Goal: Task Accomplishment & Management: Use online tool/utility

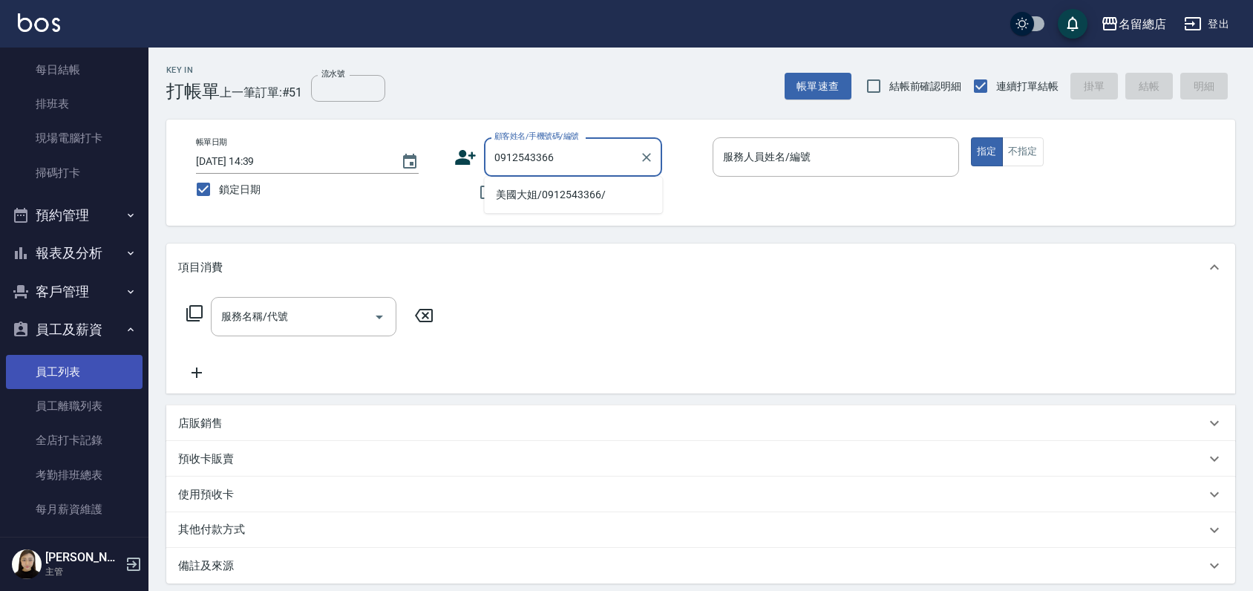
scroll to position [330, 0]
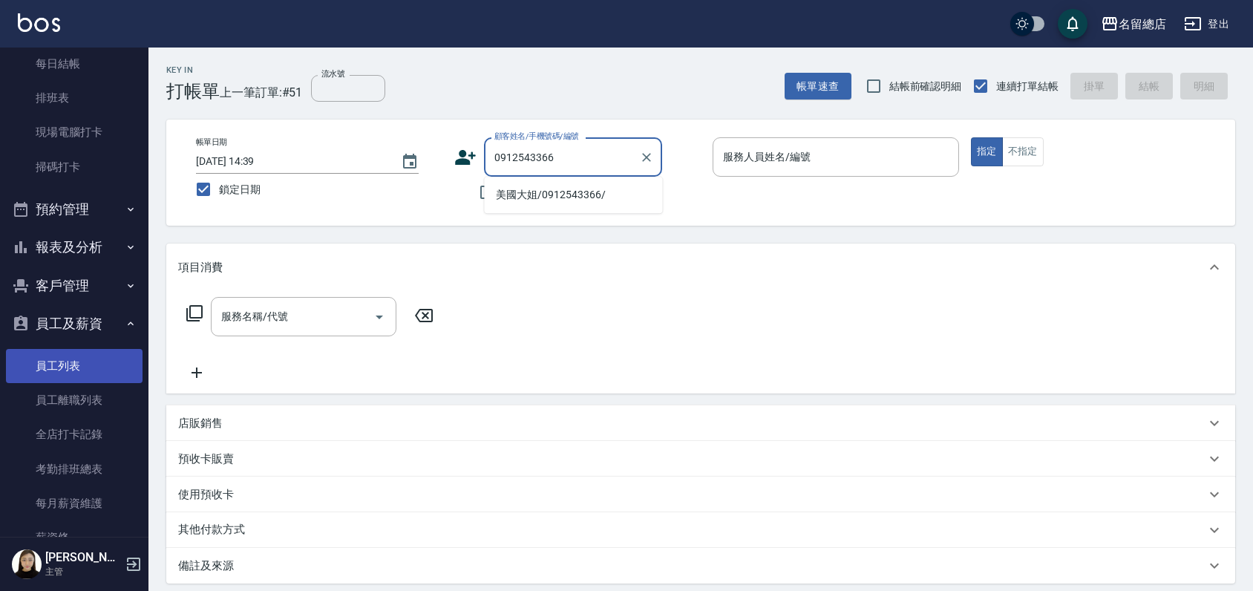
type input "0912543366"
click at [60, 365] on link "員工列表" at bounding box center [74, 366] width 137 height 34
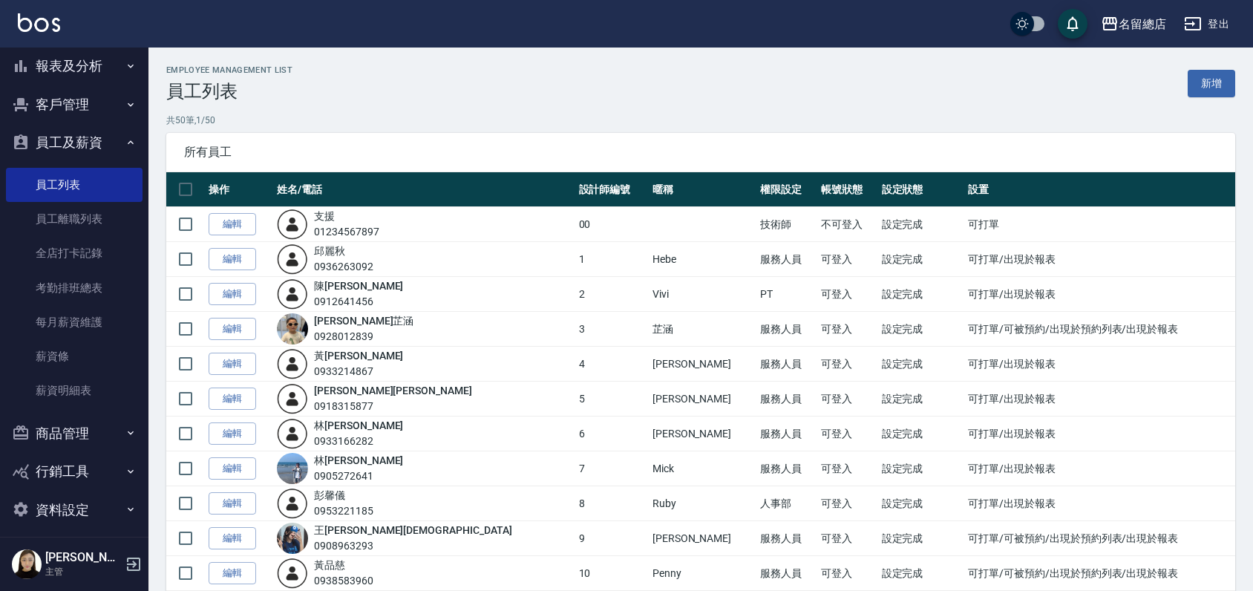
scroll to position [520, 0]
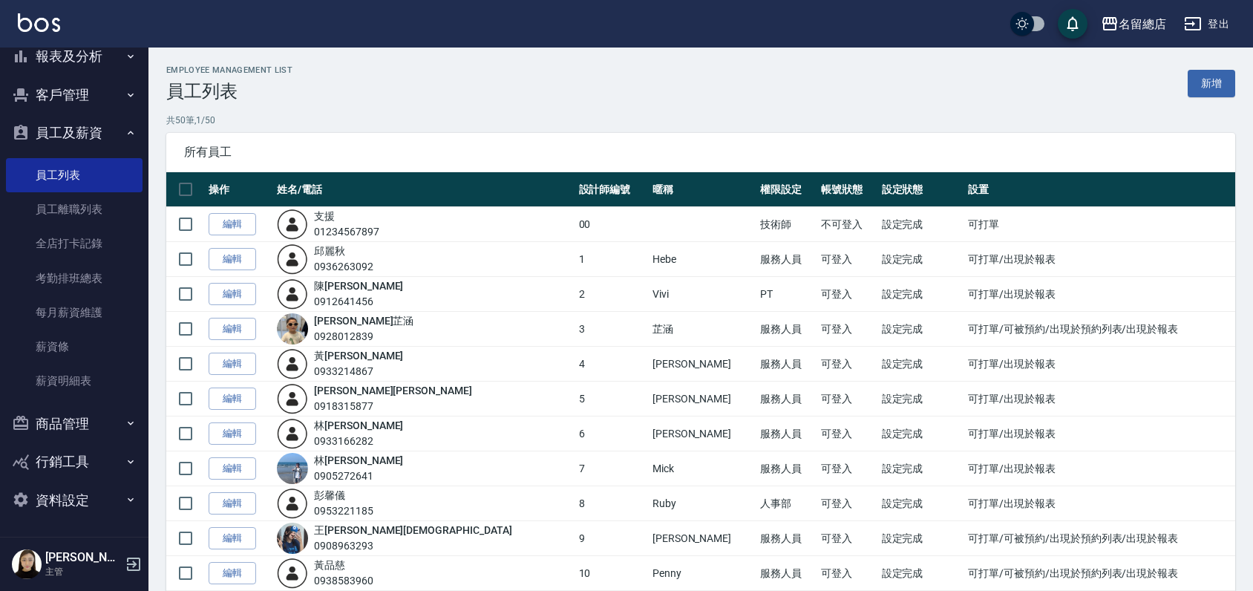
click at [65, 422] on button "商品管理" at bounding box center [74, 424] width 137 height 39
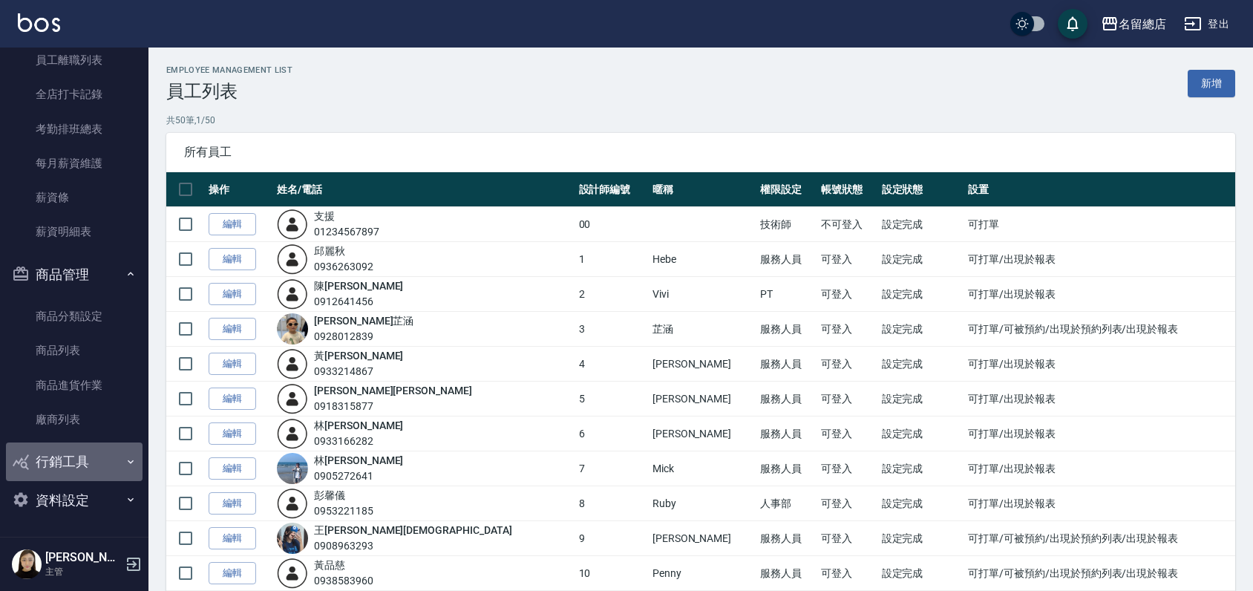
click at [75, 465] on button "行銷工具" at bounding box center [74, 461] width 137 height 39
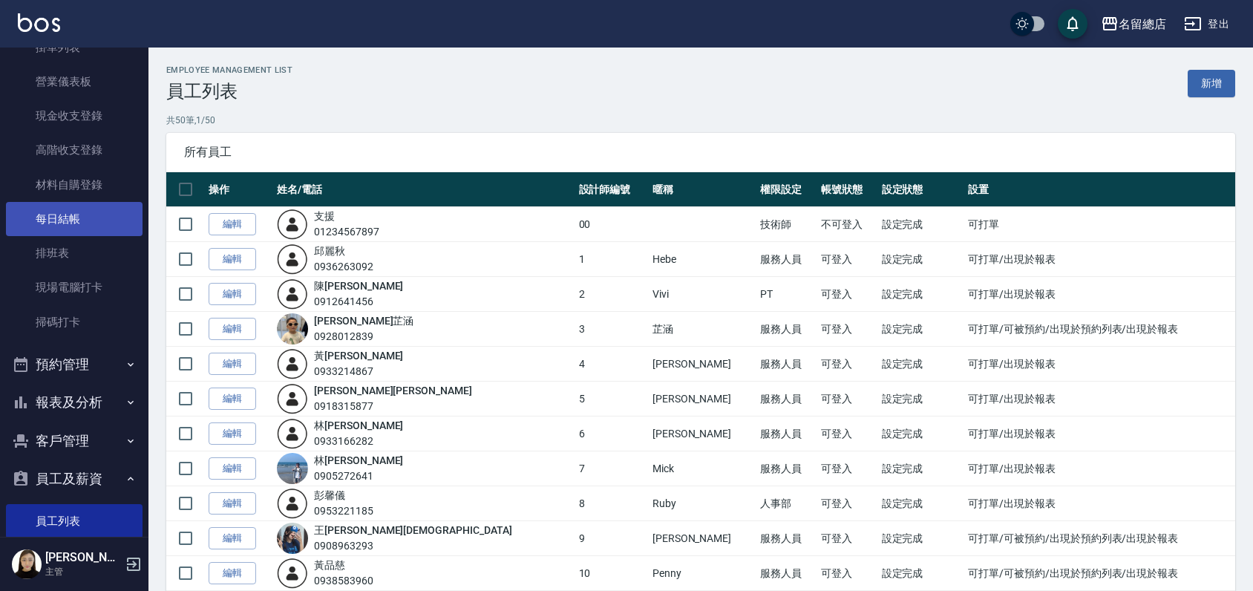
scroll to position [0, 0]
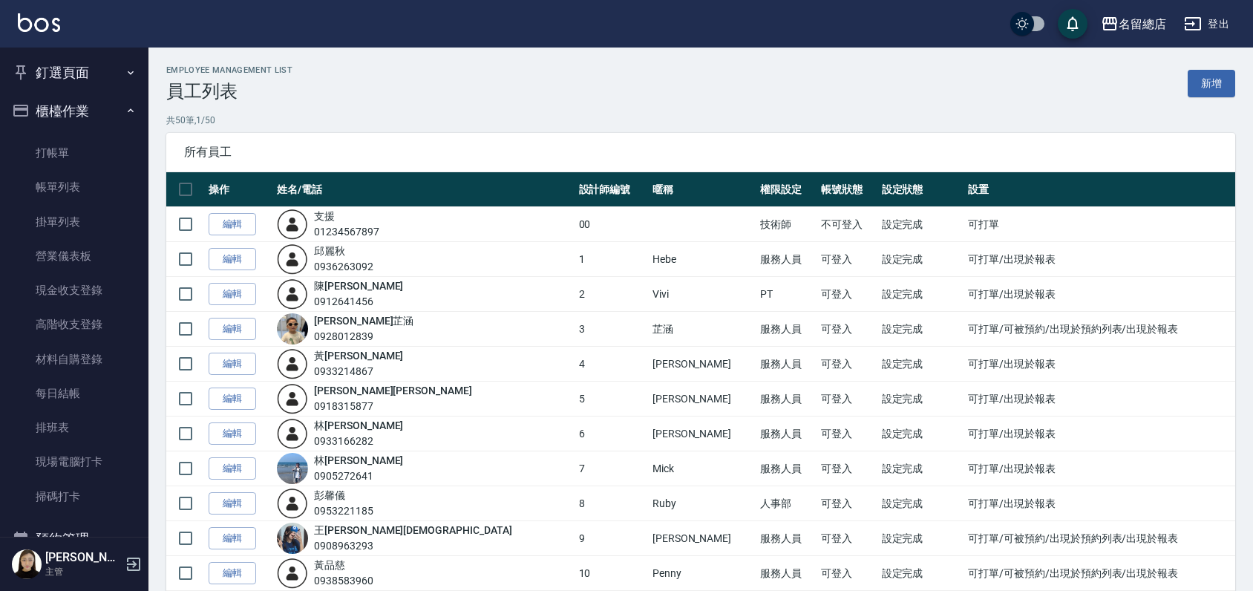
click at [59, 98] on button "櫃檯作業" at bounding box center [74, 111] width 137 height 39
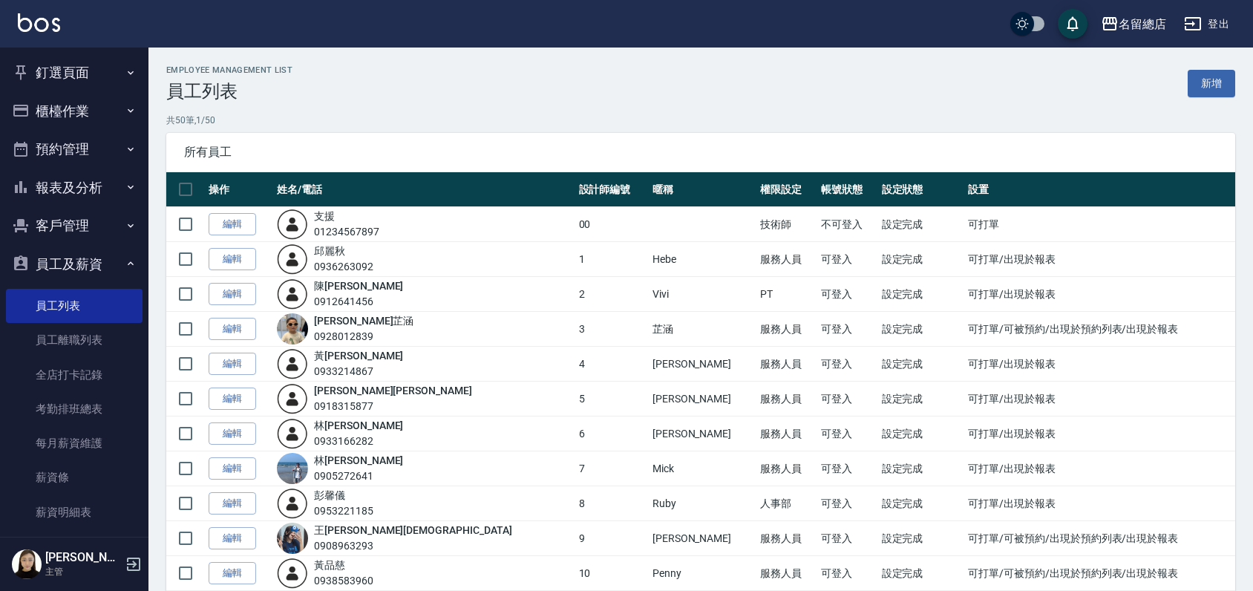
click at [106, 262] on button "員工及薪資" at bounding box center [74, 264] width 137 height 39
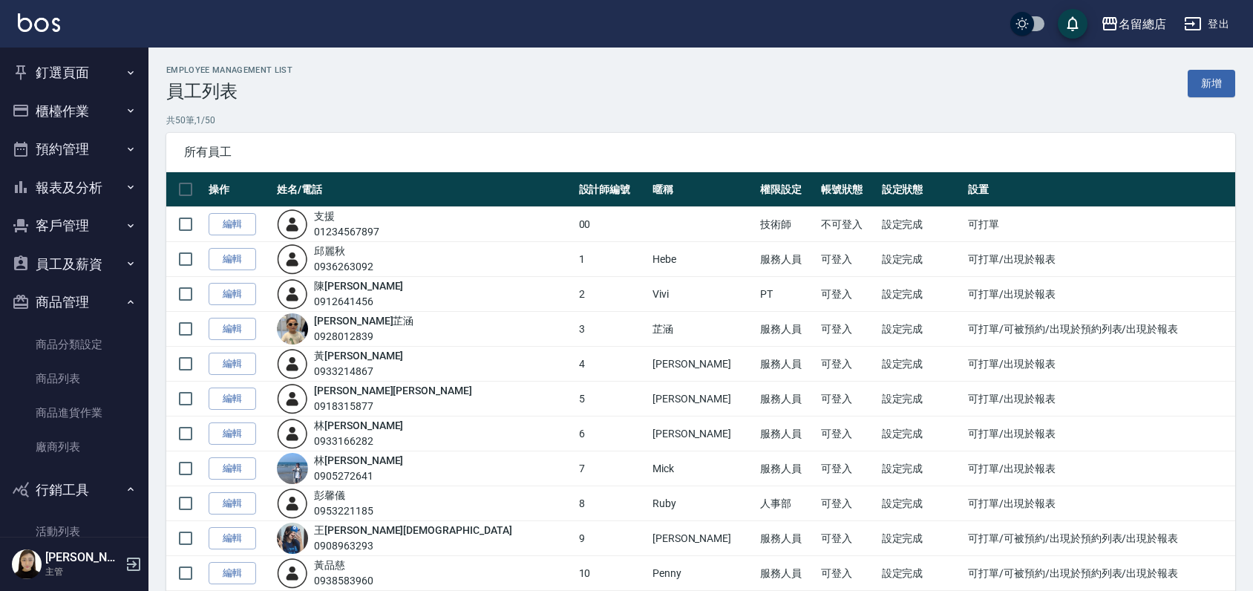
click at [53, 226] on button "客戶管理" at bounding box center [74, 225] width 137 height 39
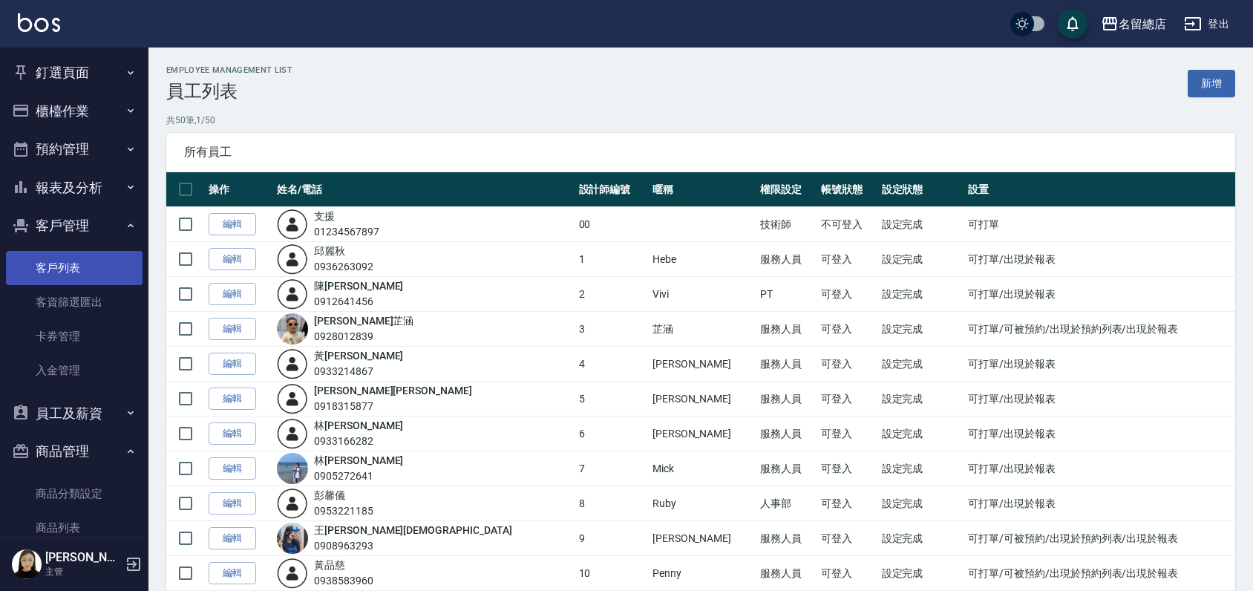
click at [46, 268] on link "客戶列表" at bounding box center [74, 268] width 137 height 34
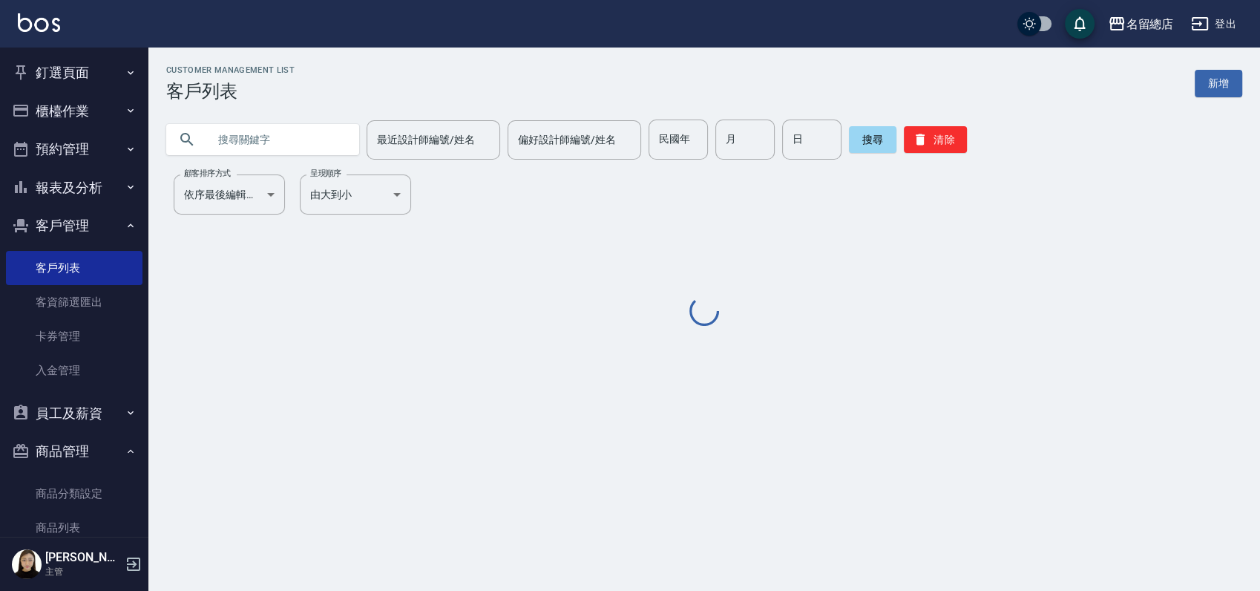
click at [381, 140] on input "最近設計師編號/姓名" at bounding box center [433, 140] width 120 height 26
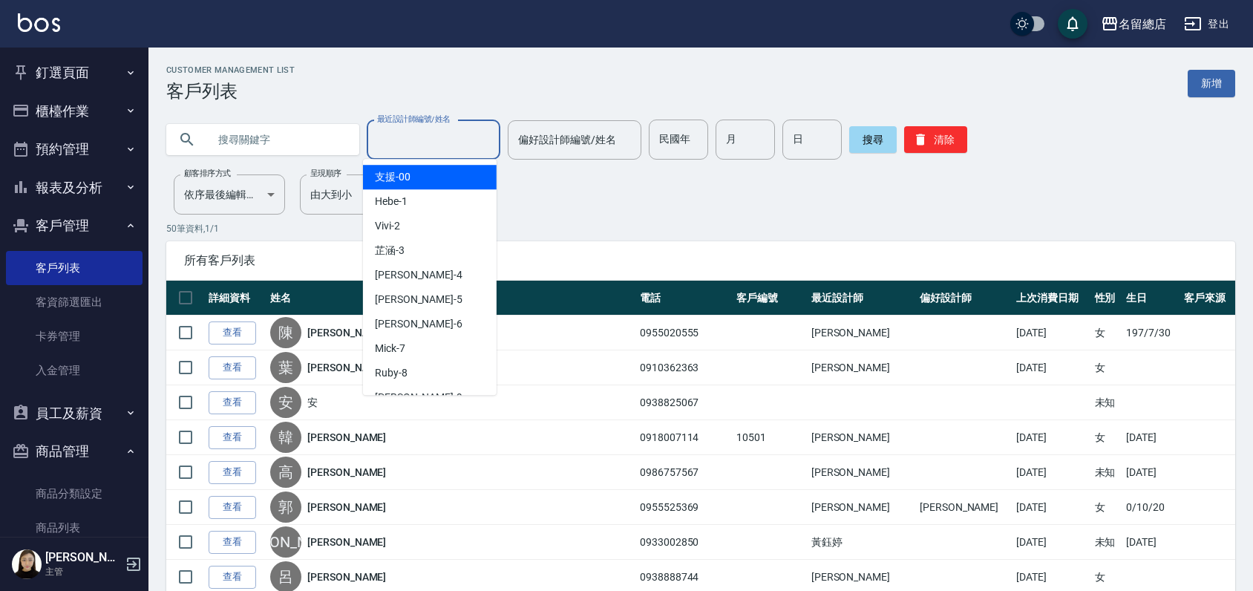
click at [244, 135] on input "text" at bounding box center [278, 140] width 140 height 40
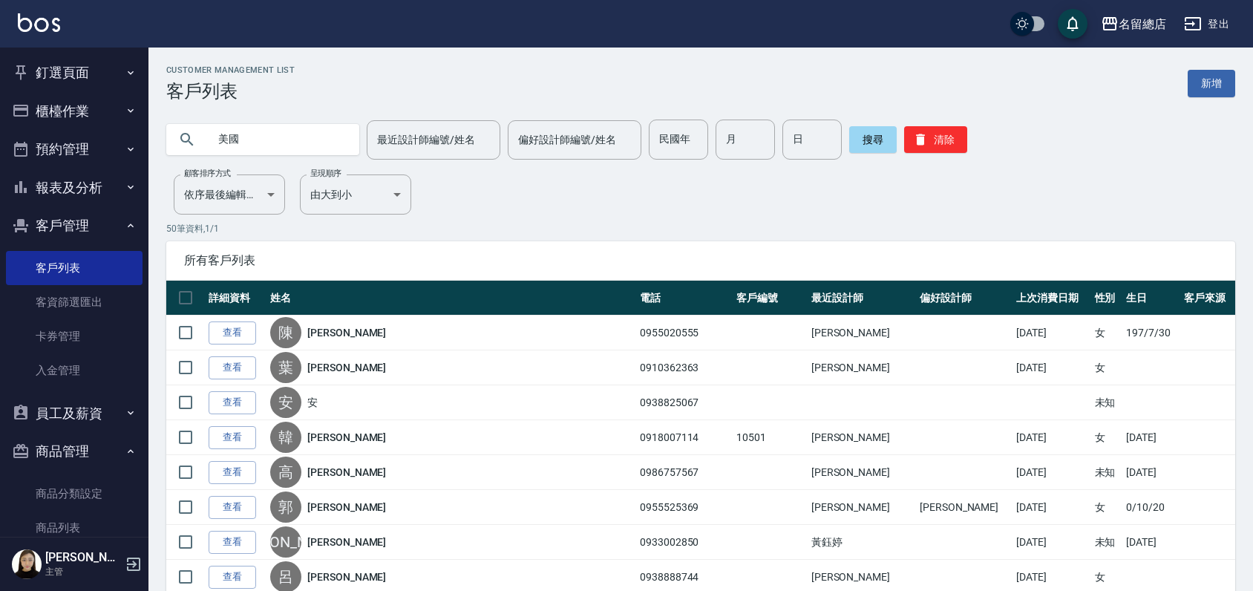
type input "美國"
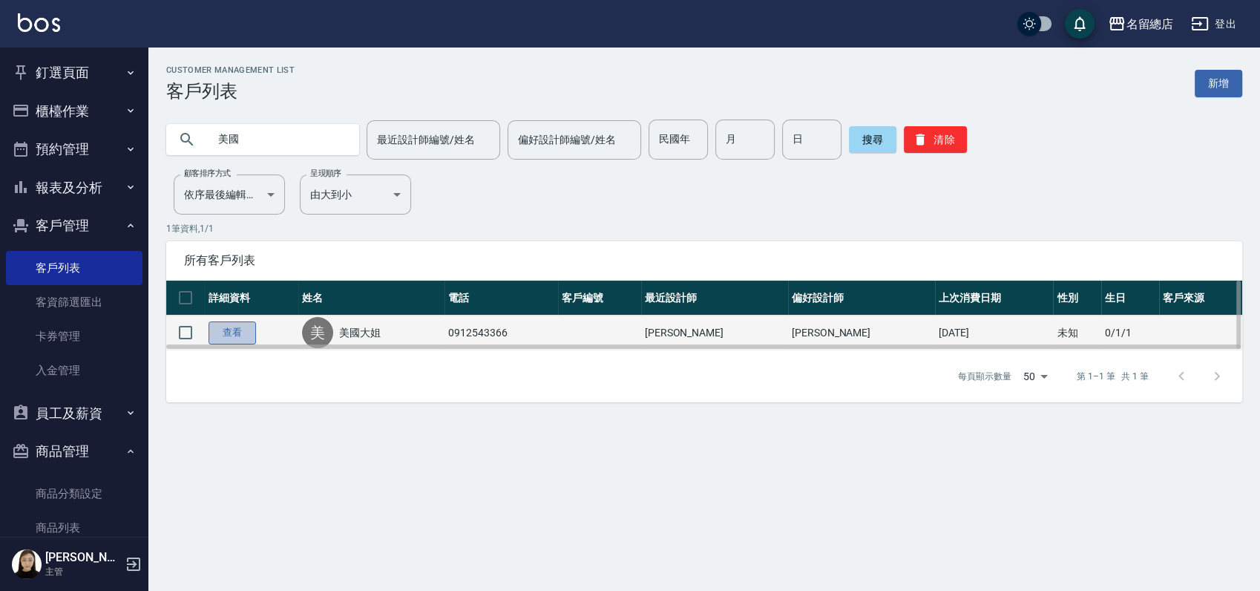
click at [249, 327] on link "查看" at bounding box center [233, 332] width 48 height 23
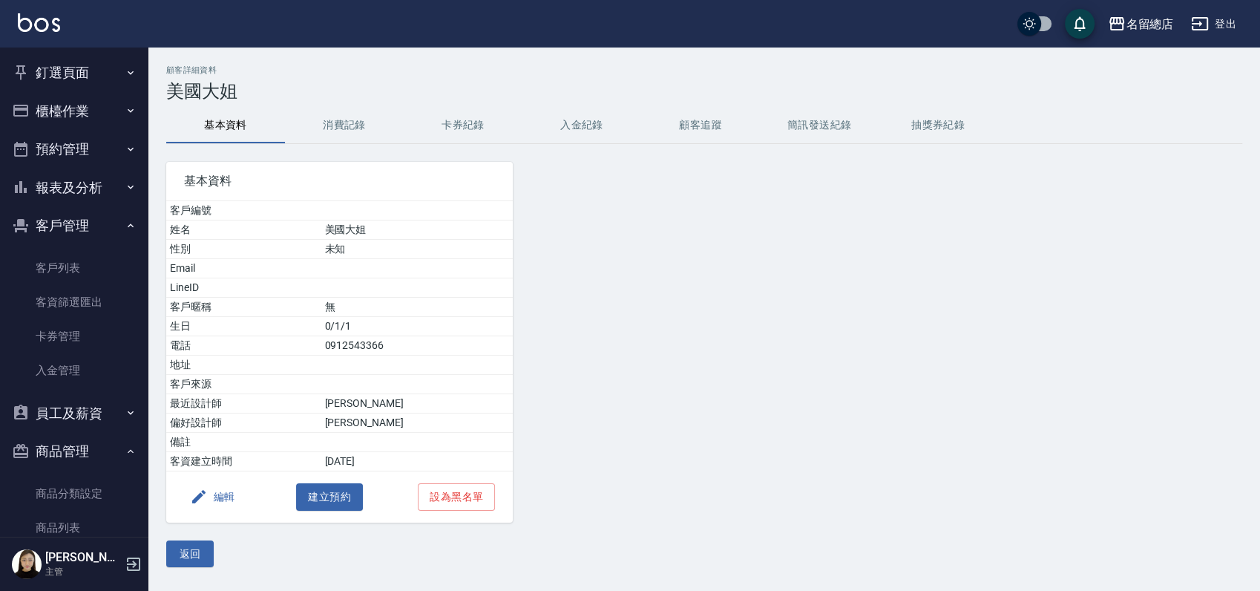
click at [215, 500] on button "編輯" at bounding box center [212, 496] width 57 height 27
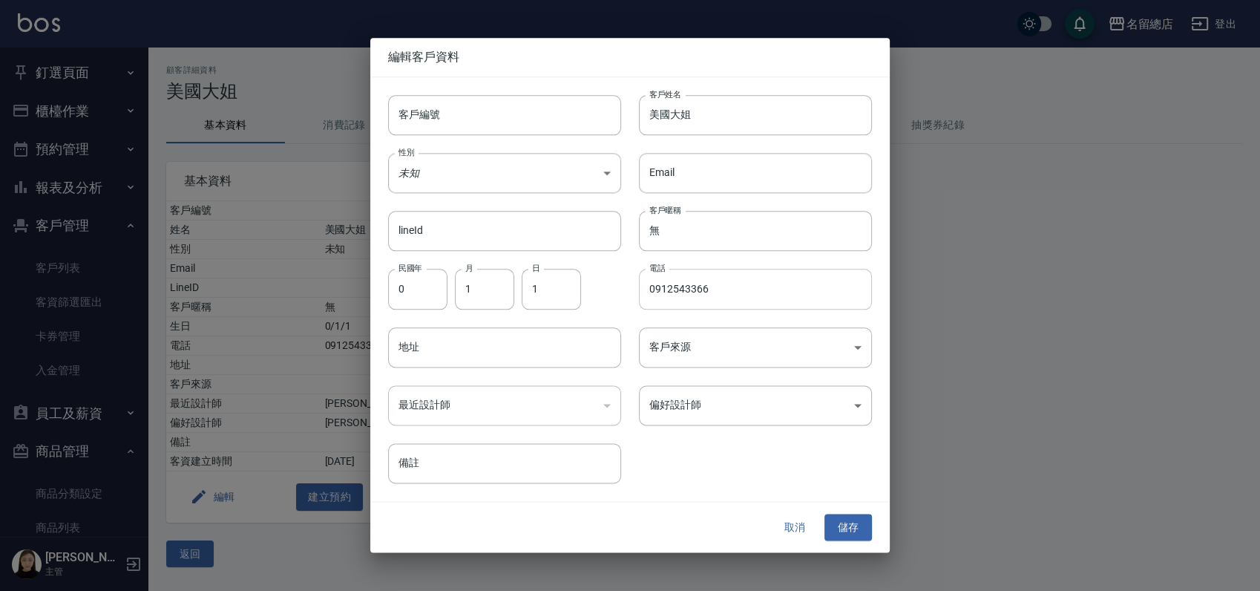
click at [728, 289] on input "0912543366" at bounding box center [755, 289] width 233 height 40
type input "0912543363"
click at [864, 526] on button "儲存" at bounding box center [849, 527] width 48 height 27
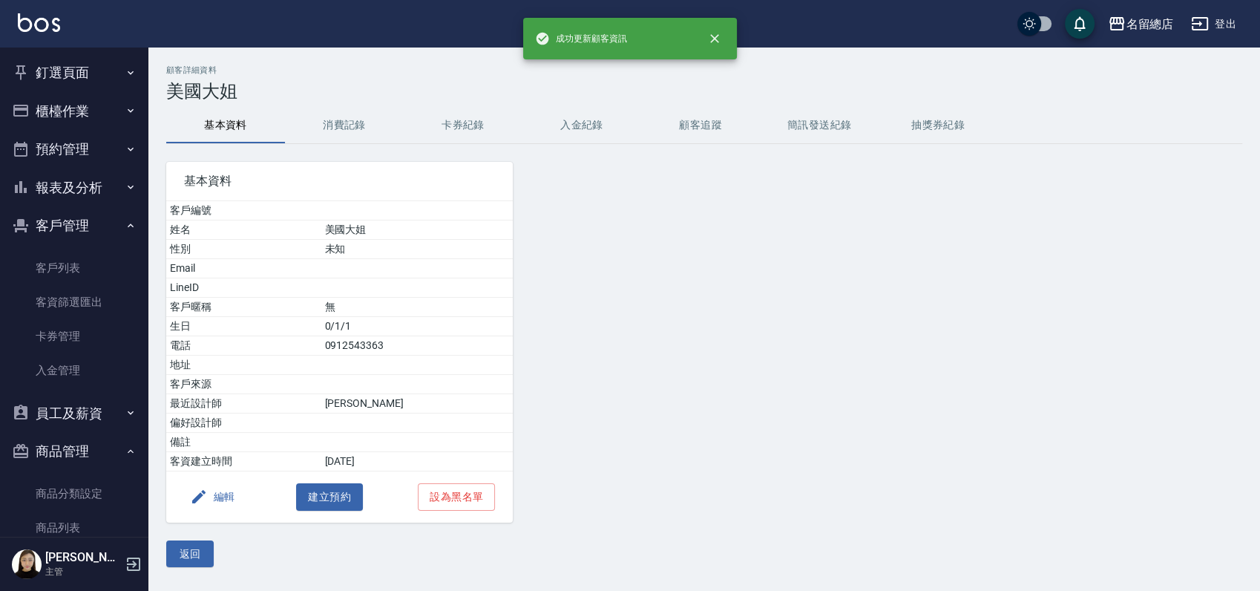
click at [42, 55] on button "釘選頁面" at bounding box center [74, 72] width 137 height 39
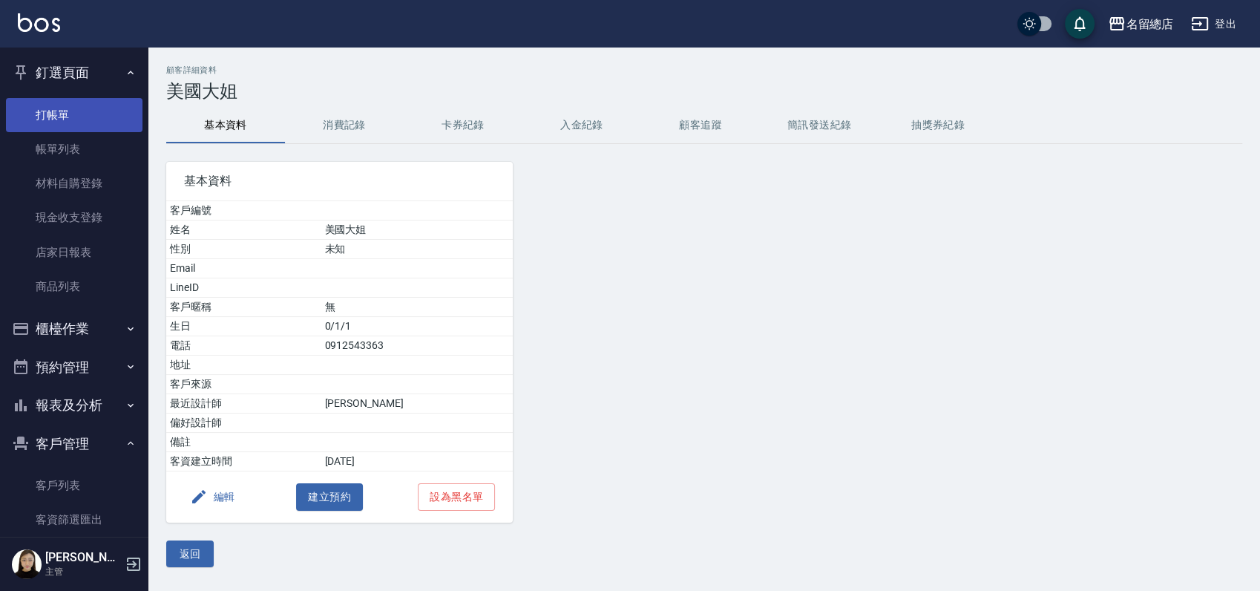
click at [48, 117] on link "打帳單" at bounding box center [74, 115] width 137 height 34
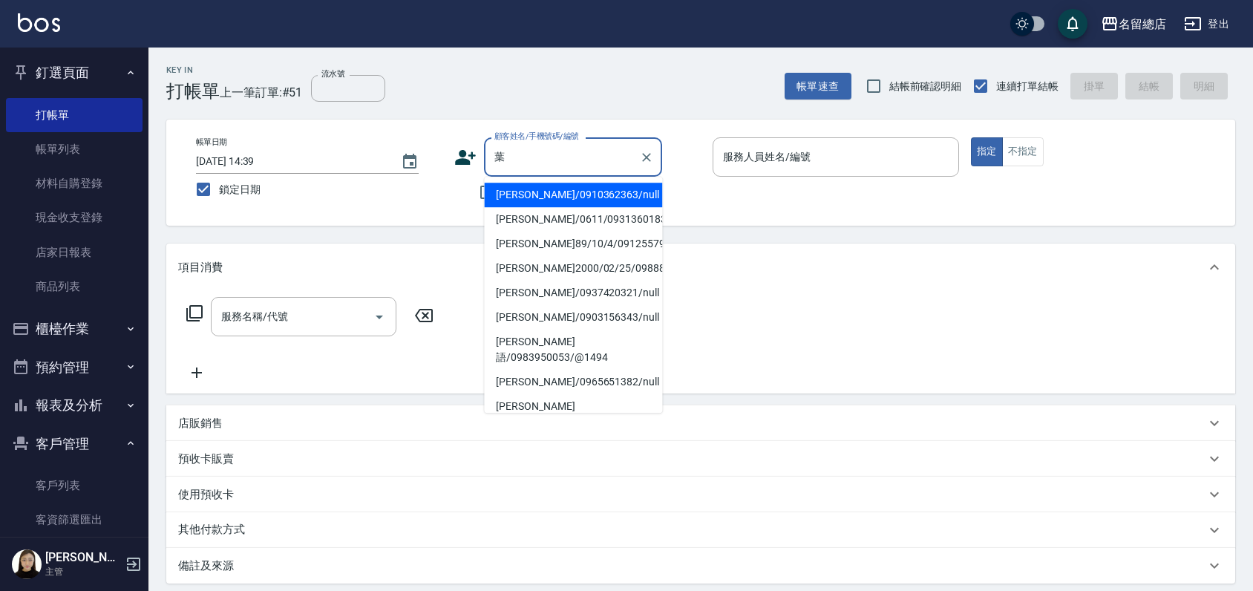
click at [552, 184] on li "[PERSON_NAME]/0910362363/null" at bounding box center [573, 195] width 178 height 24
type input "[PERSON_NAME]/0910362363/null"
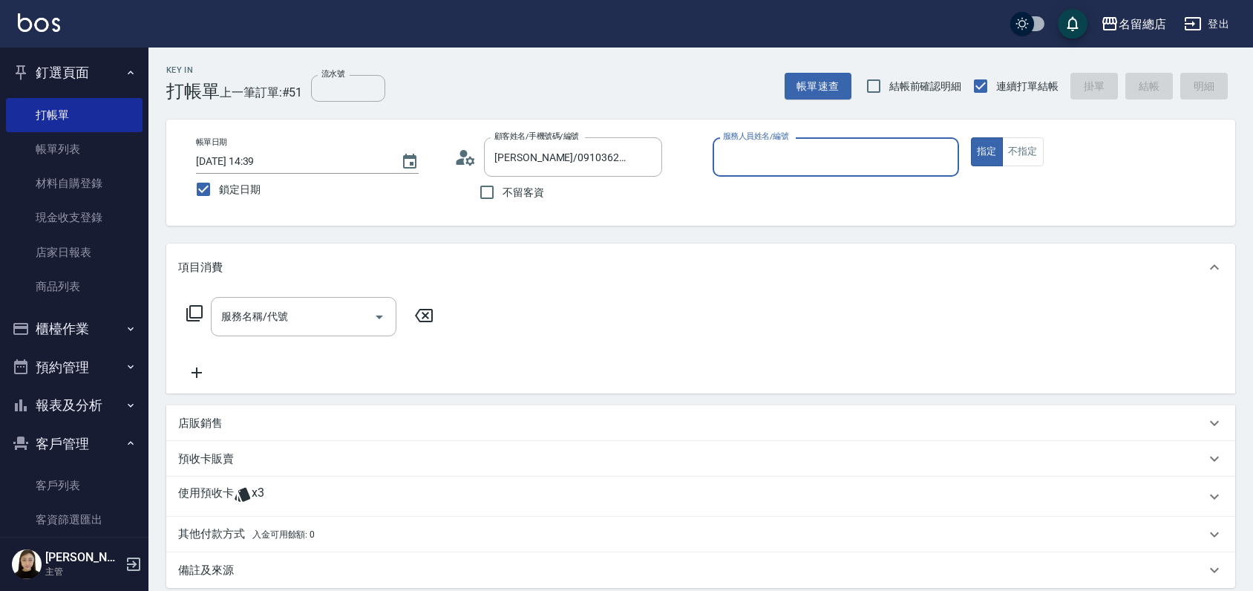
click at [220, 488] on p "使用預收卡" at bounding box center [206, 496] width 56 height 22
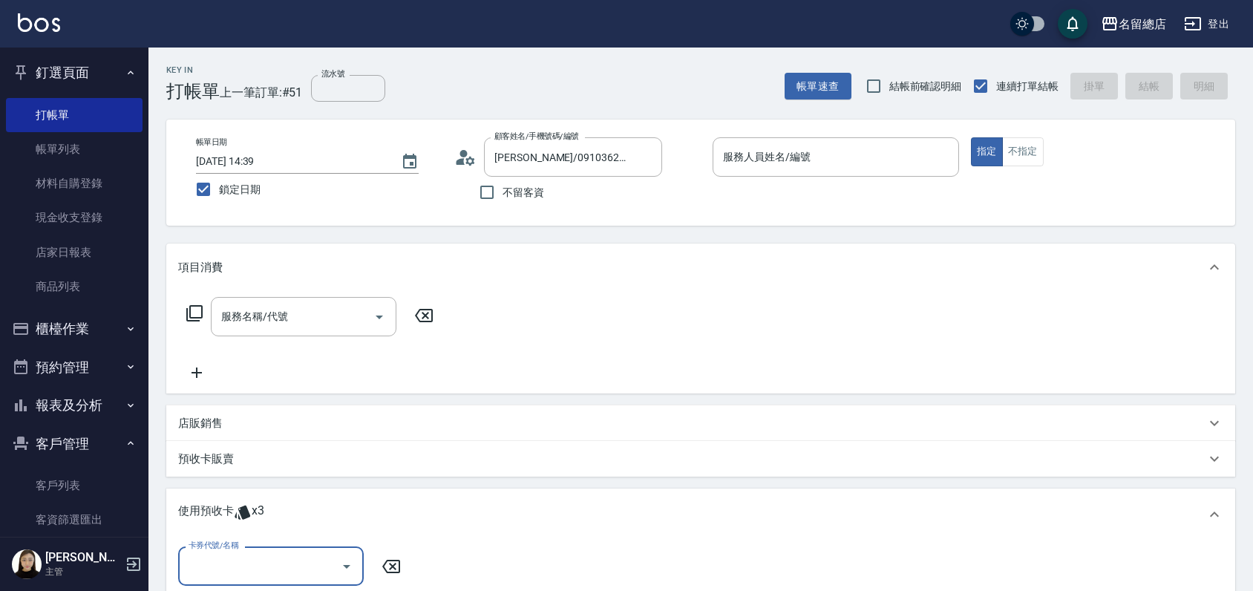
click at [241, 570] on input "卡券代號/名稱" at bounding box center [260, 566] width 150 height 26
click at [511, 352] on div "服務名稱/代號 服務名稱/代號" at bounding box center [700, 342] width 1069 height 102
click at [648, 159] on icon "Clear" at bounding box center [646, 157] width 9 height 9
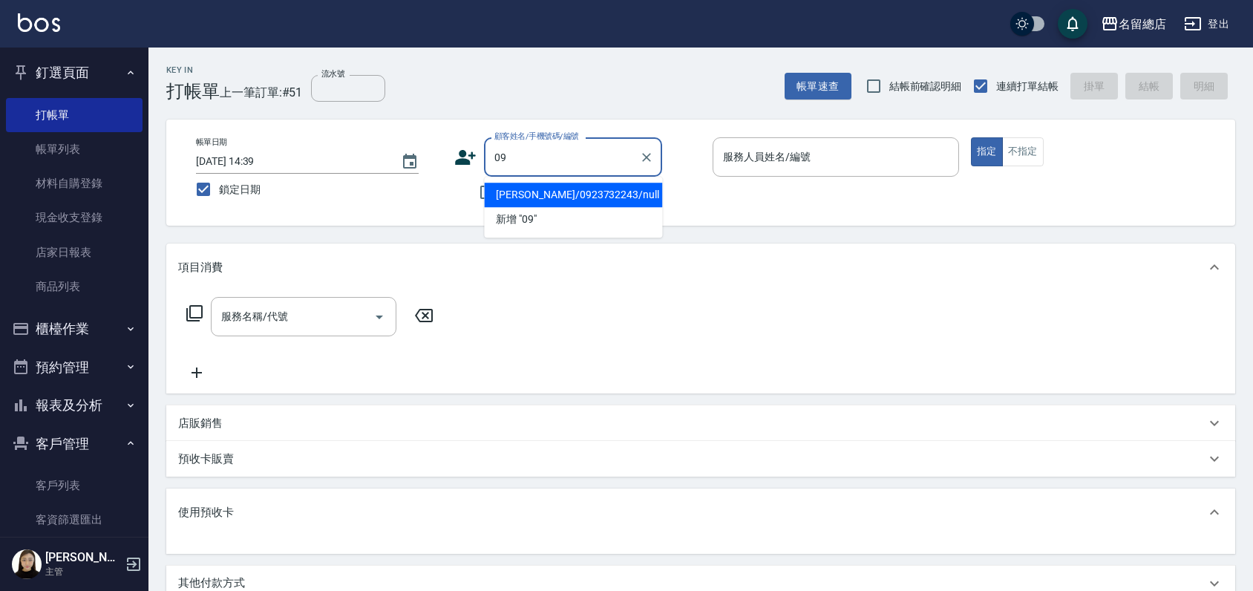
type input "0"
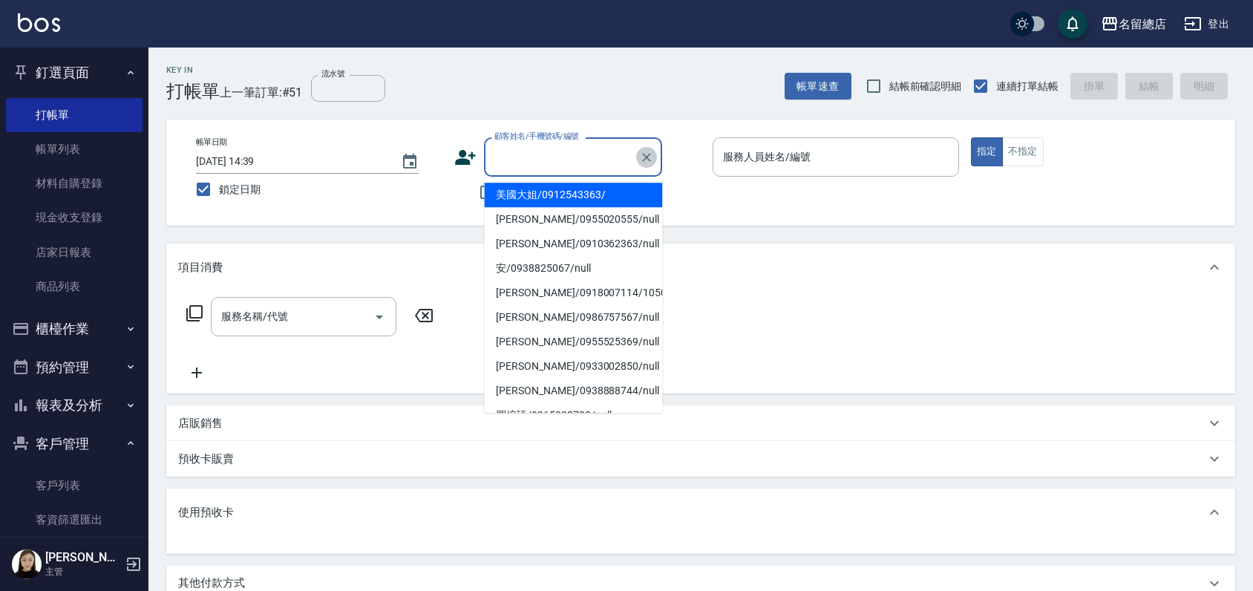
click at [647, 158] on icon "Clear" at bounding box center [646, 157] width 15 height 15
click at [624, 71] on div "Key In 打帳單 上一筆訂單:#51 流水號 流水號 帳單速查 結帳前確認明細 連續打單結帳 掛單 結帳 明細" at bounding box center [691, 75] width 1087 height 54
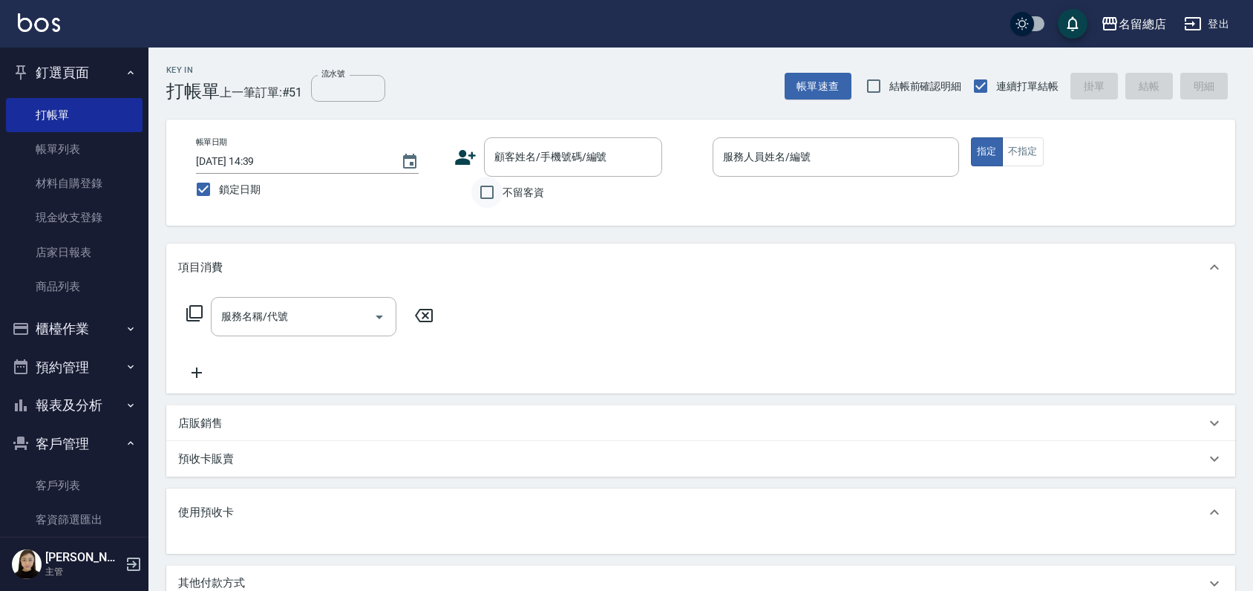
click at [482, 192] on input "不留客資" at bounding box center [486, 192] width 31 height 31
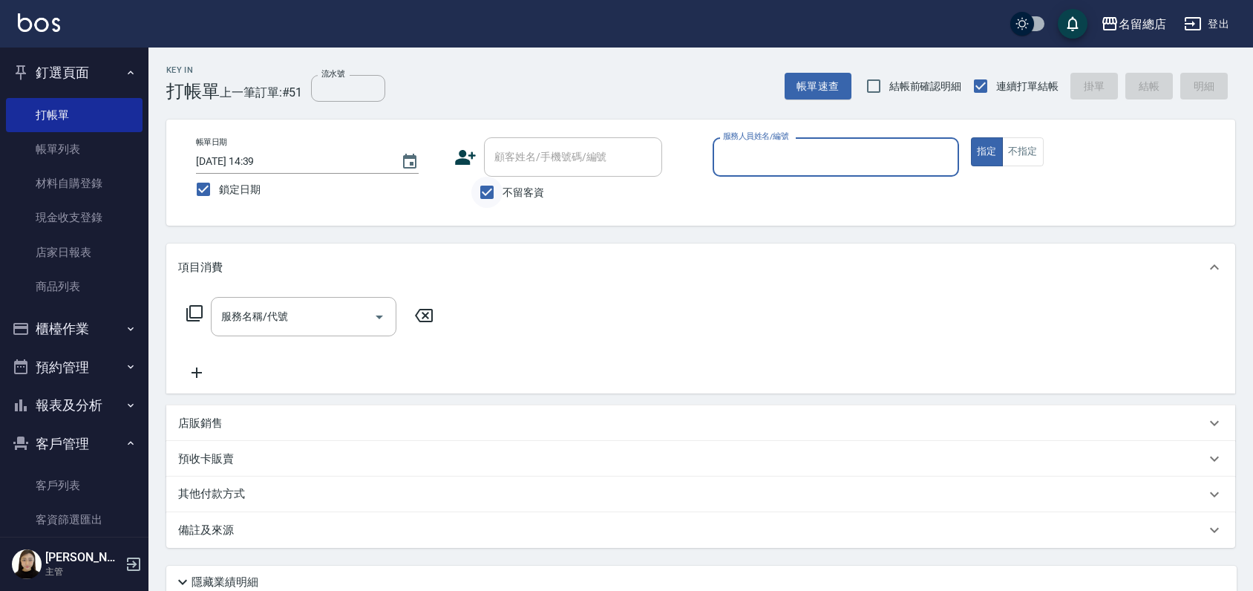
click at [486, 185] on input "不留客資" at bounding box center [486, 192] width 31 height 31
checkbox input "false"
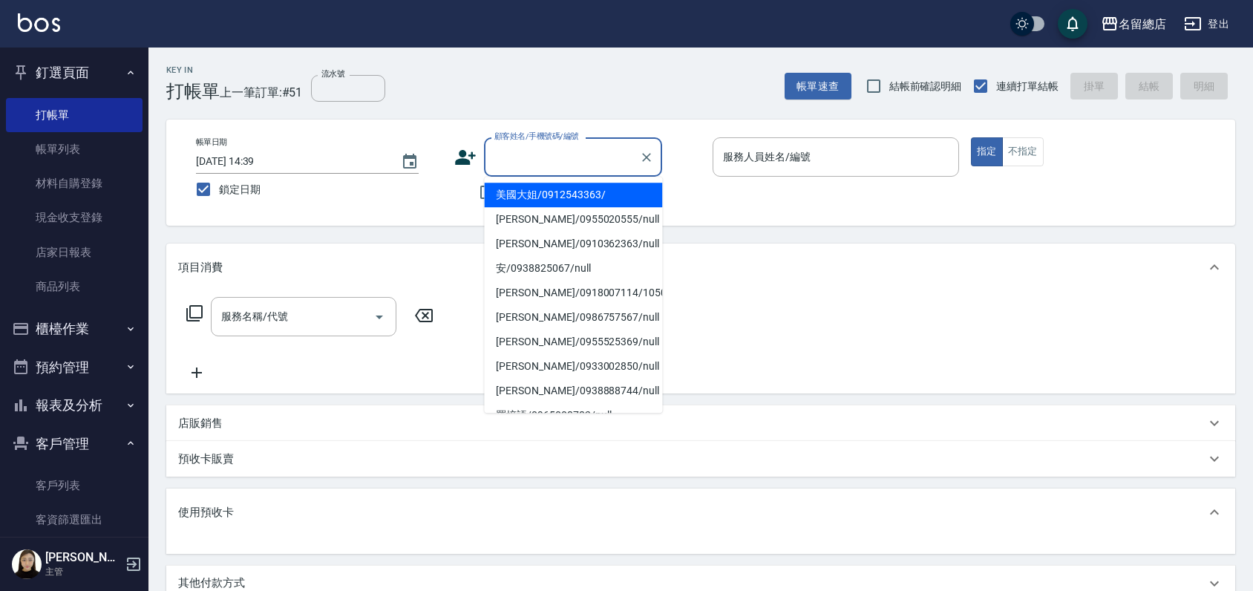
click at [505, 160] on input "顧客姓名/手機號碼/編號" at bounding box center [562, 157] width 143 height 26
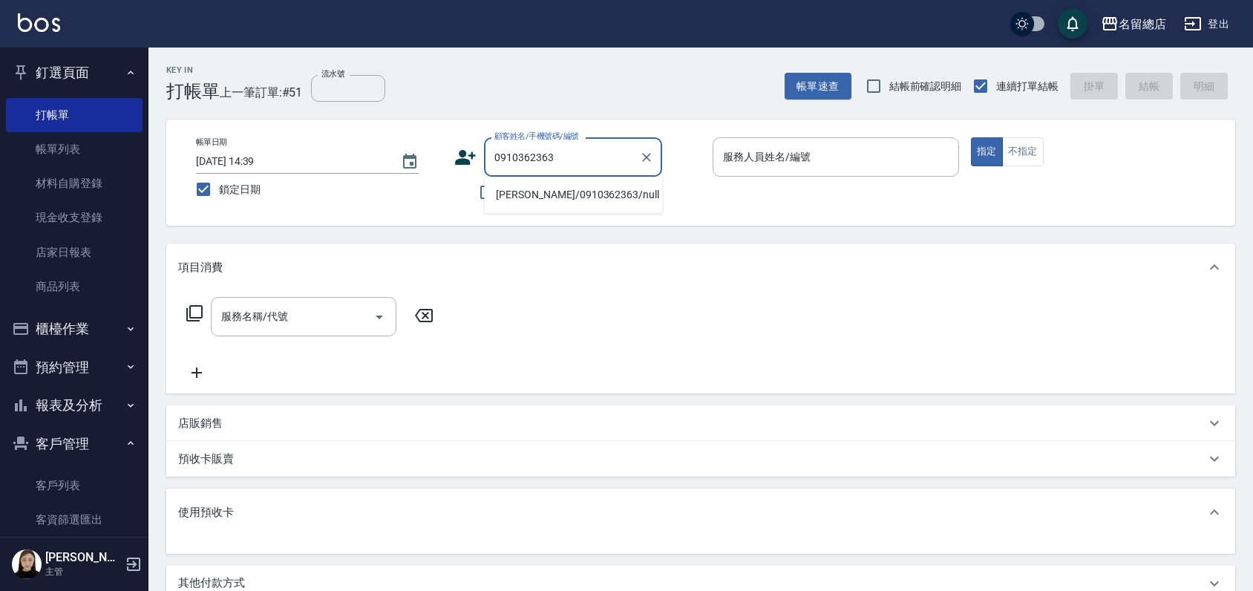
click at [540, 193] on li "[PERSON_NAME]/0910362363/null" at bounding box center [573, 195] width 178 height 24
type input "[PERSON_NAME]/0910362363/null"
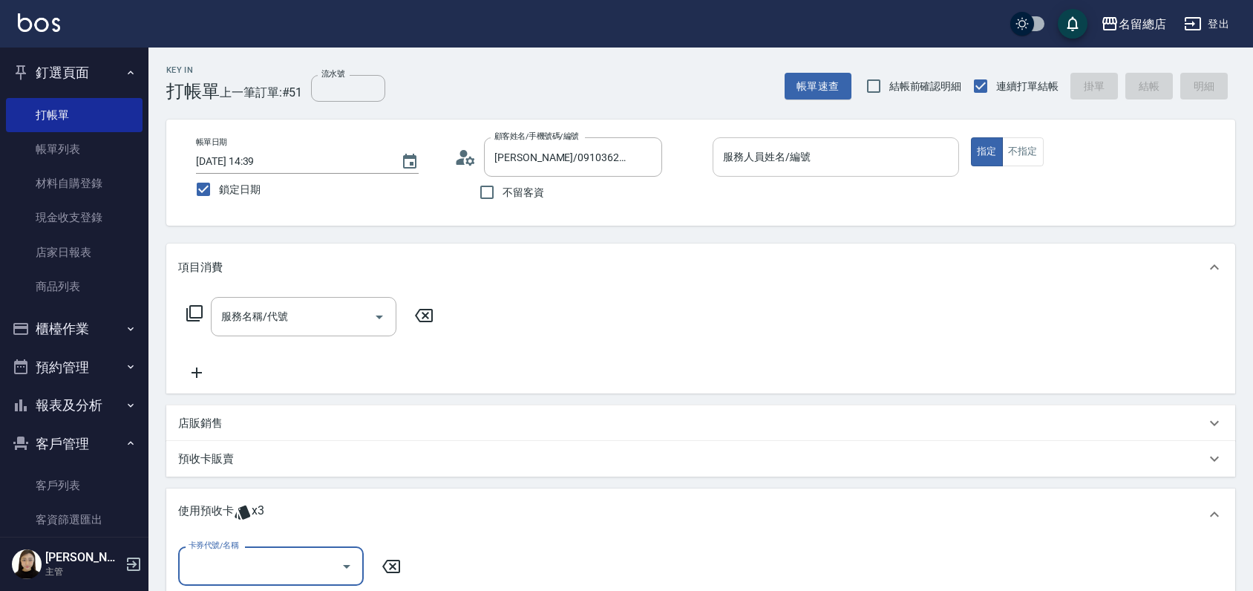
click at [789, 149] on input "服務人員姓名/編號" at bounding box center [835, 157] width 233 height 26
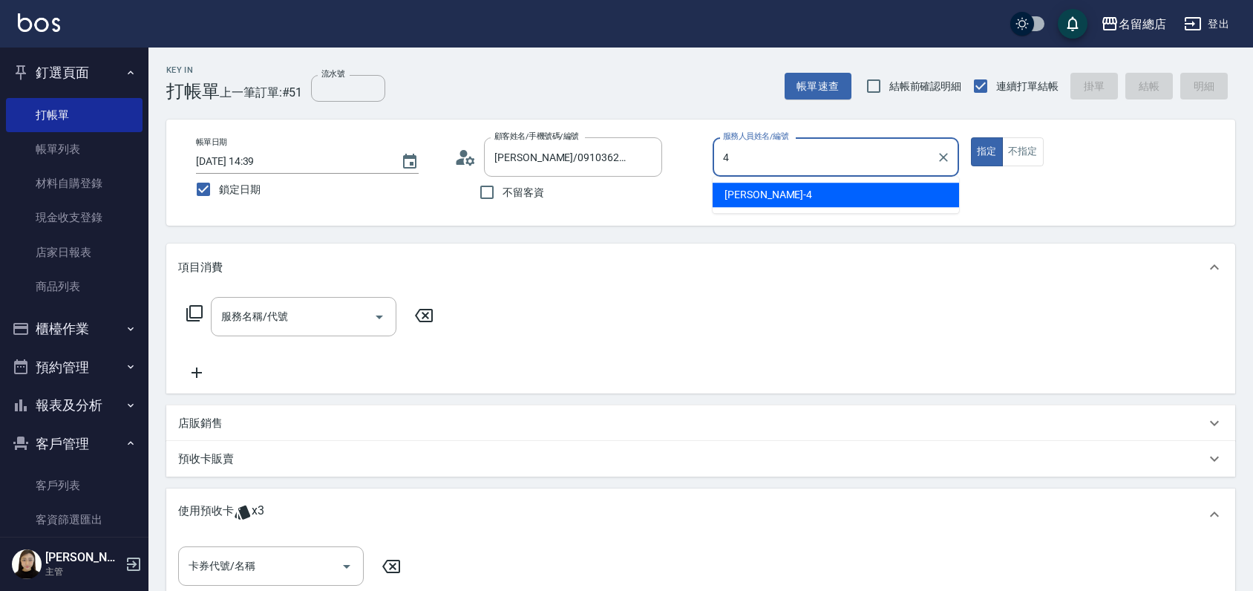
type input "Amy-4"
type button "true"
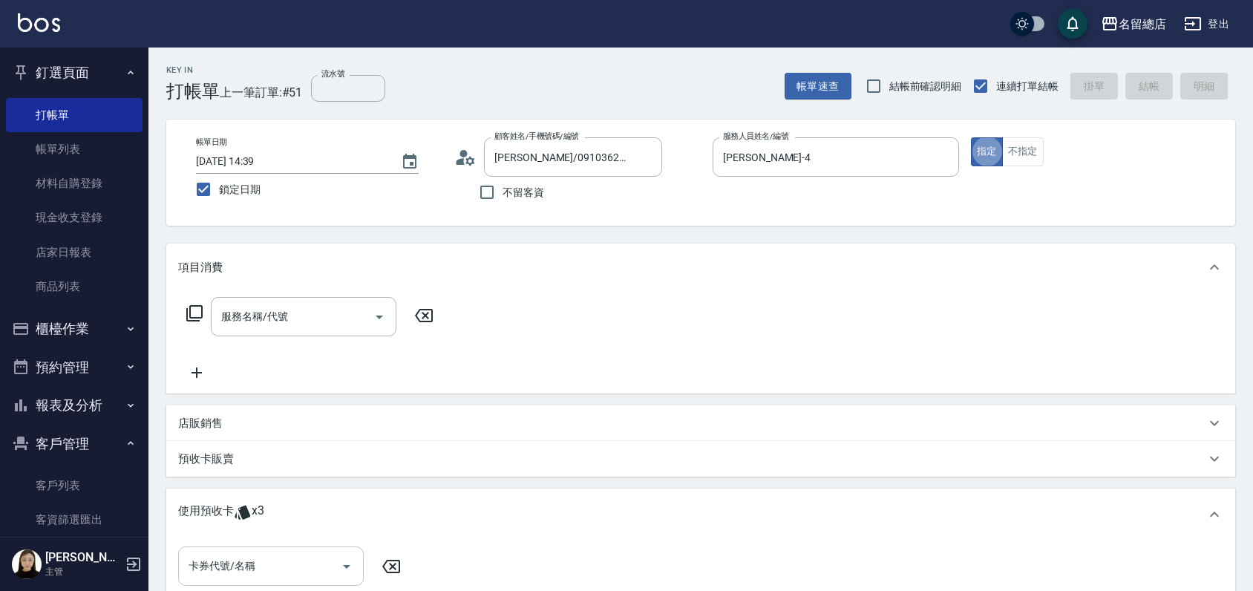
click at [233, 580] on div "卡券代號/名稱" at bounding box center [271, 565] width 186 height 39
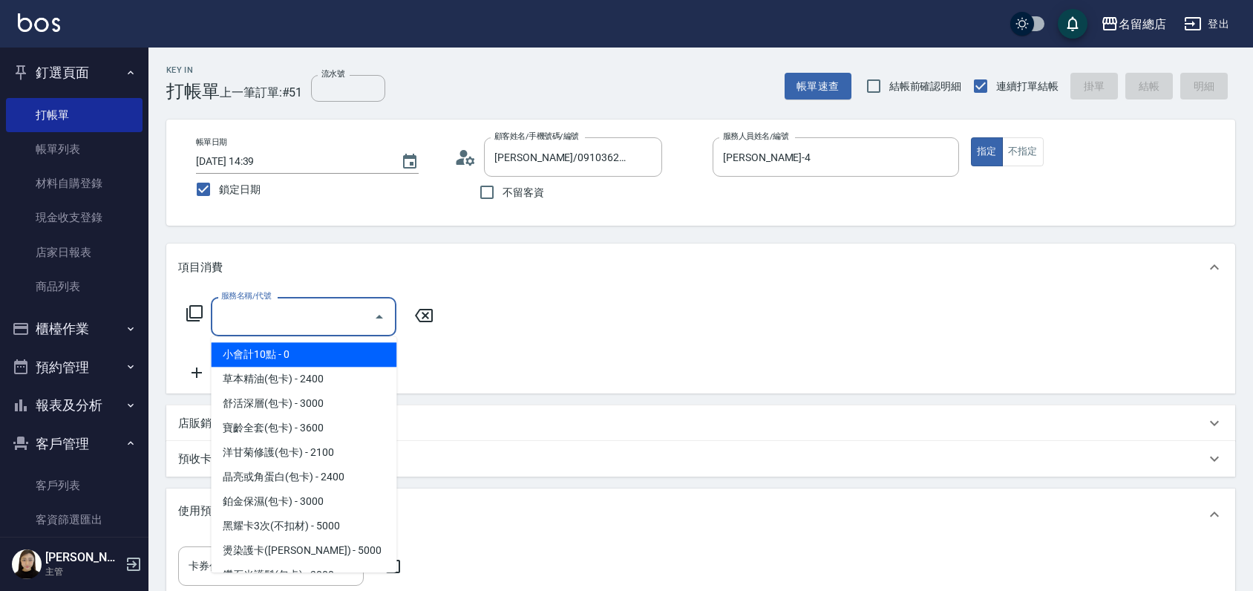
click at [281, 319] on input "服務名稱/代號" at bounding box center [293, 317] width 150 height 26
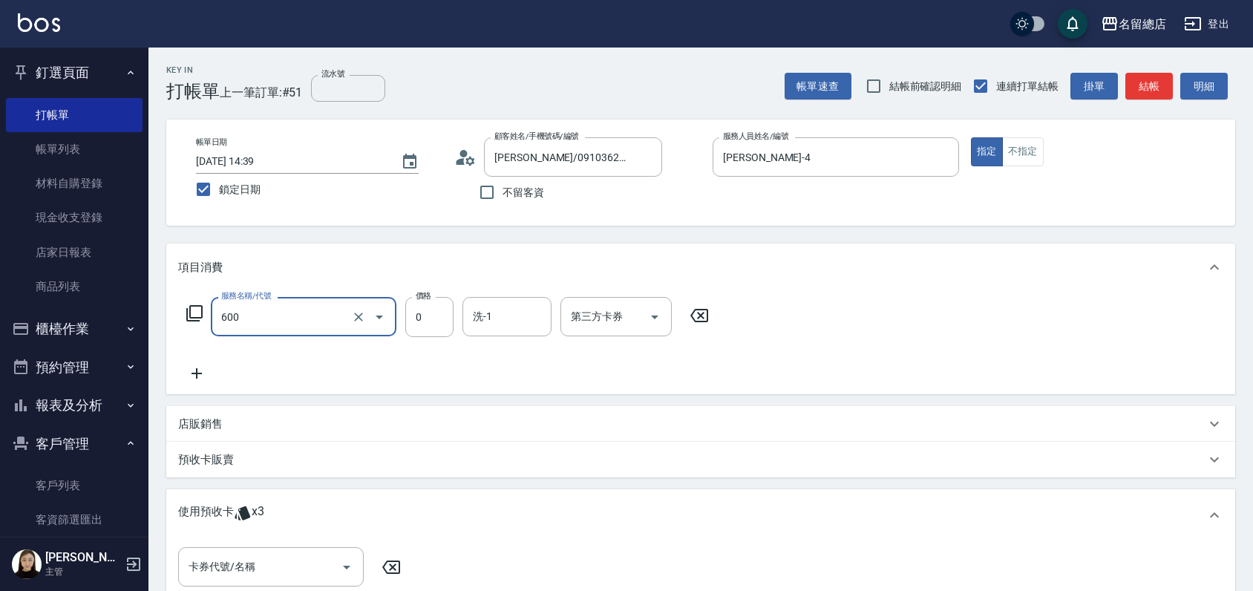
type input "洗髮(免費)(600)"
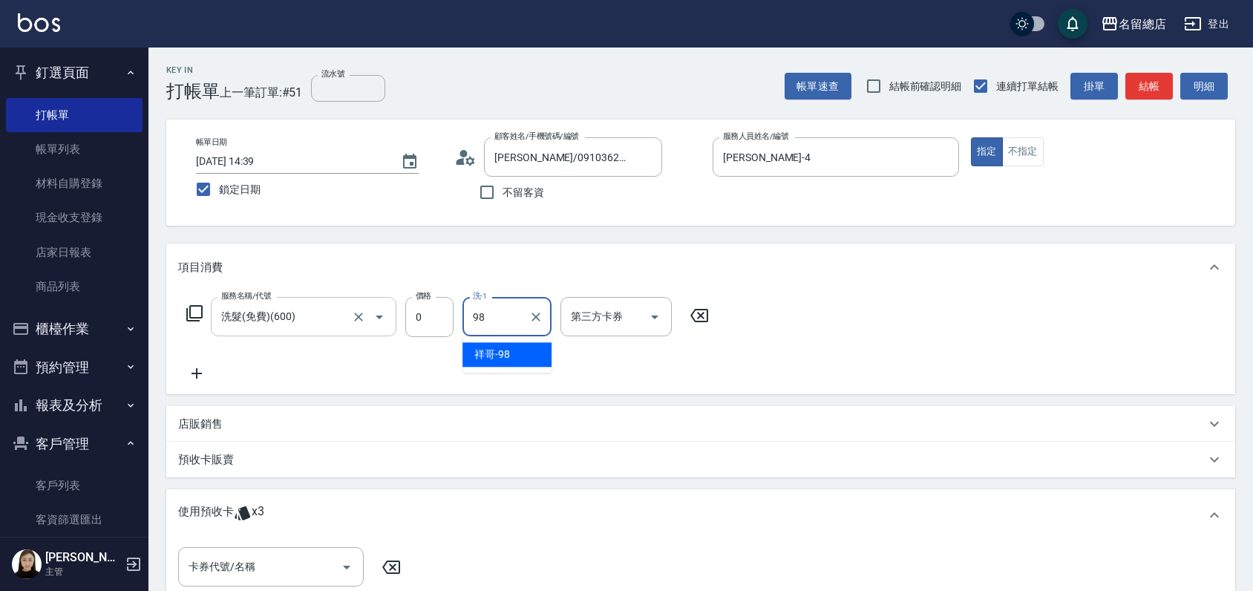
type input "祥哥-98"
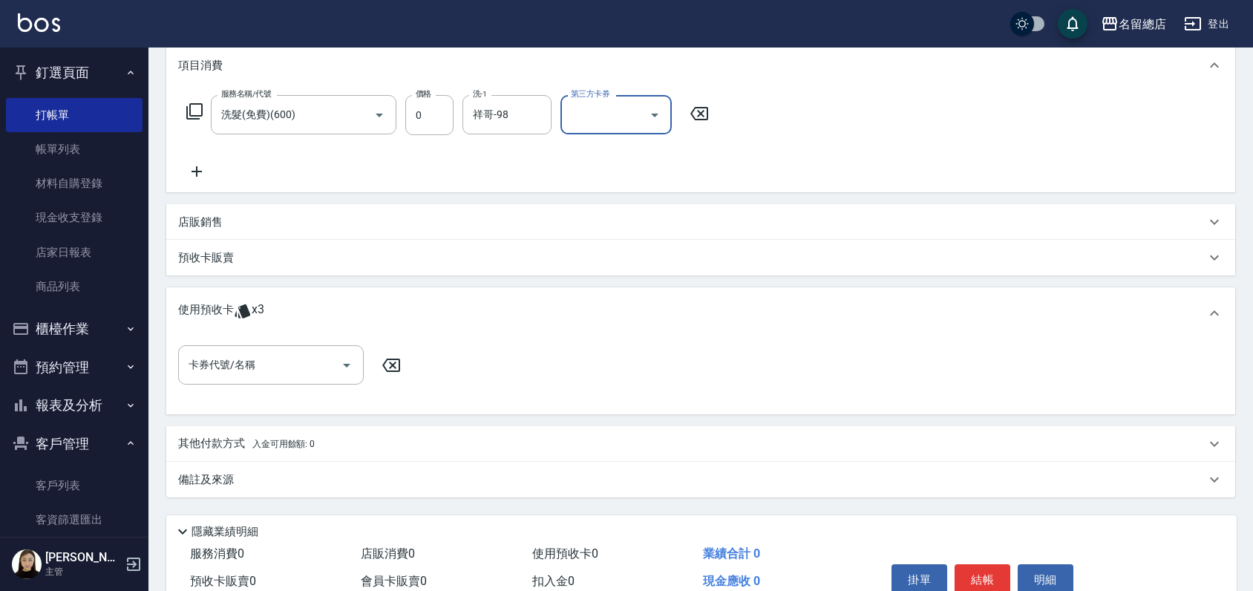
scroll to position [165, 0]
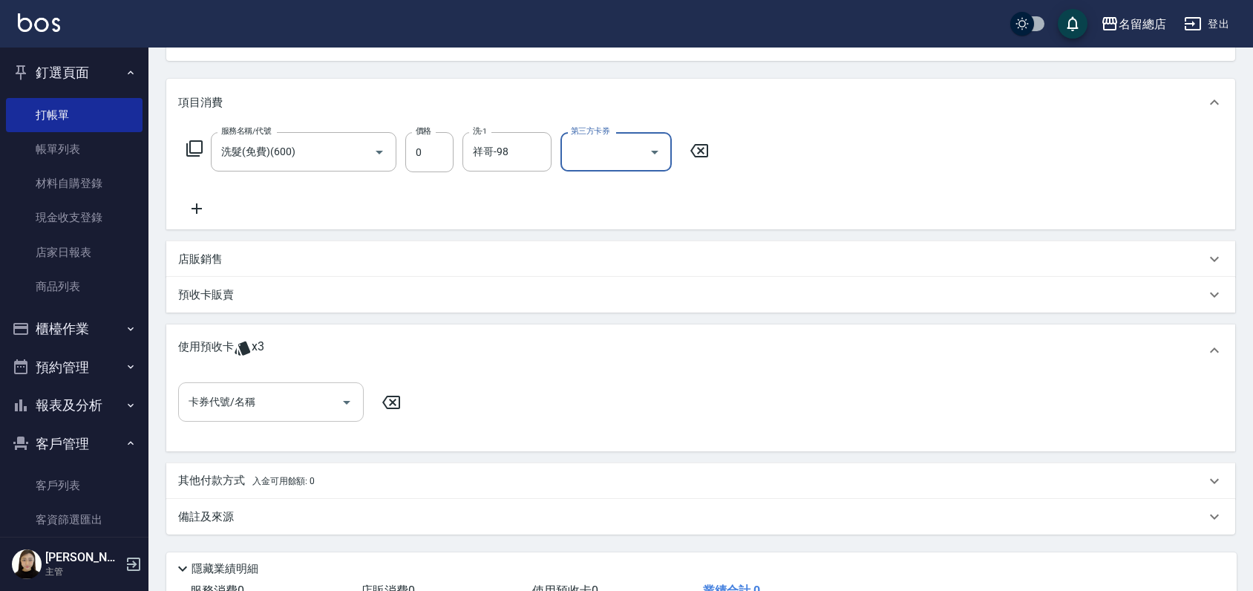
click at [282, 395] on input "卡券代號/名稱" at bounding box center [260, 402] width 150 height 26
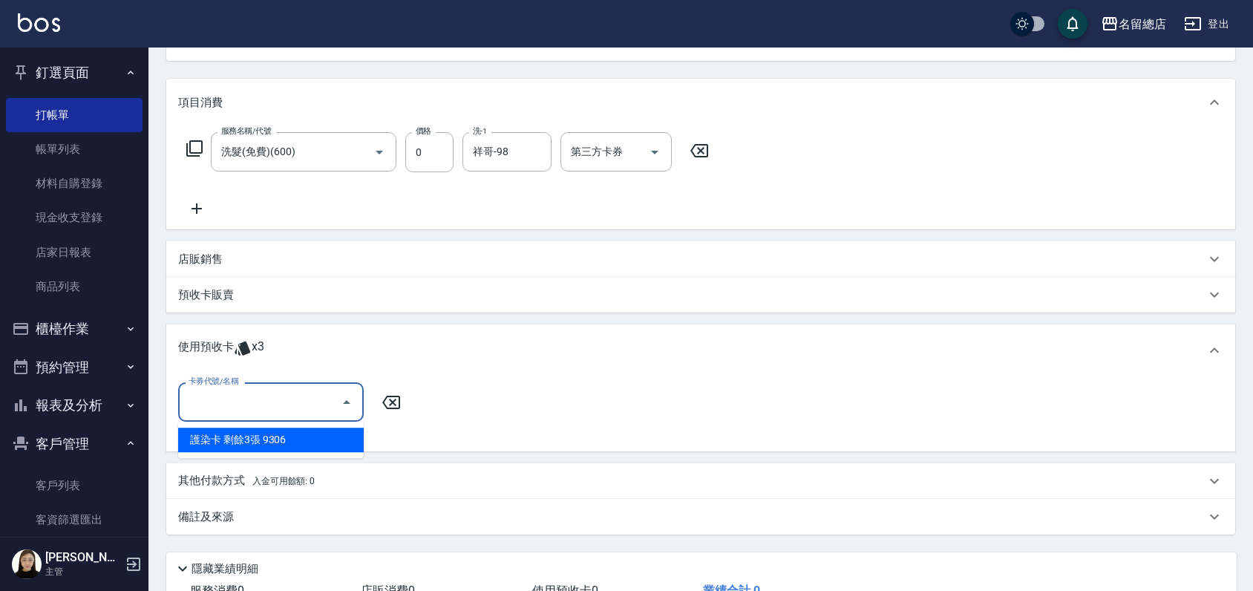
click at [455, 311] on div "預收卡販賣" at bounding box center [700, 295] width 1069 height 36
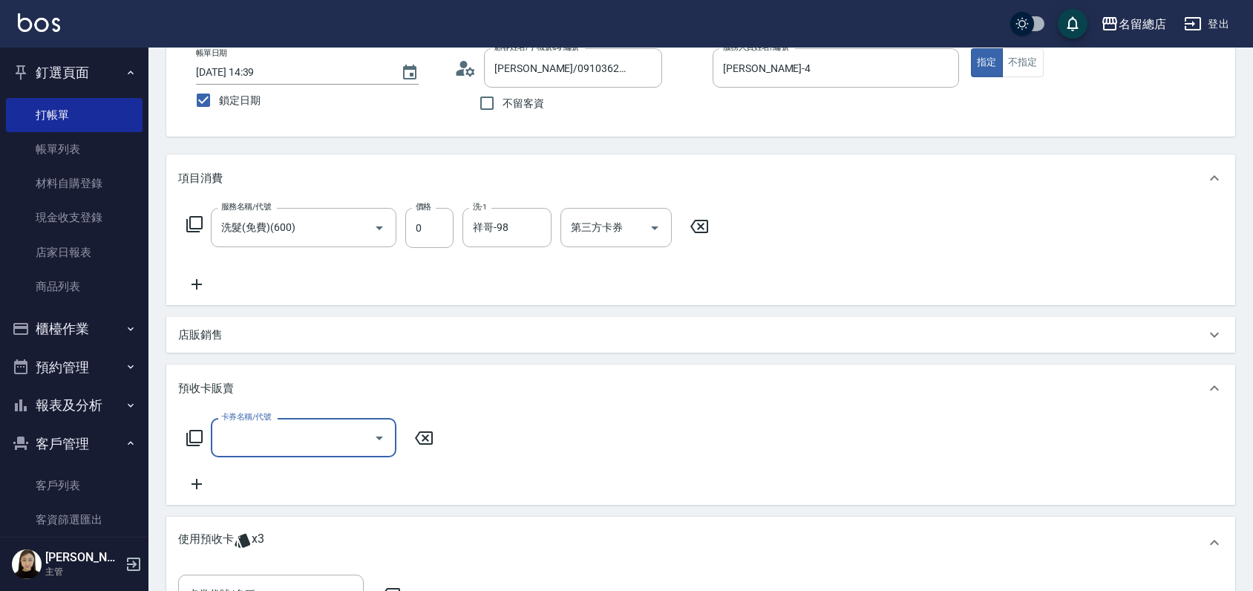
scroll to position [0, 0]
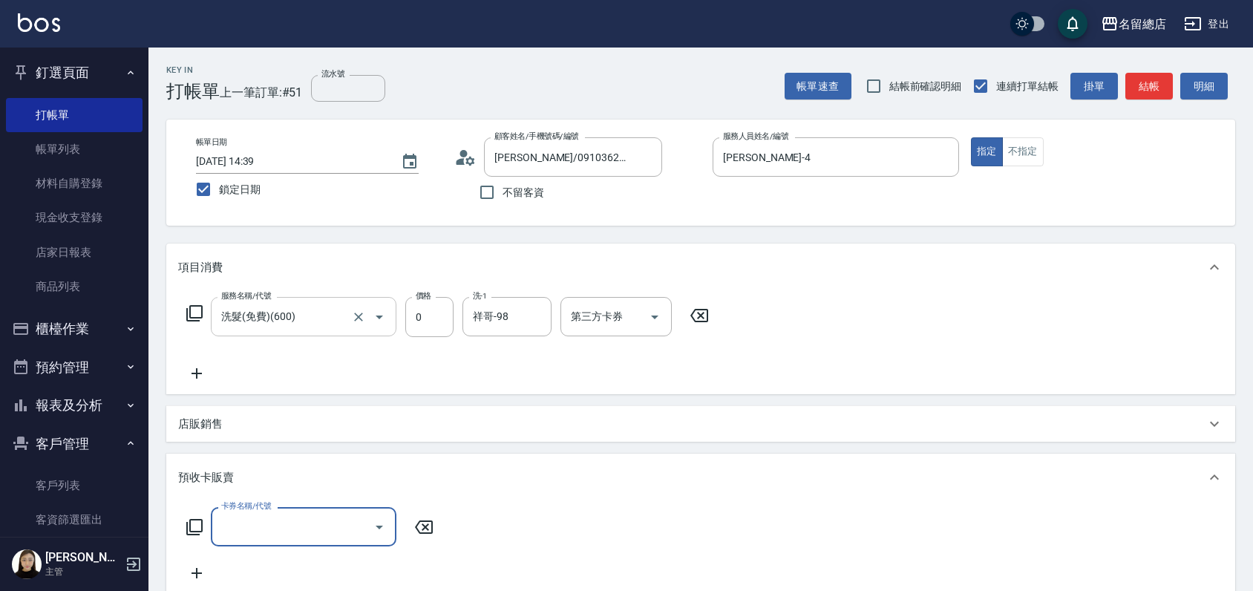
click at [302, 320] on input "洗髮(免費)(600)" at bounding box center [283, 317] width 131 height 26
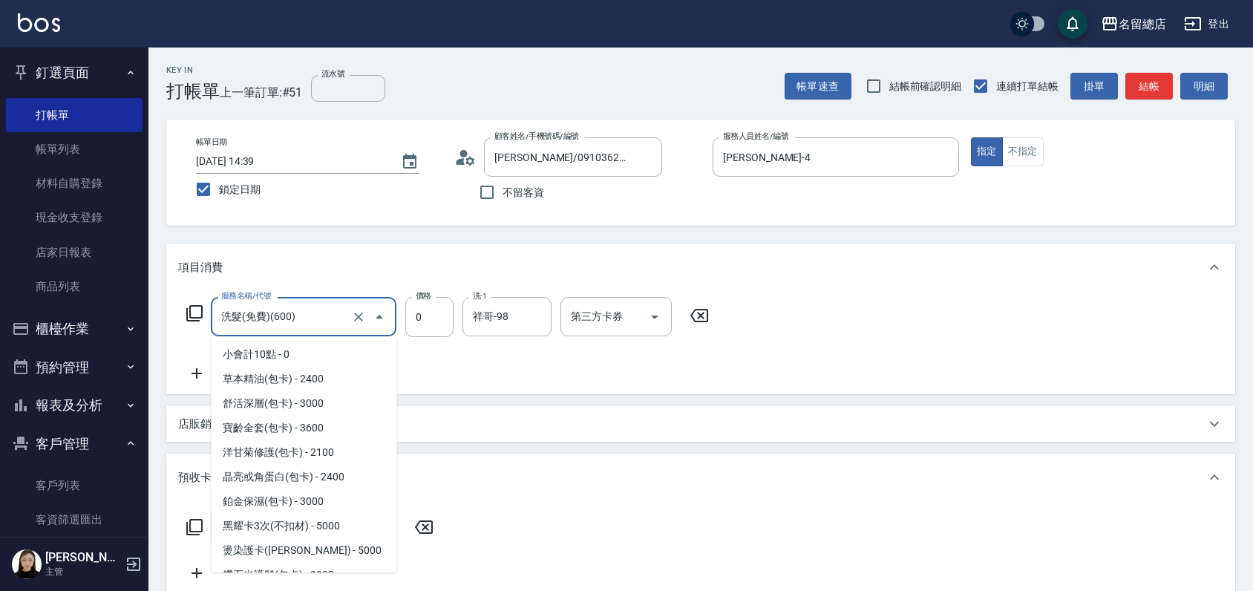
scroll to position [1900, 0]
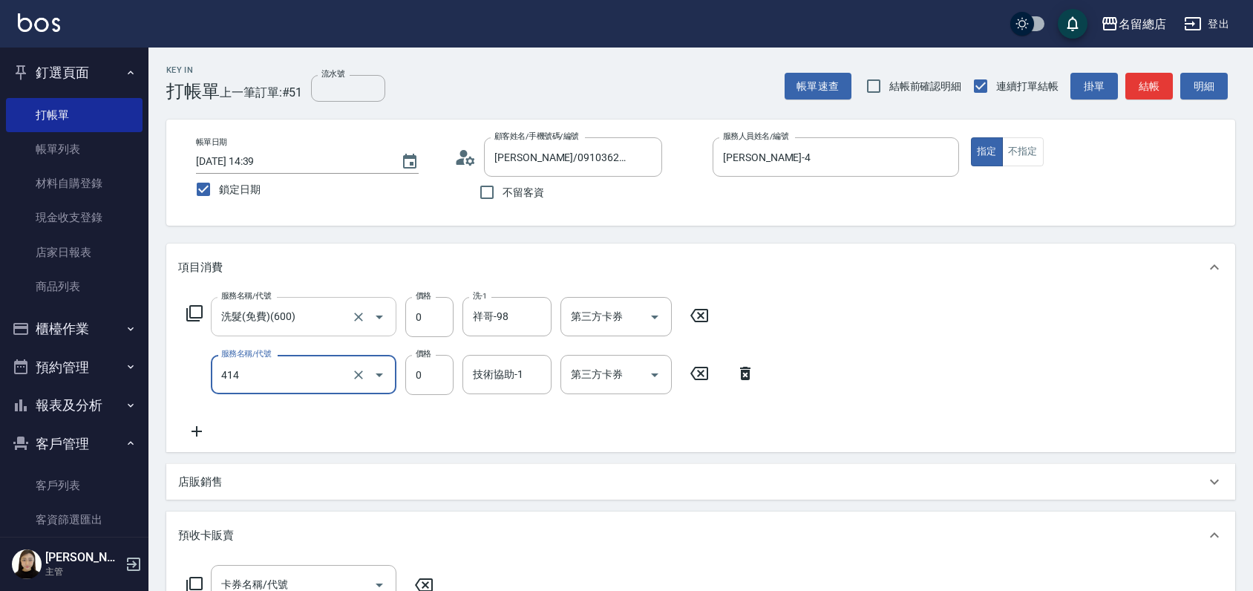
type input "護染蓋卡1000~1499(414)"
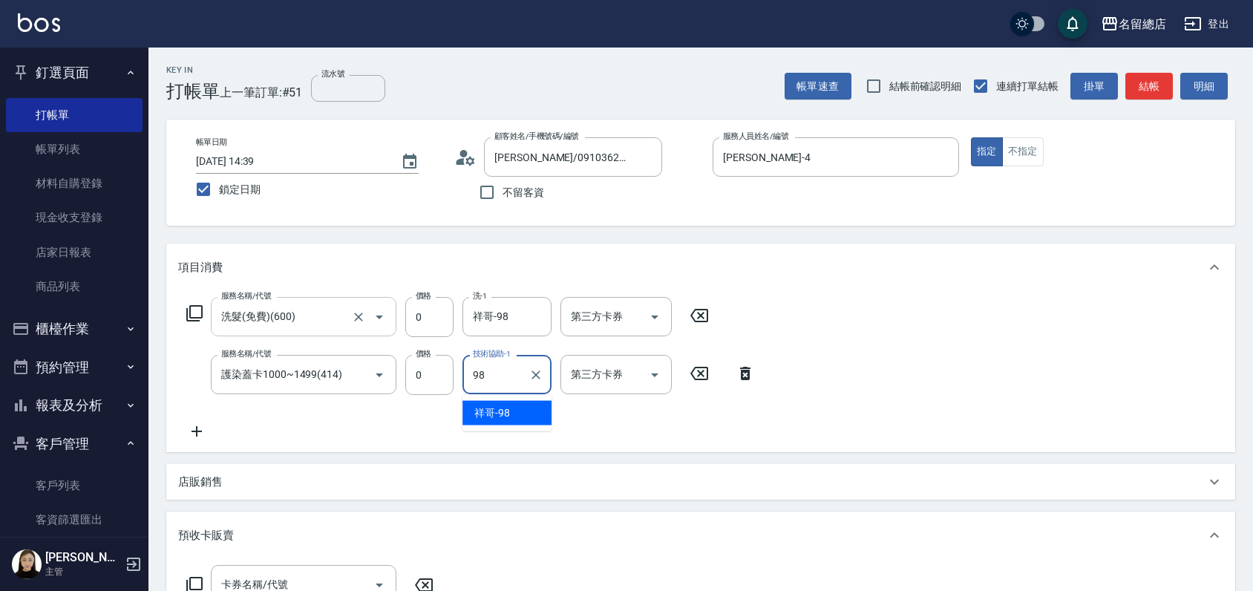
type input "祥哥-98"
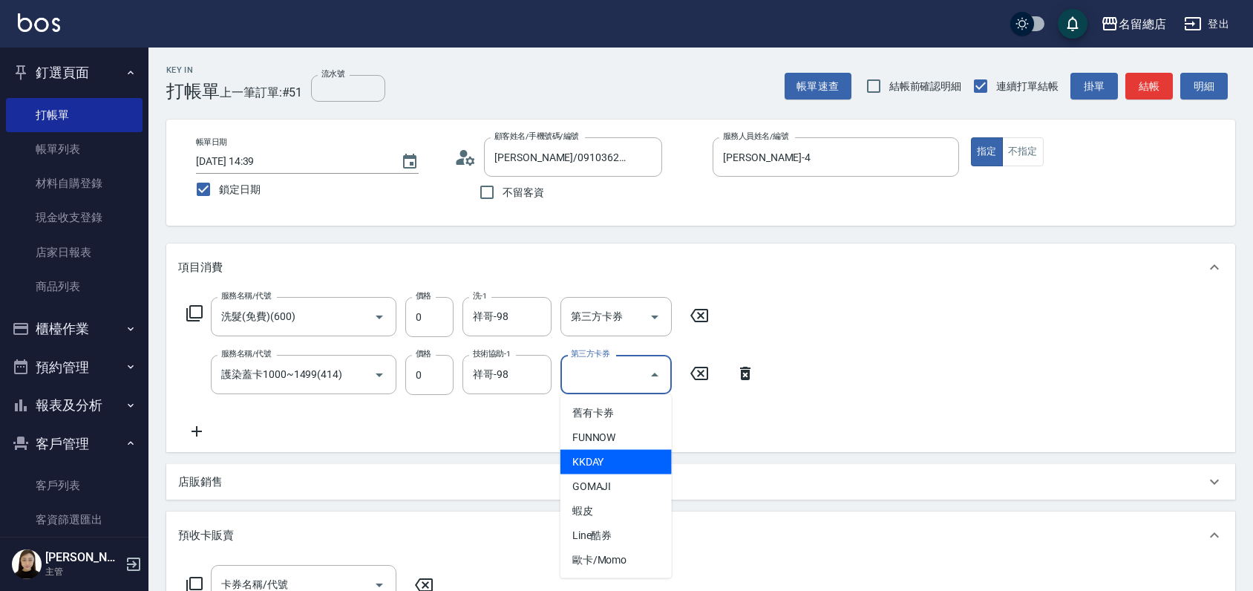
click at [505, 419] on div "服務名稱/代號 洗髮(免費)(600) 服務名稱/代號 價格 0 價格 洗-1 祥哥-98 洗-1 第三方卡券 第三方卡券 服務名稱/代號 護染蓋卡1000~…" at bounding box center [471, 368] width 586 height 143
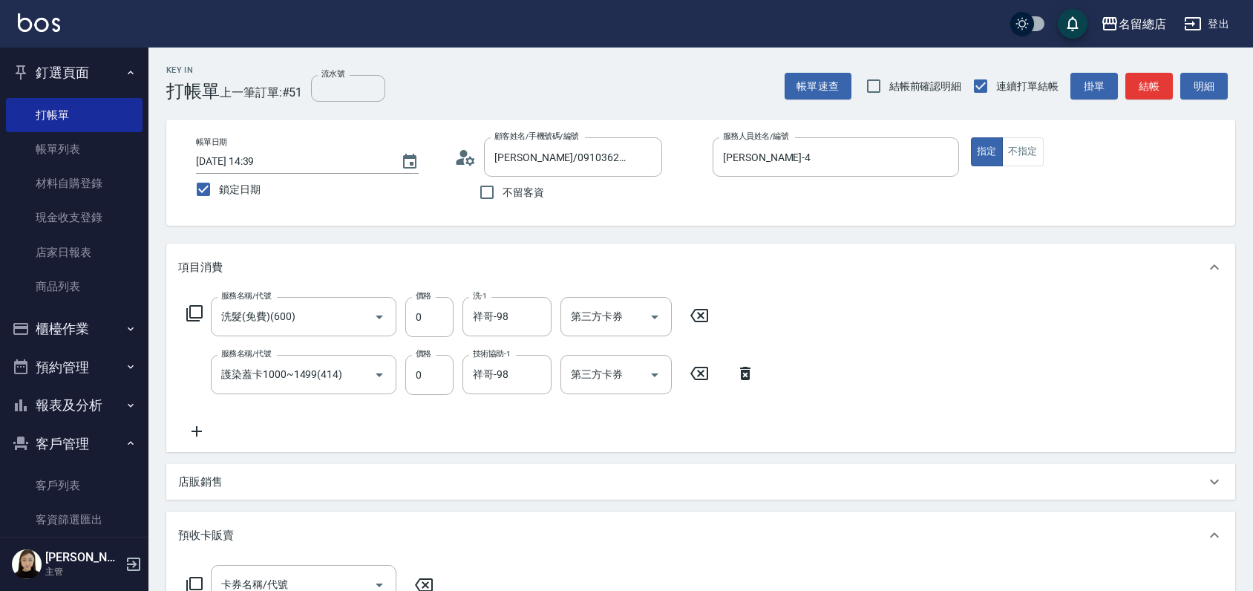
scroll to position [165, 0]
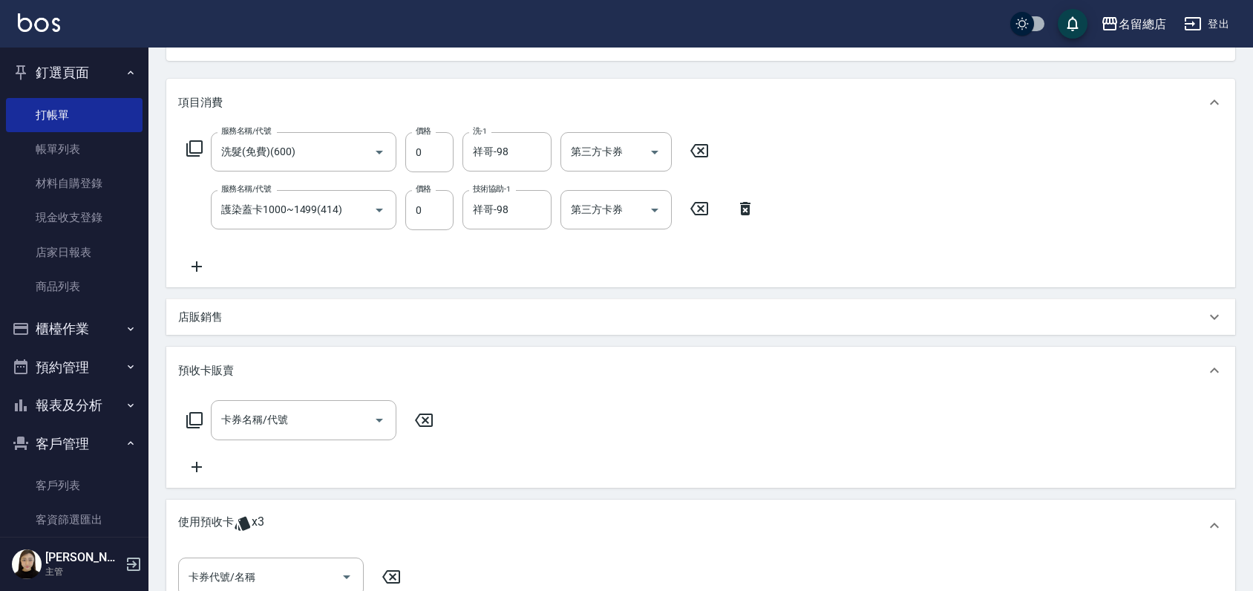
click at [217, 526] on p "使用預收卡" at bounding box center [206, 525] width 56 height 22
click at [278, 562] on p "其他付款方式 入金可用餘額: 0" at bounding box center [246, 557] width 137 height 16
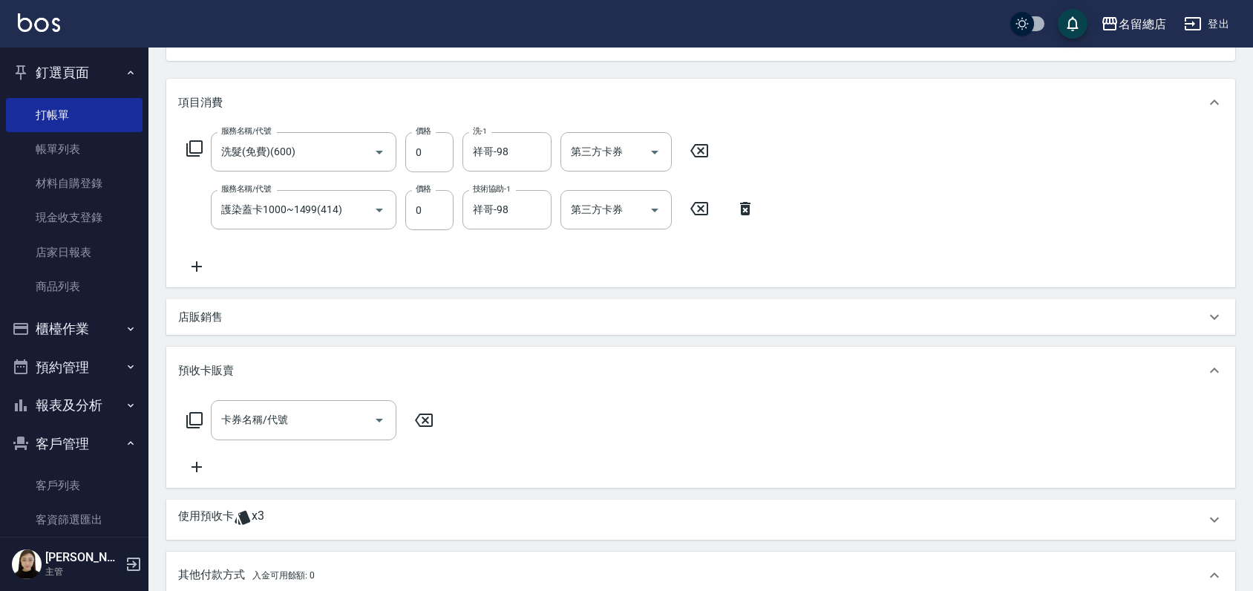
scroll to position [0, 0]
click at [243, 517] on icon at bounding box center [243, 517] width 16 height 14
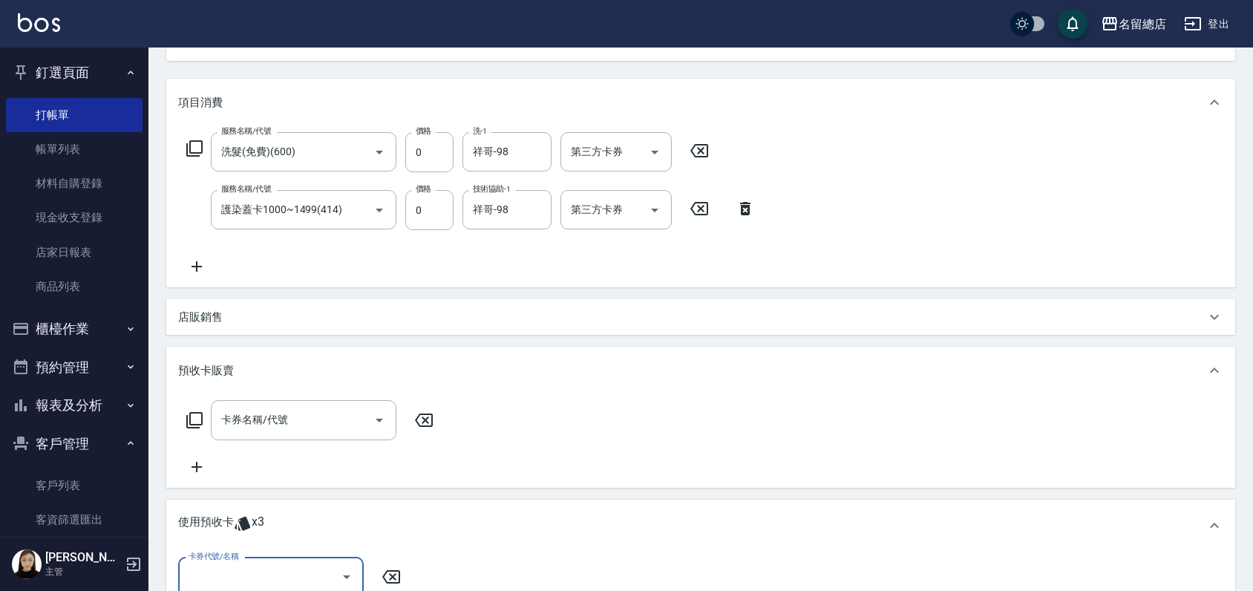
scroll to position [330, 0]
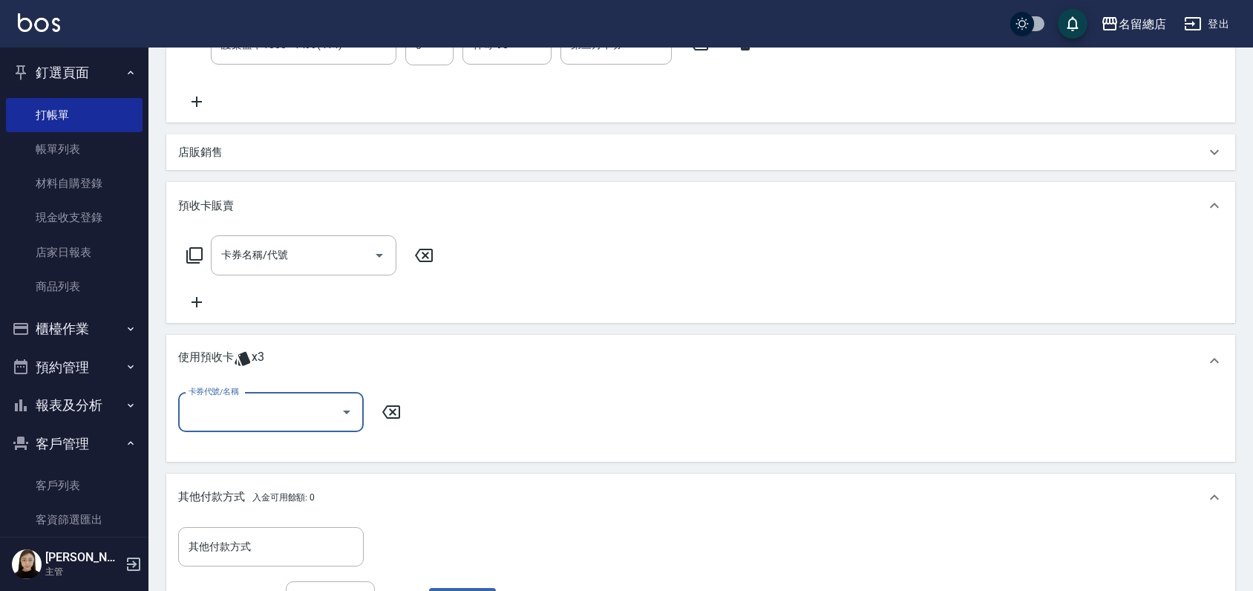
click at [277, 409] on input "卡券代號/名稱" at bounding box center [260, 412] width 150 height 26
click at [565, 428] on div "卡券代號/名稱 卡券代號/名稱" at bounding box center [700, 421] width 1045 height 57
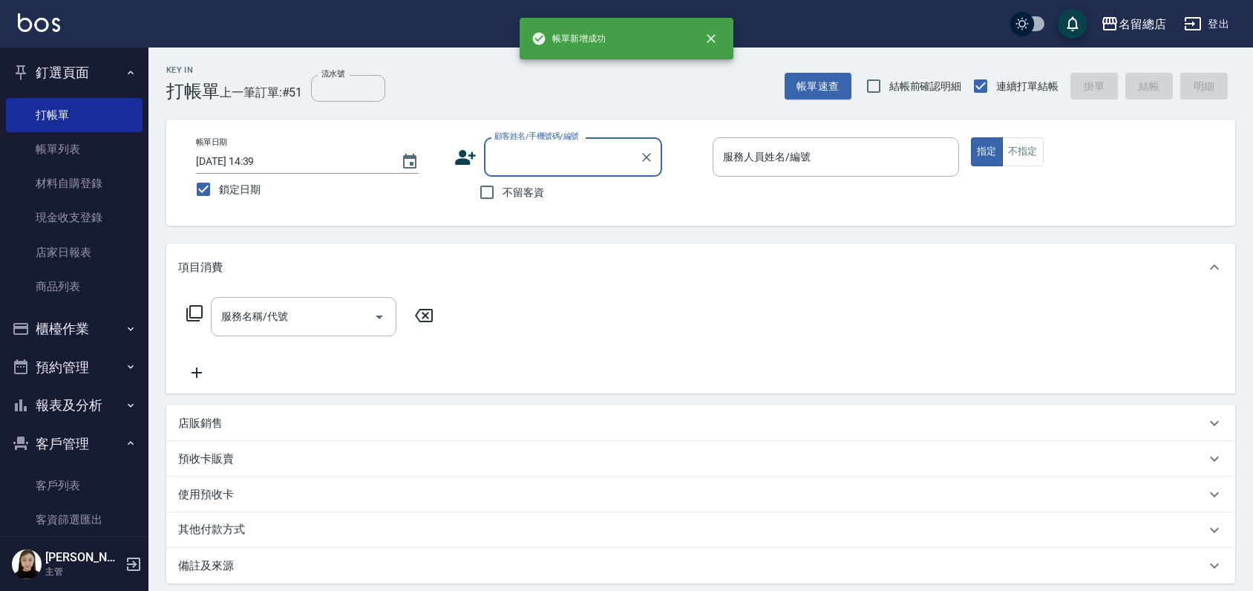
scroll to position [0, 0]
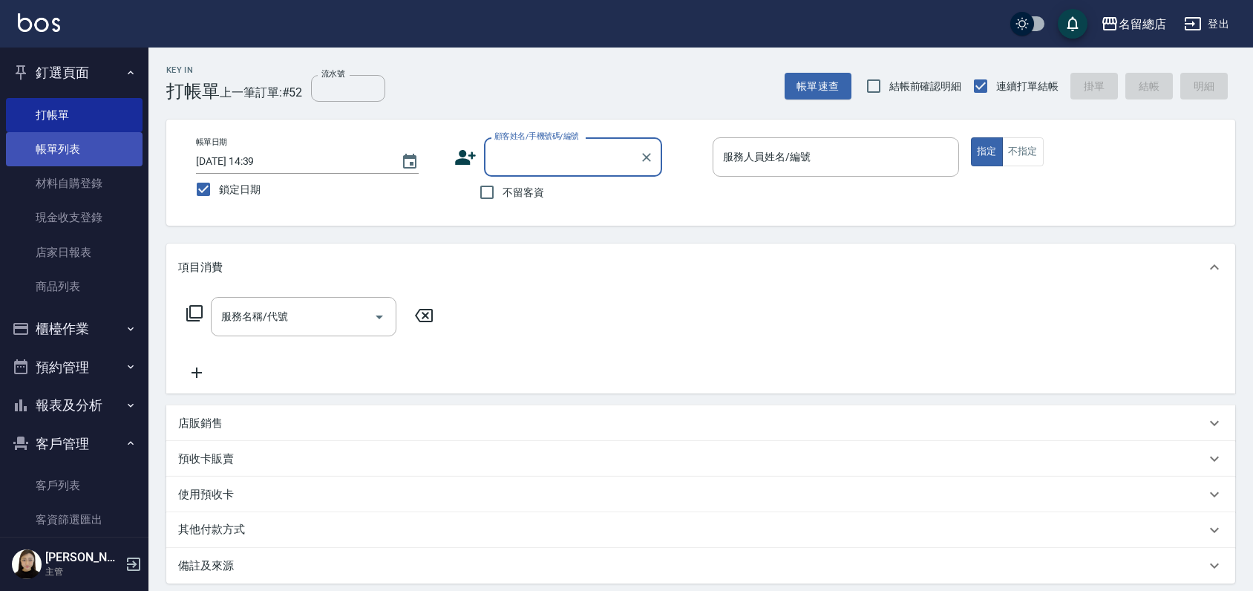
click at [101, 137] on link "帳單列表" at bounding box center [74, 149] width 137 height 34
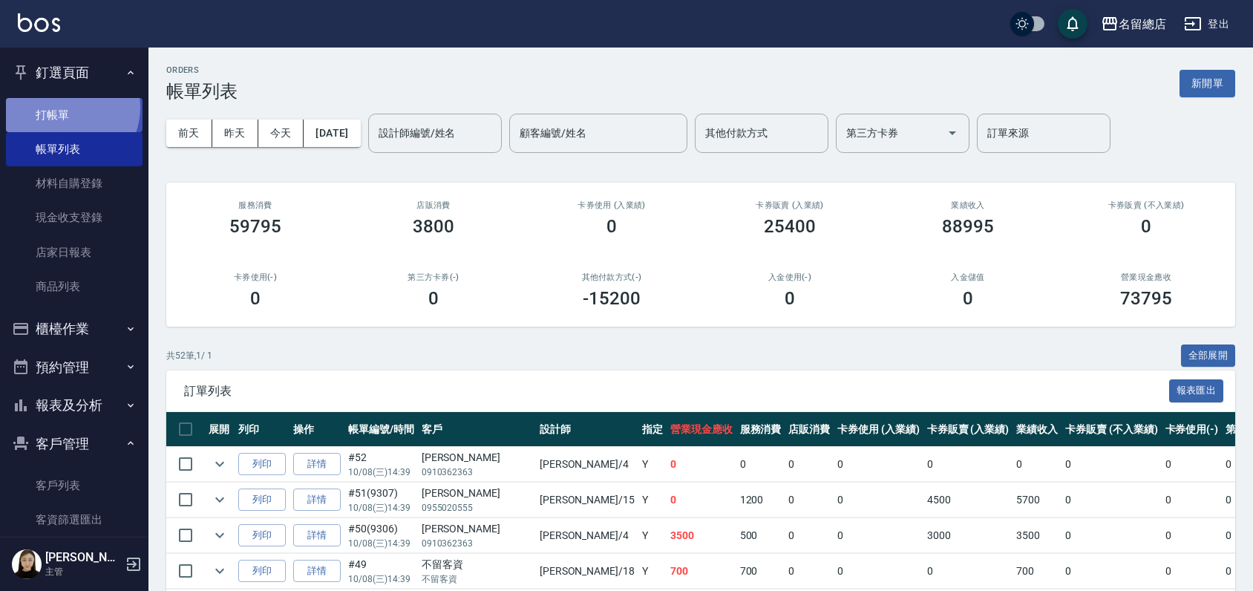
click at [64, 107] on link "打帳單" at bounding box center [74, 115] width 137 height 34
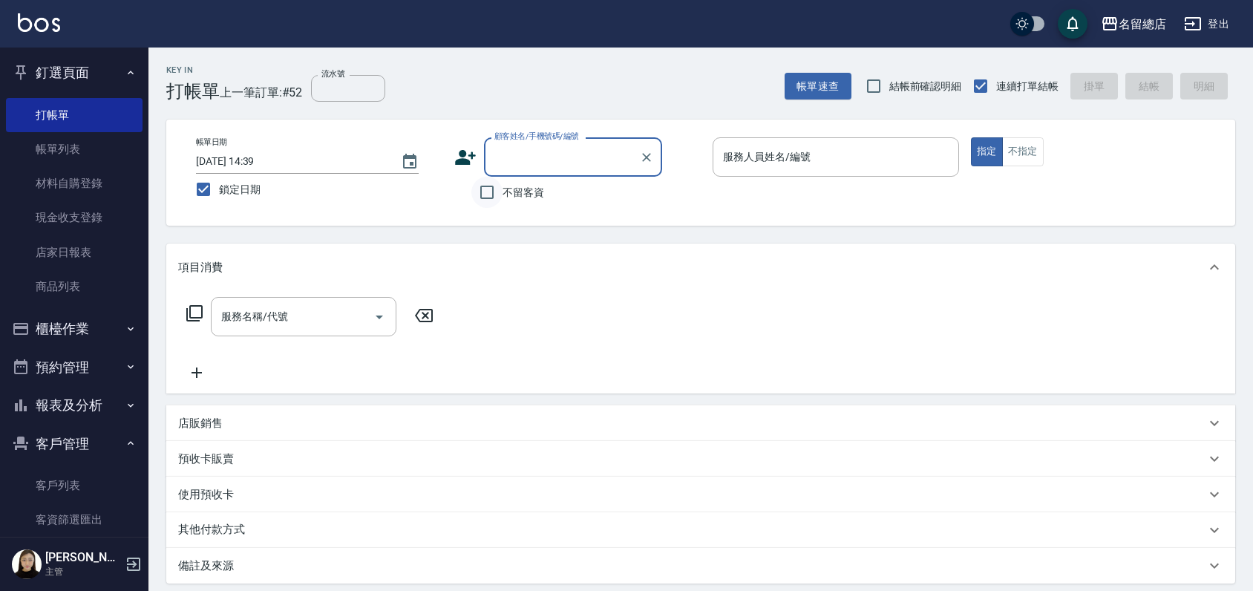
click at [488, 200] on input "不留客資" at bounding box center [486, 192] width 31 height 31
checkbox input "true"
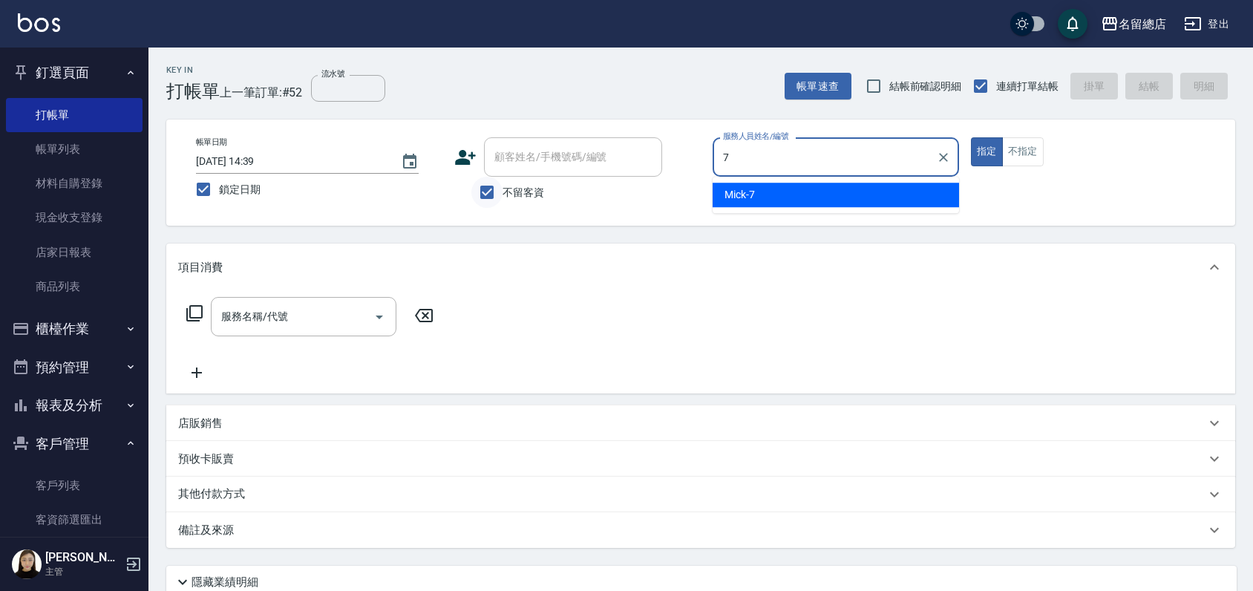
type input "Mick-7"
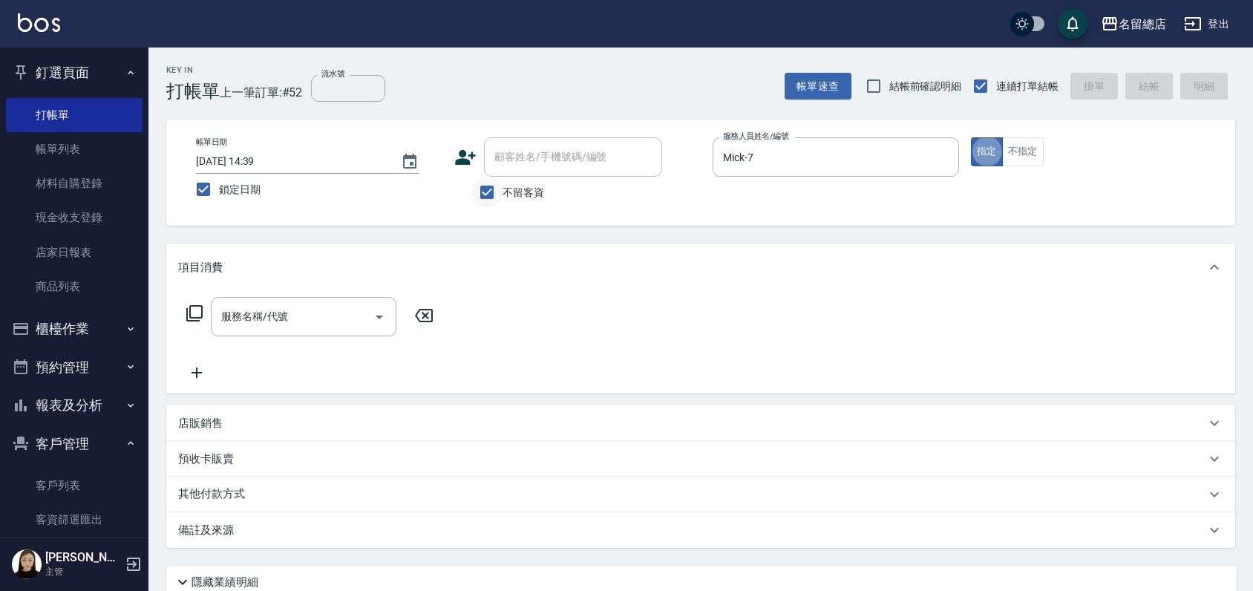
type button "true"
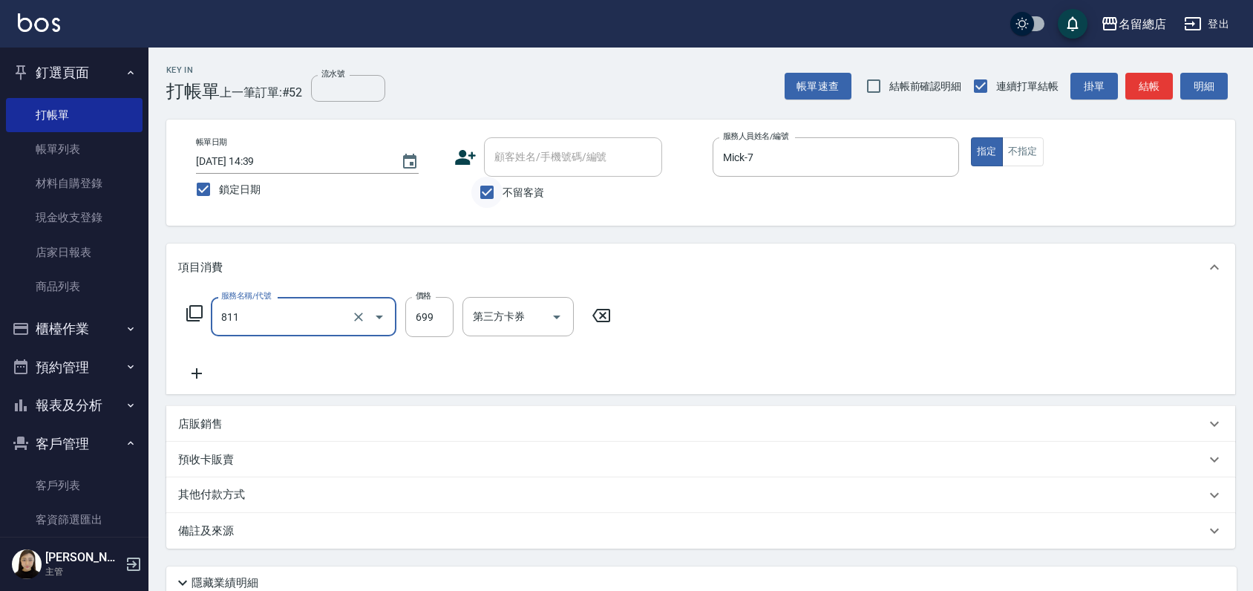
type input "洗+剪(811)"
type input "800"
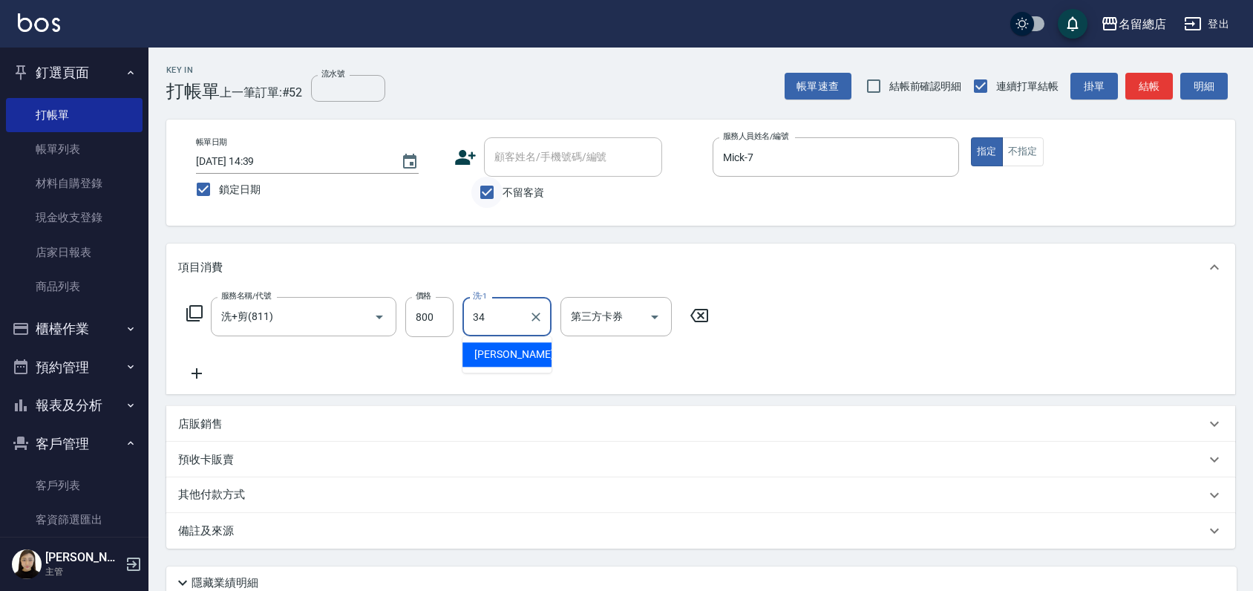
type input "[PERSON_NAME]-34"
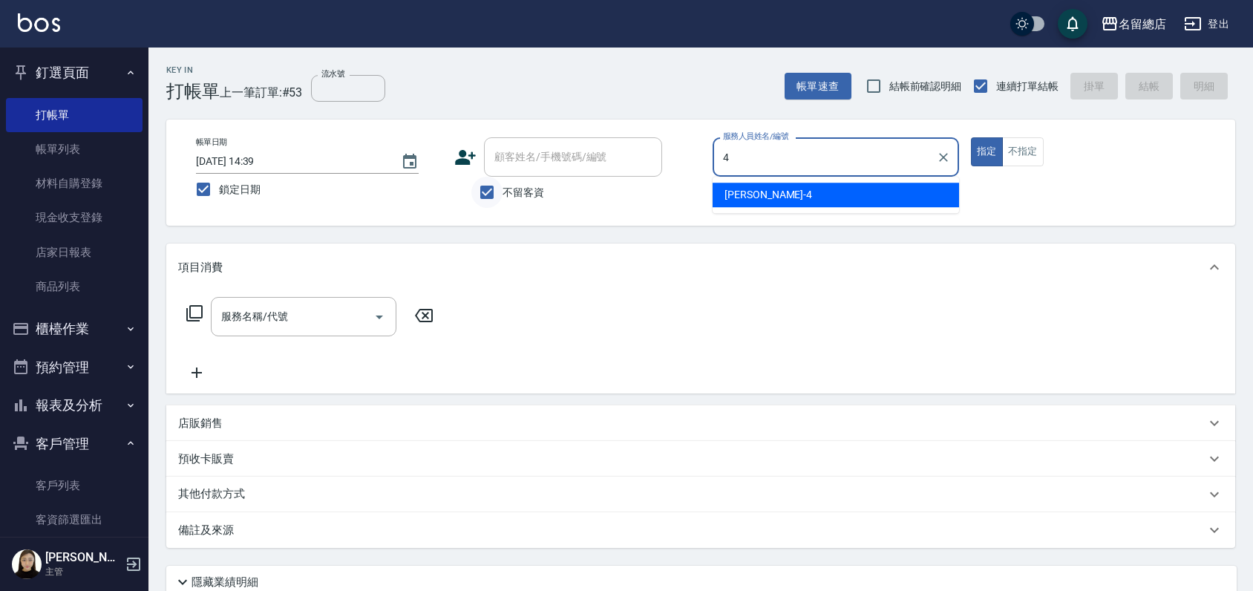
type input "Amy-4"
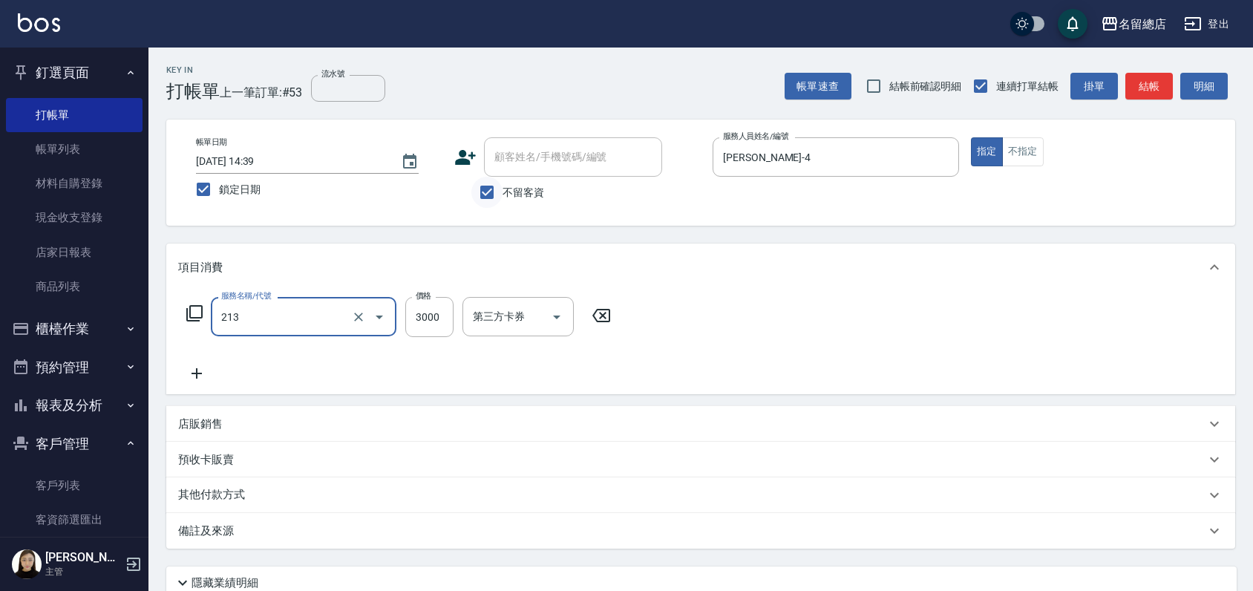
type input "陶溫3000以上(213)"
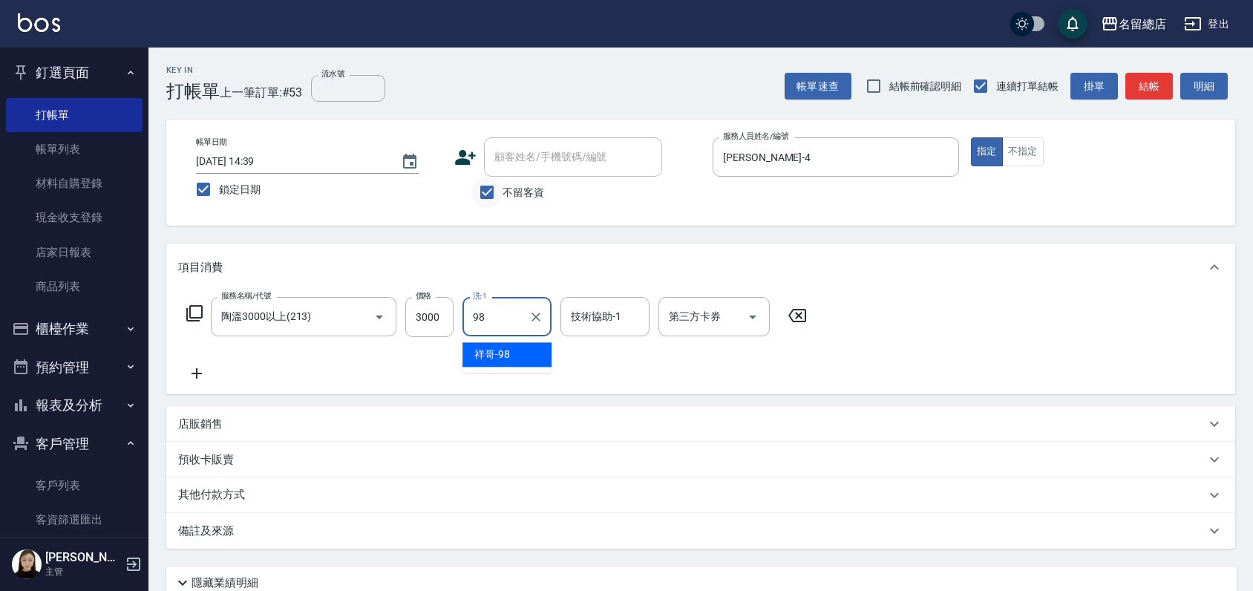
type input "祥哥-98"
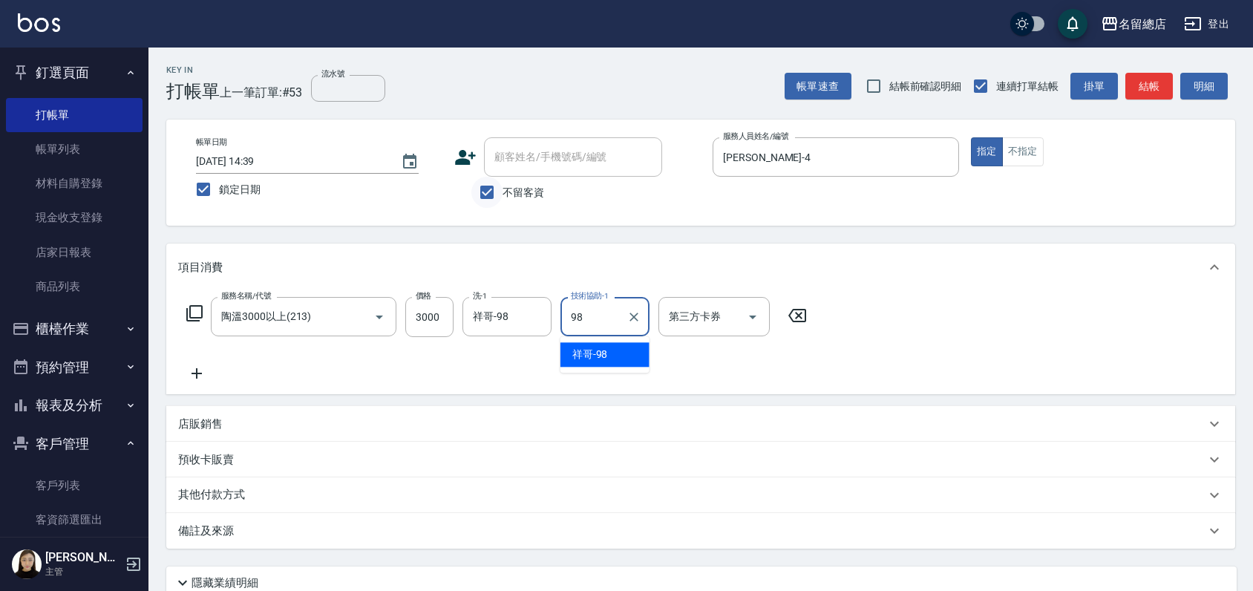
type input "祥哥-98"
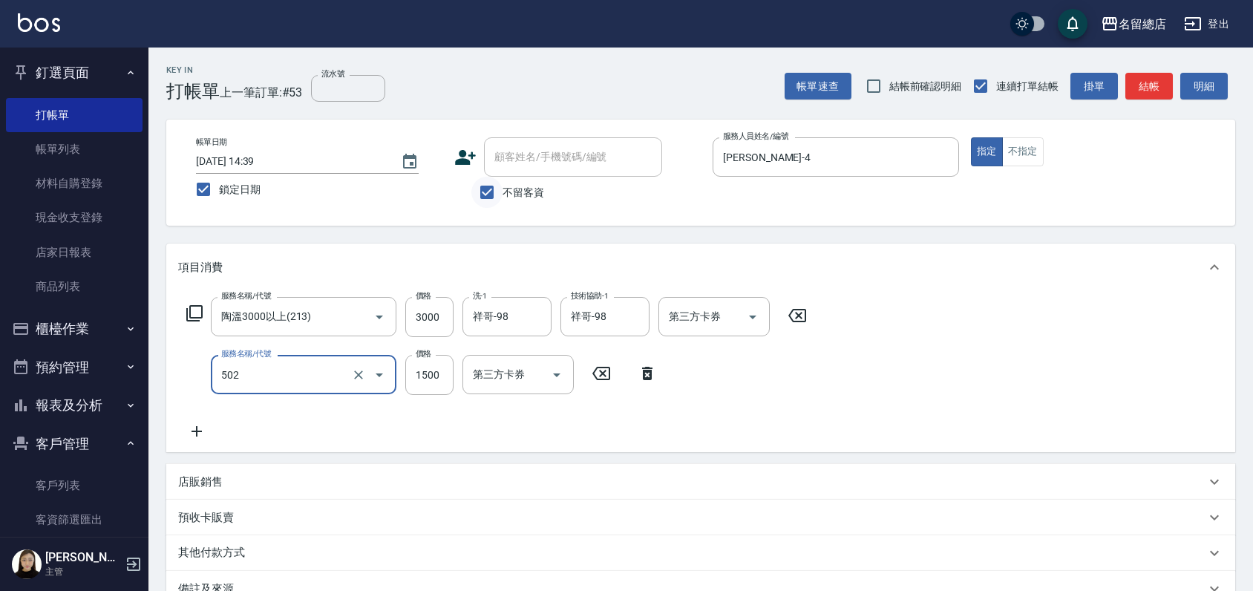
type input "染髮1500以上(502)"
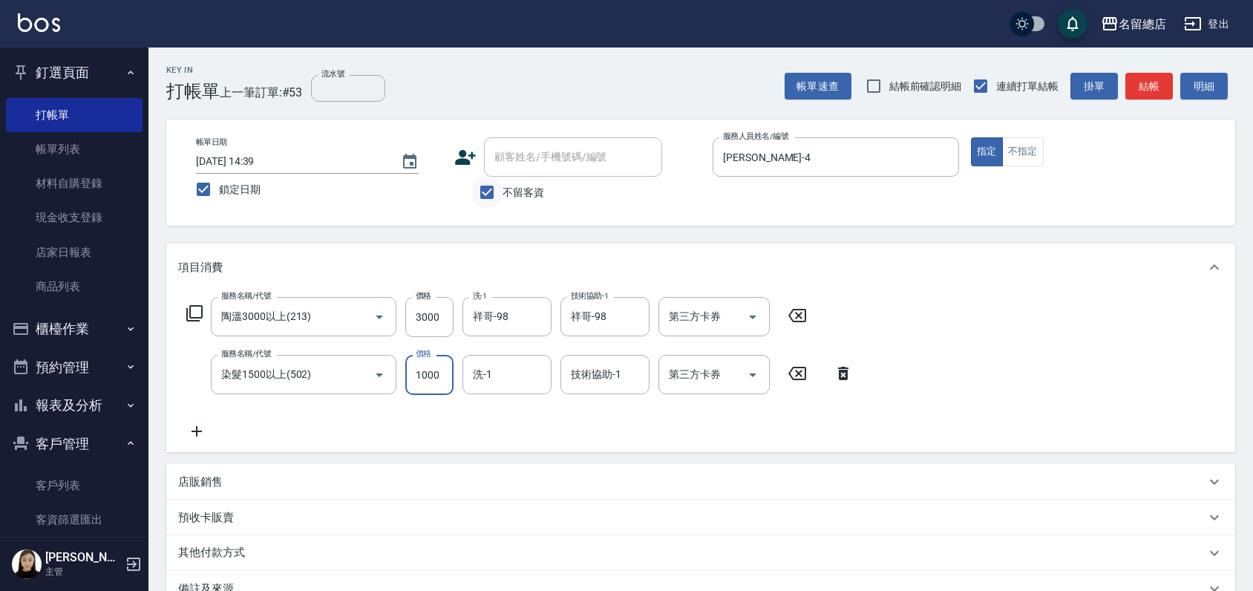
type input "1000"
type input "祥哥-98"
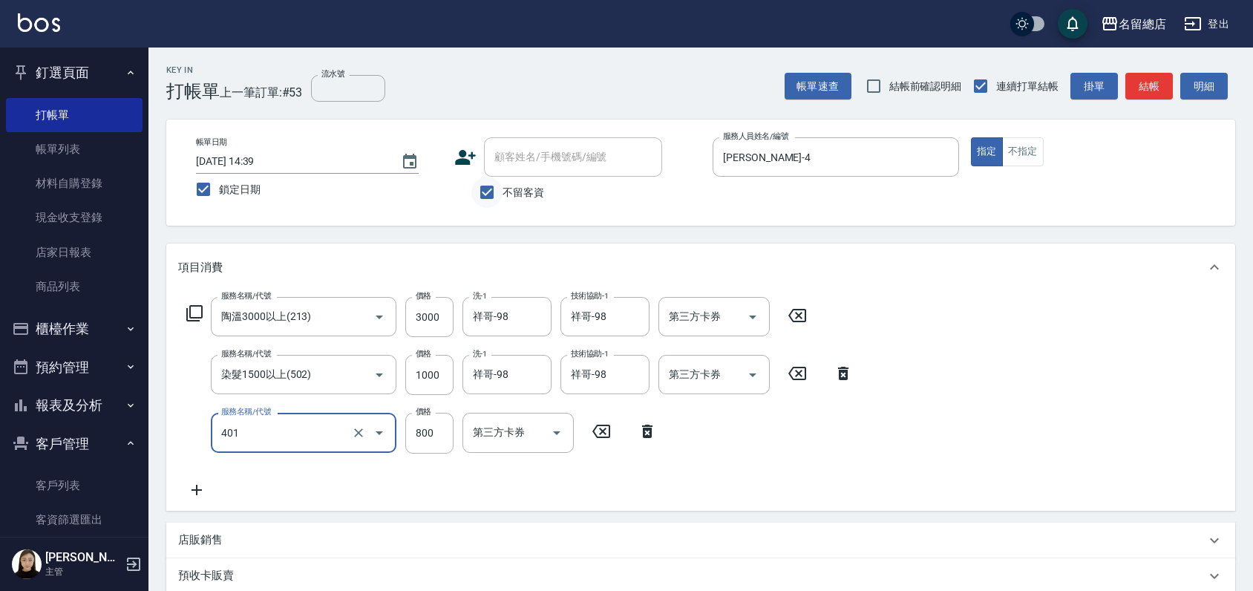
type input "自備護髮(401)"
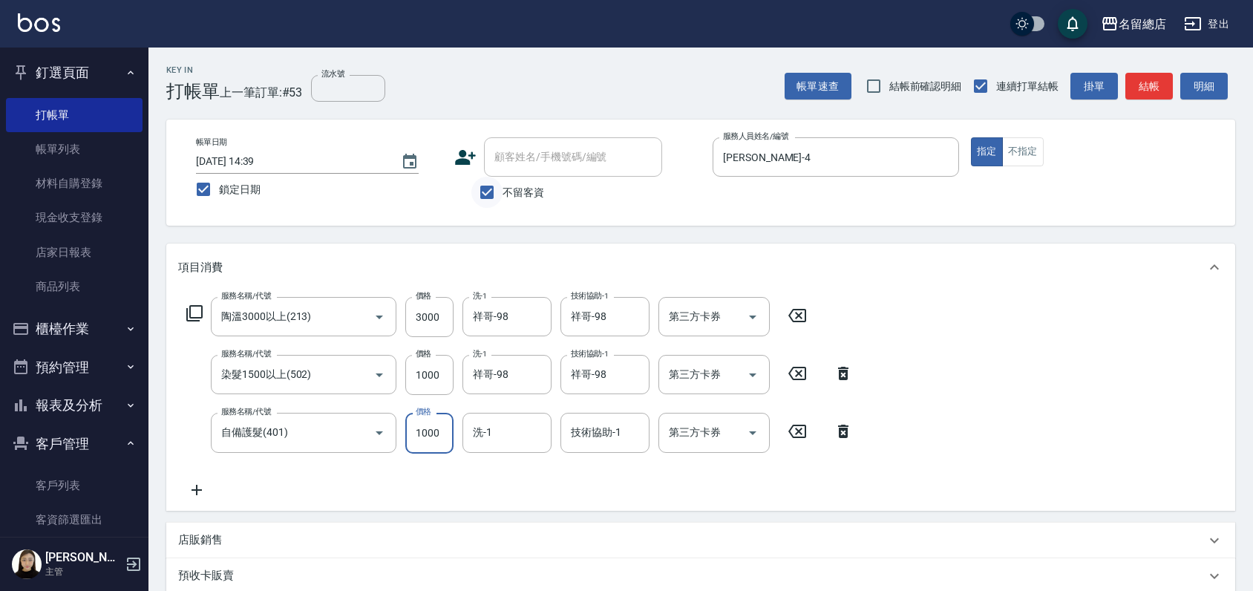
type input "1000"
type input "祥哥-98"
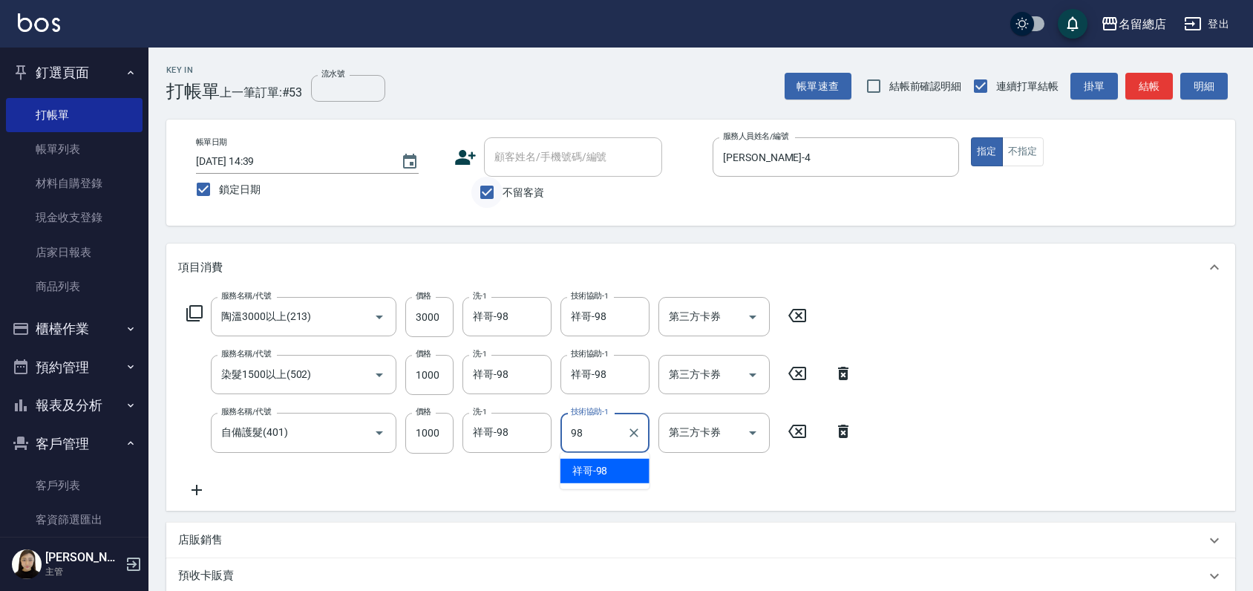
type input "祥哥-98"
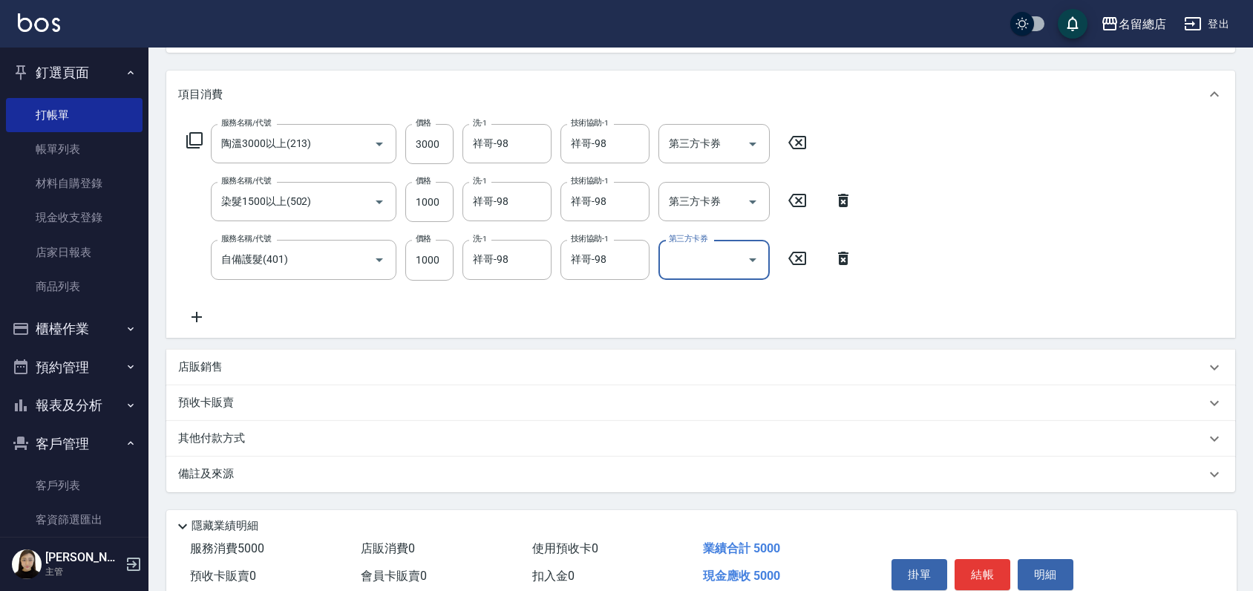
scroll to position [75, 0]
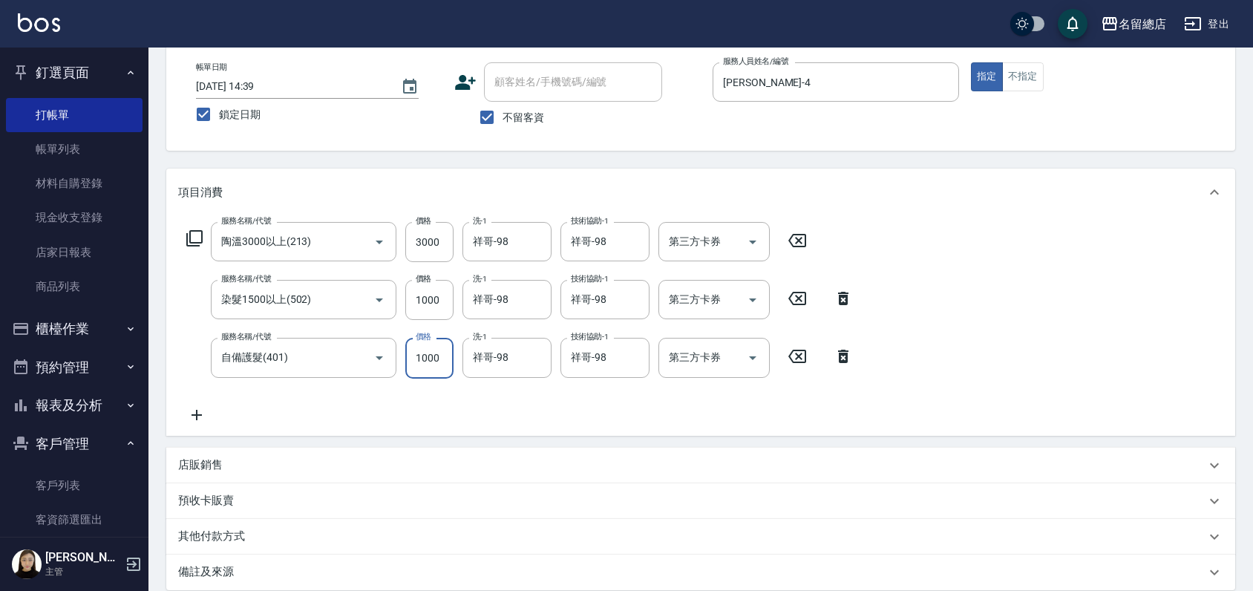
click at [432, 362] on input "1000" at bounding box center [429, 358] width 48 height 40
type input "1500"
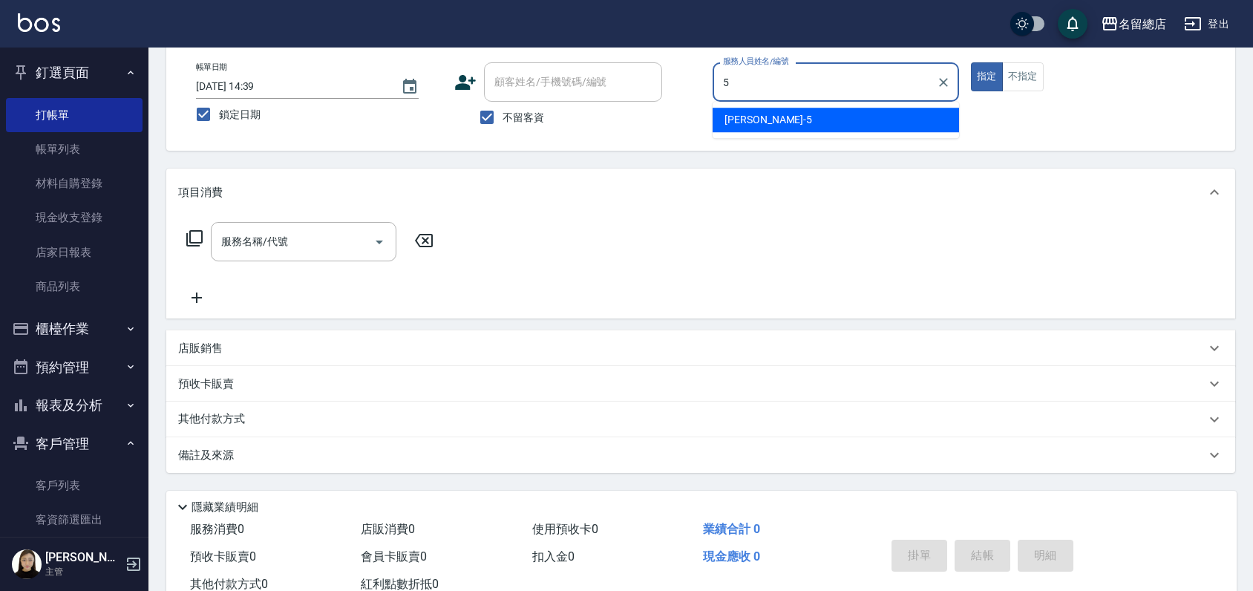
type input "[PERSON_NAME]-5"
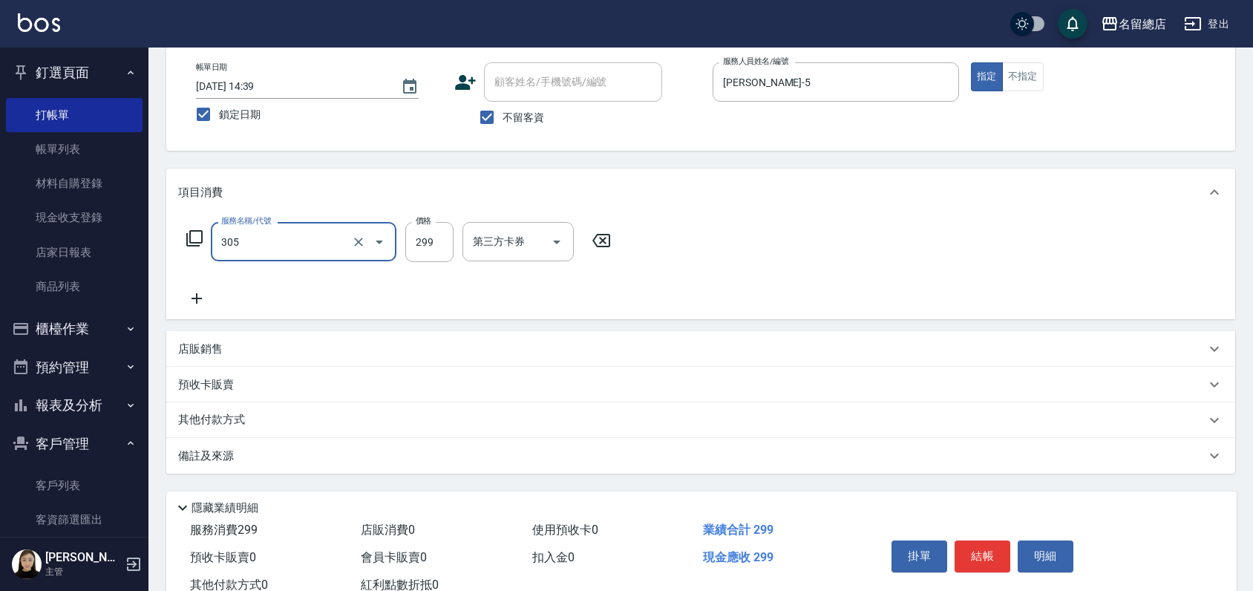
type input "剪髮(305)"
type input "500"
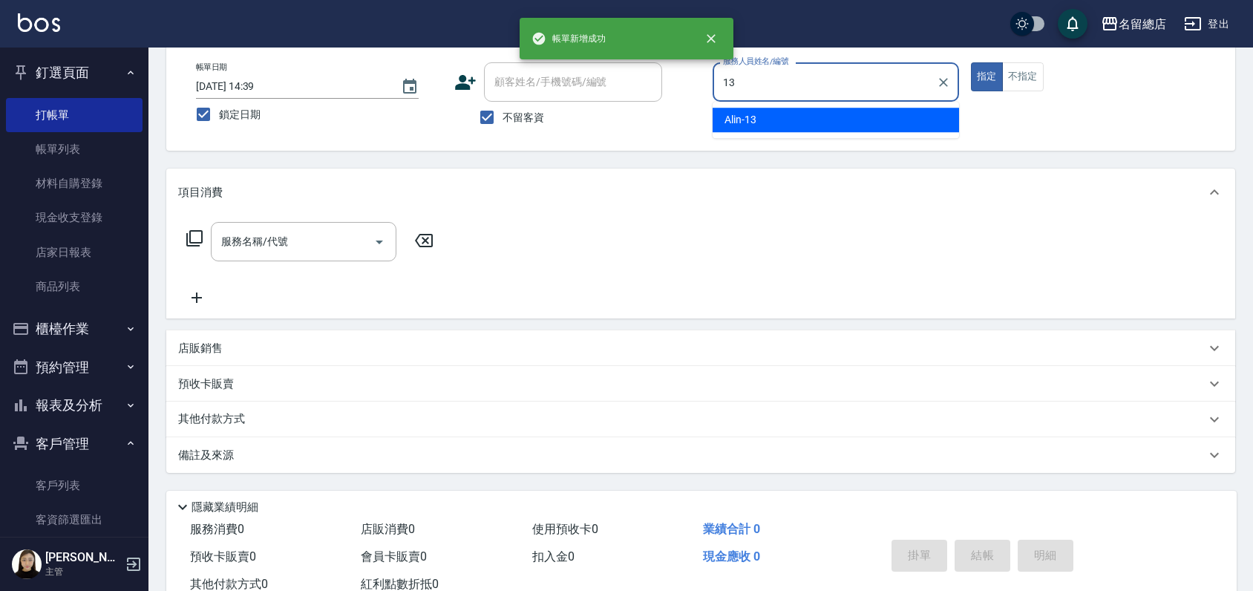
type input "Alin-13"
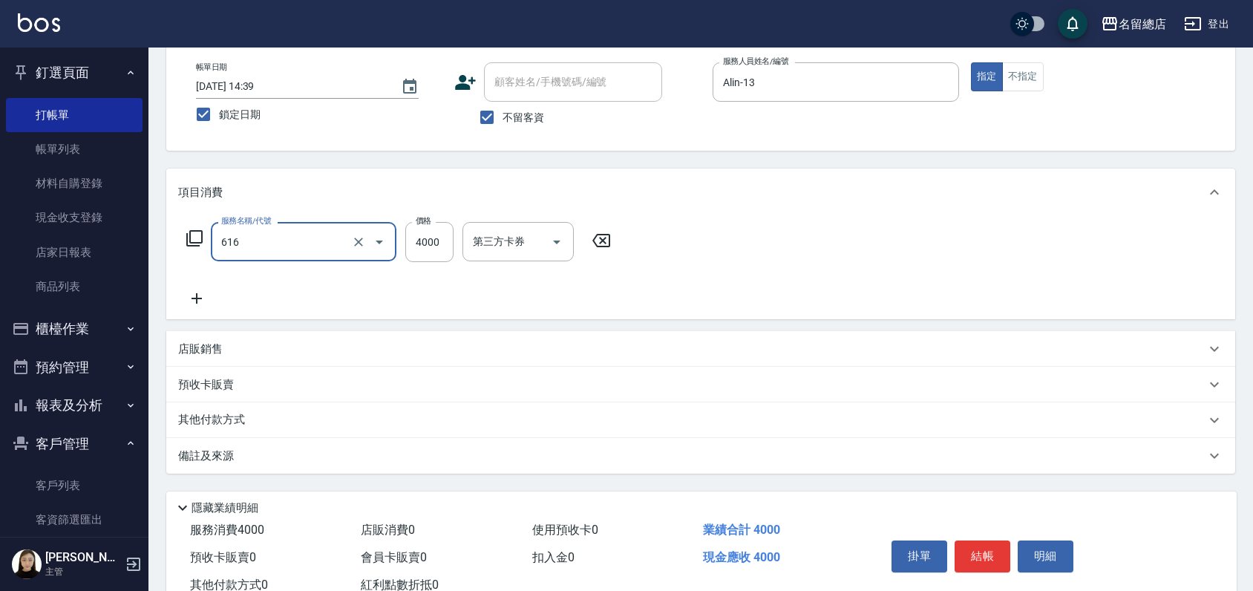
type input "自備接髮(616)"
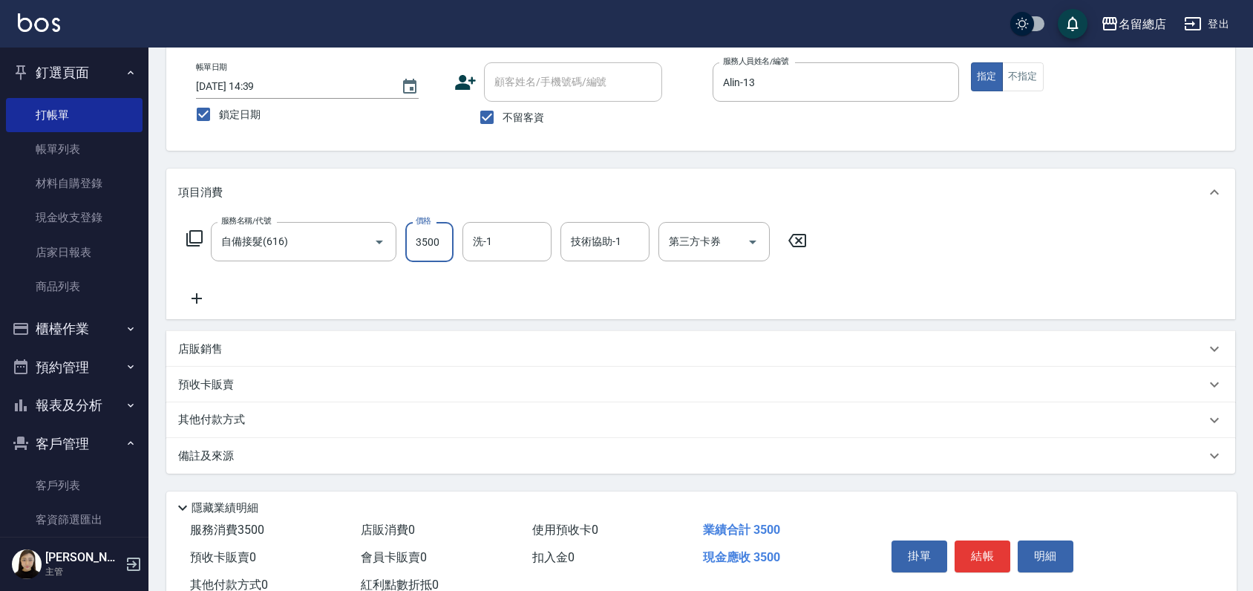
type input "3500"
type input "[PERSON_NAME]-41"
type input "[PERSON_NAME]-35"
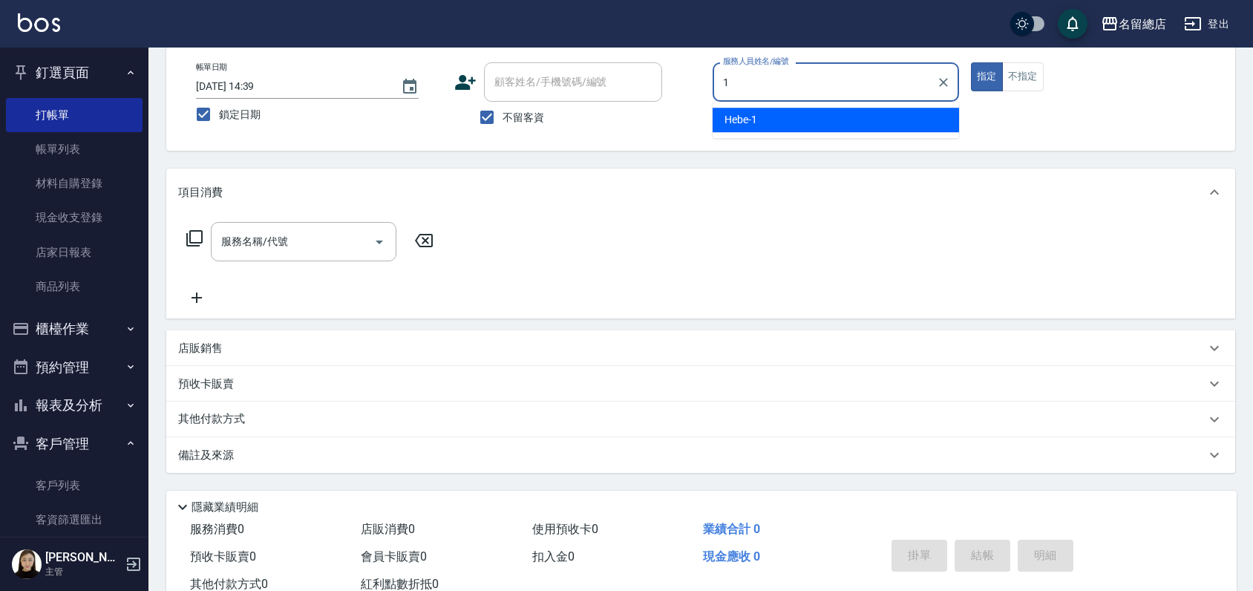
type input "Hebe-1"
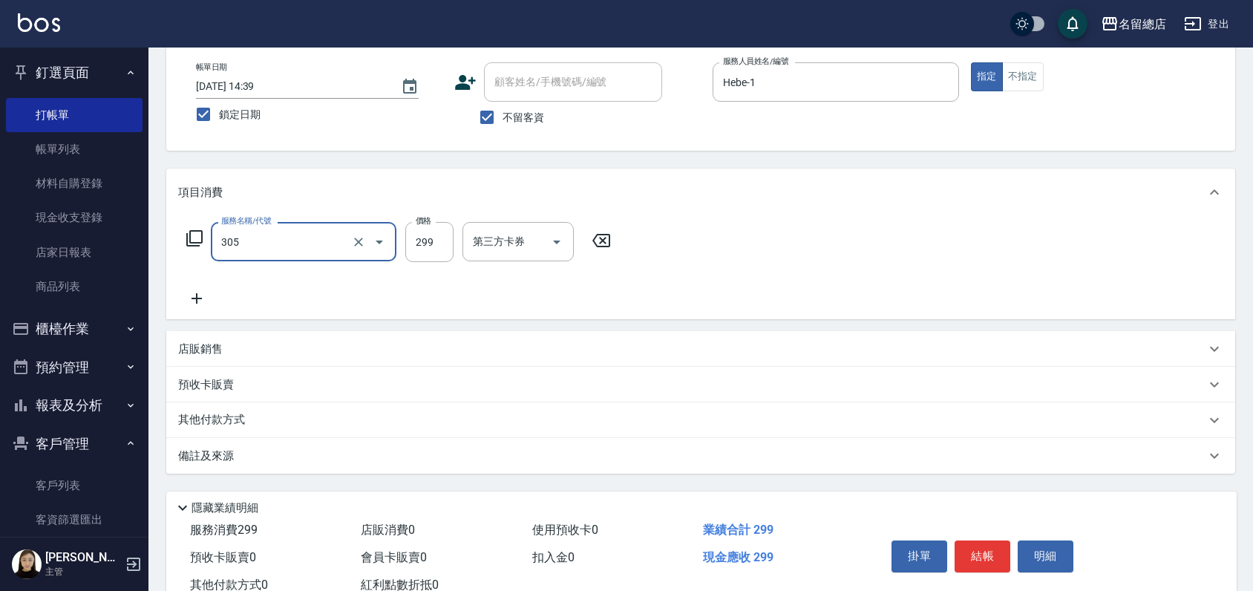
type input "剪髮(305)"
type input "700"
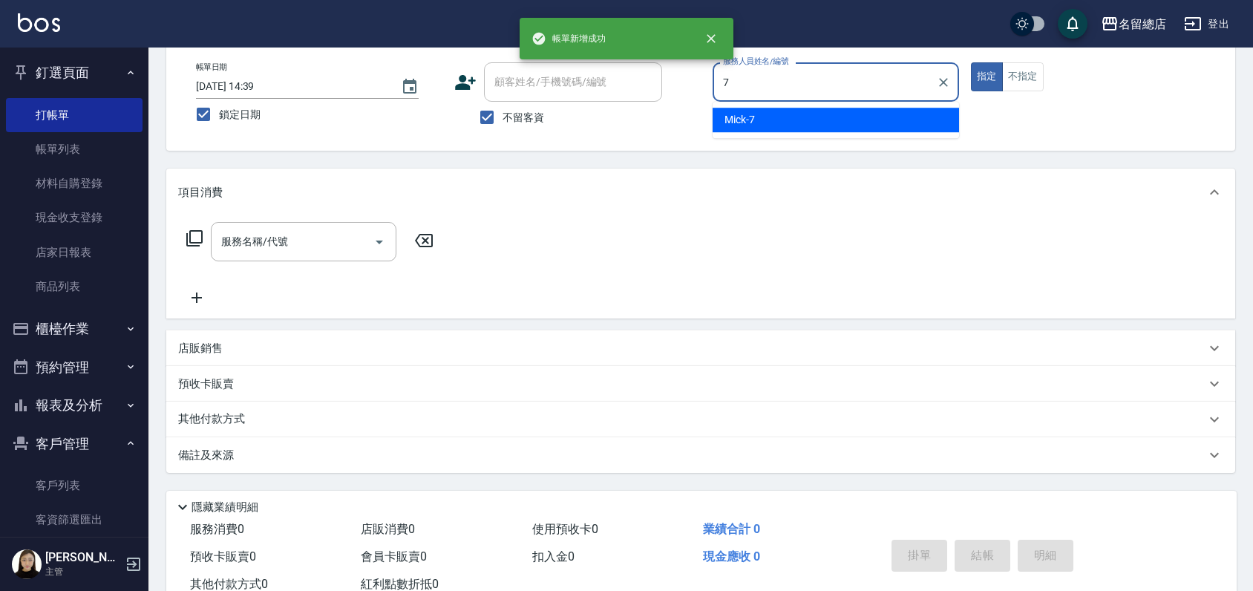
type input "Mick-7"
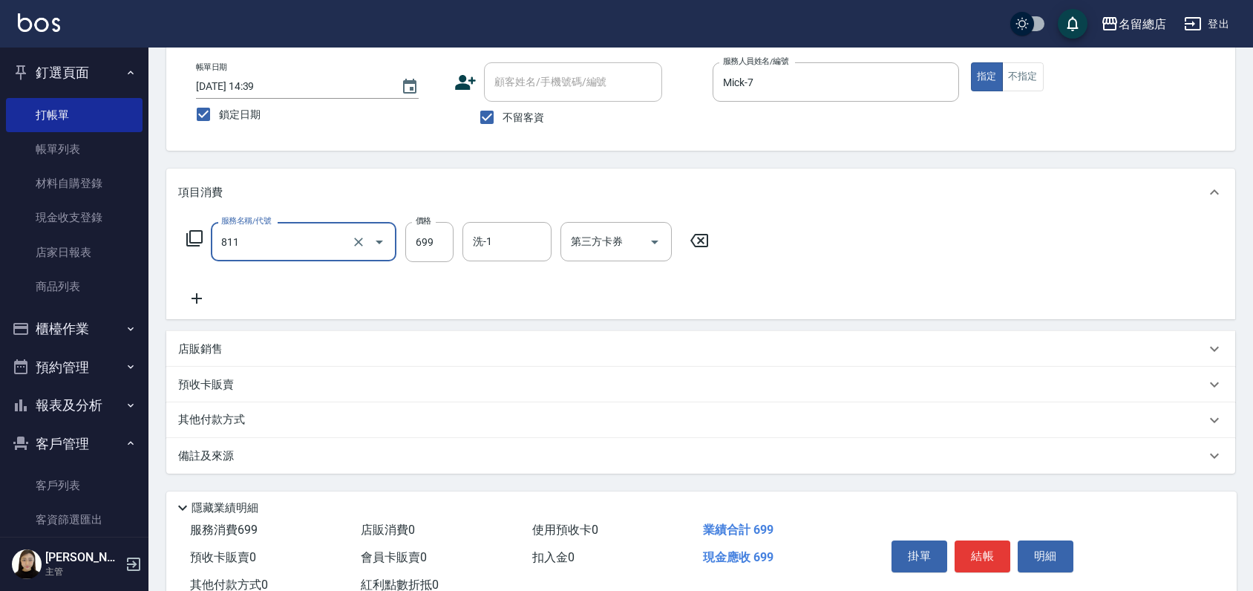
type input "洗+剪(811)"
type input "800"
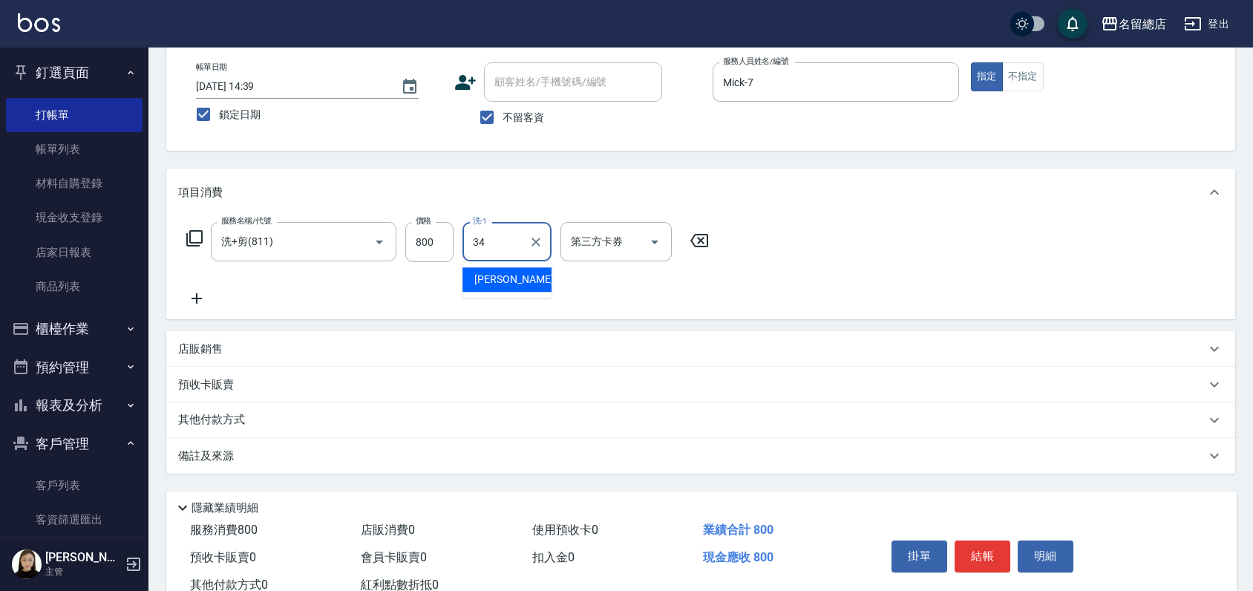
type input "[PERSON_NAME]-34"
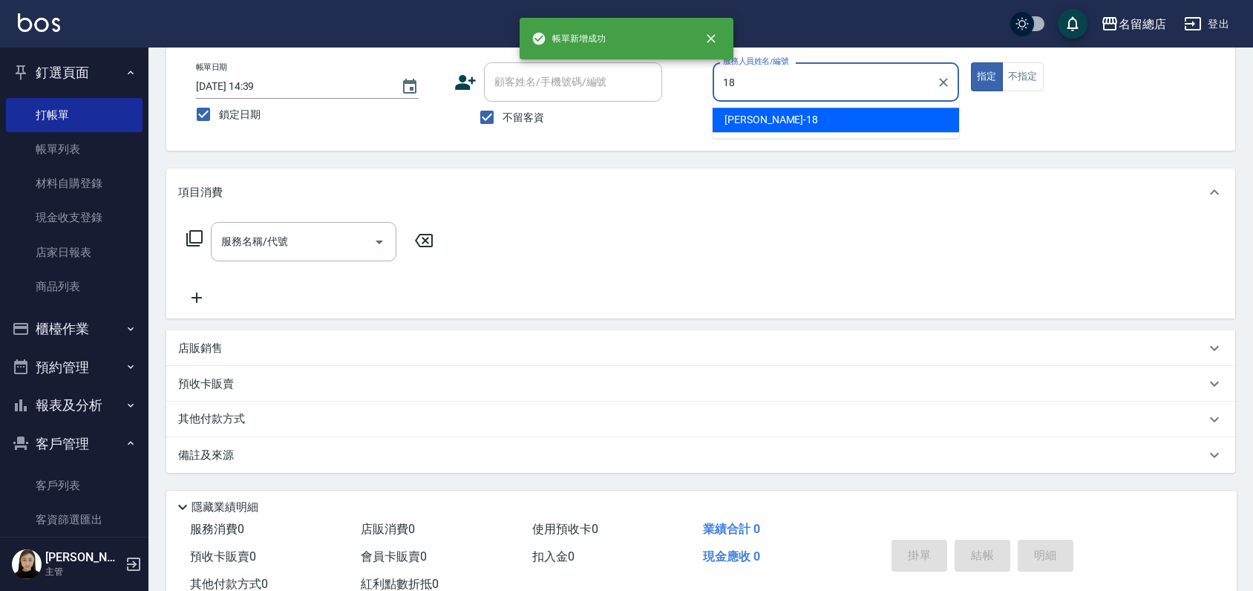
type input "Angela-18"
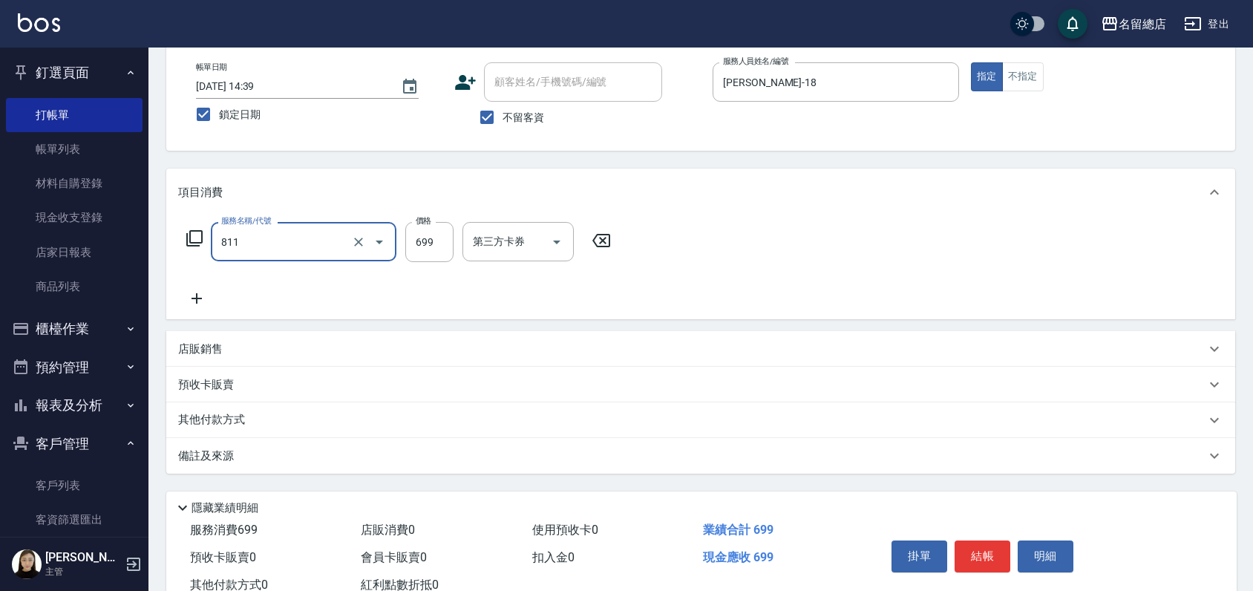
type input "洗+剪(811)"
type input "900"
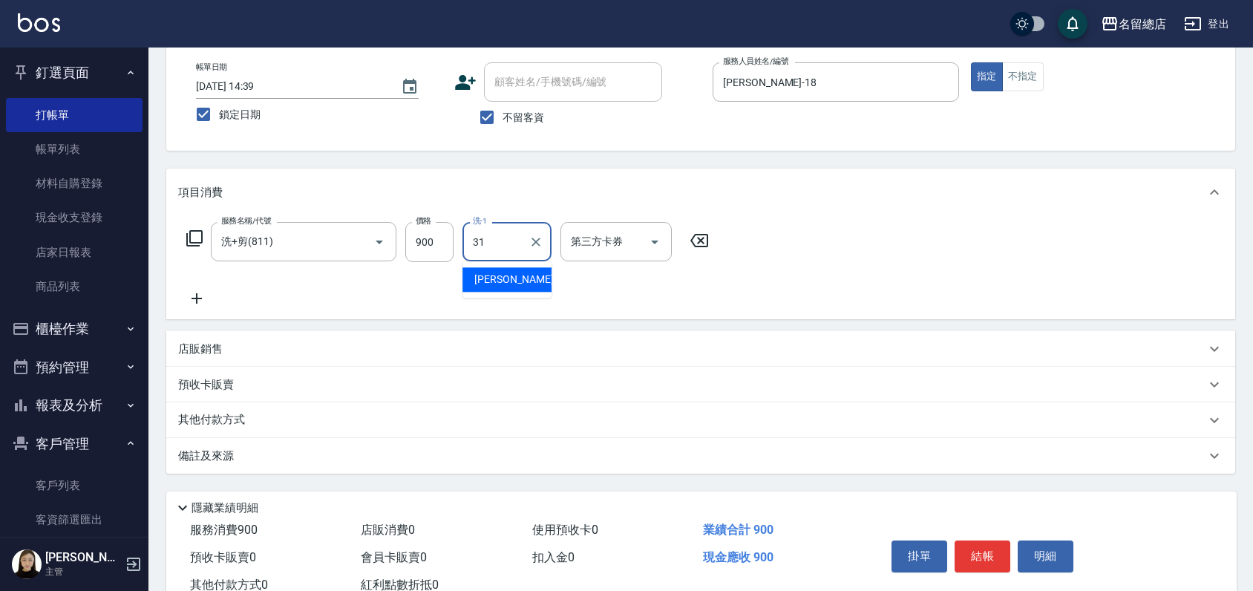
type input "[PERSON_NAME]-31"
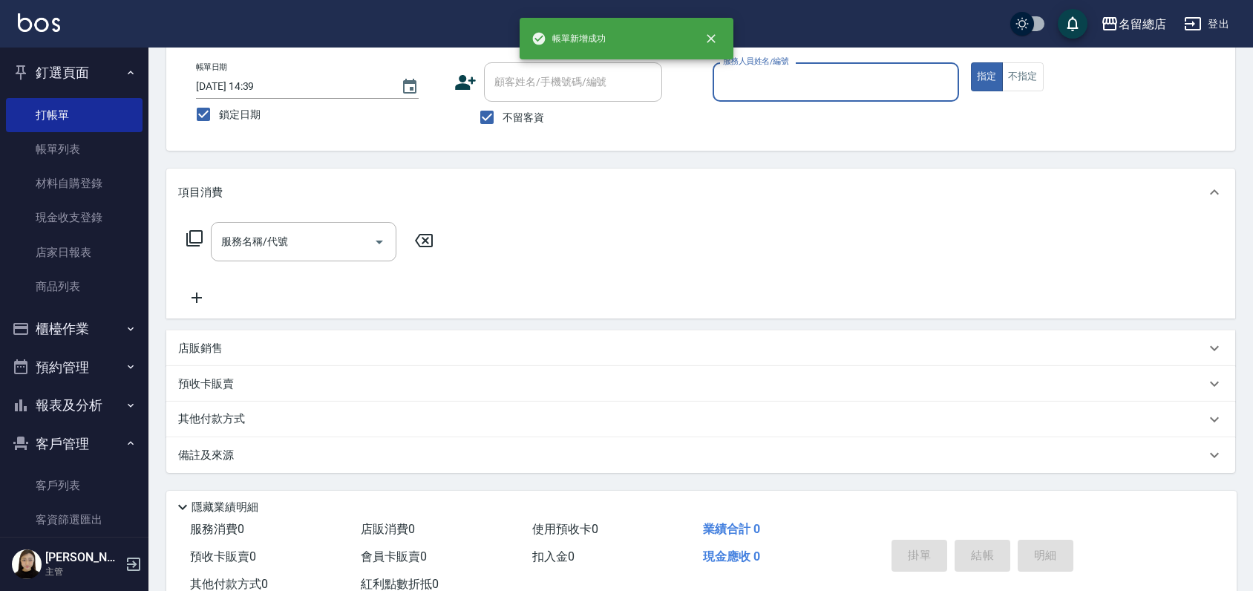
type input "ㄆ"
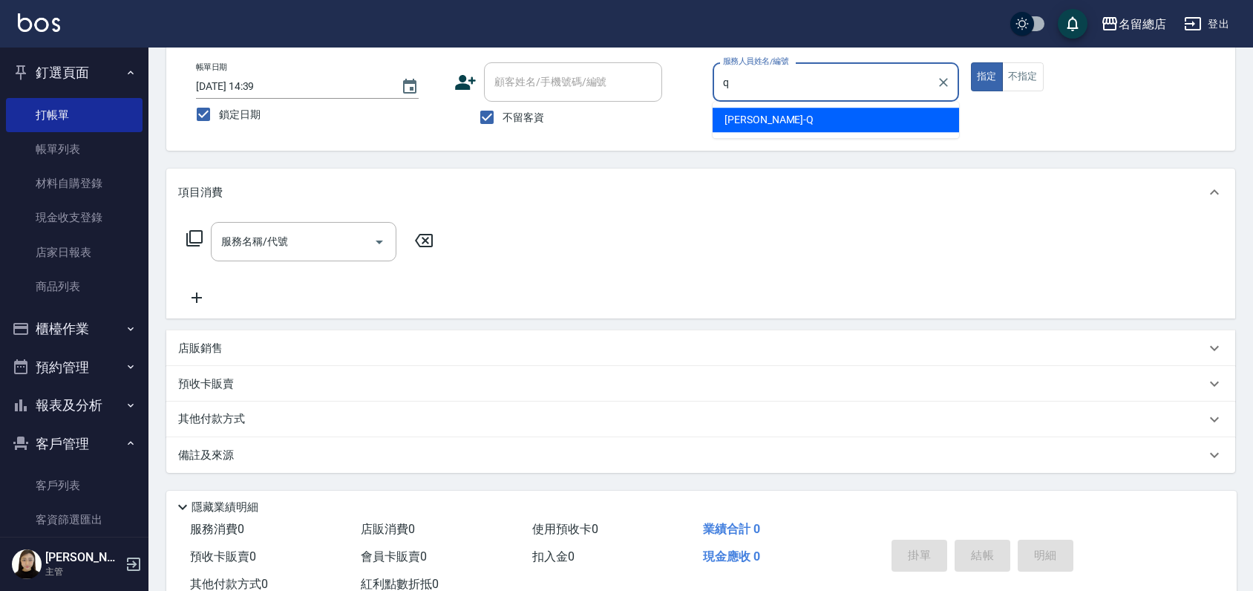
type input "Joyce-Q"
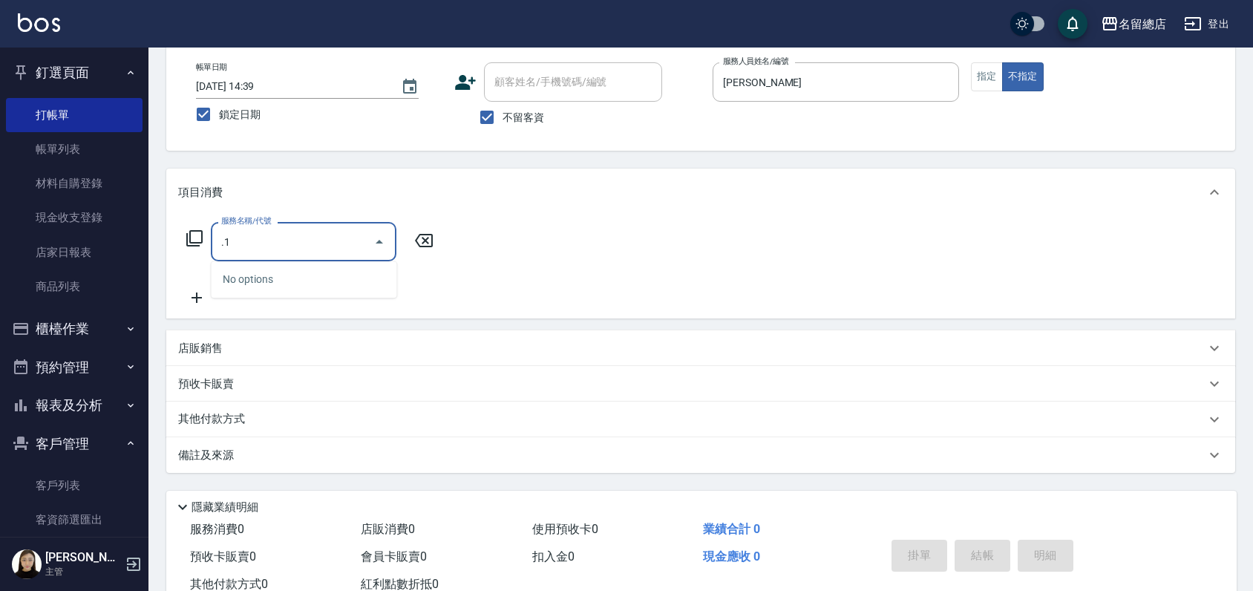
type input "."
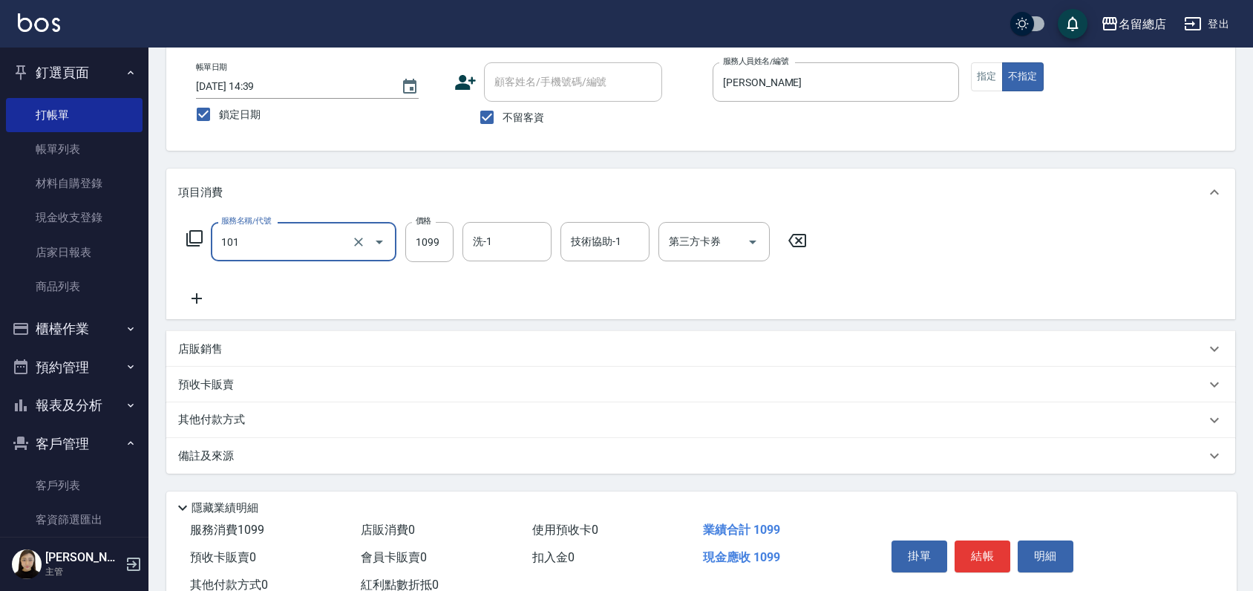
type input "蘊活頭皮1099(101)"
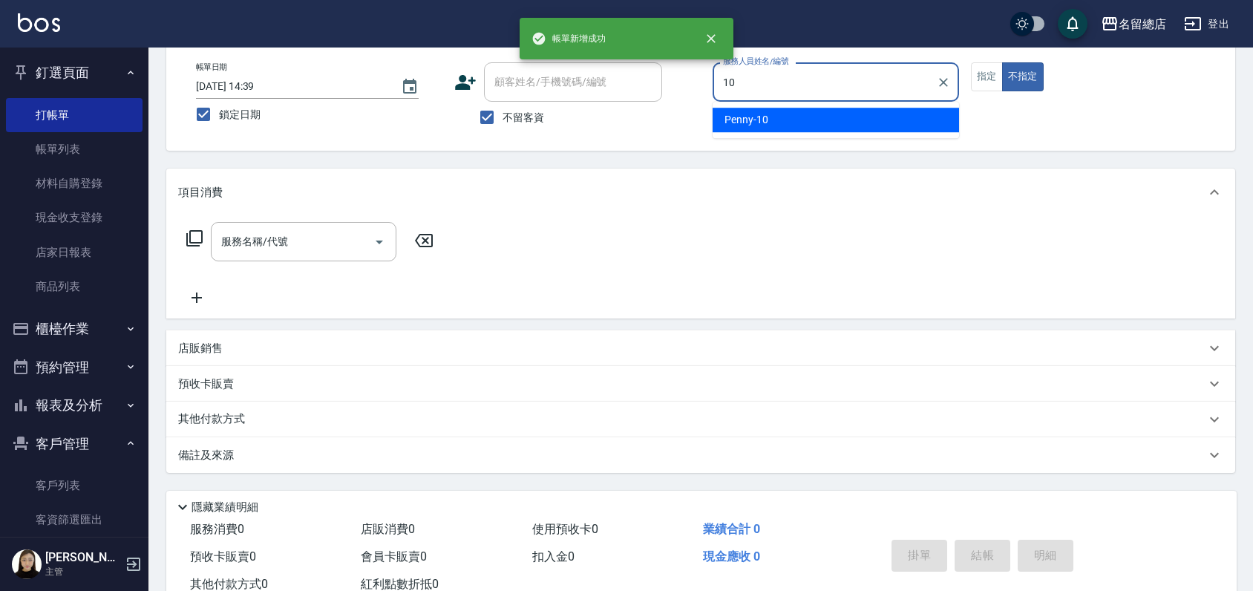
type input "Penny-10"
type button "false"
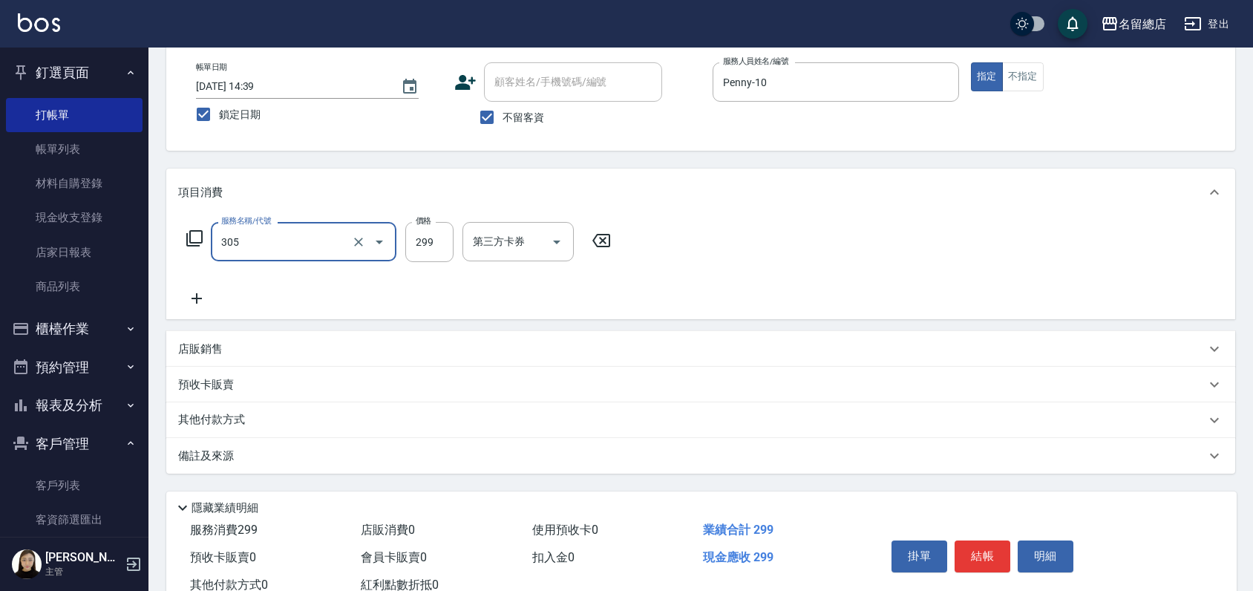
type input "剪髮(305)"
type input "750"
drag, startPoint x: 217, startPoint y: 415, endPoint x: 222, endPoint y: 423, distance: 9.7
click at [217, 413] on p "其他付款方式" at bounding box center [215, 420] width 74 height 16
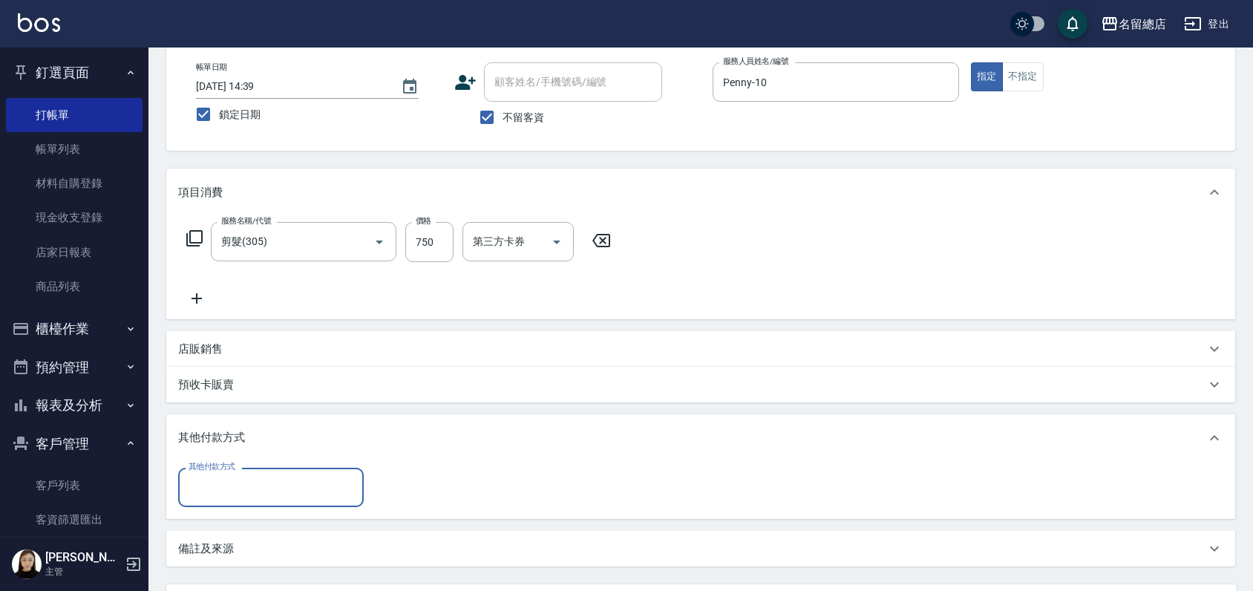
scroll to position [0, 0]
click at [214, 471] on label "其他付款方式" at bounding box center [212, 466] width 47 height 11
click at [214, 474] on input "其他付款方式" at bounding box center [271, 487] width 172 height 26
click at [219, 488] on input "其他付款方式" at bounding box center [271, 487] width 172 height 26
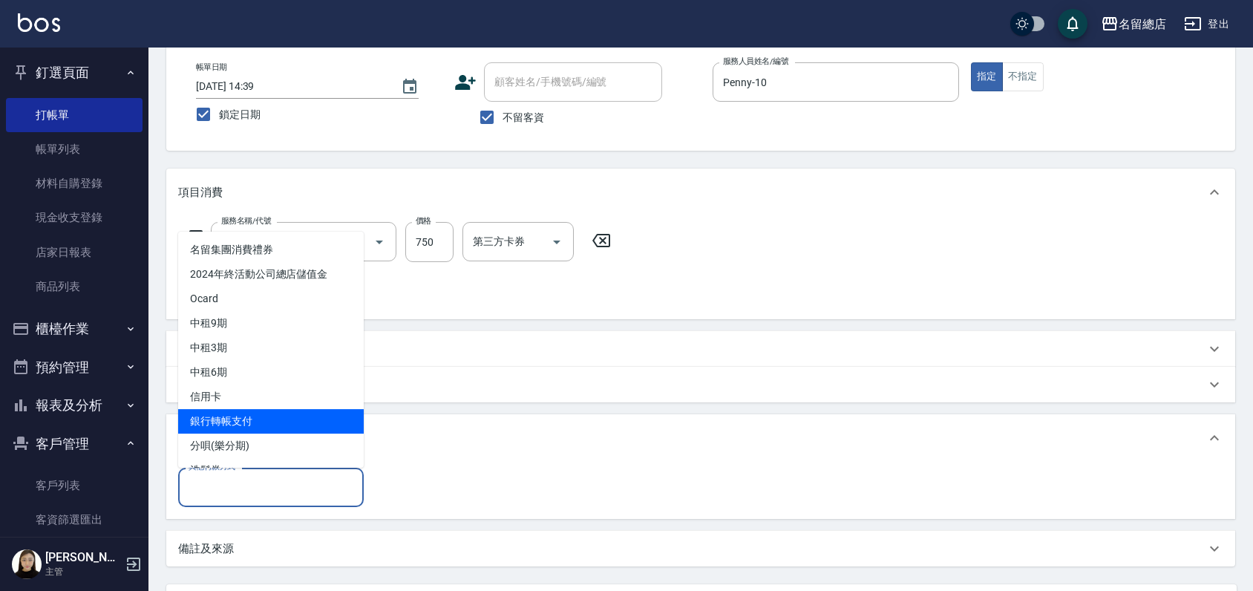
drag, startPoint x: 226, startPoint y: 406, endPoint x: 228, endPoint y: 419, distance: 12.7
click at [228, 419] on ul "名留集團消費禮券 2024年終活動公司總店儲值金 Ocard 中租9期 中租3期 中租6期 信用卡 銀行轉帳支付 分唄(樂分期) 洗髮券 資料轉移" at bounding box center [271, 350] width 186 height 236
click at [229, 417] on span "銀行轉帳支付" at bounding box center [271, 421] width 186 height 24
type input "銀行轉帳支付"
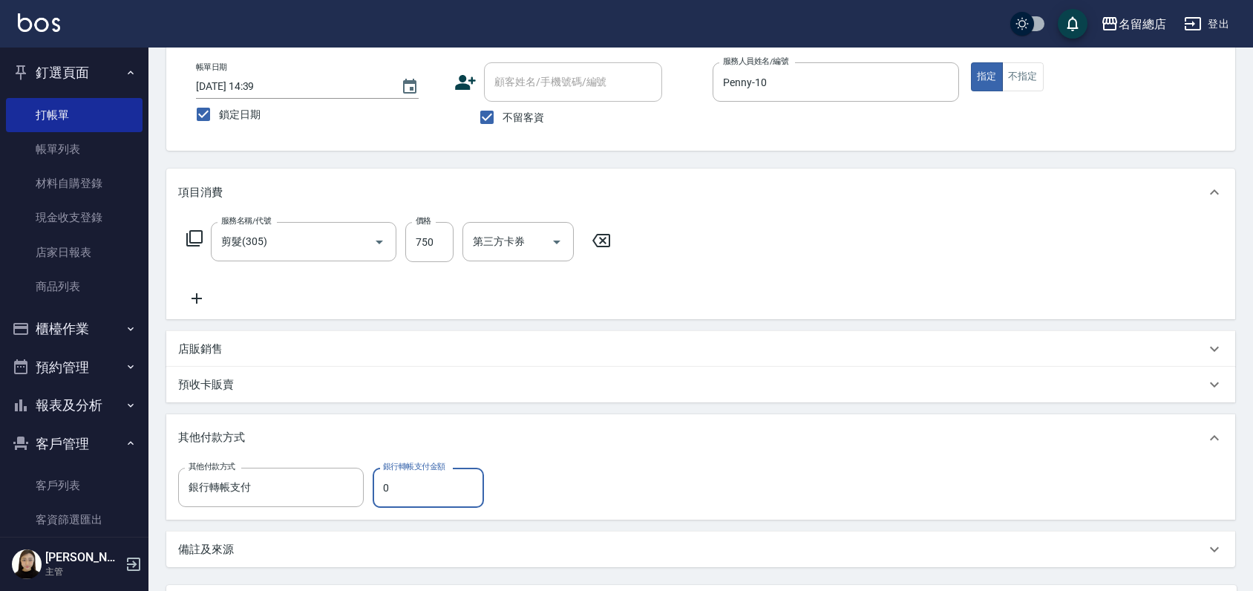
click at [414, 497] on input "0" at bounding box center [428, 488] width 111 height 40
type input "750"
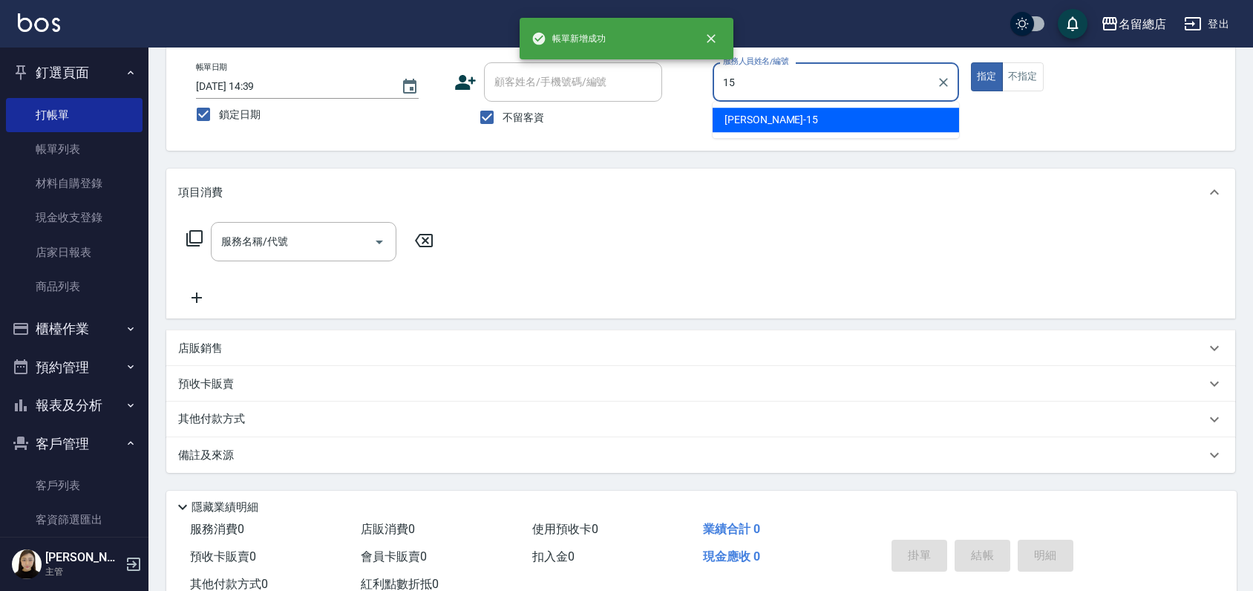
type input "[PERSON_NAME]-15"
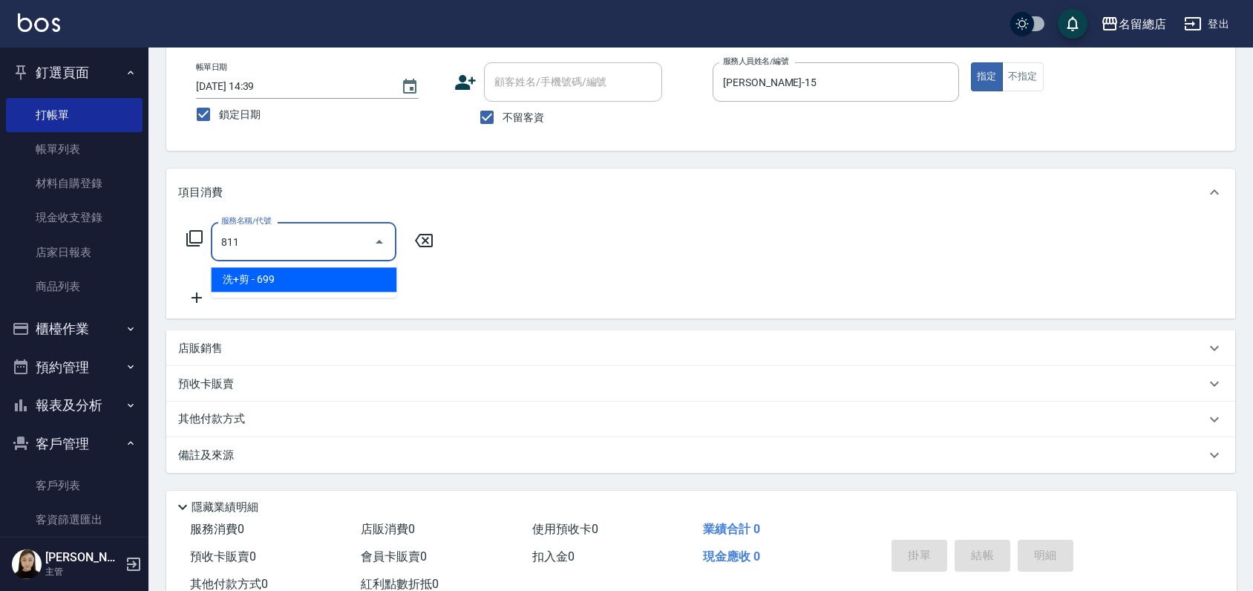
type input "洗+剪(811)"
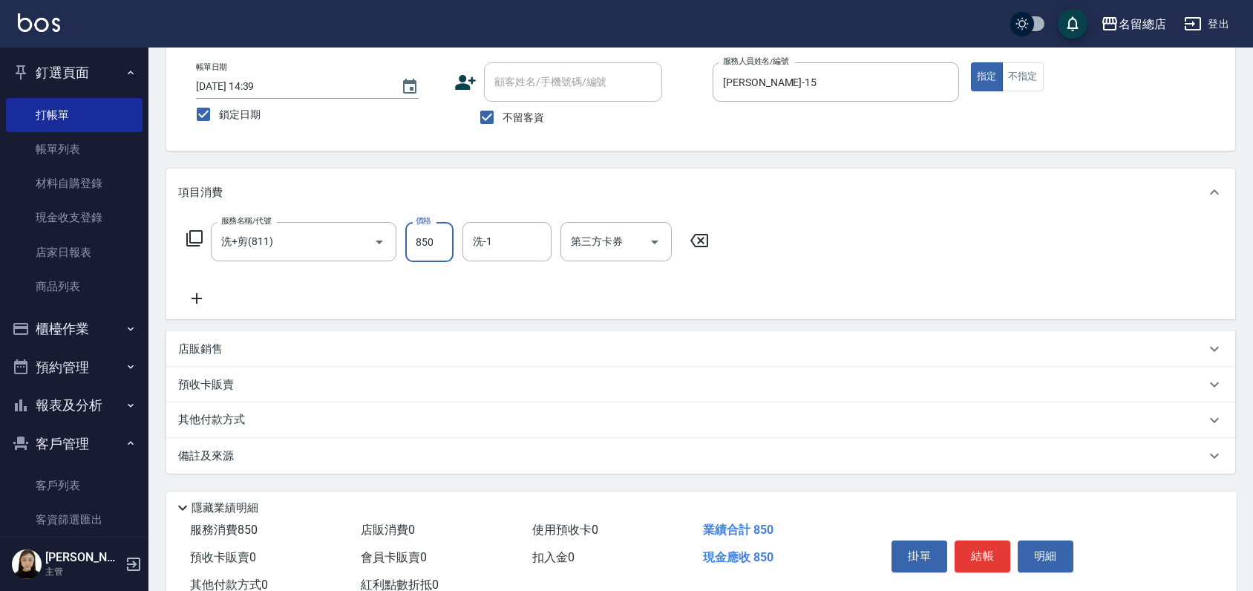
type input "850"
type input "[PERSON_NAME]-43"
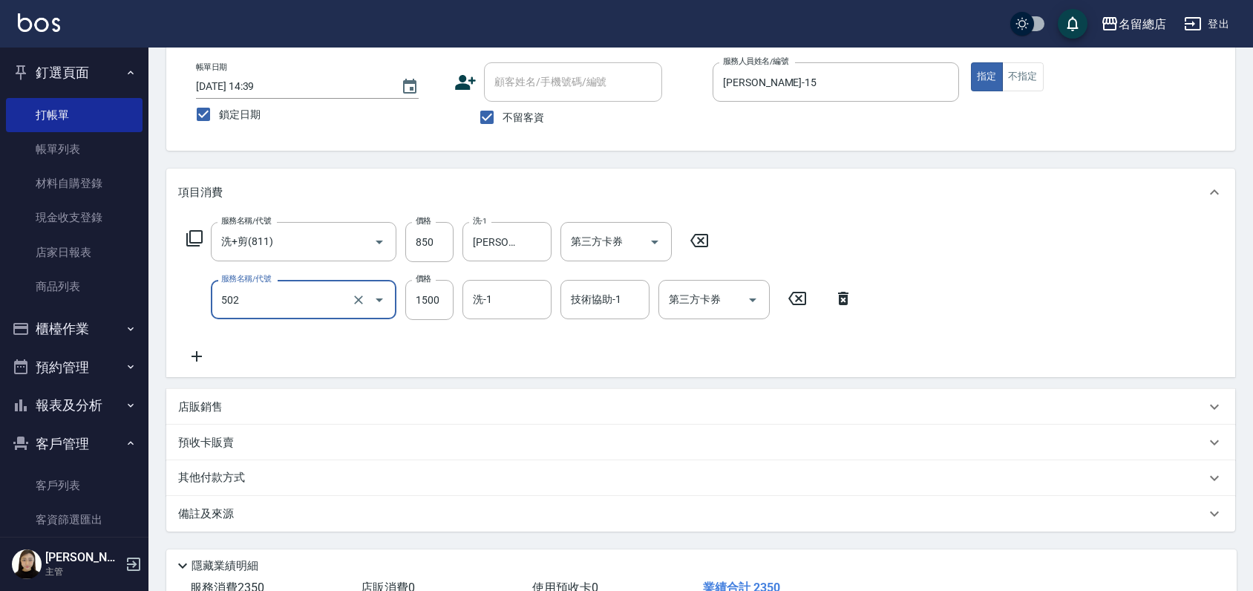
type input "染髮1500以上(502)"
type input "1800"
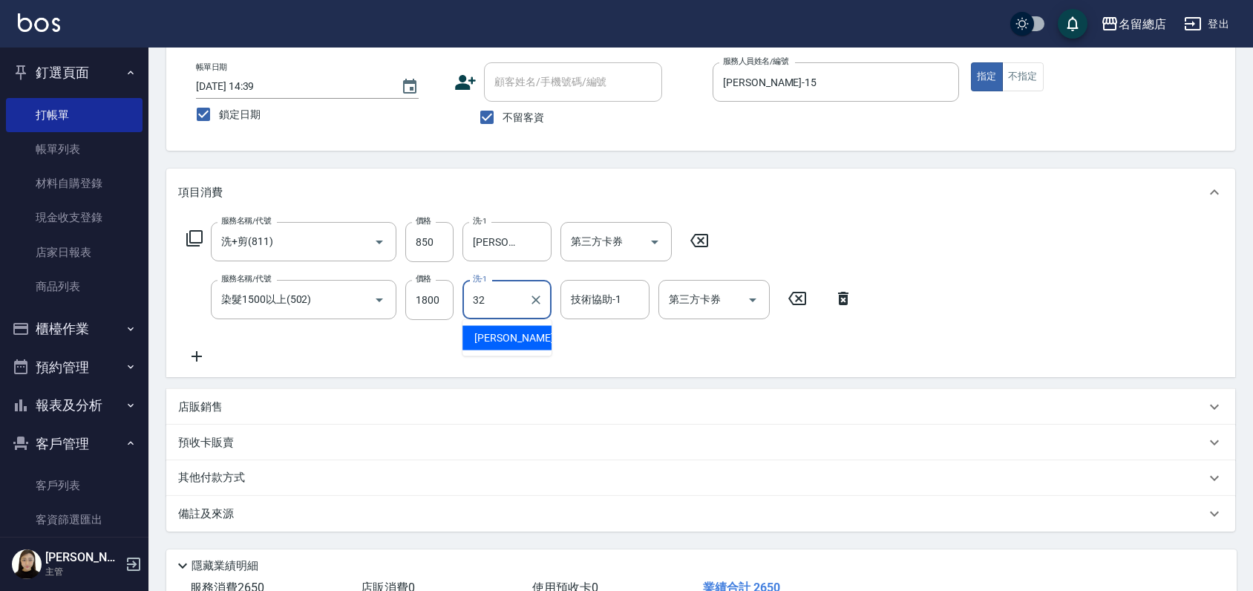
type input "[PERSON_NAME]-32"
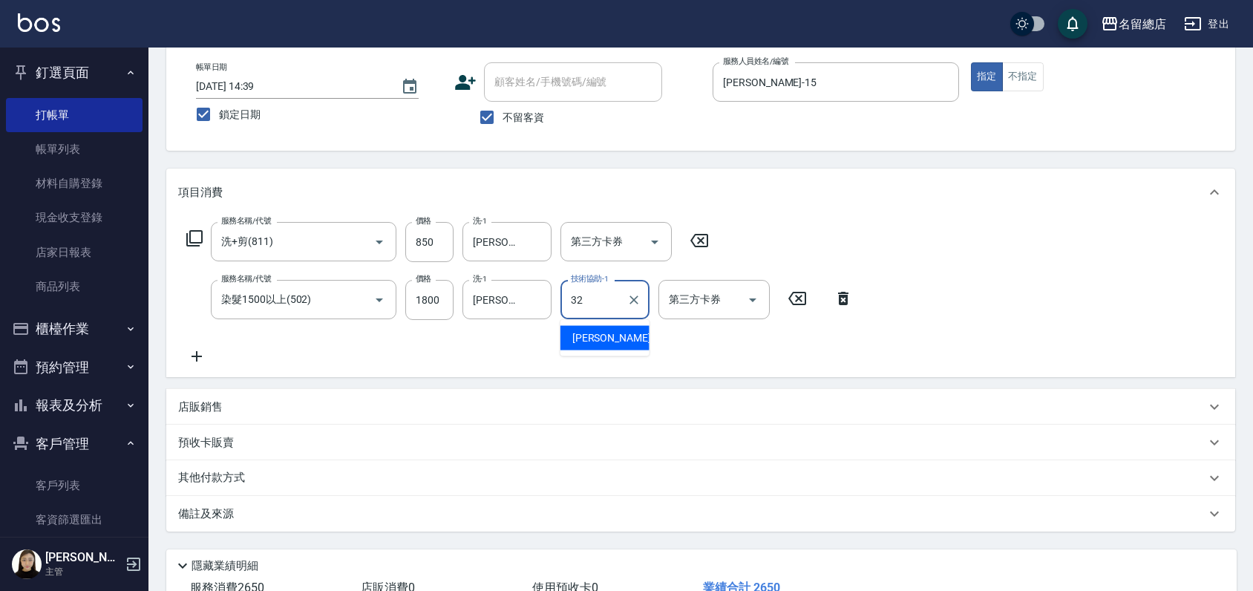
type input "[PERSON_NAME]-32"
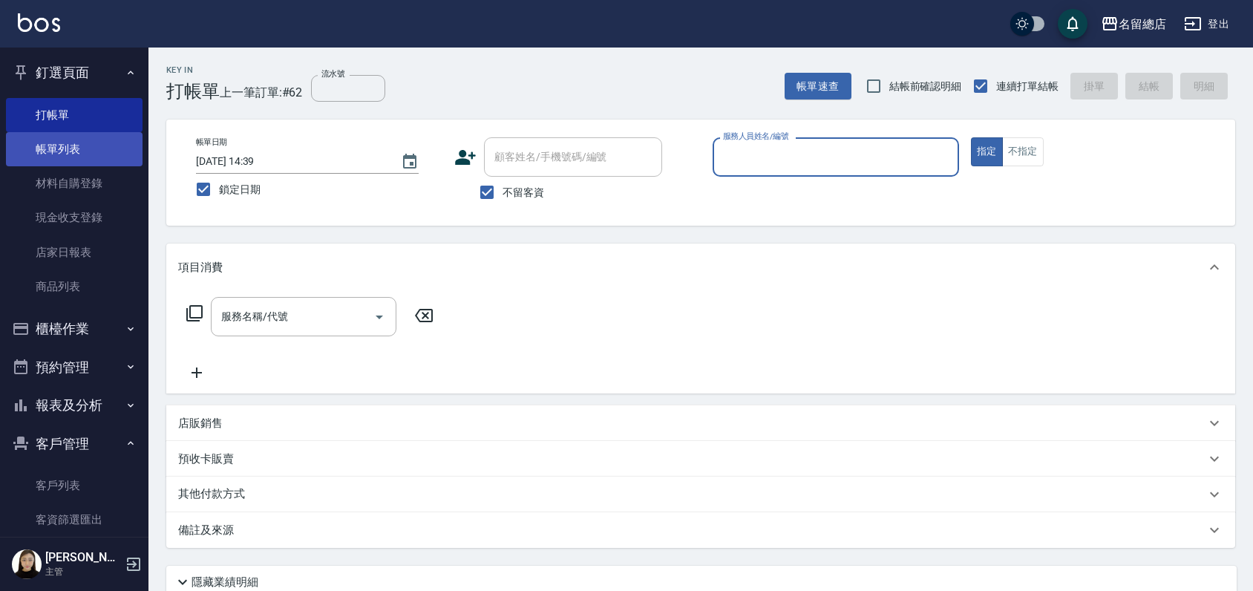
click at [53, 141] on link "帳單列表" at bounding box center [74, 149] width 137 height 34
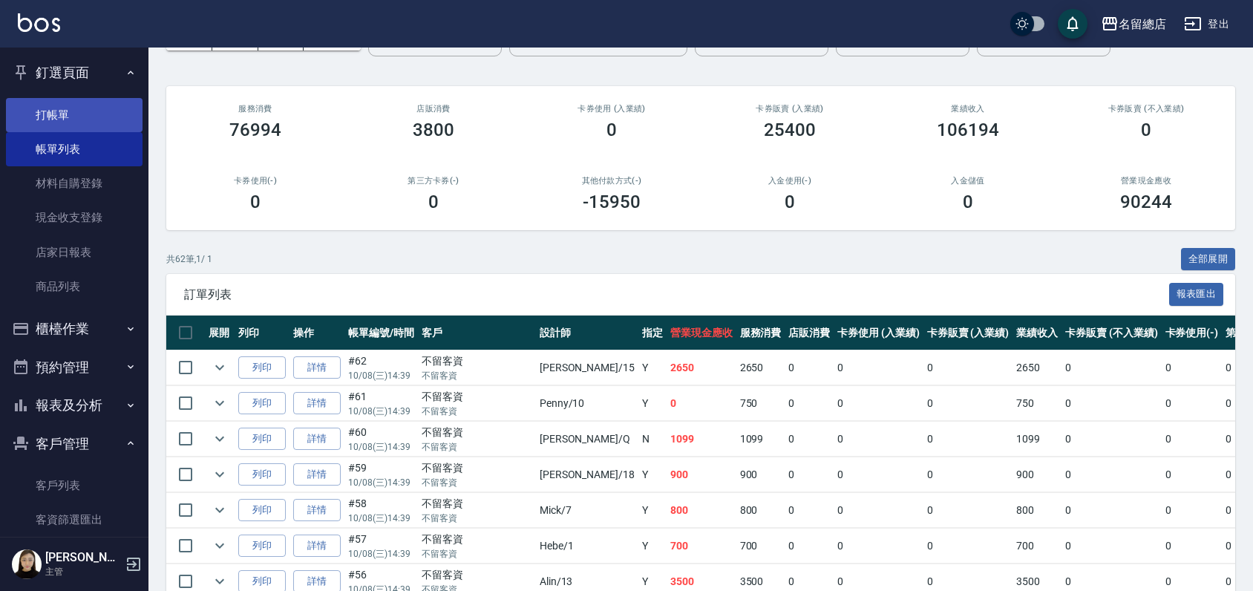
scroll to position [82, 0]
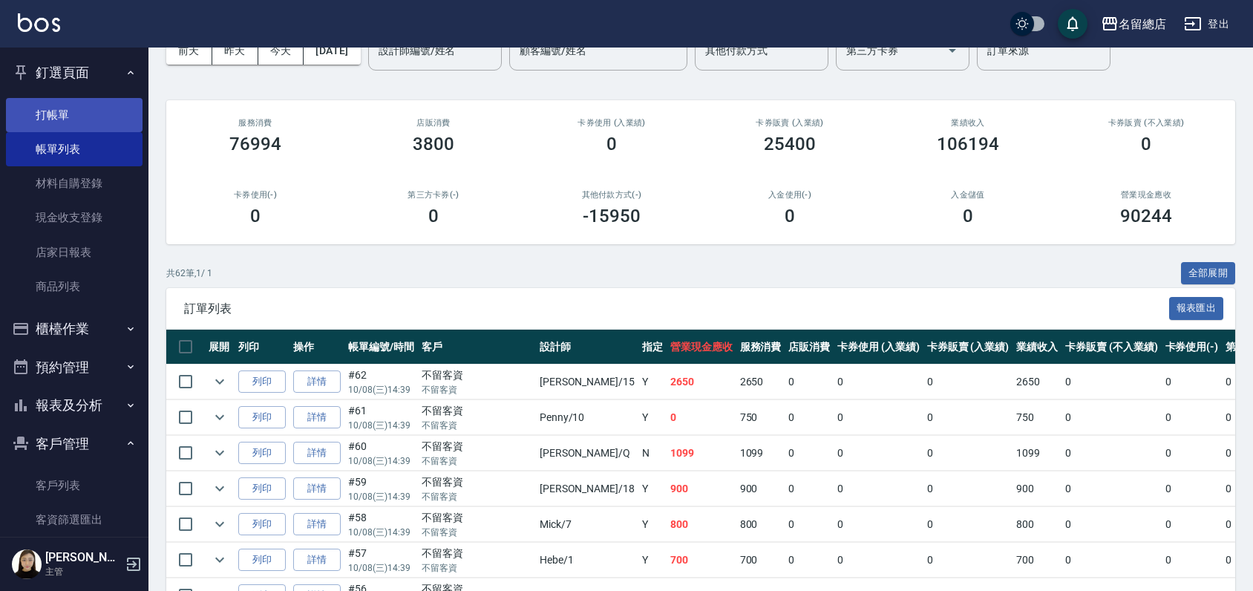
click at [62, 114] on link "打帳單" at bounding box center [74, 115] width 137 height 34
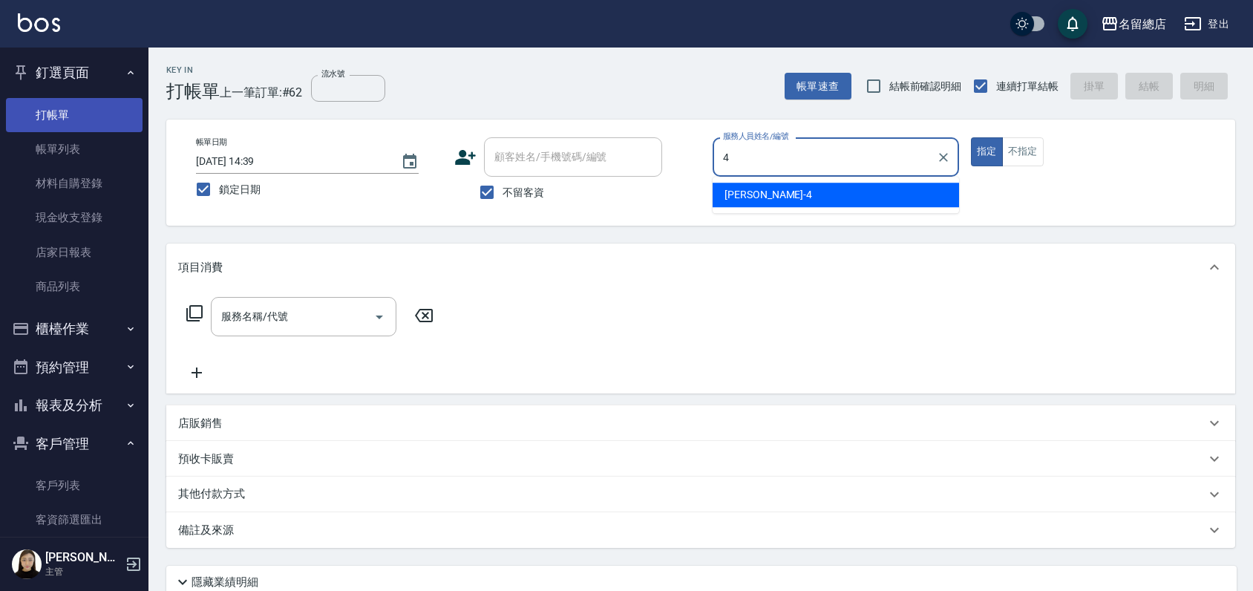
type input "Amy-4"
type button "true"
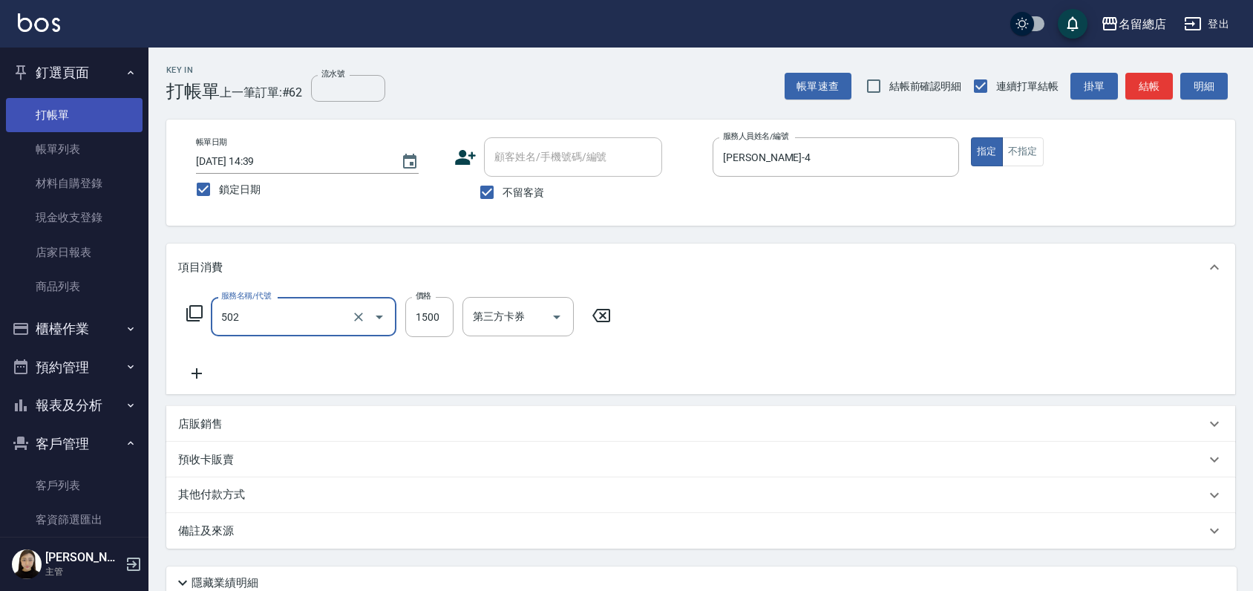
type input "染髮1500以上(502)"
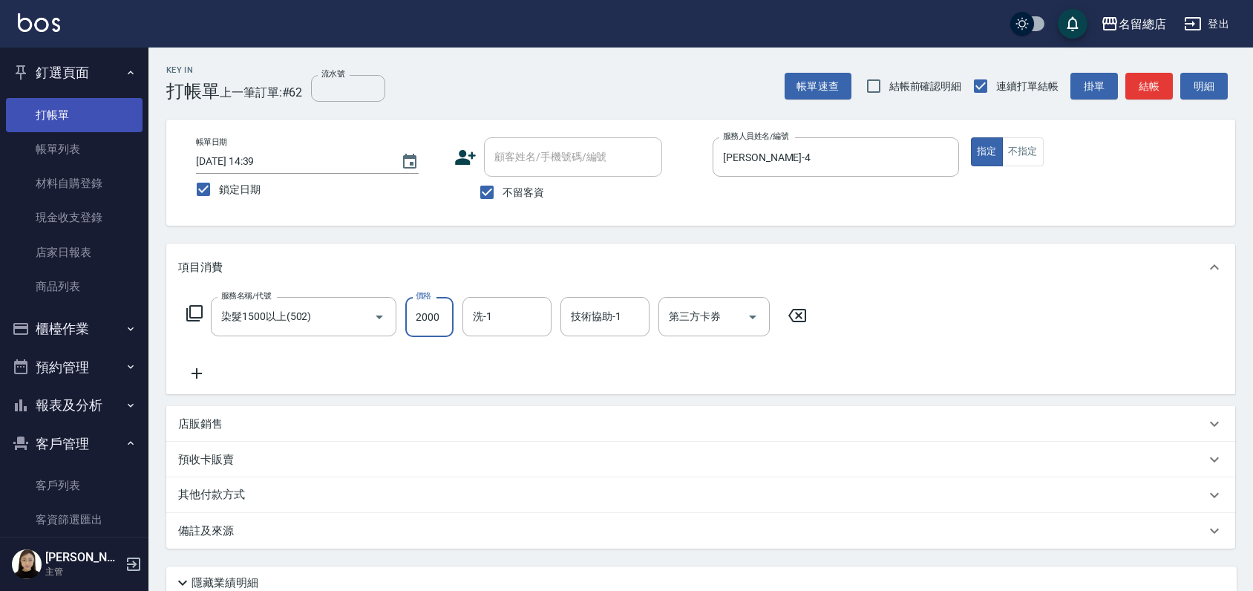
type input "2000"
type input "祥哥-98"
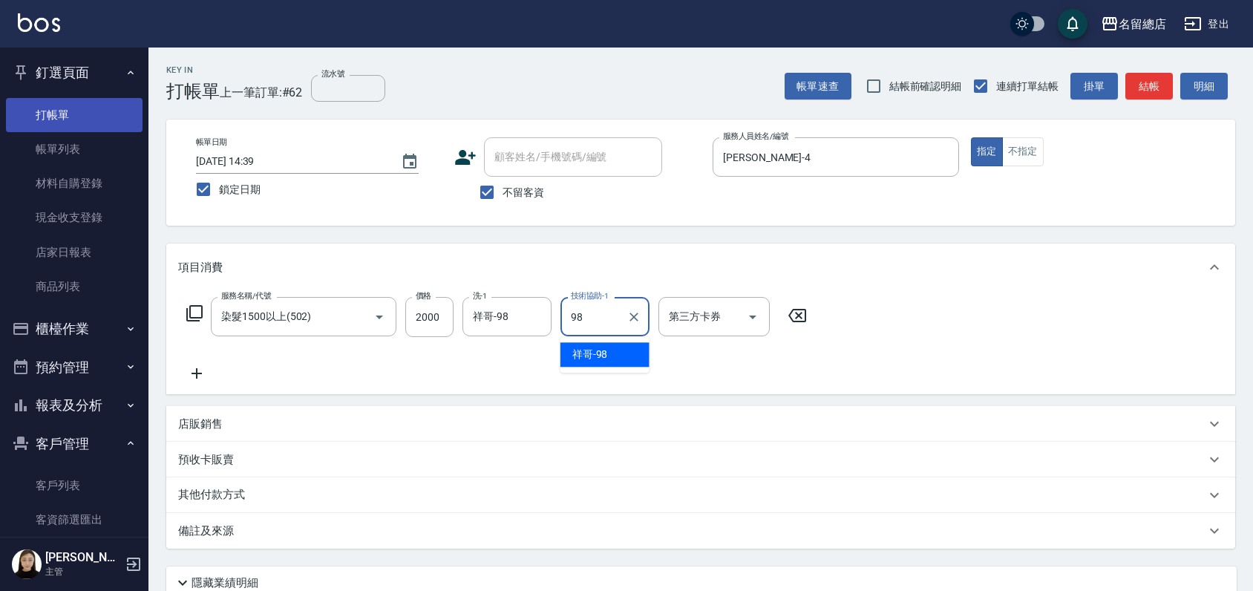
type input "祥哥-98"
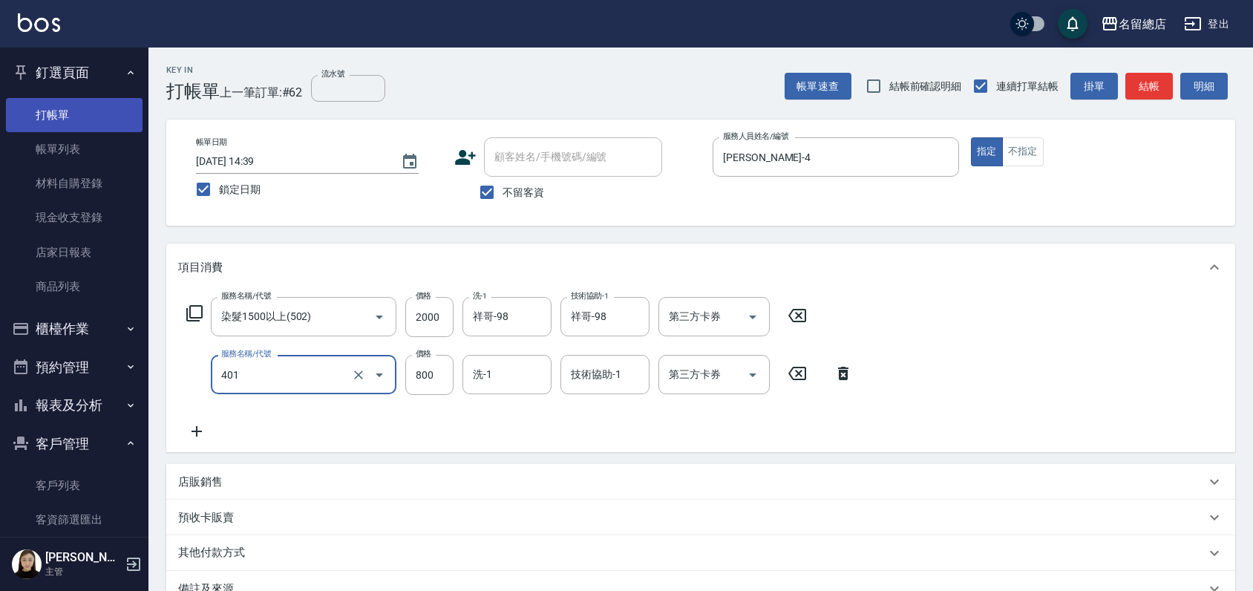
type input "自備護髮(401)"
type input "1500"
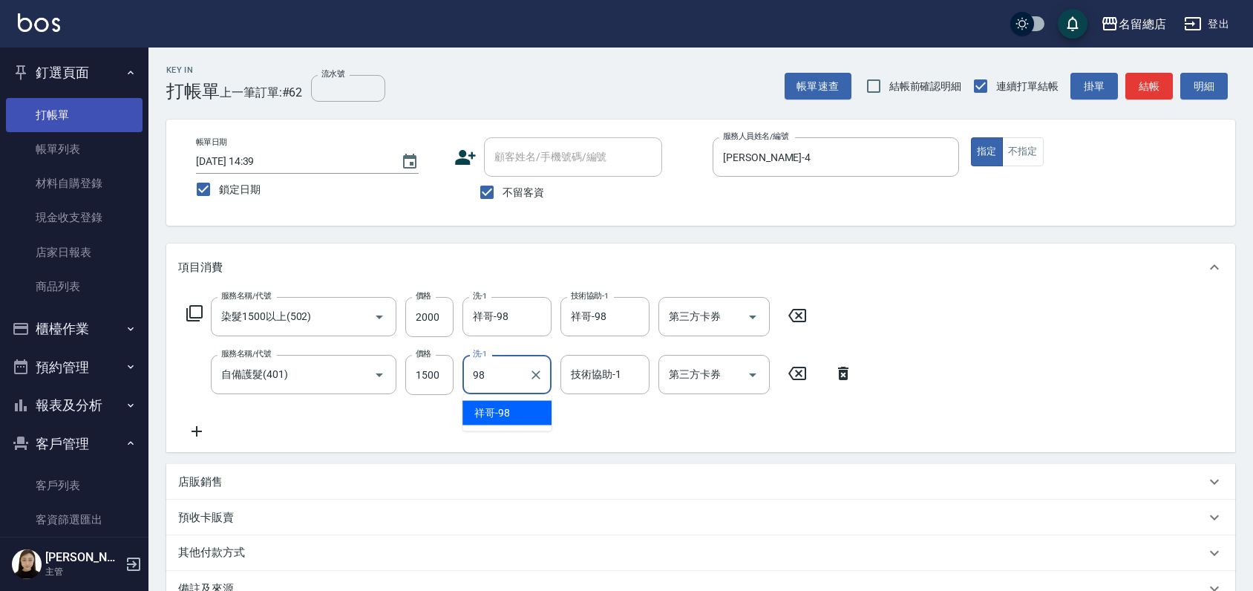
type input "祥哥-98"
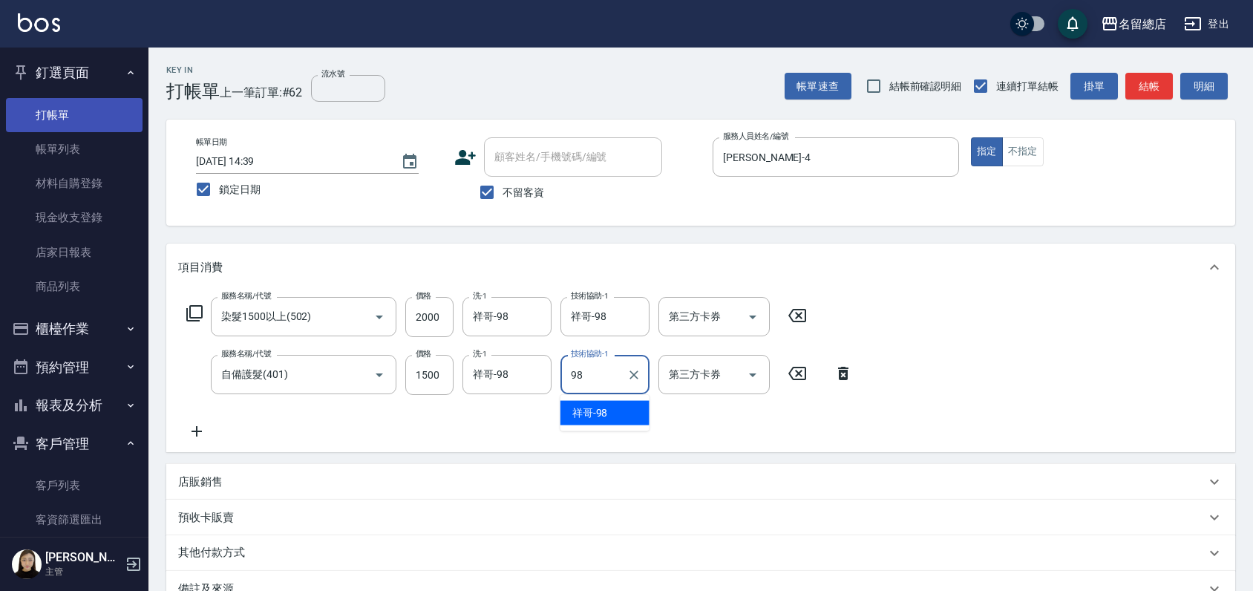
type input "祥哥-98"
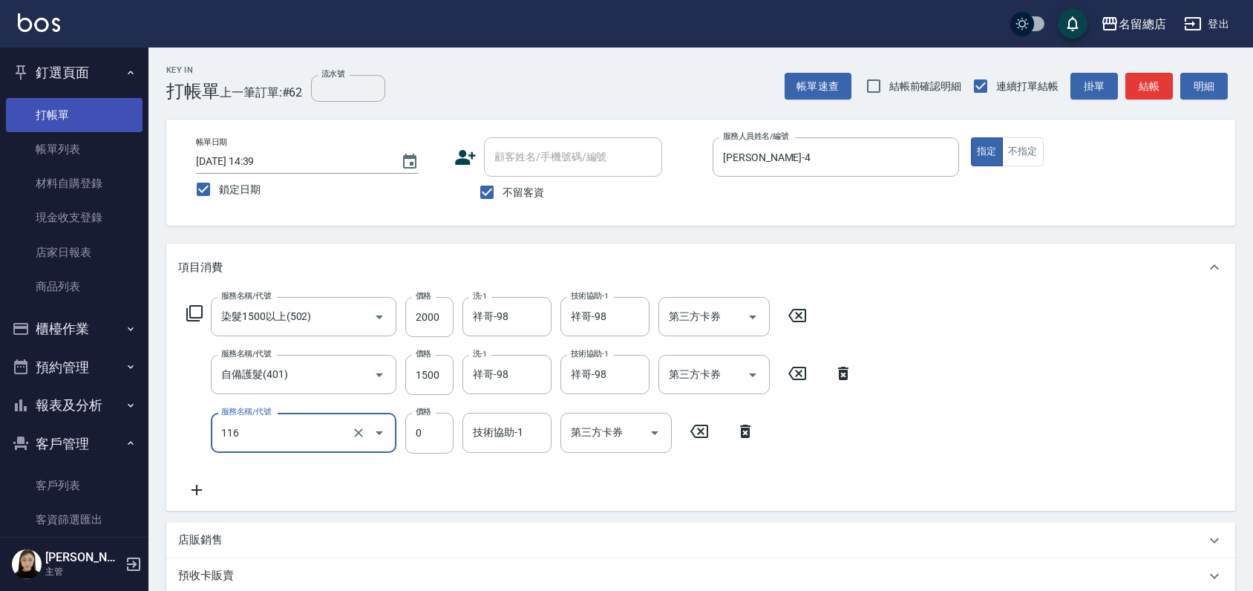
type input "頭皮蓋卡3點(116)"
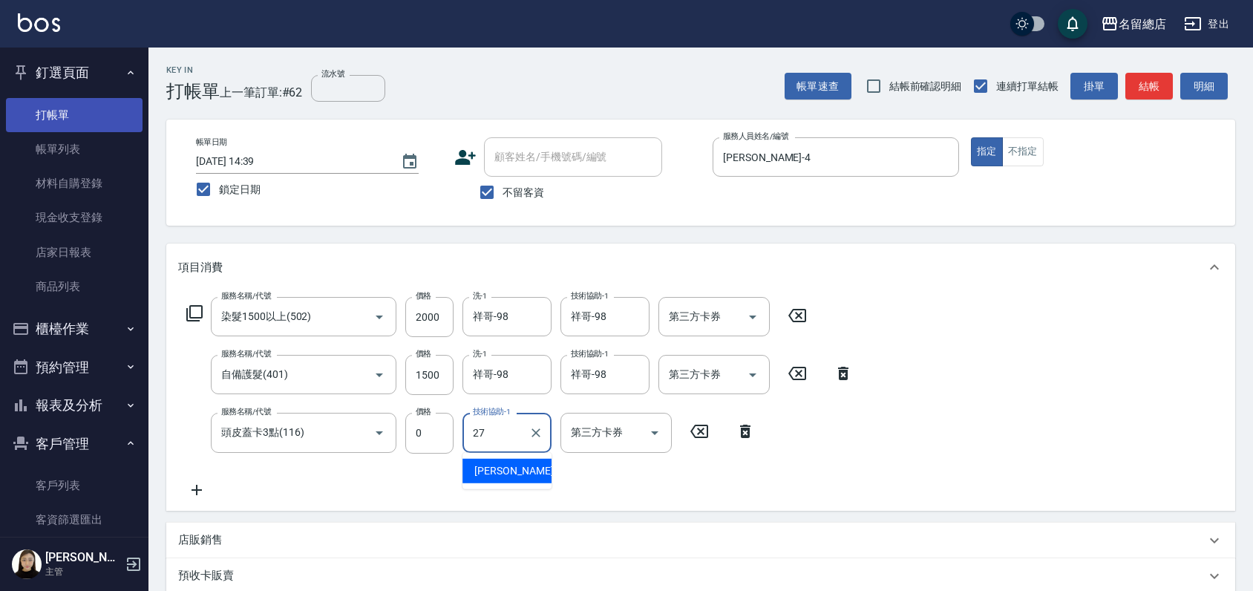
type input "[PERSON_NAME]-27"
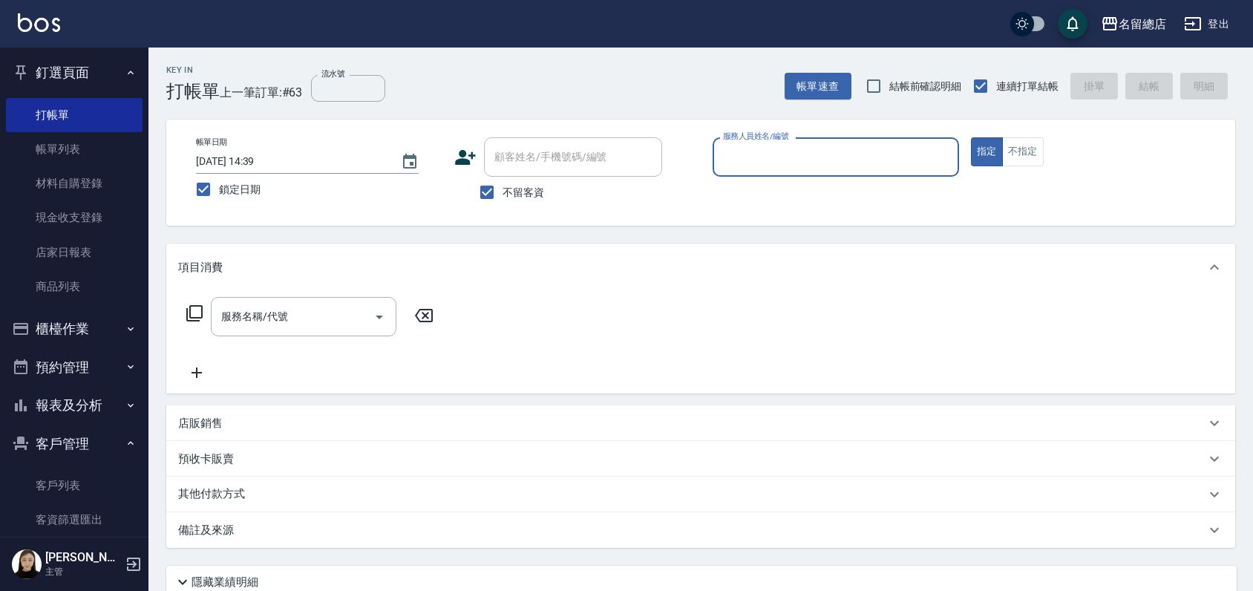
type input "0"
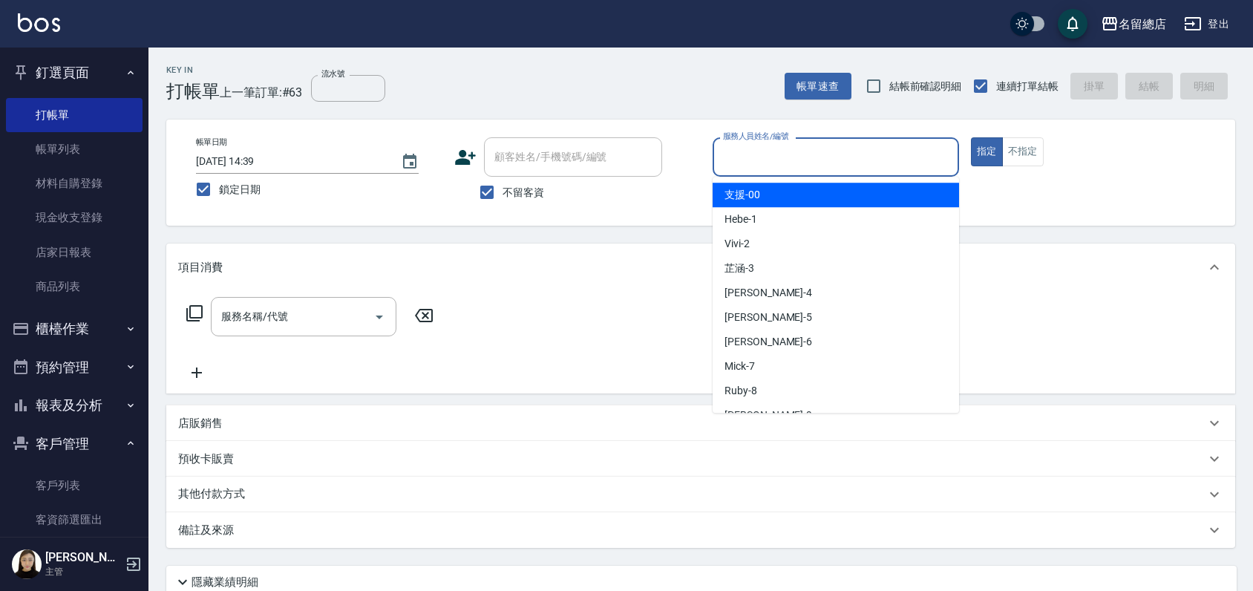
click at [790, 184] on div "支援 -00" at bounding box center [836, 195] width 246 height 24
type input "支援-00"
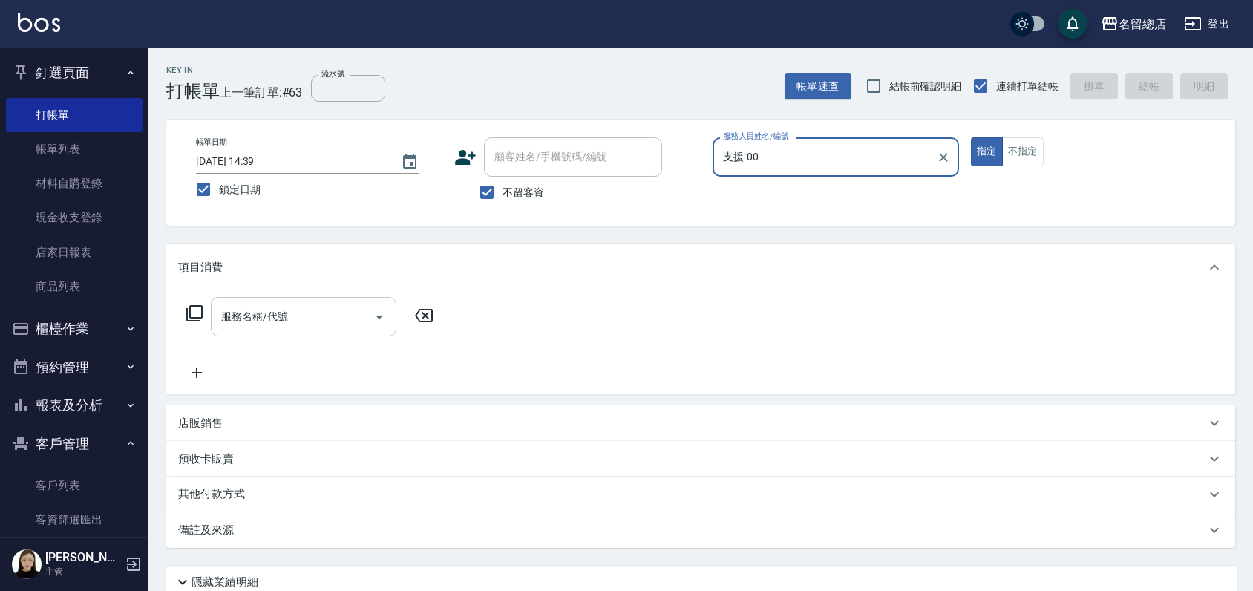
click at [295, 304] on input "服務名稱/代號" at bounding box center [293, 317] width 150 height 26
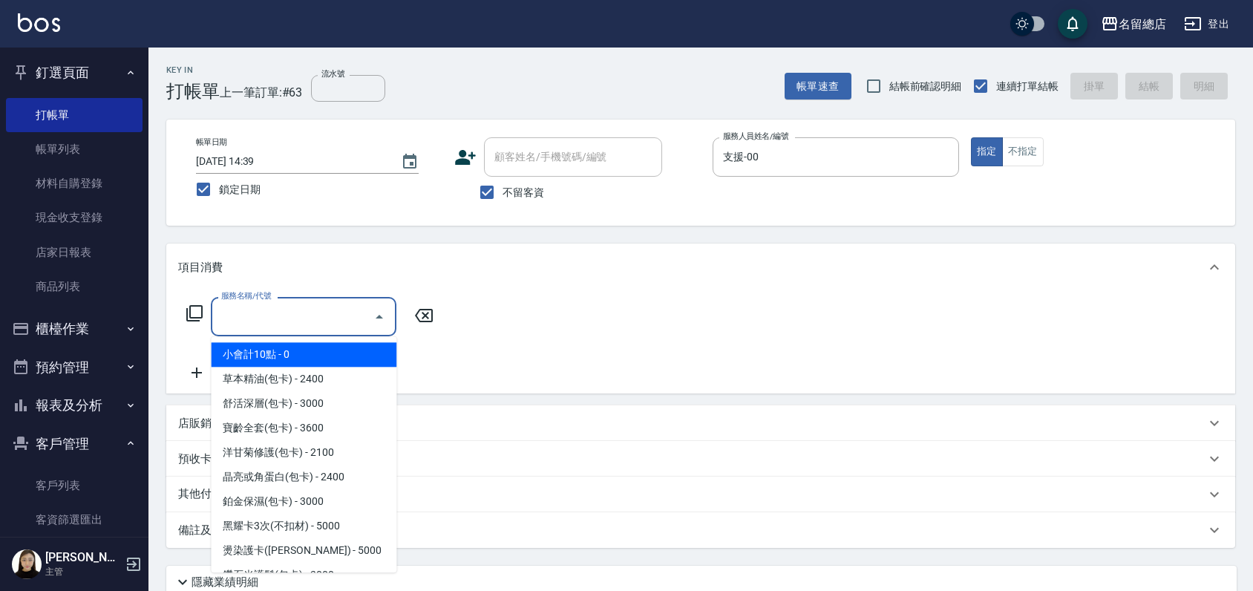
click at [304, 362] on span "小會計10點 - 0" at bounding box center [304, 354] width 186 height 24
type input "小會計10點(000)"
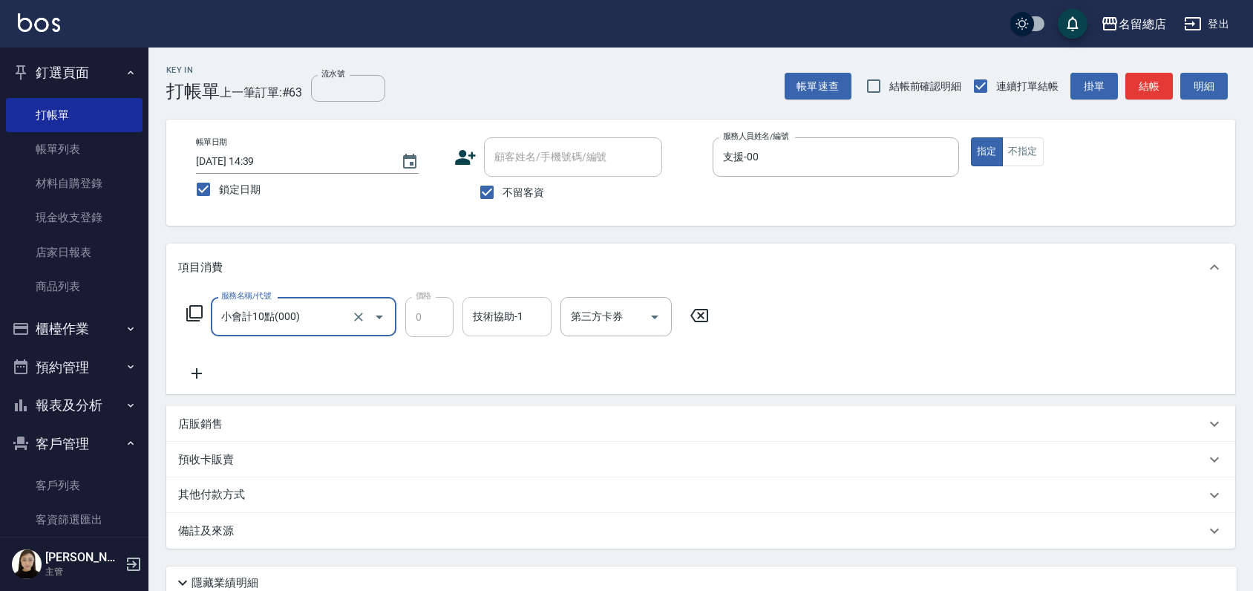
click at [516, 321] on input "技術協助-1" at bounding box center [507, 317] width 76 height 26
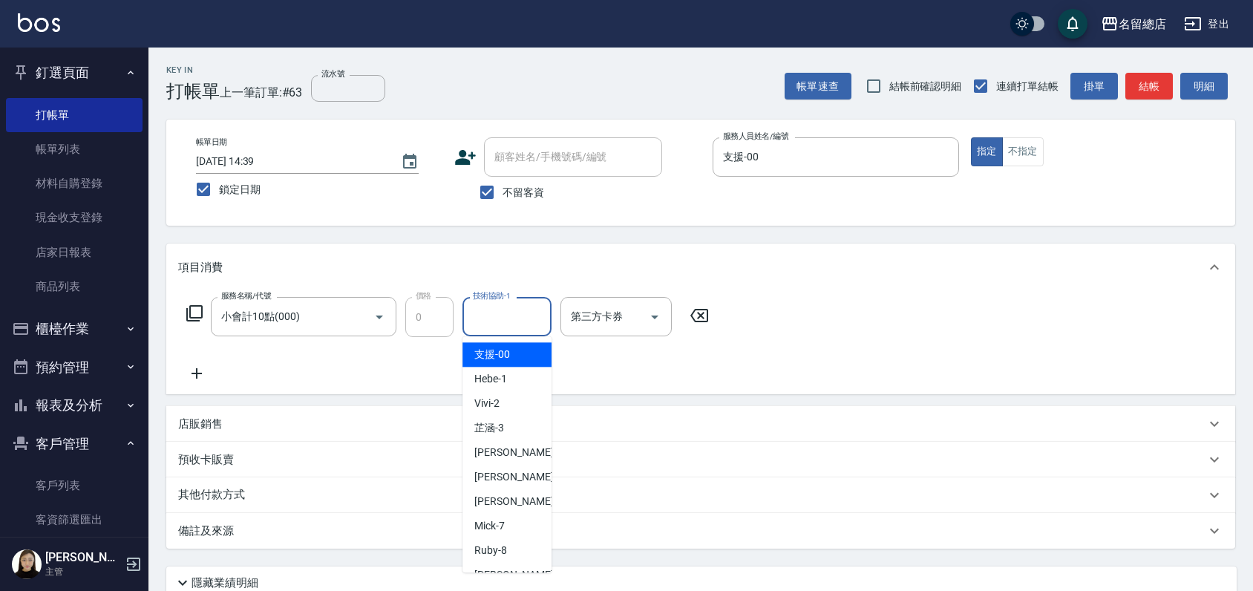
click at [517, 353] on div "支援 -00" at bounding box center [506, 354] width 89 height 24
type input "支援-00"
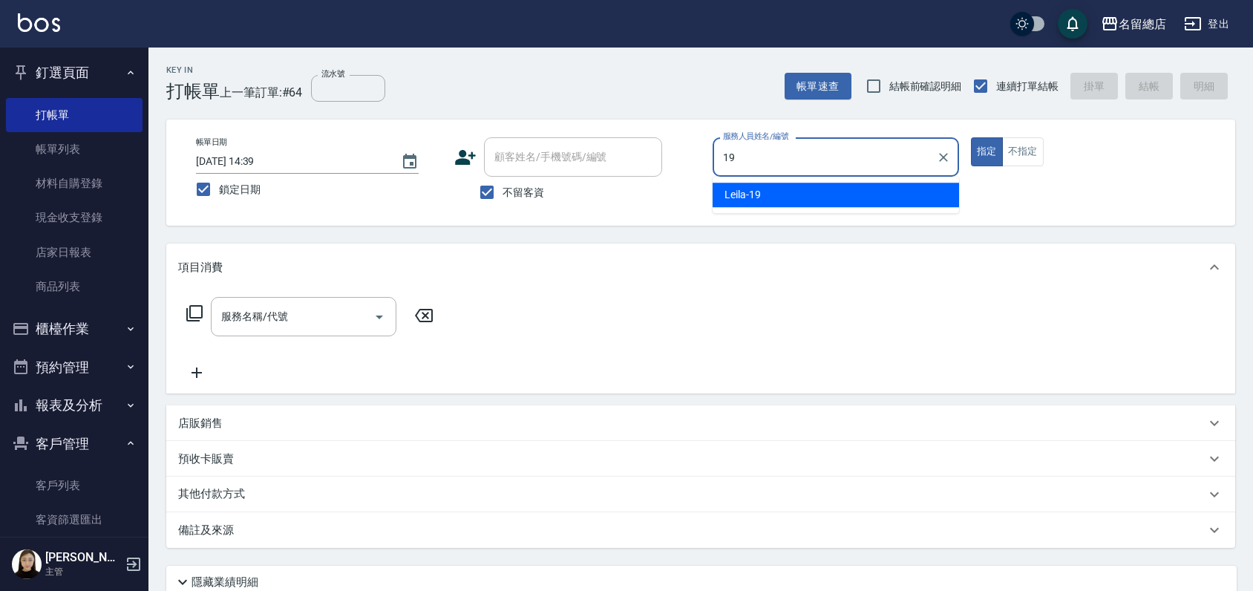
type input "Leila-19"
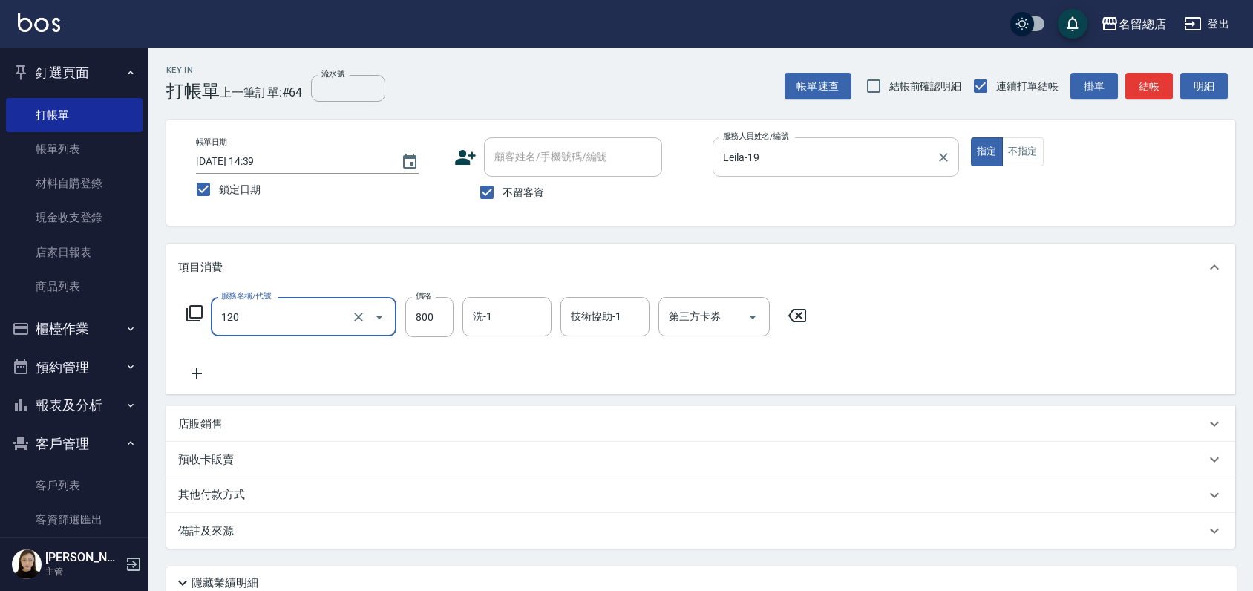
type input "自備頭皮(120)"
type input "600"
click at [542, 353] on div "服務名稱/代號 自備頭皮(120) 服務名稱/代號 價格 600 價格 洗-1 洗-1 技術協助-1 技術協助-1 第三方卡券 第三方卡券" at bounding box center [497, 339] width 638 height 85
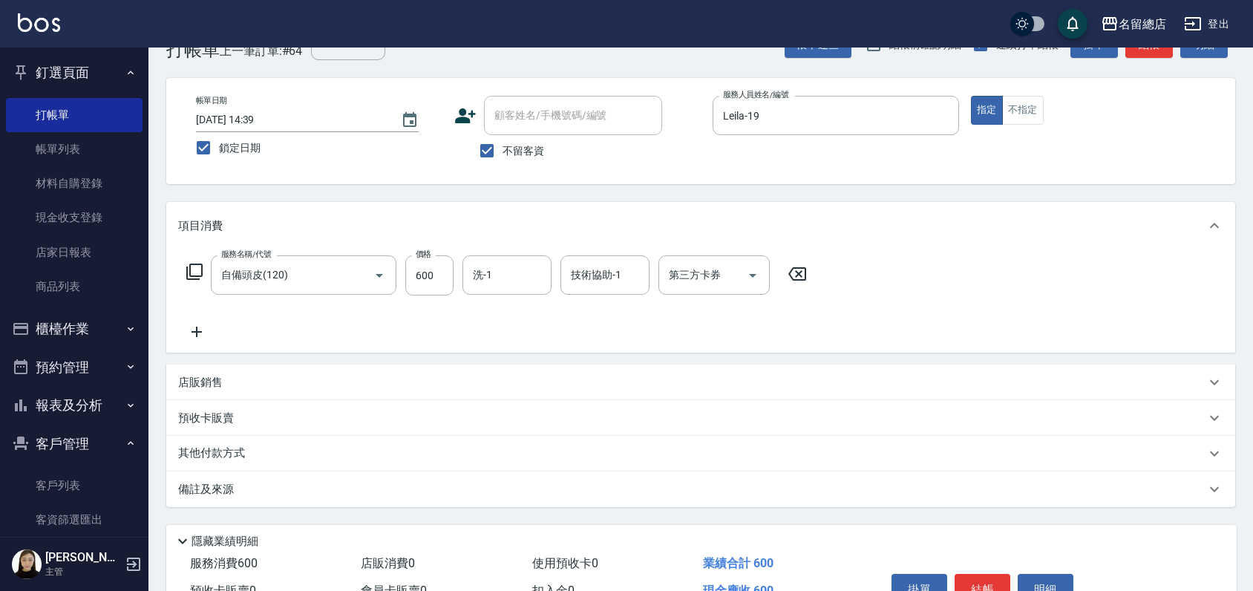
scroll to position [82, 0]
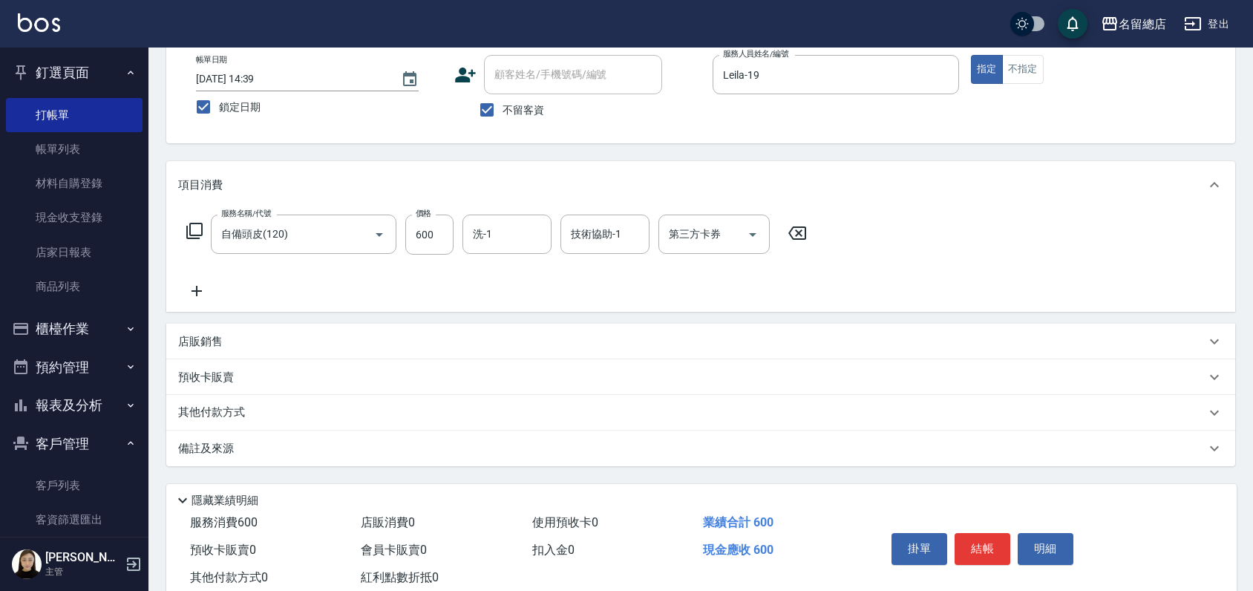
click at [273, 347] on div "店販銷售" at bounding box center [700, 342] width 1069 height 36
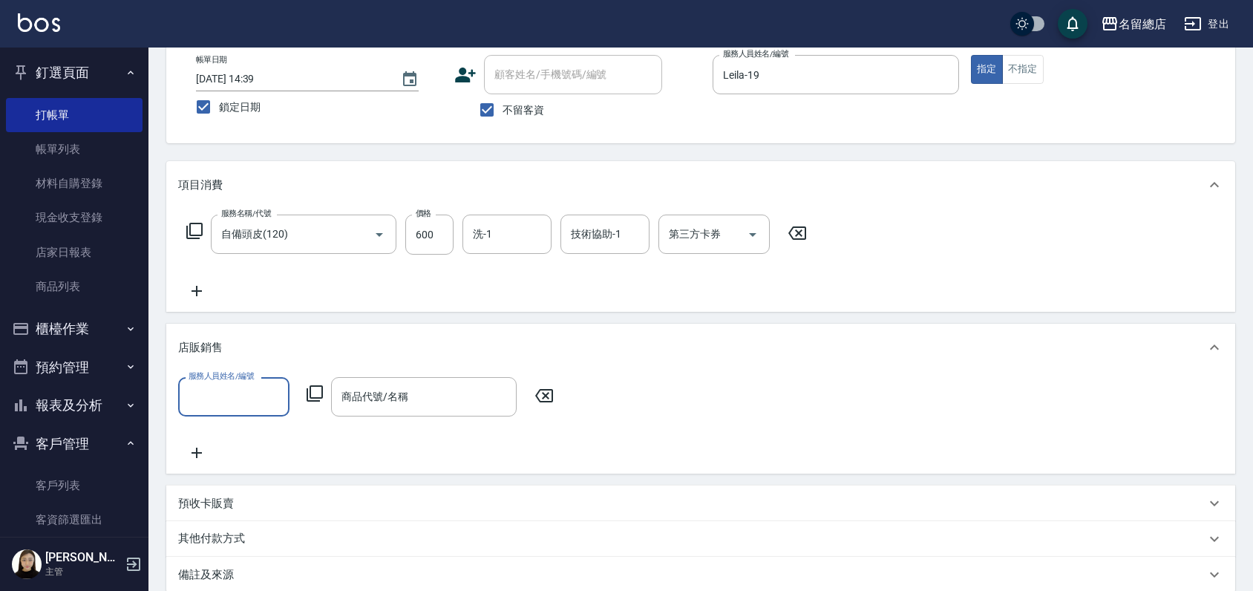
scroll to position [0, 0]
click at [238, 393] on input "服務人員姓名/編號" at bounding box center [234, 397] width 98 height 26
type input "Leila-19"
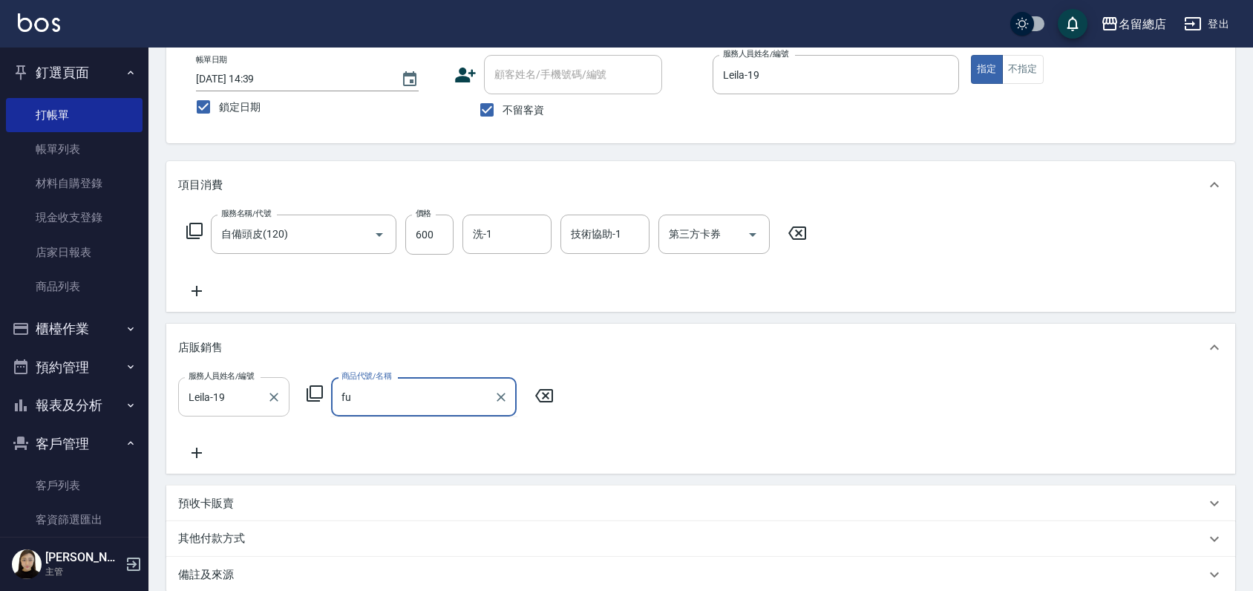
type input "f"
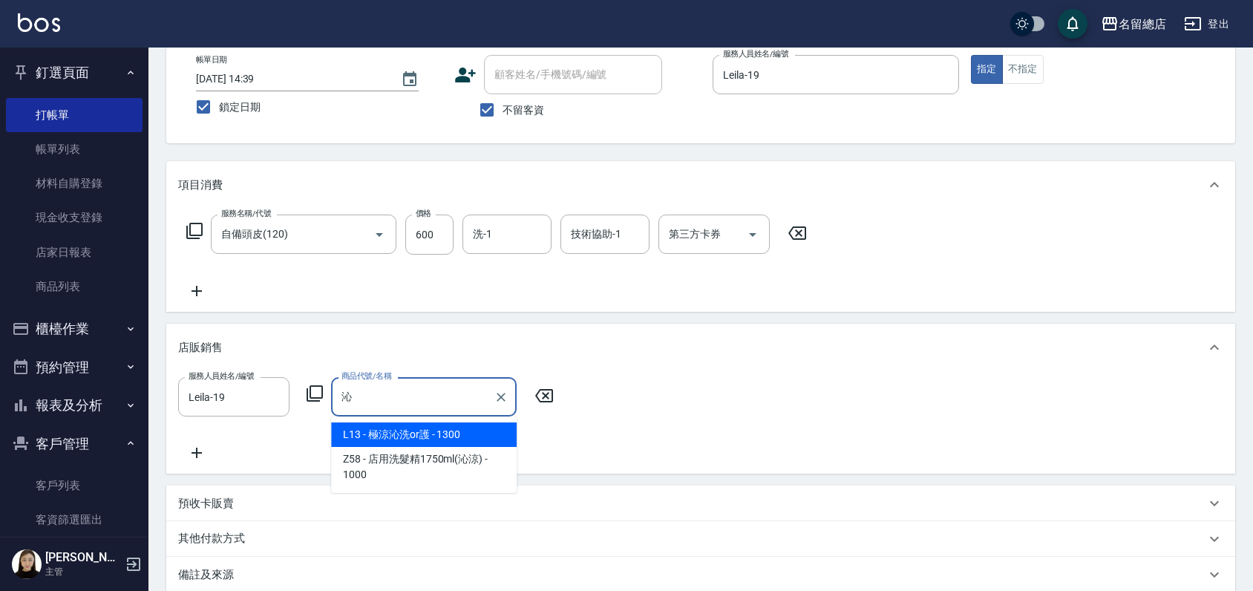
click at [447, 428] on span "L13 - 極涼沁洗or護 - 1300" at bounding box center [424, 434] width 186 height 24
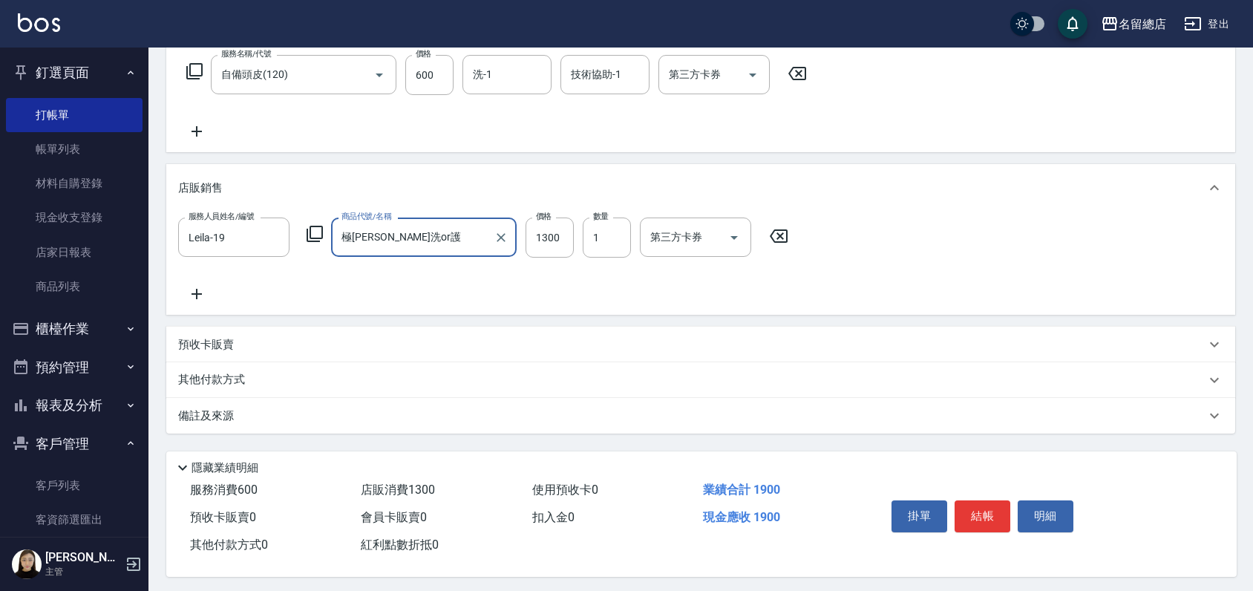
scroll to position [250, 0]
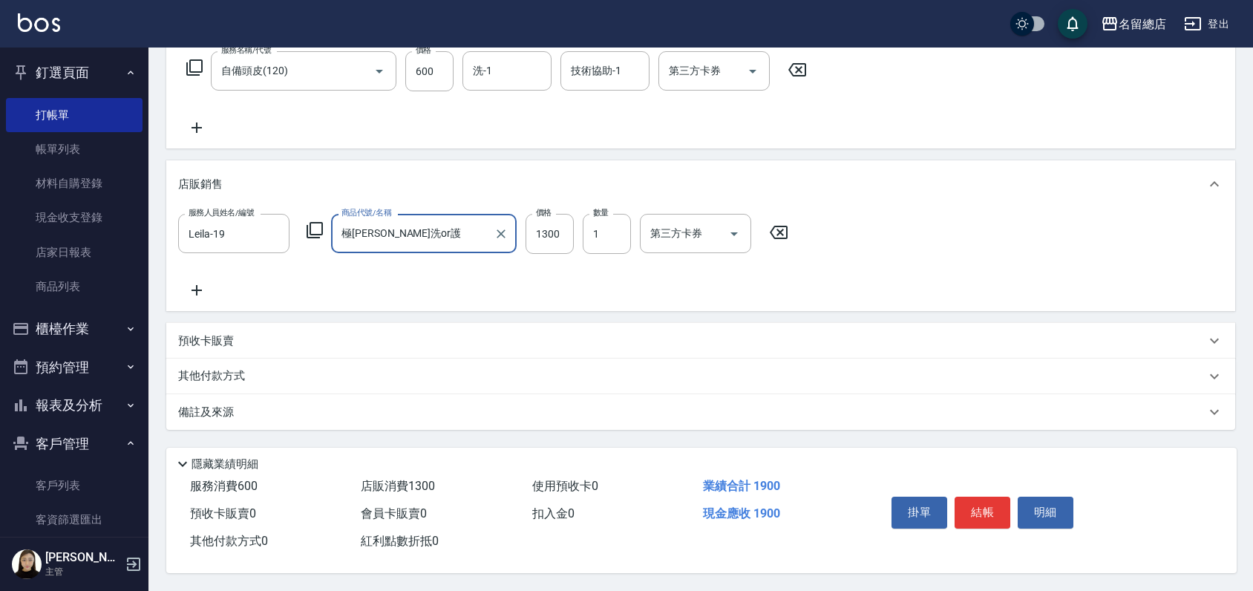
click at [436, 226] on input "極涼沁洗or護" at bounding box center [413, 233] width 150 height 26
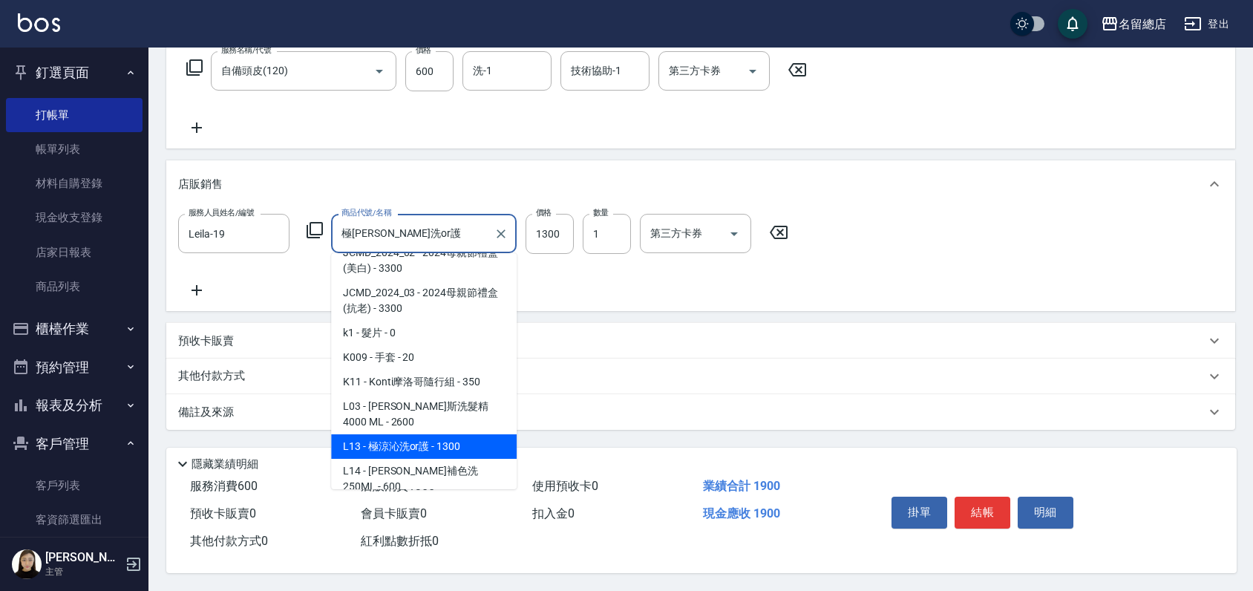
scroll to position [168, 0]
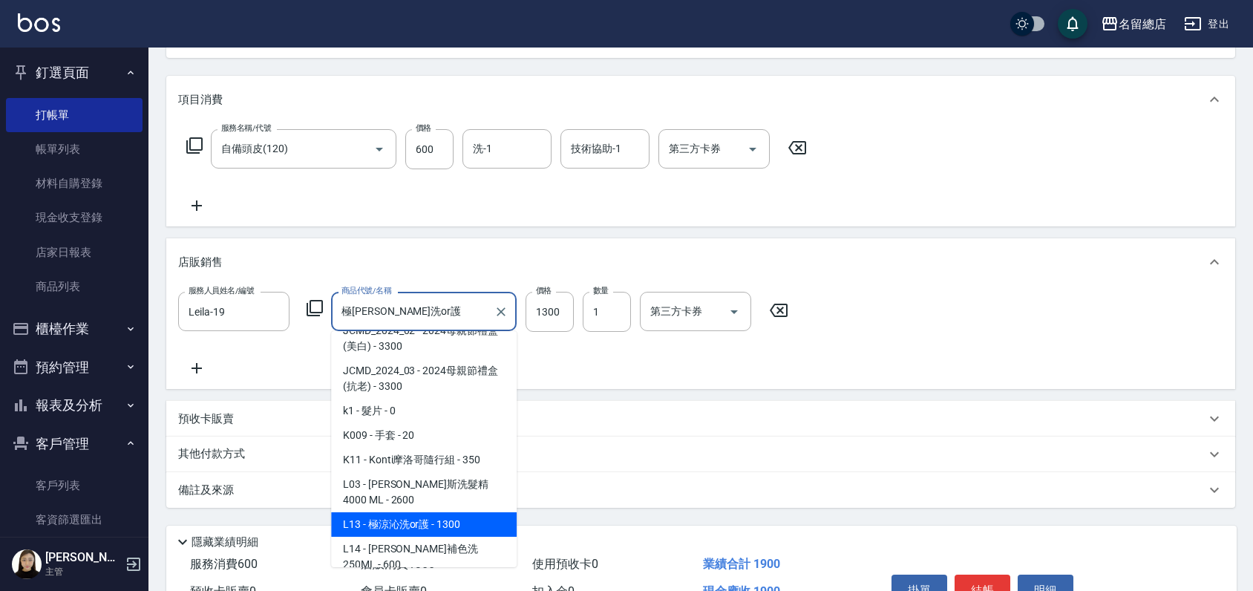
type input "極涼沁洗or護"
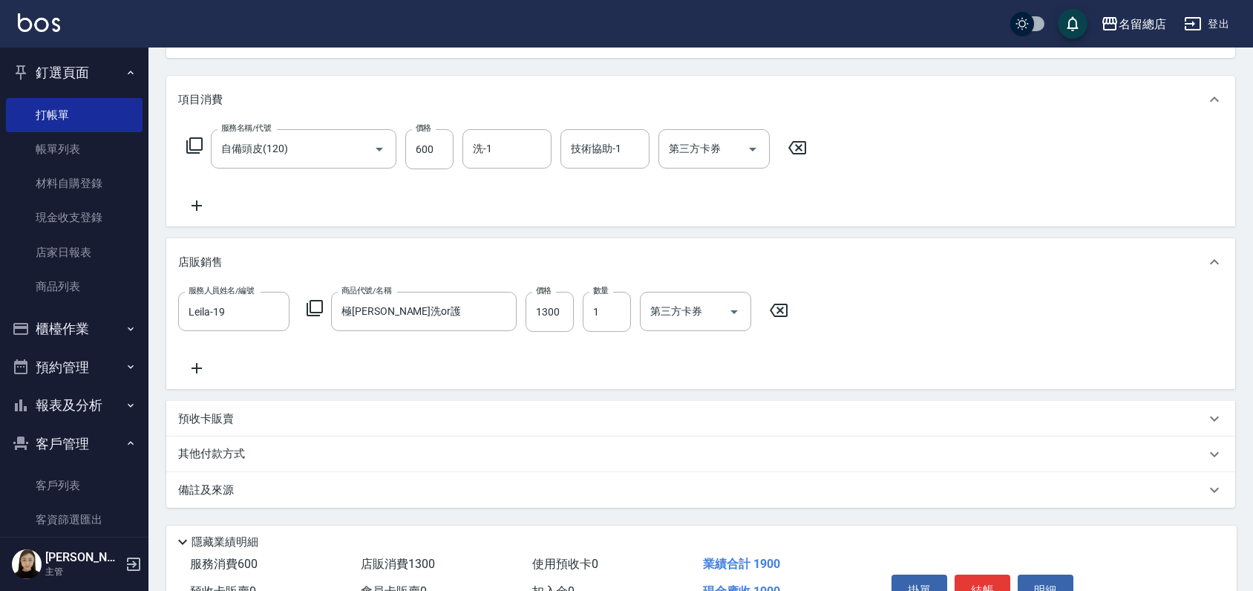
click at [622, 374] on div "服務人員姓名/編號 Leila-19 服務人員姓名/編號 商品代號/名稱 極涼沁洗or護 商品代號/名稱 價格 1300 價格 數量 1 數量 第三方卡券 第…" at bounding box center [700, 334] width 1045 height 85
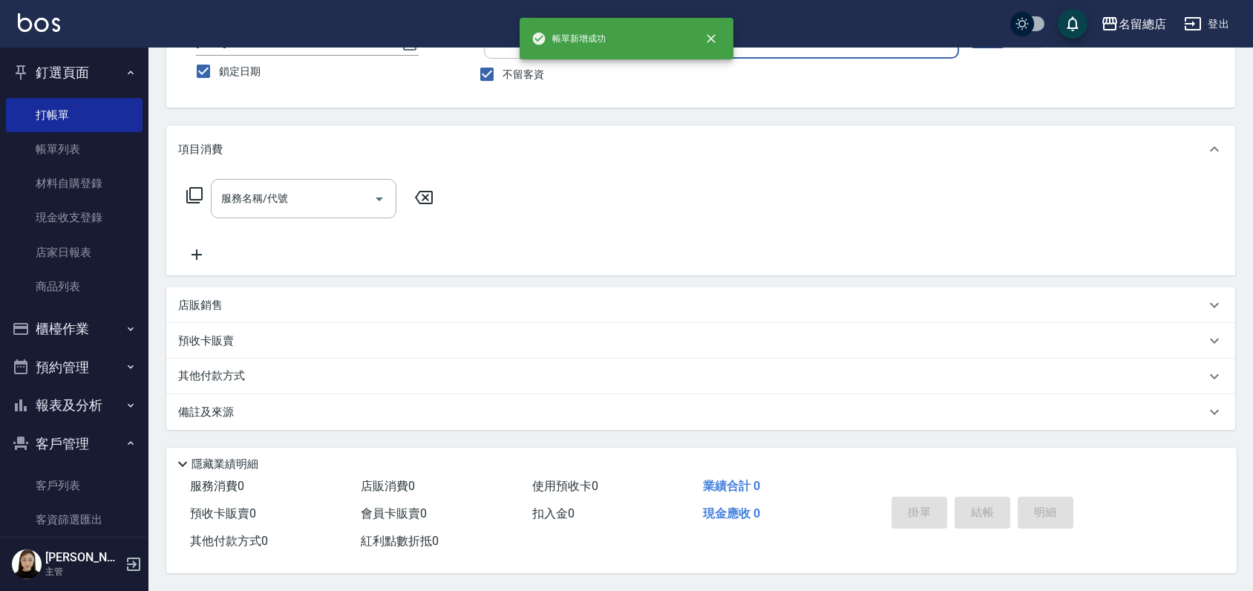
scroll to position [0, 0]
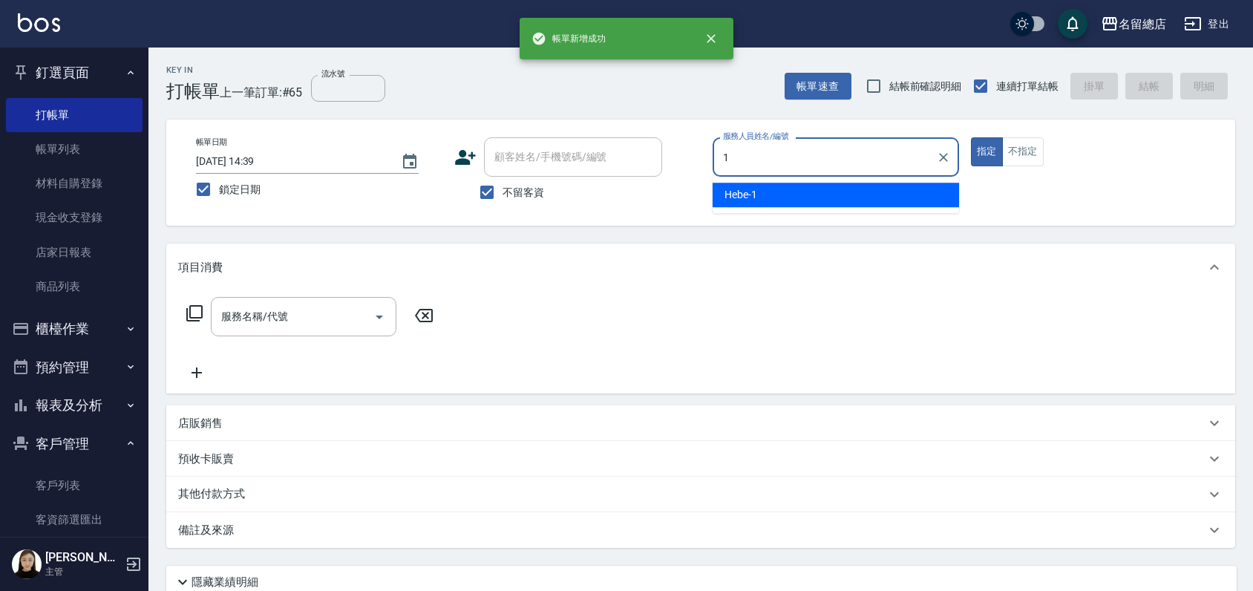
type input "Hebe-1"
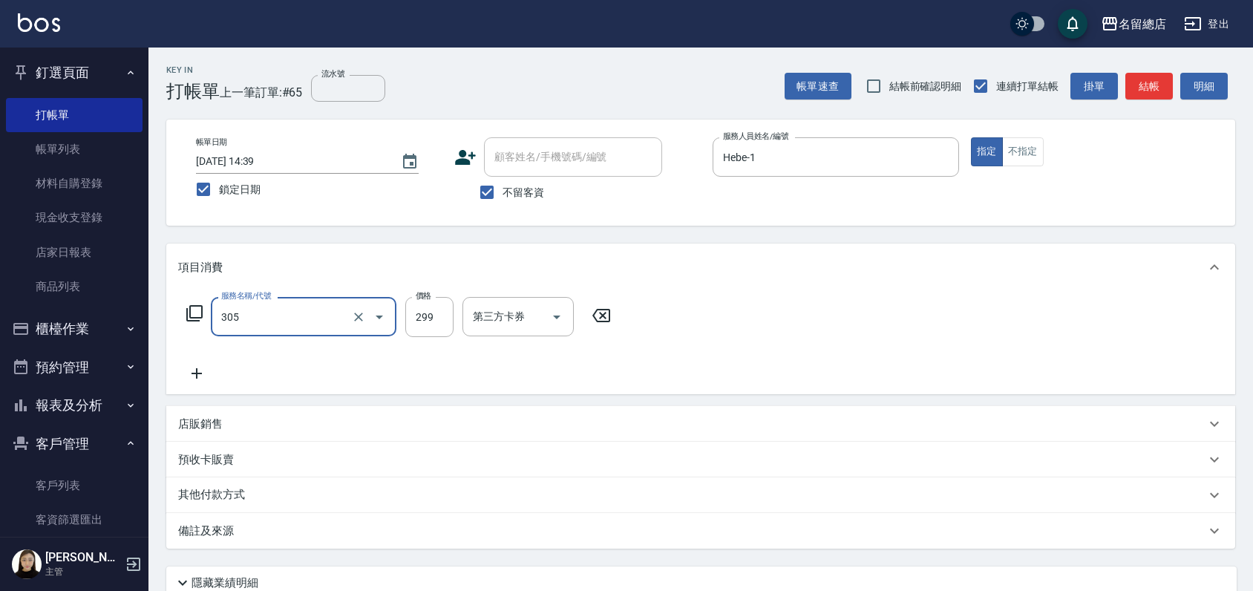
type input "剪髮(305)"
type input "500"
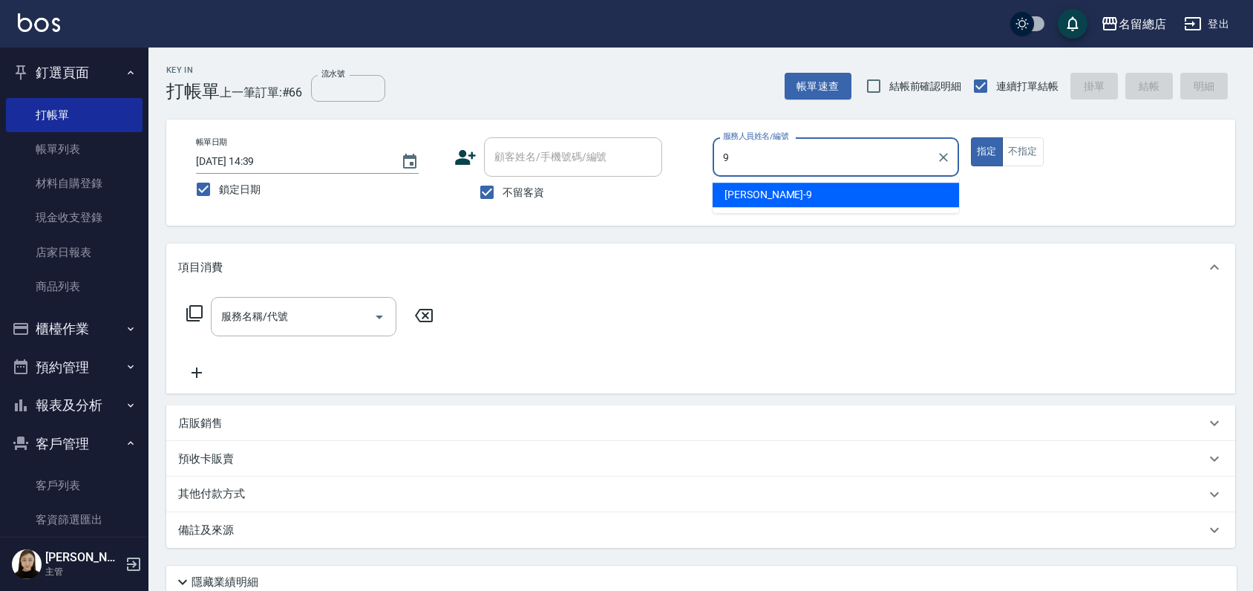
type input "[PERSON_NAME]-9"
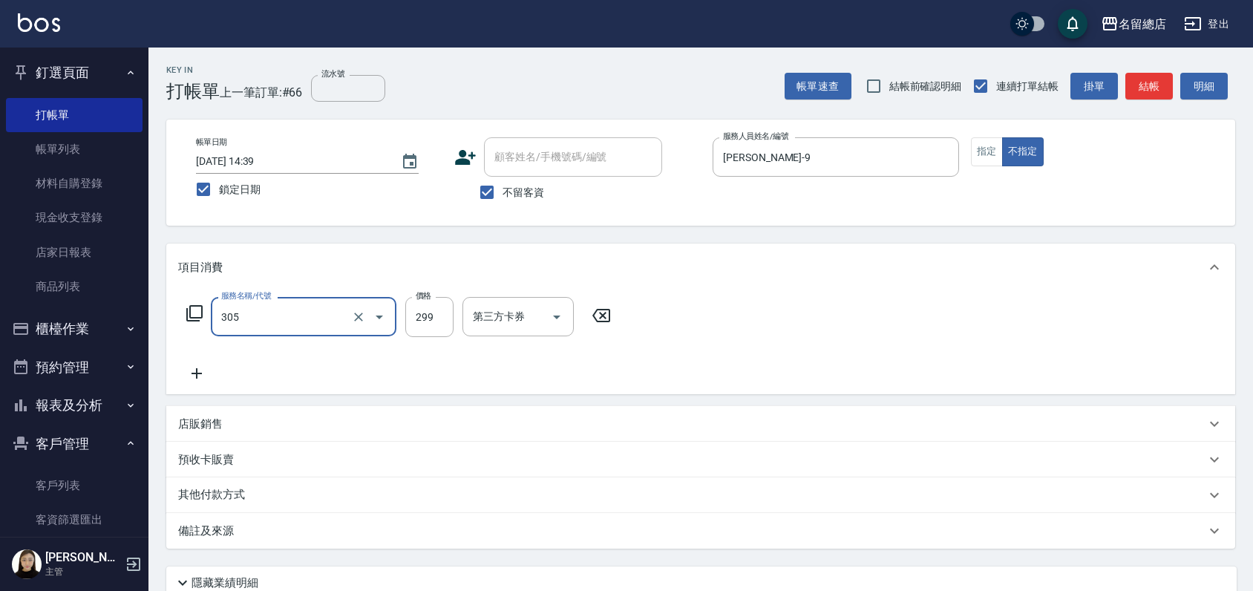
type input "剪髮(305)"
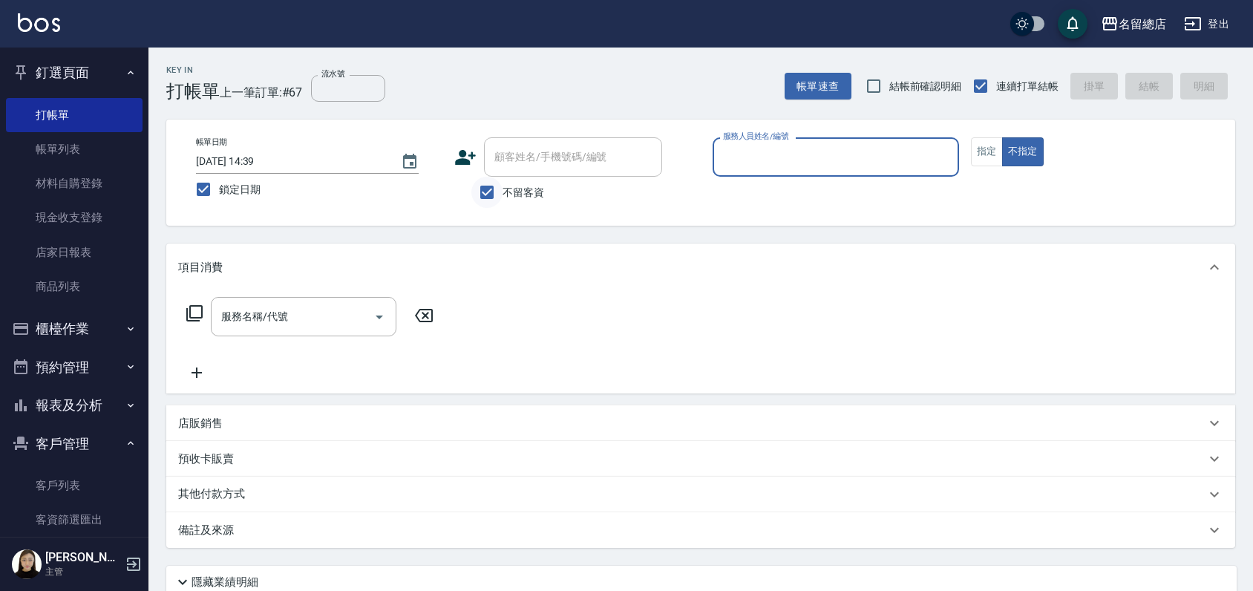
click at [487, 192] on input "不留客資" at bounding box center [486, 192] width 31 height 31
checkbox input "false"
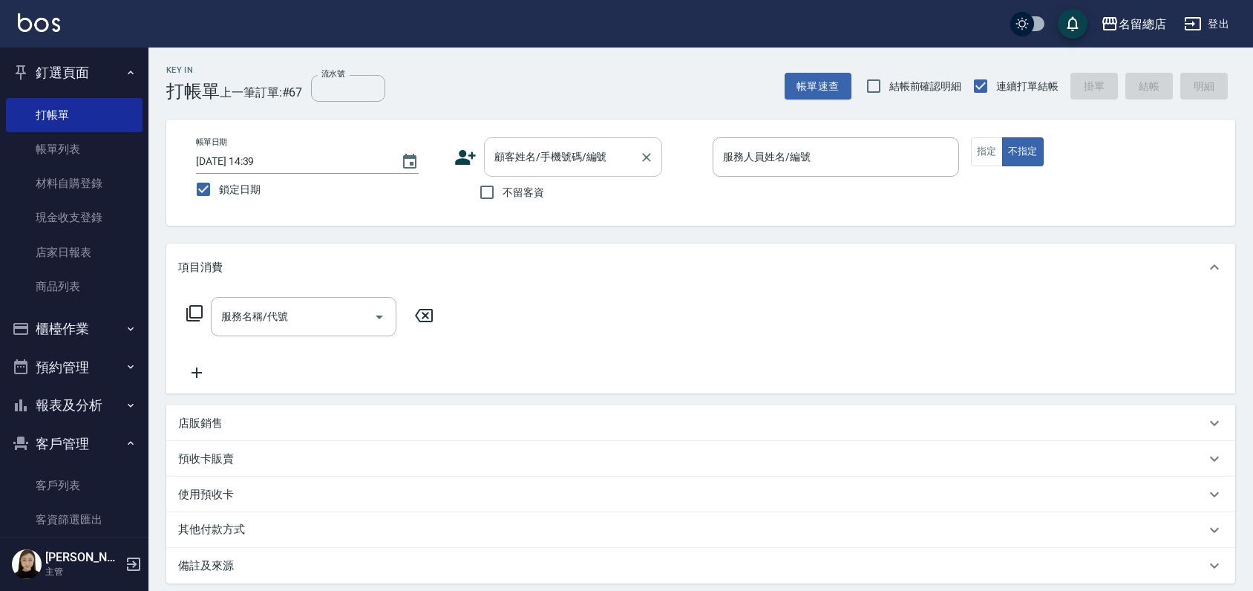
click at [508, 163] on input "顧客姓名/手機號碼/編號" at bounding box center [562, 157] width 143 height 26
click at [541, 190] on li "[PERSON_NAME]/0923732243/null" at bounding box center [573, 195] width 178 height 24
type input "[PERSON_NAME]/0923732243/null"
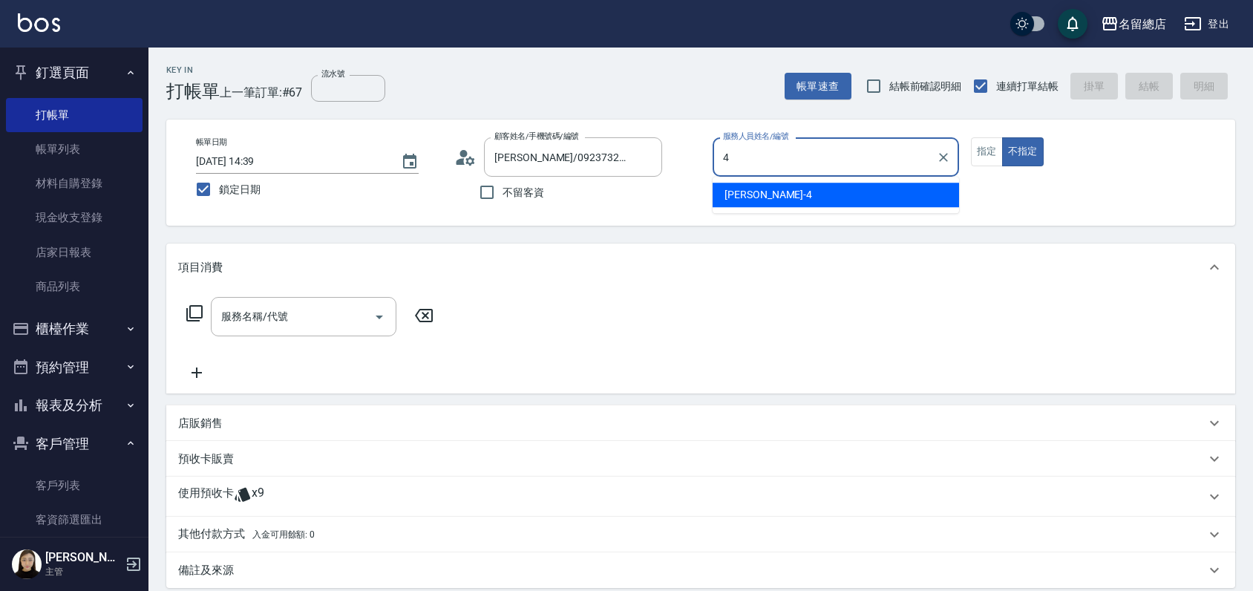
type input "Amy-4"
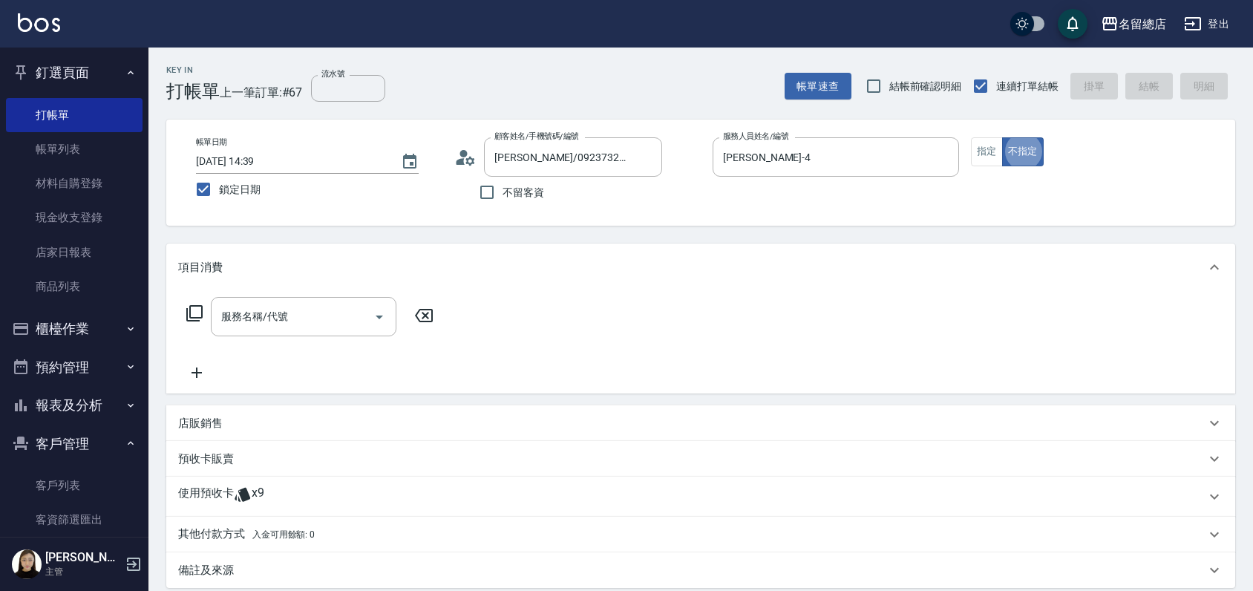
type button "false"
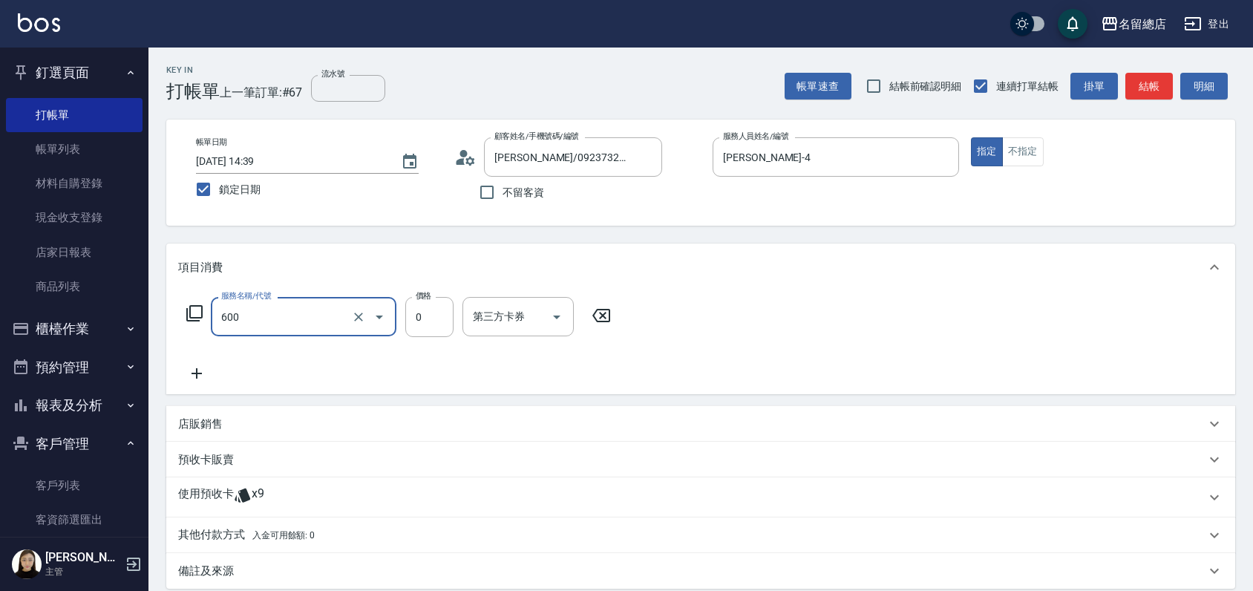
type input "洗髮(免費)(600)"
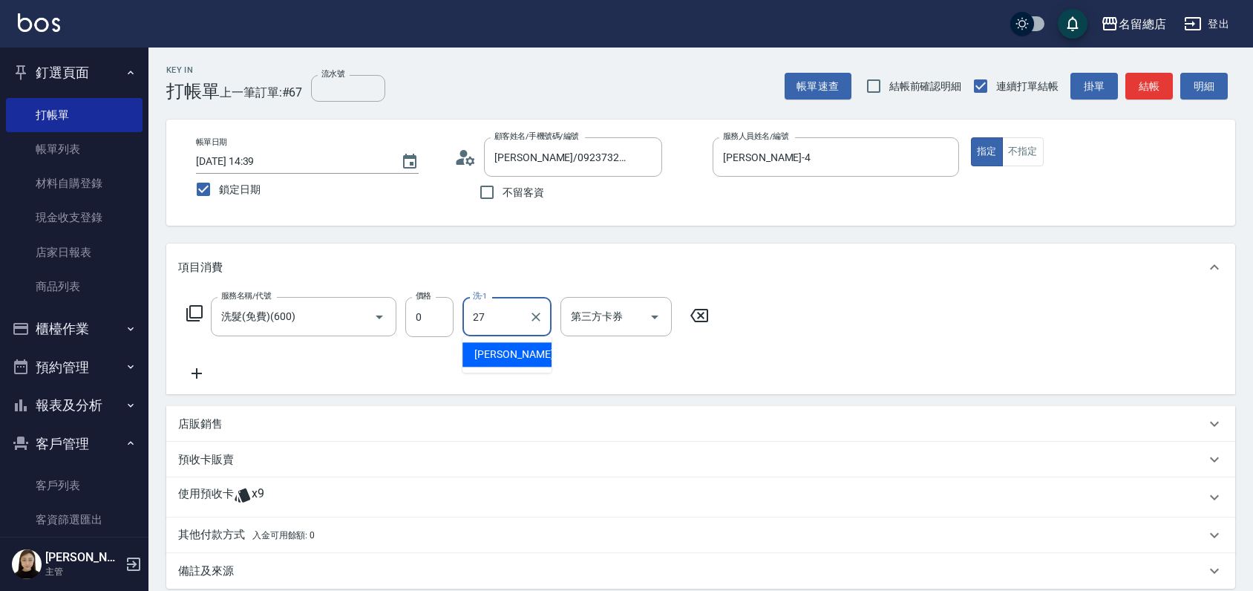
type input "[PERSON_NAME]-27"
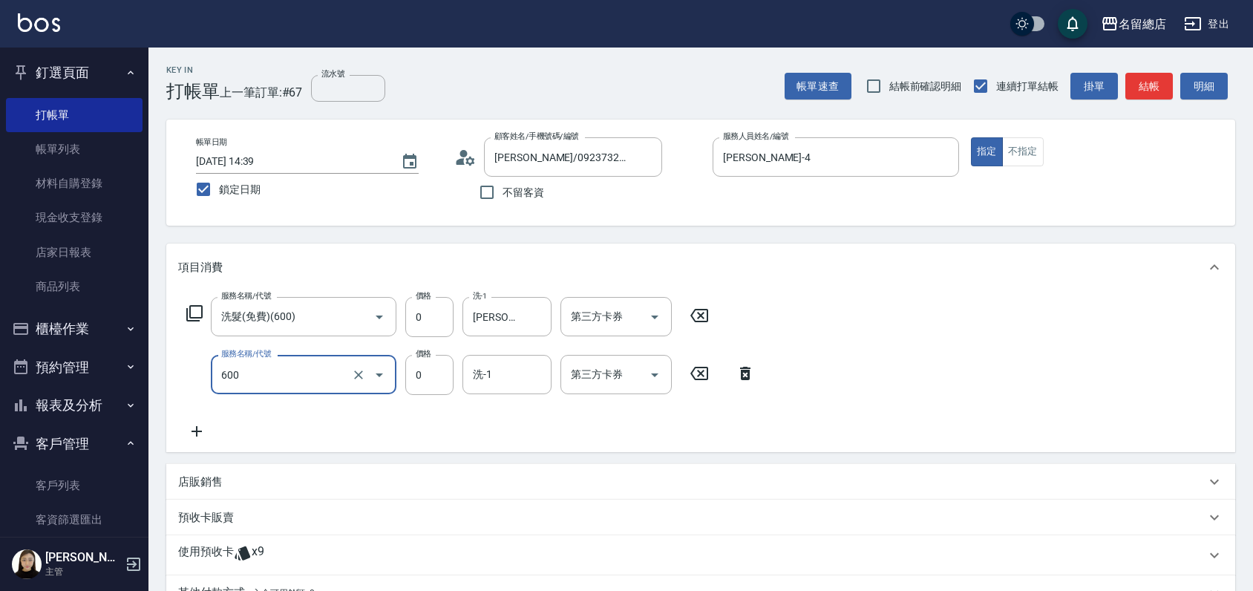
type input "洗髮(免費)(600)"
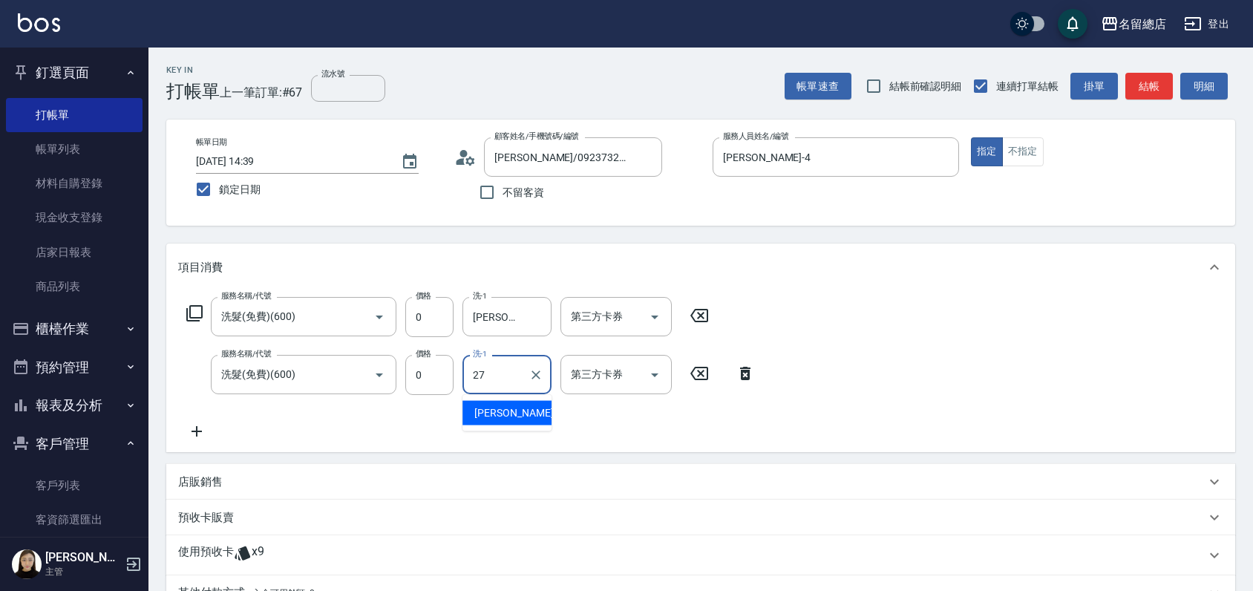
type input "[PERSON_NAME]-27"
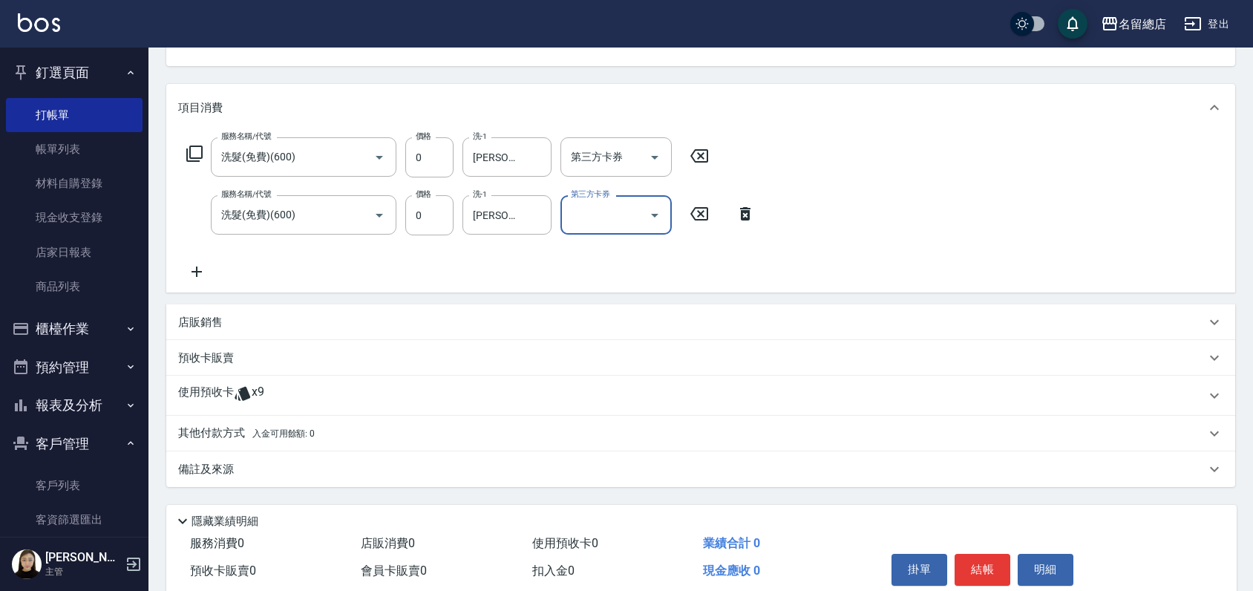
scroll to position [221, 0]
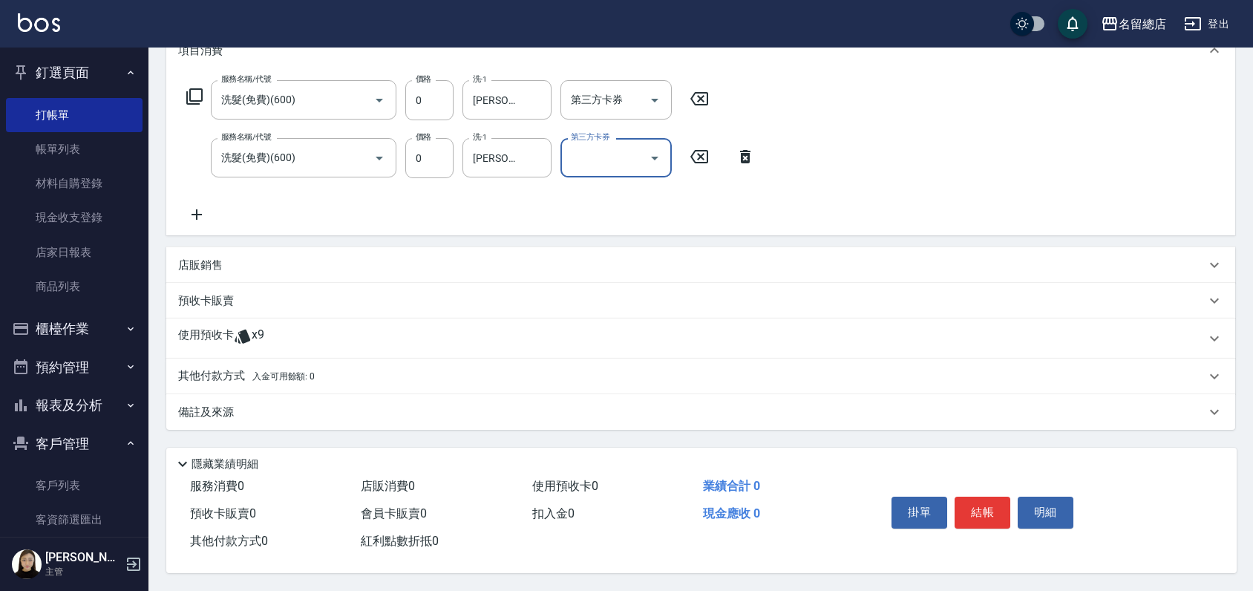
click at [179, 335] on p "使用預收卡" at bounding box center [206, 338] width 56 height 22
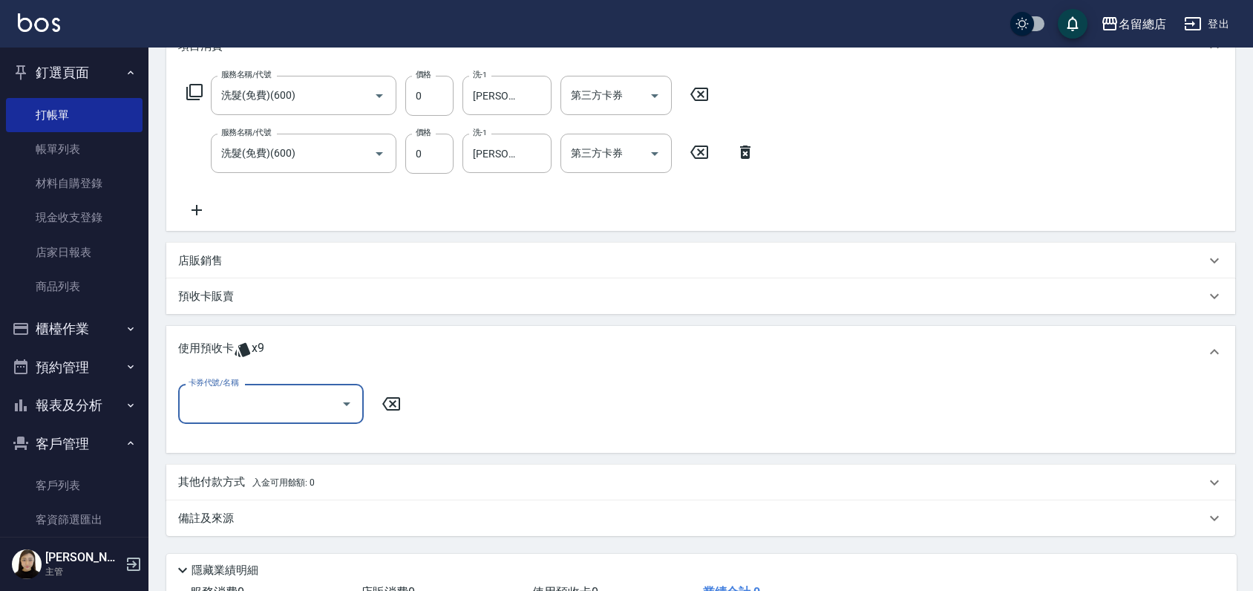
scroll to position [0, 0]
click at [214, 389] on div "卡券代號/名稱" at bounding box center [271, 403] width 186 height 39
click at [238, 438] on div "洗髮卡 剩餘9張 339" at bounding box center [271, 441] width 186 height 24
type input "洗髮卡 339"
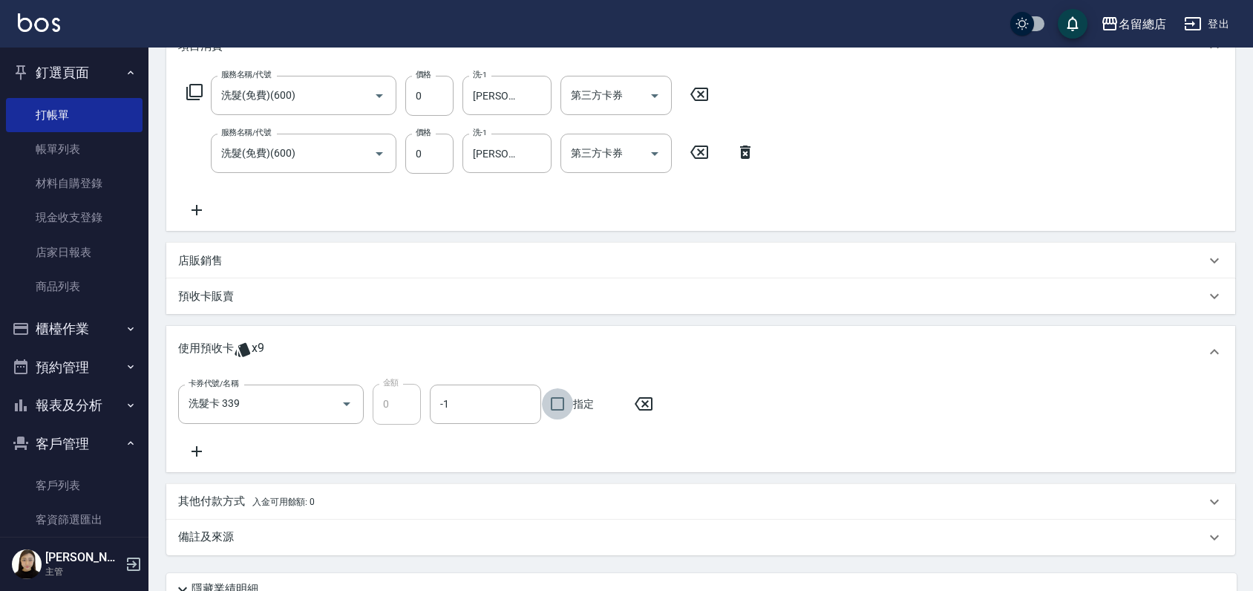
click at [561, 402] on input "指定" at bounding box center [557, 403] width 31 height 31
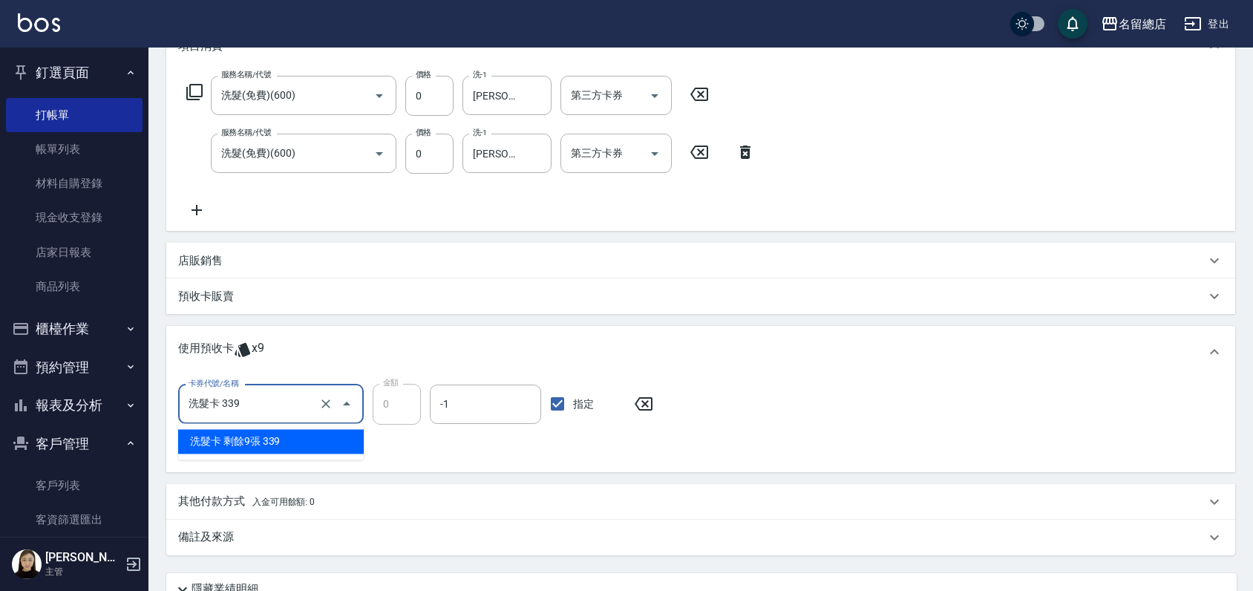
click at [298, 405] on input "洗髮卡 339" at bounding box center [250, 404] width 131 height 26
click at [558, 398] on input "指定" at bounding box center [557, 403] width 31 height 31
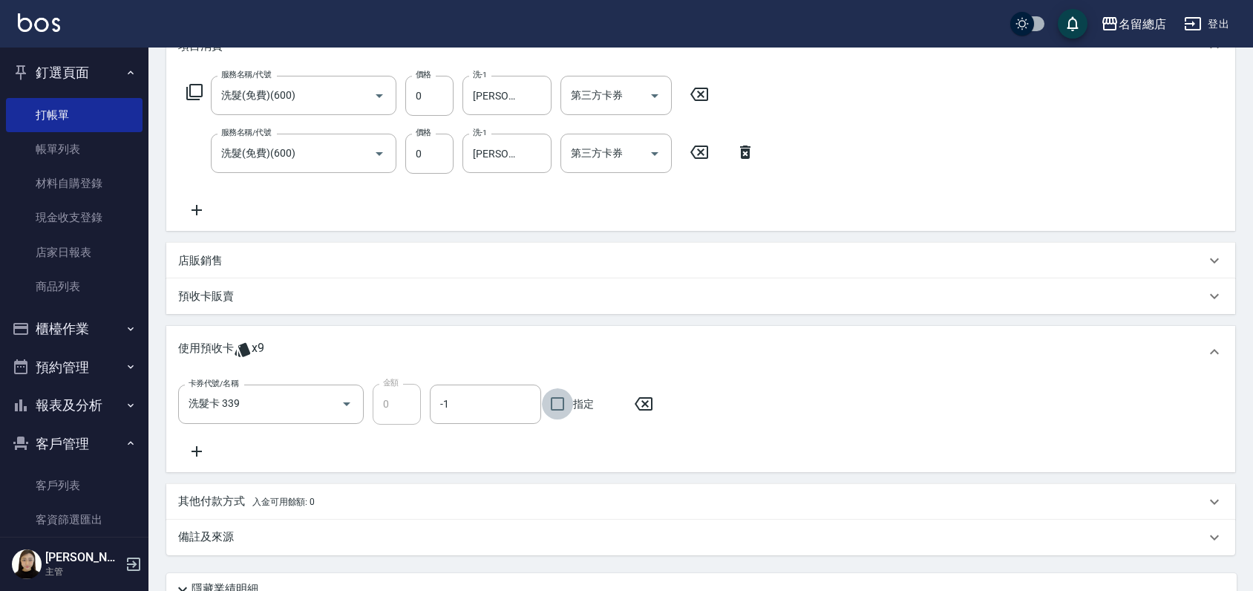
click at [558, 398] on input "指定" at bounding box center [557, 403] width 31 height 31
checkbox input "true"
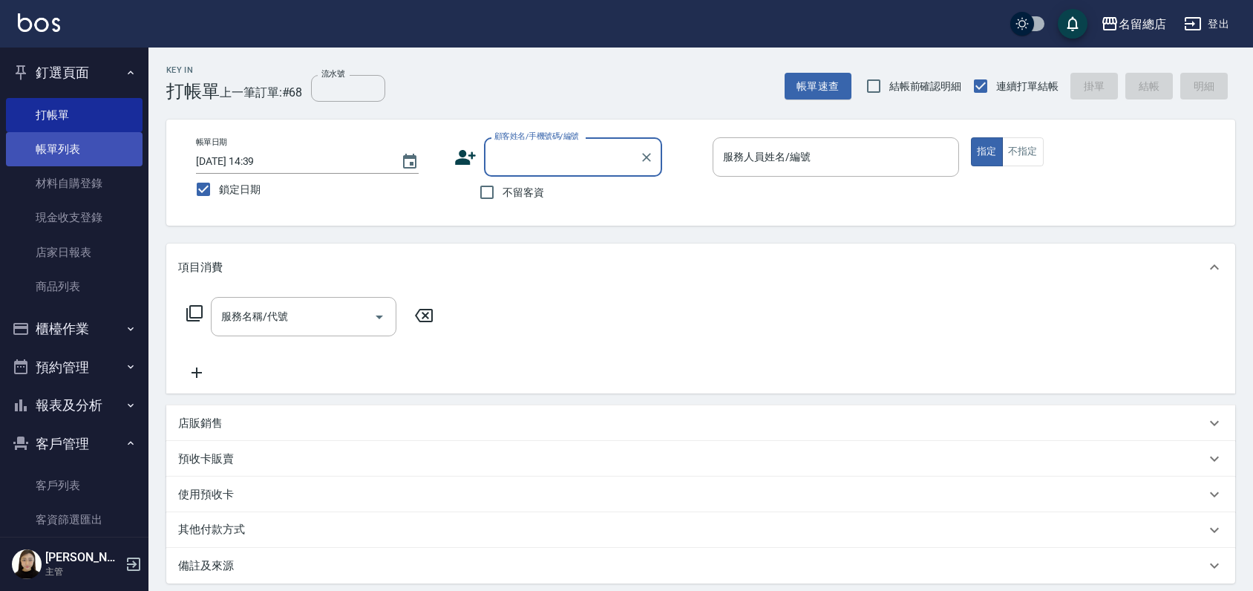
click at [55, 151] on link "帳單列表" at bounding box center [74, 149] width 137 height 34
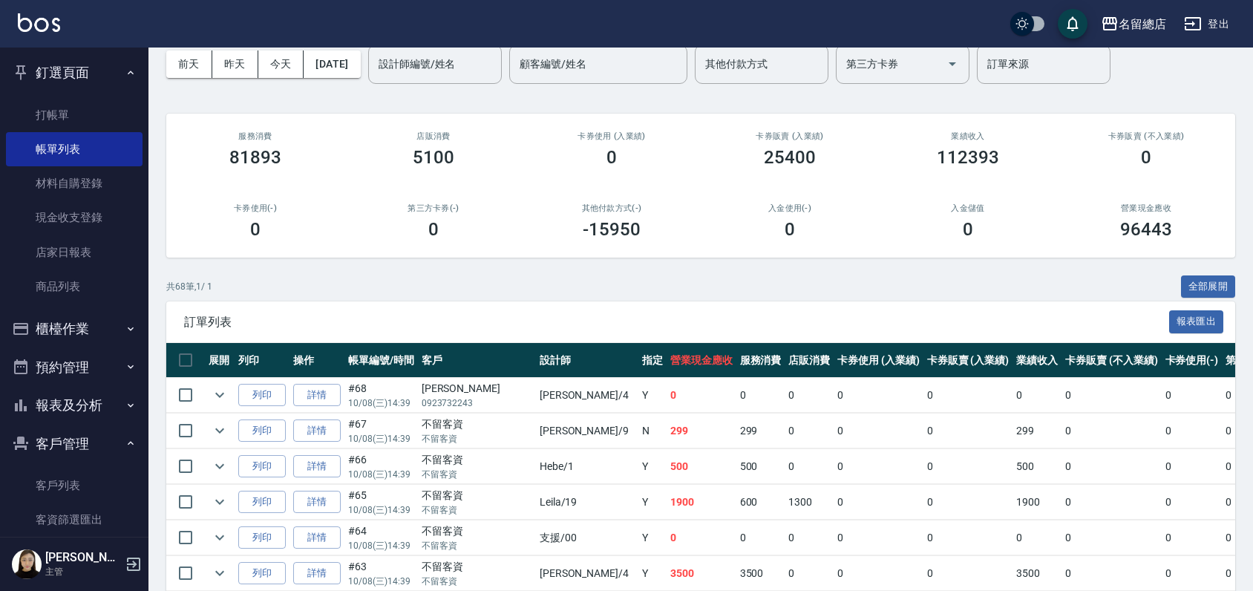
scroll to position [165, 0]
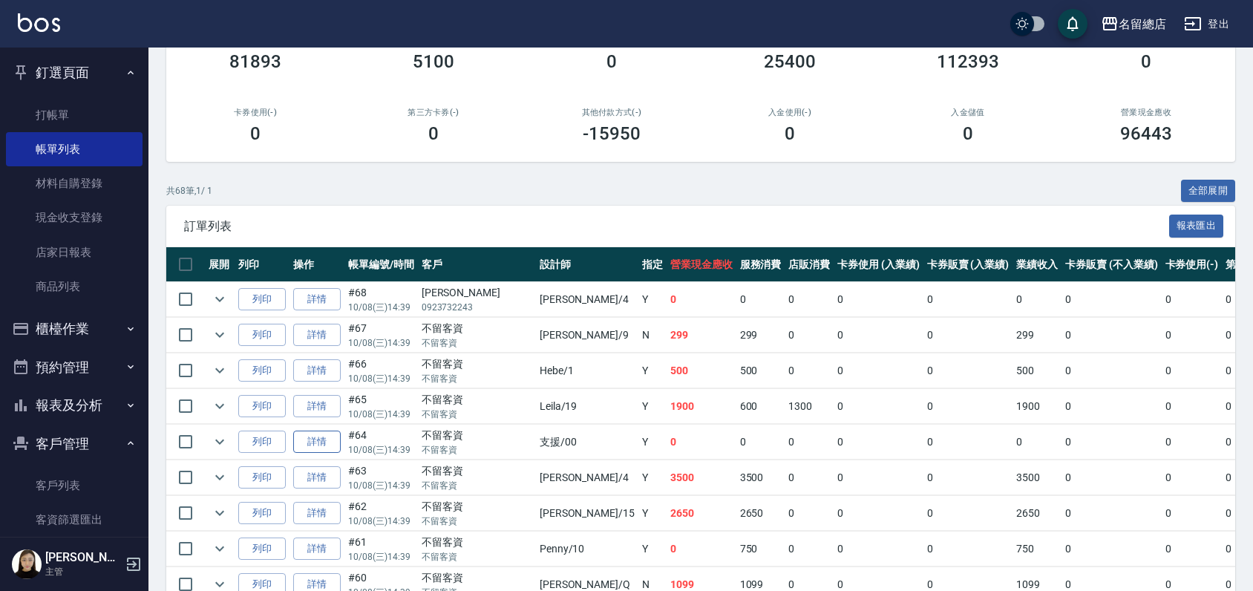
click at [318, 439] on link "詳情" at bounding box center [317, 442] width 48 height 23
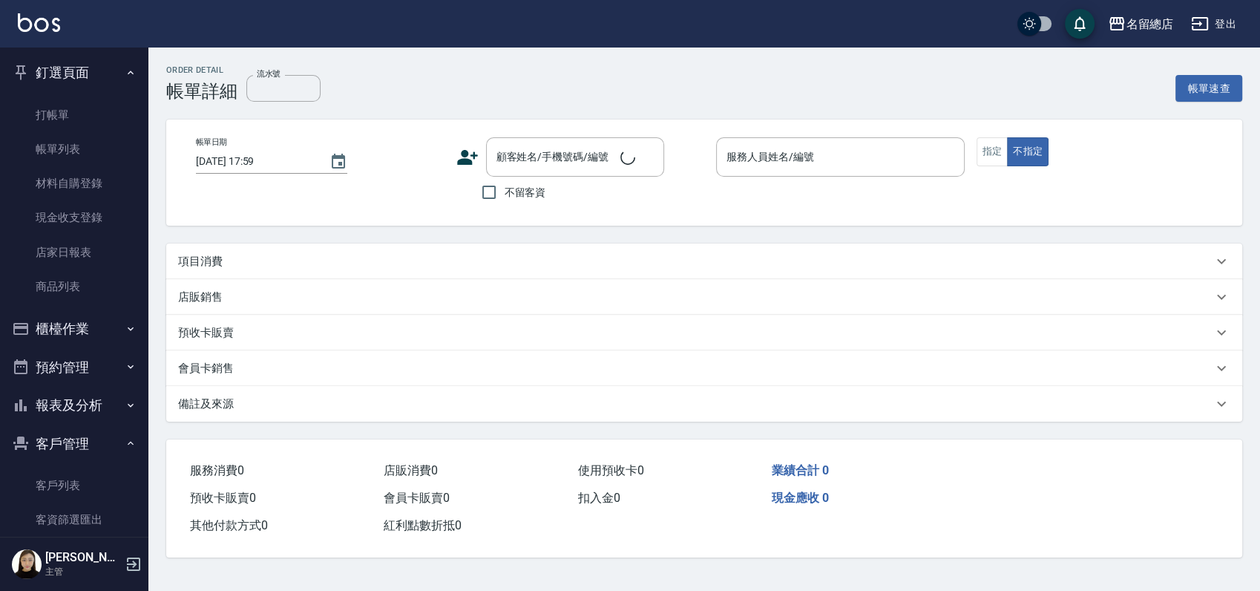
type input "[DATE] 14:39"
checkbox input "true"
type input "支援-00"
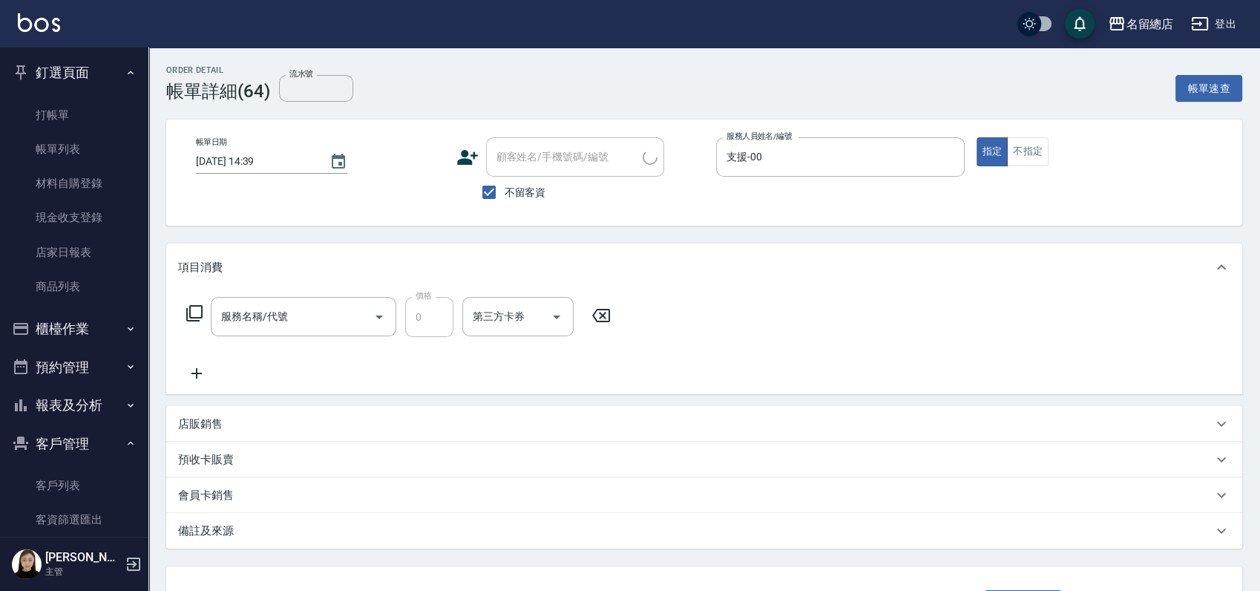
type input "小會計10點(000)"
click at [706, 317] on icon at bounding box center [699, 316] width 37 height 18
click at [939, 158] on icon "Clear" at bounding box center [943, 157] width 15 height 15
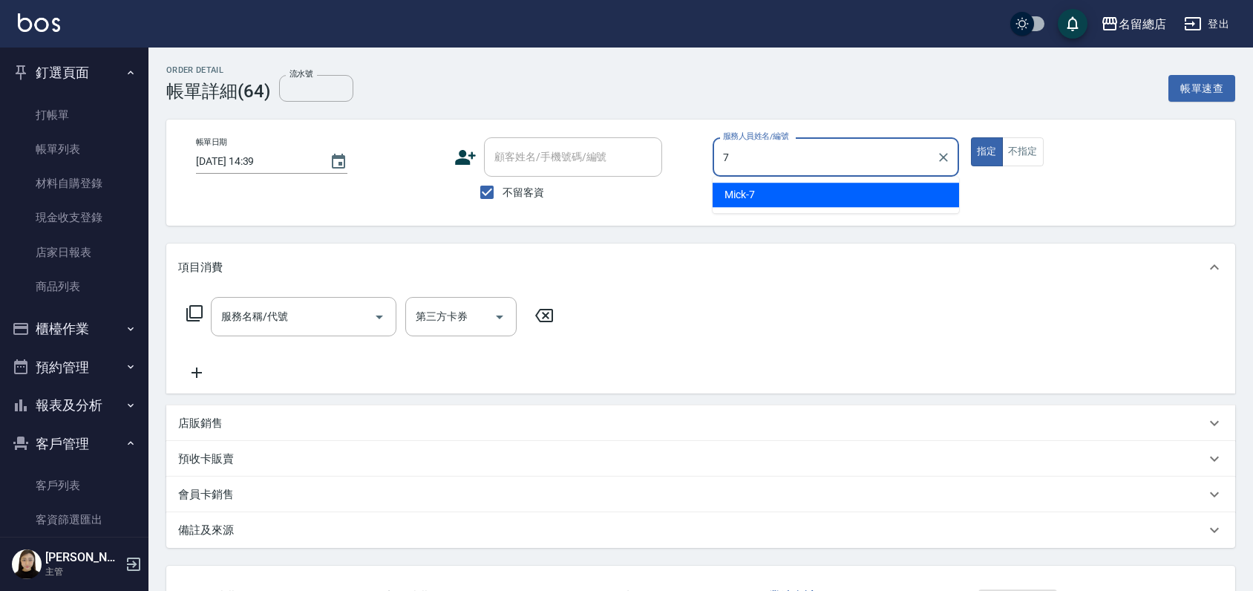
type input "Mick-7"
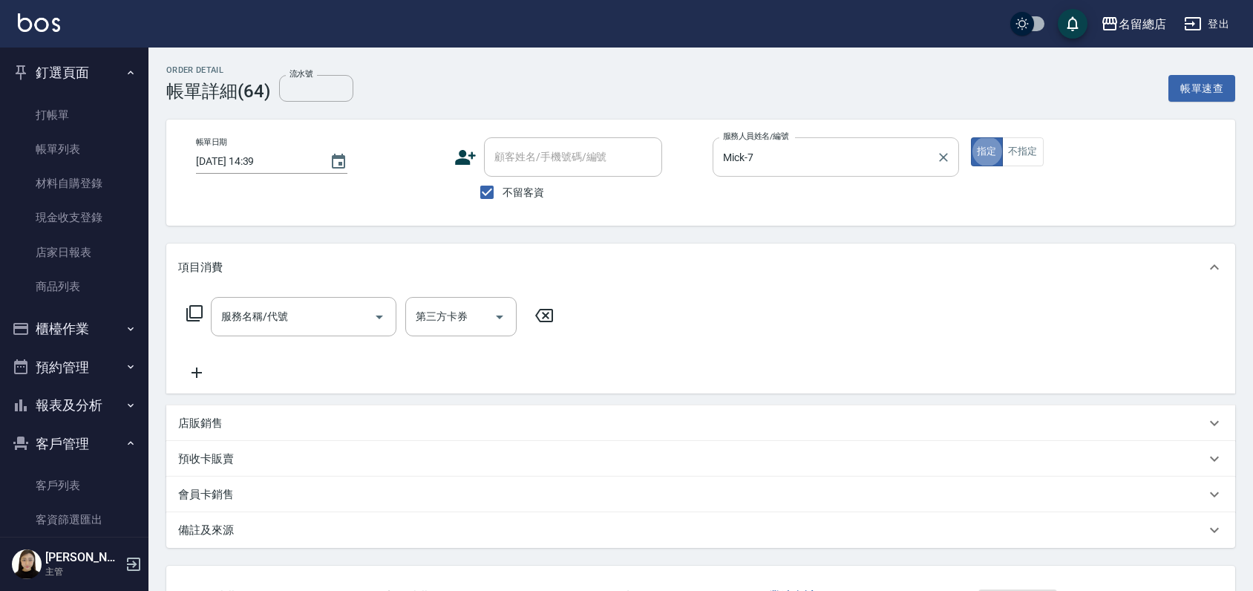
type button "true"
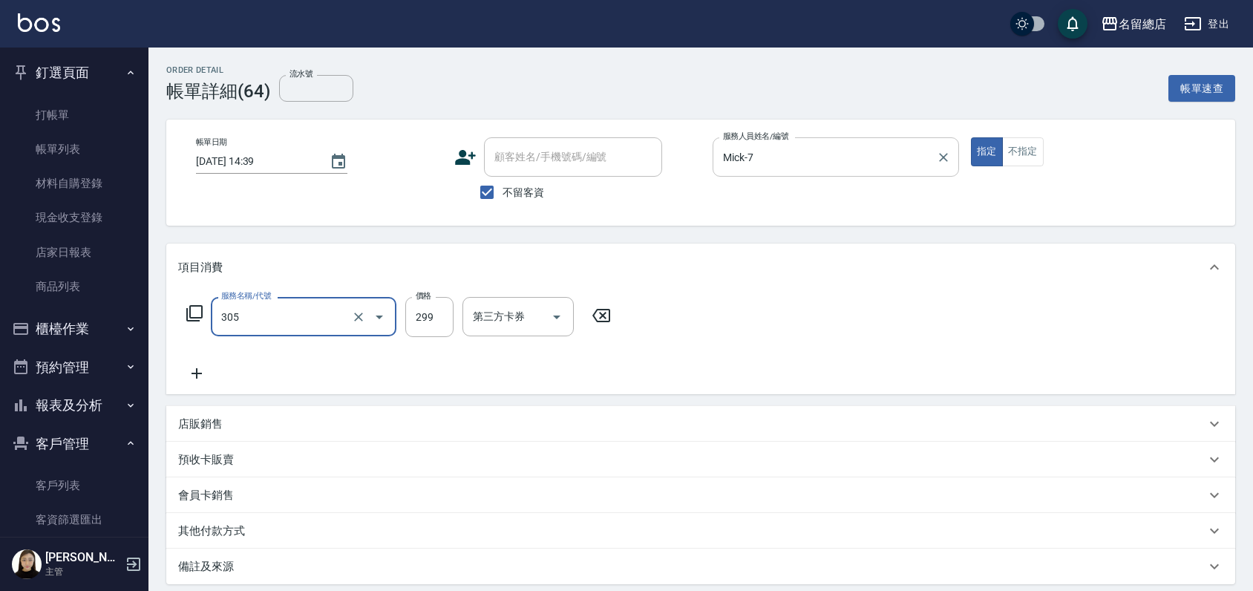
type input "剪髮(305)"
type input "600"
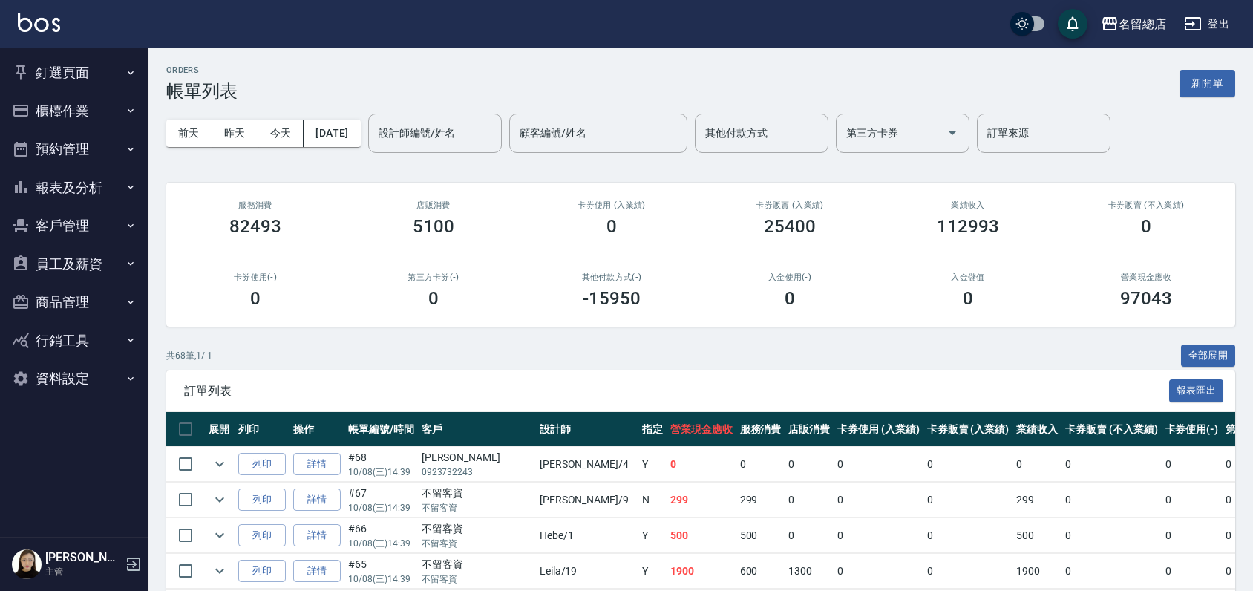
click at [36, 76] on button "釘選頁面" at bounding box center [74, 72] width 137 height 39
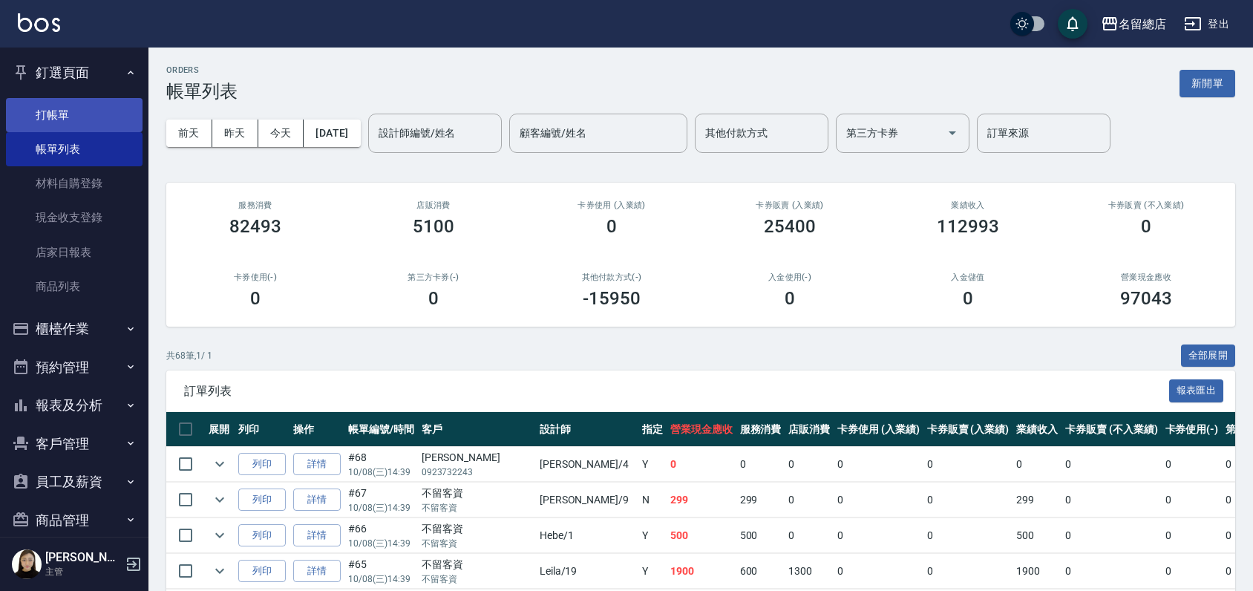
click at [57, 122] on link "打帳單" at bounding box center [74, 115] width 137 height 34
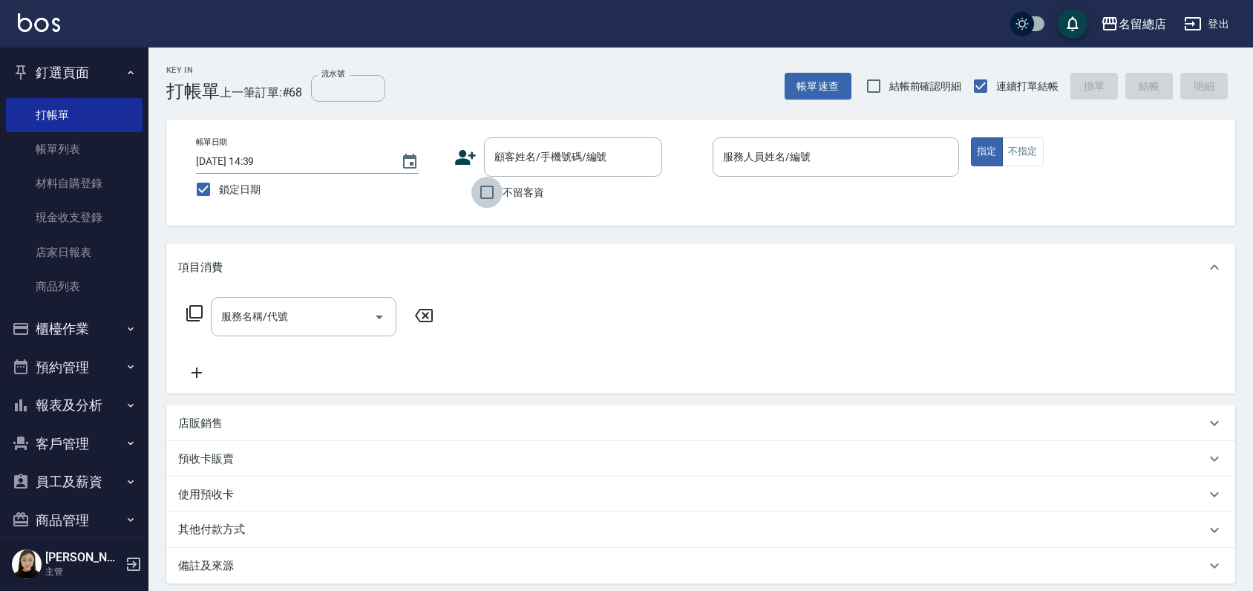
click at [485, 192] on input "不留客資" at bounding box center [486, 192] width 31 height 31
checkbox input "true"
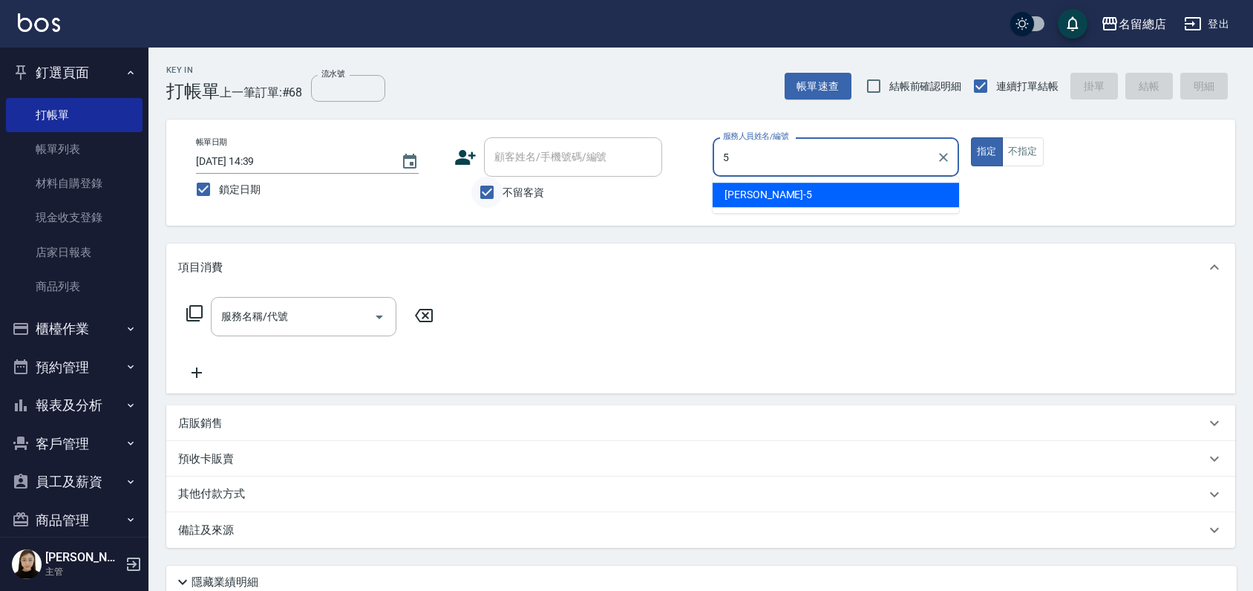
type input "[PERSON_NAME]-5"
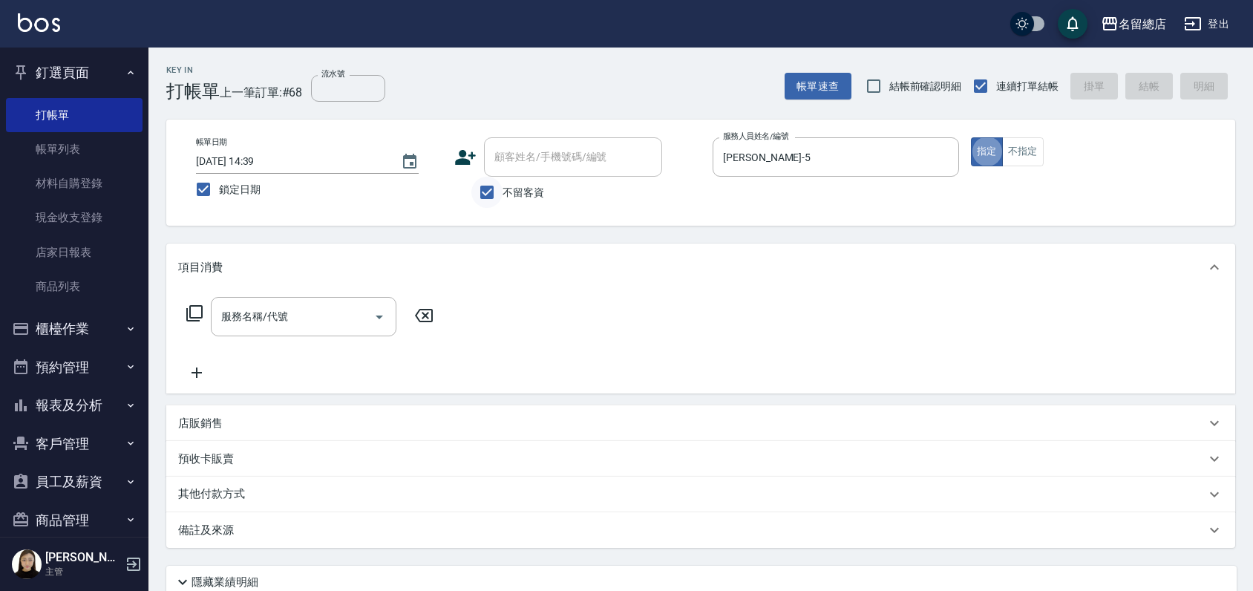
type button "true"
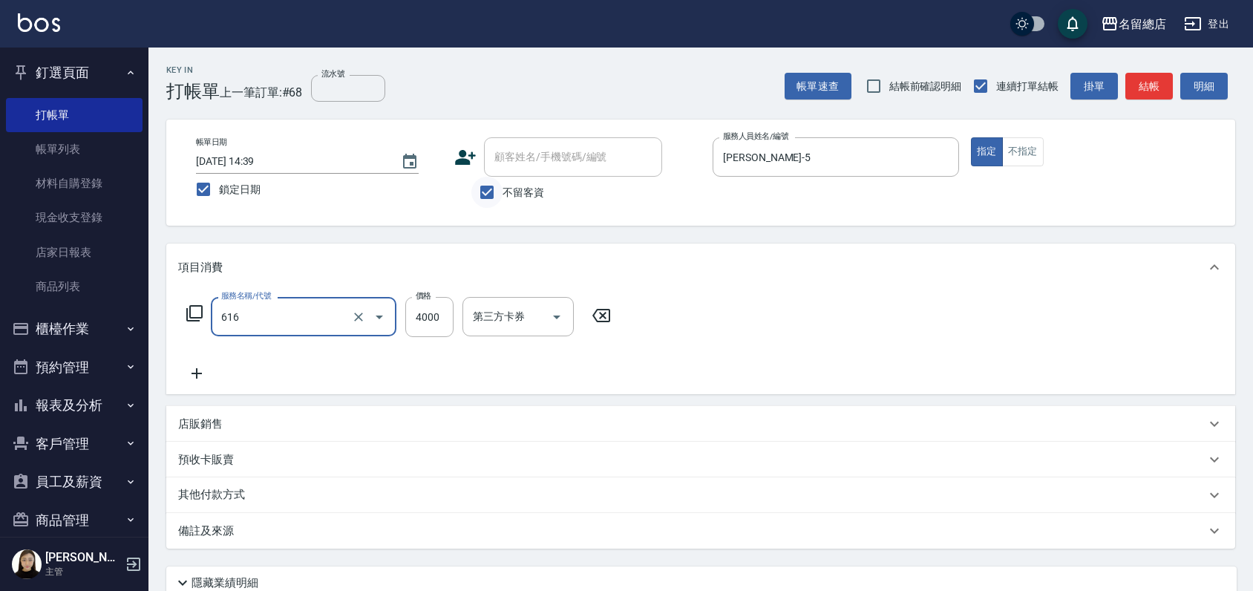
type input "自備接髮(616)"
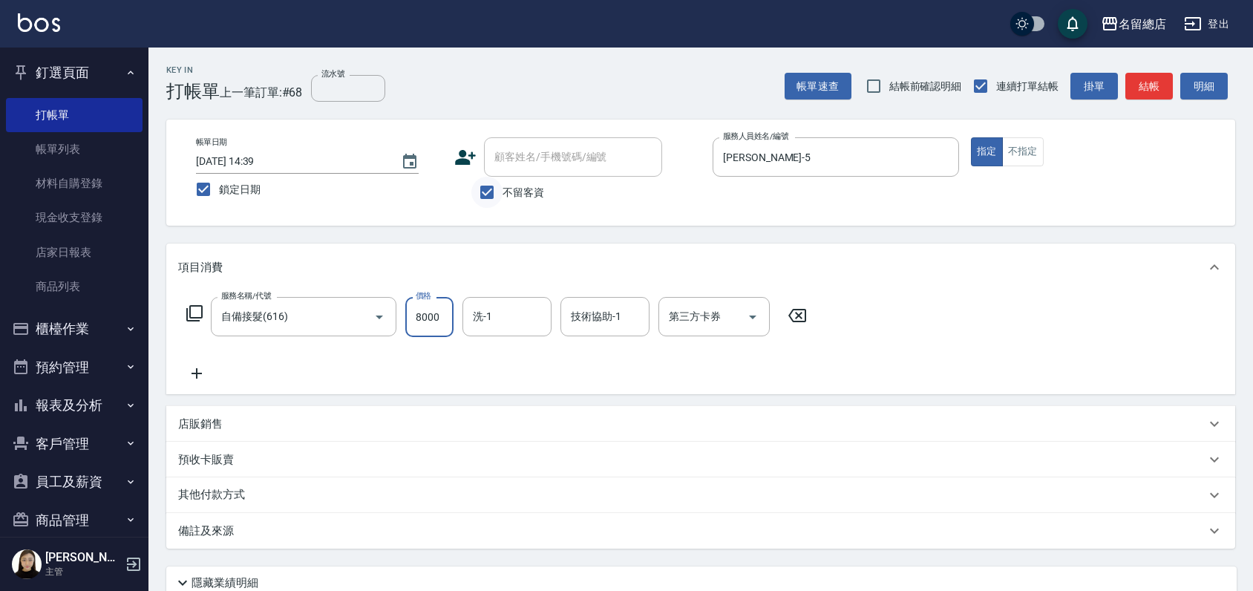
type input "8000"
type input "[PERSON_NAME]-32"
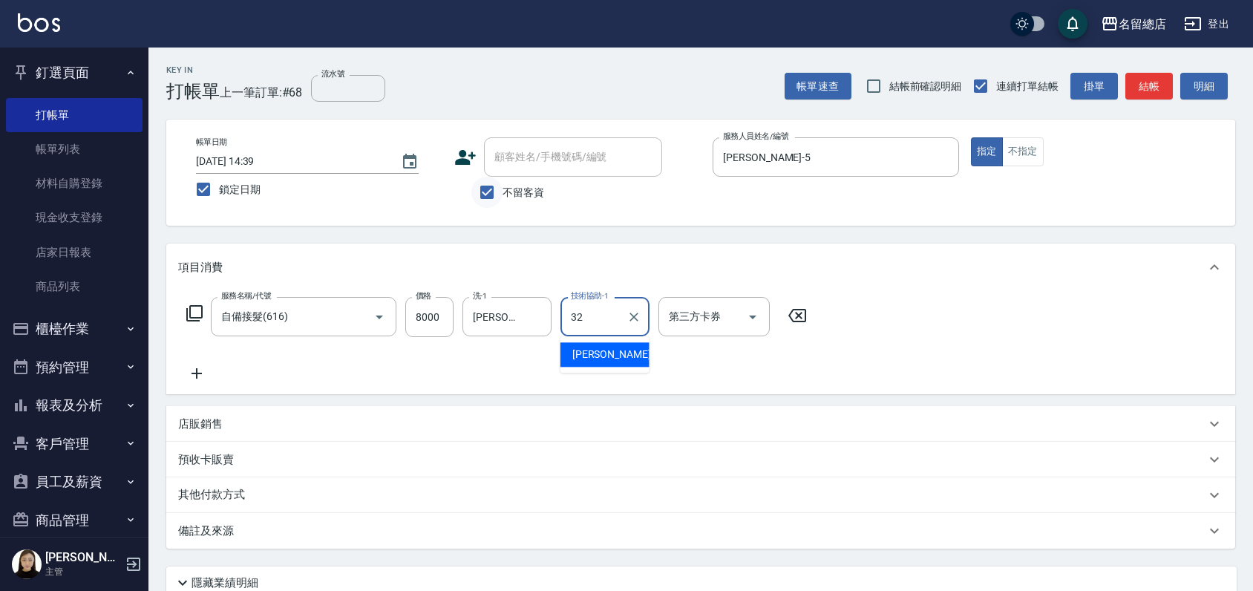
type input "[PERSON_NAME]-32"
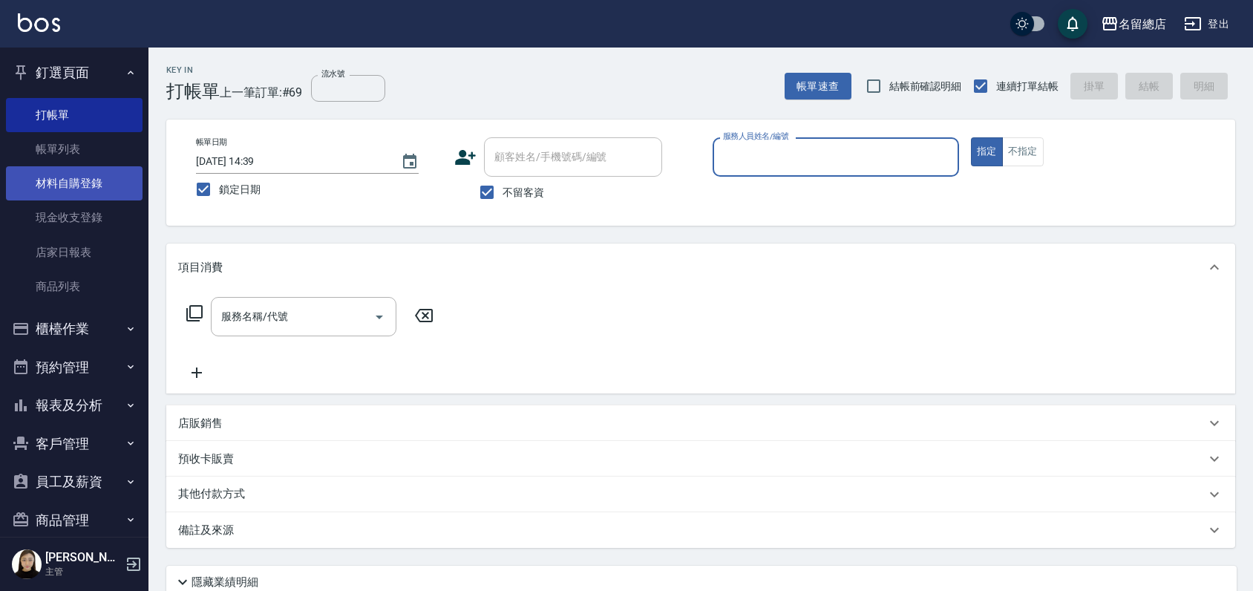
click at [71, 184] on link "材料自購登錄" at bounding box center [74, 183] width 137 height 34
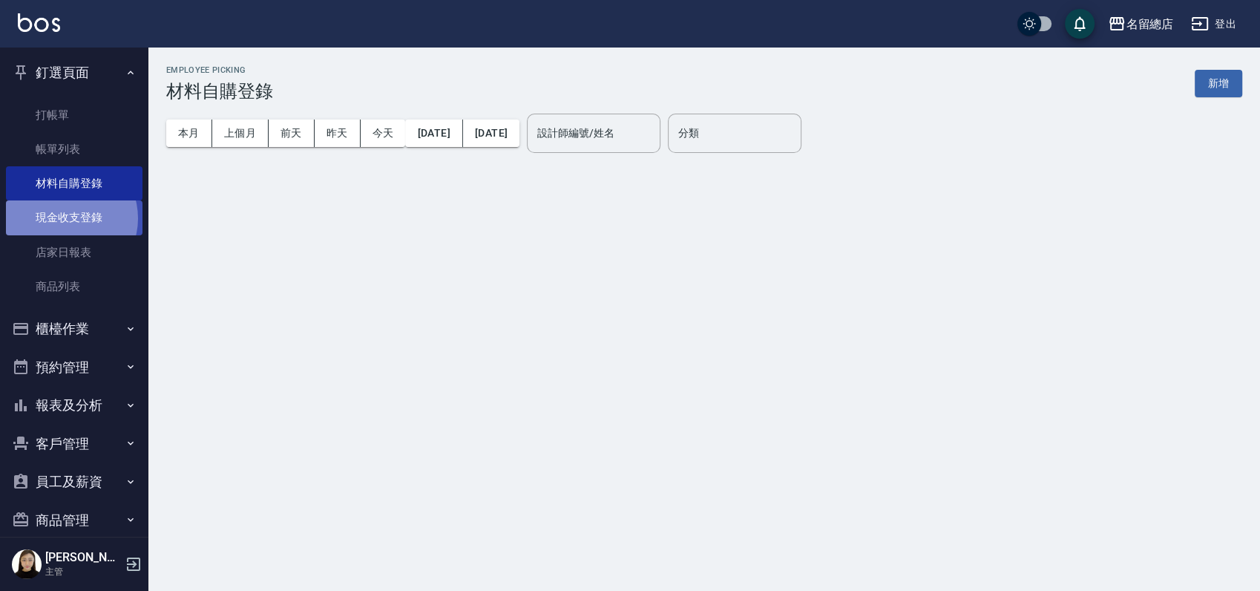
click at [65, 218] on link "現金收支登錄" at bounding box center [74, 217] width 137 height 34
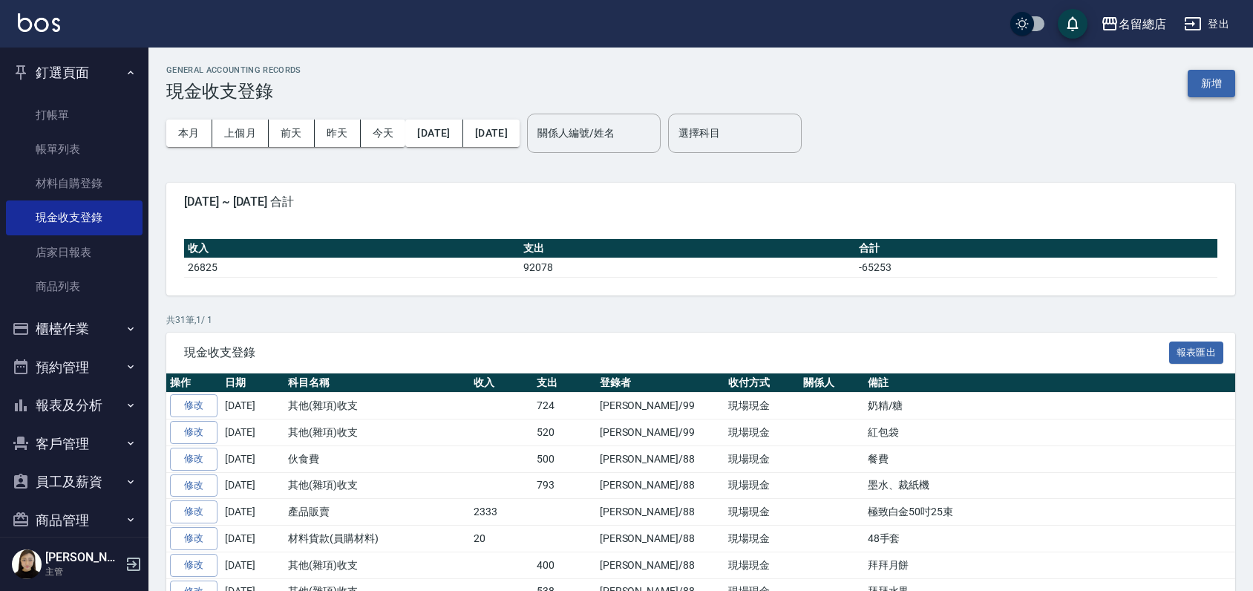
click at [1204, 85] on button "新增" at bounding box center [1212, 83] width 48 height 27
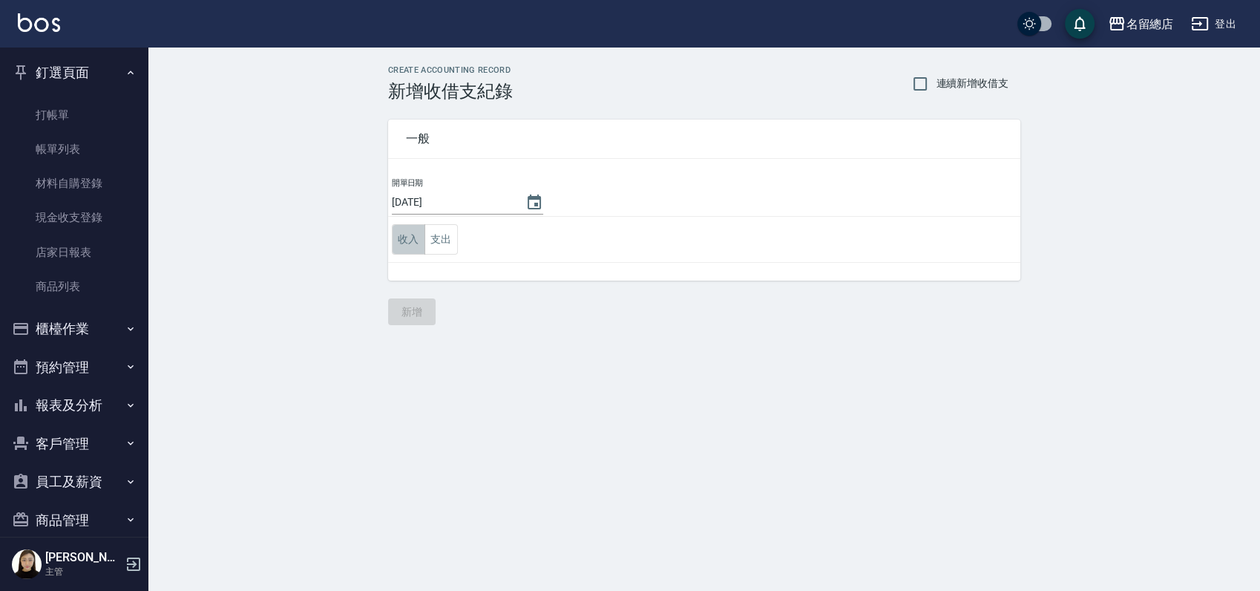
click at [397, 243] on button "收入" at bounding box center [408, 239] width 33 height 30
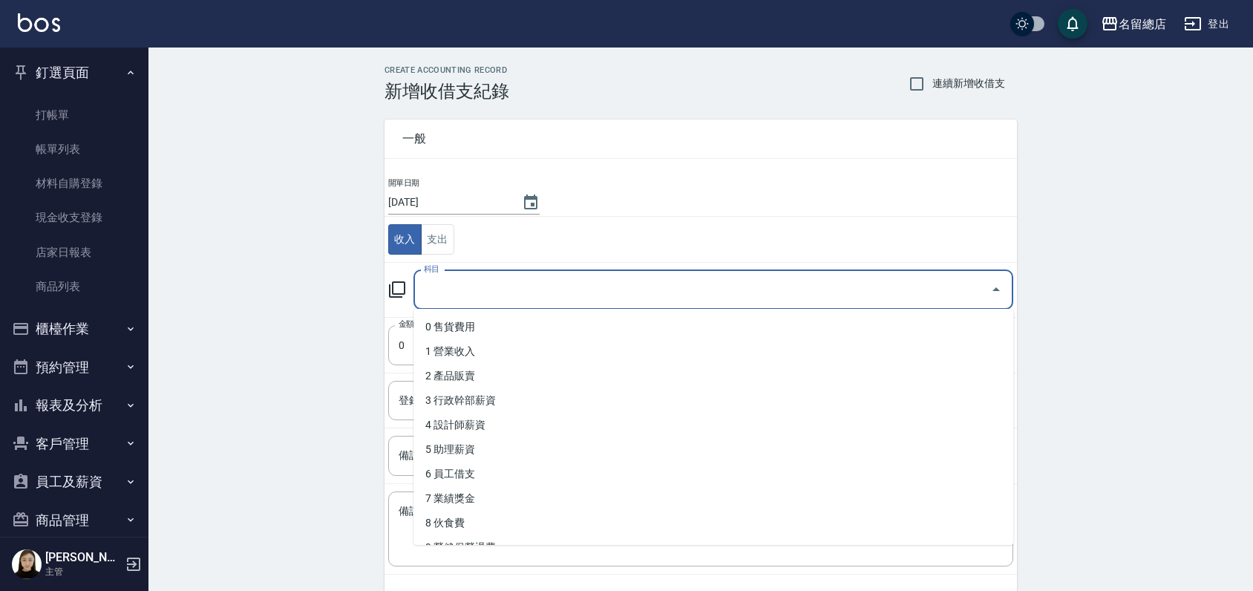
click at [434, 297] on input "科目" at bounding box center [702, 290] width 564 height 26
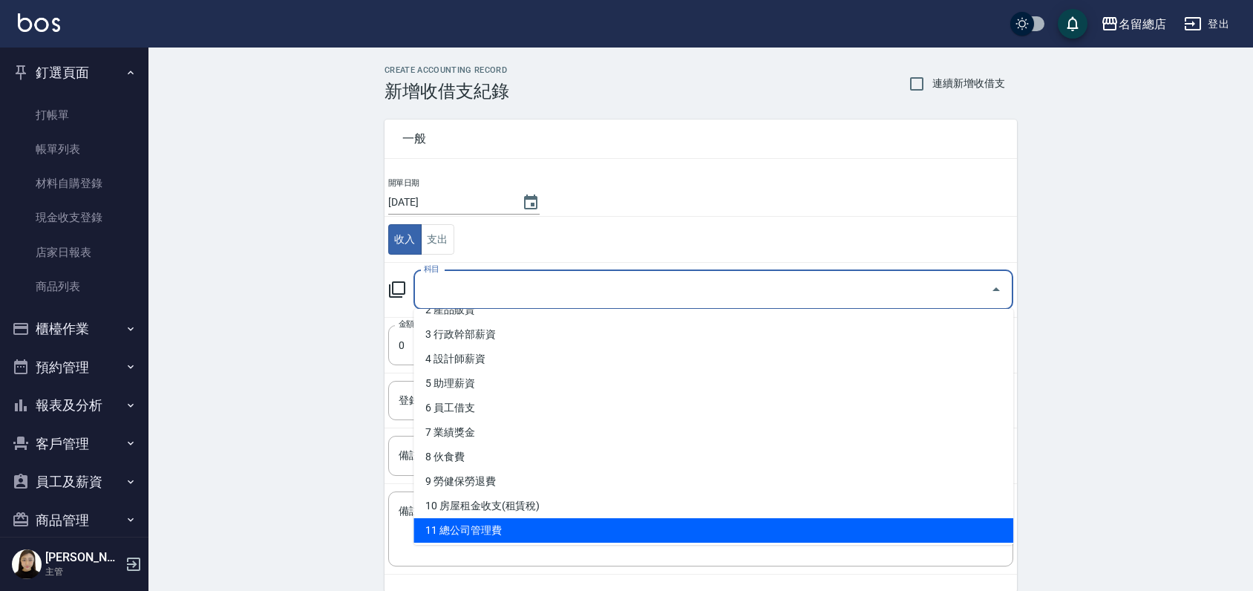
scroll to position [165, 0]
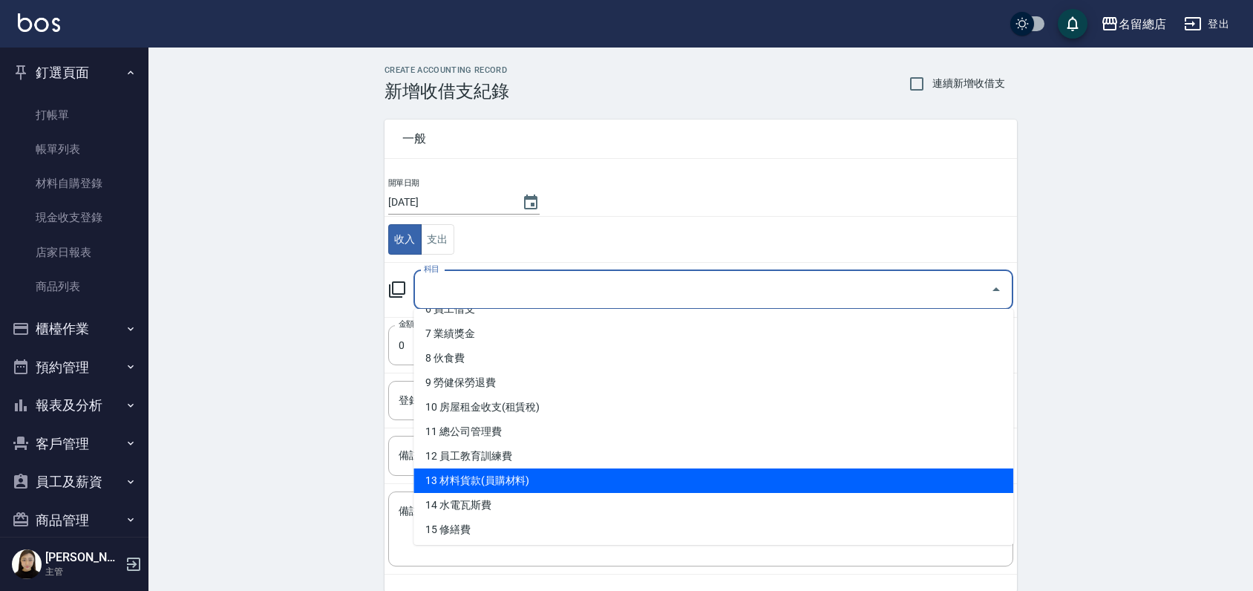
click at [504, 481] on li "13 材料貨款(員購材料)" at bounding box center [713, 480] width 600 height 24
type input "13 材料貨款(員購材料)"
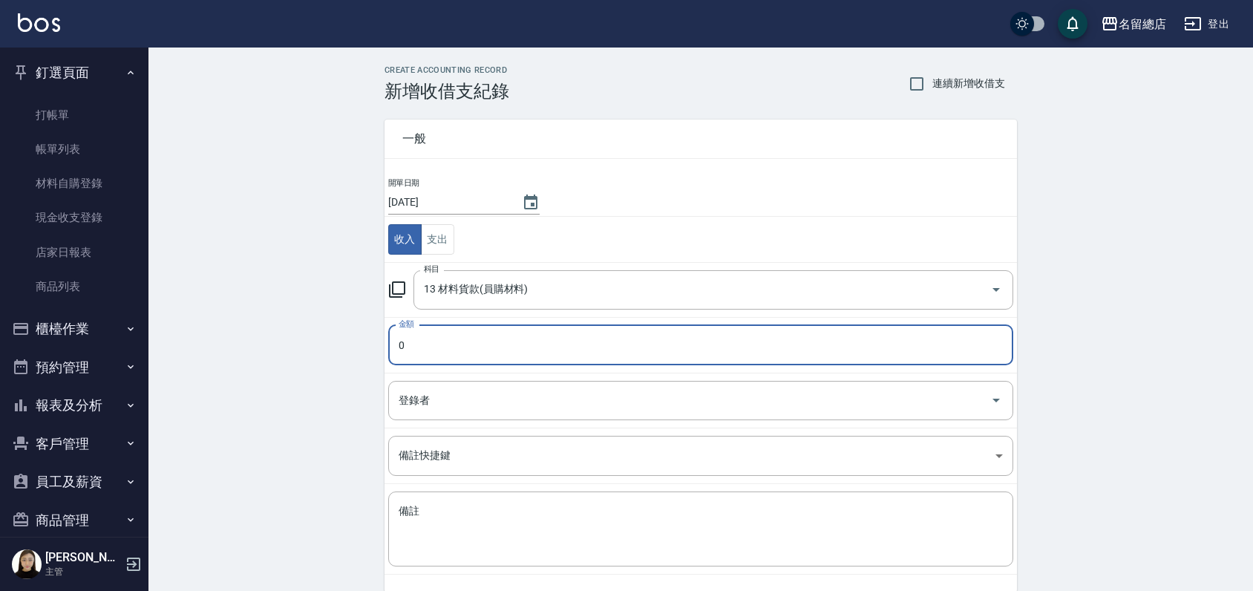
click at [499, 341] on input "0" at bounding box center [700, 345] width 625 height 40
type input "09300"
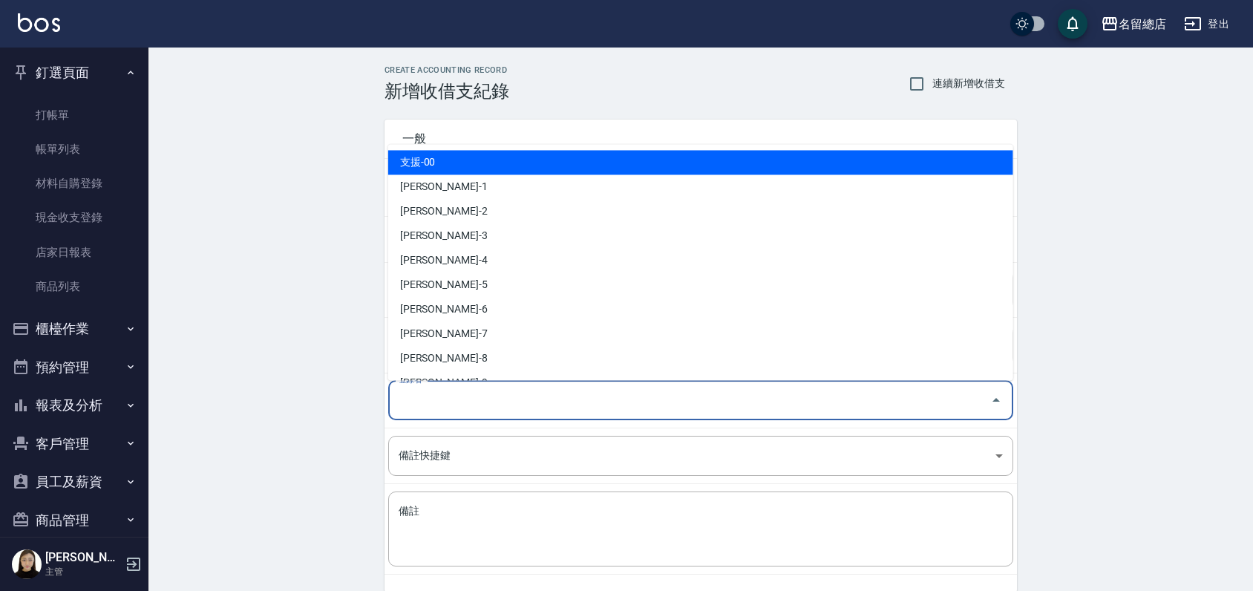
click at [467, 406] on input "登錄者" at bounding box center [689, 400] width 589 height 26
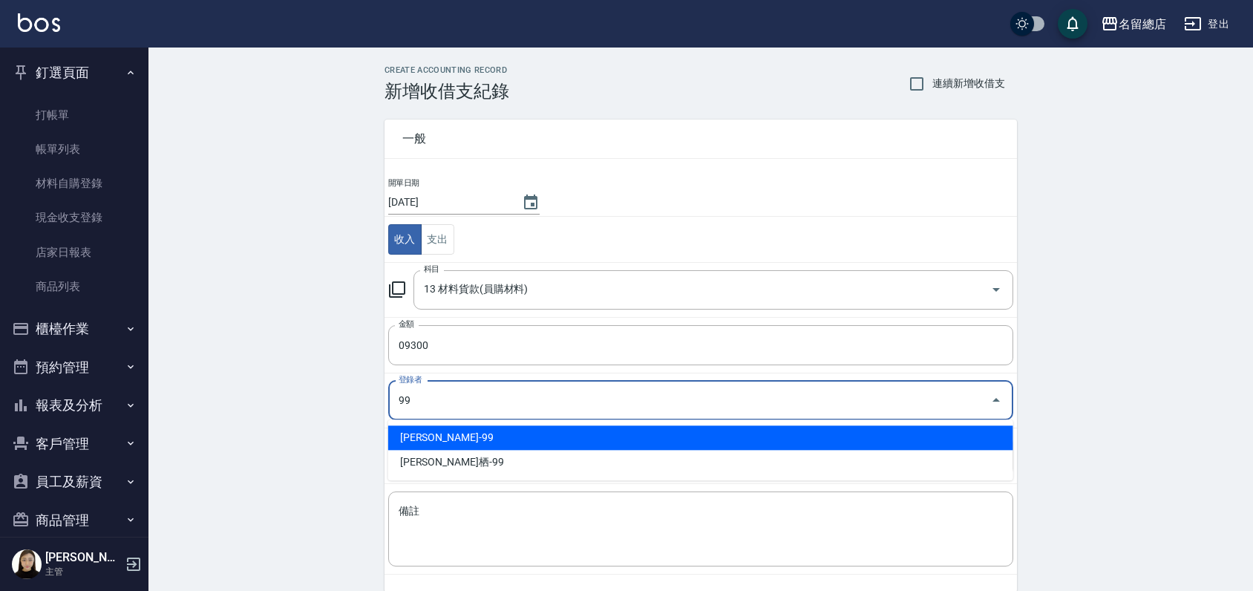
type input "[PERSON_NAME]-99"
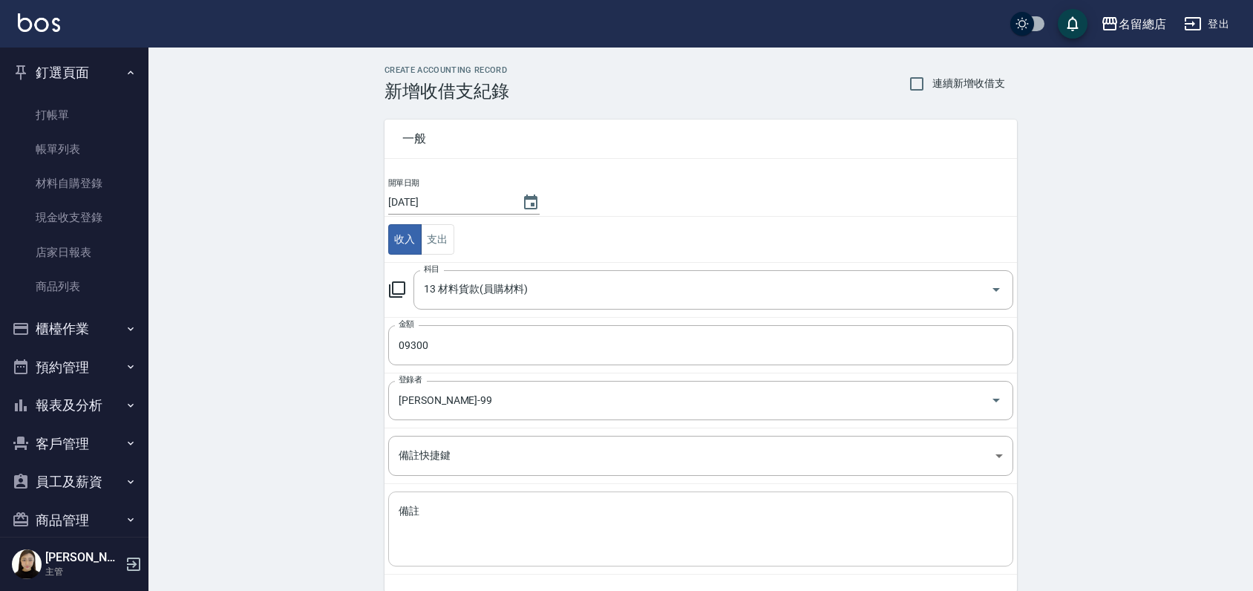
click at [465, 491] on div "x 備註" at bounding box center [700, 528] width 625 height 75
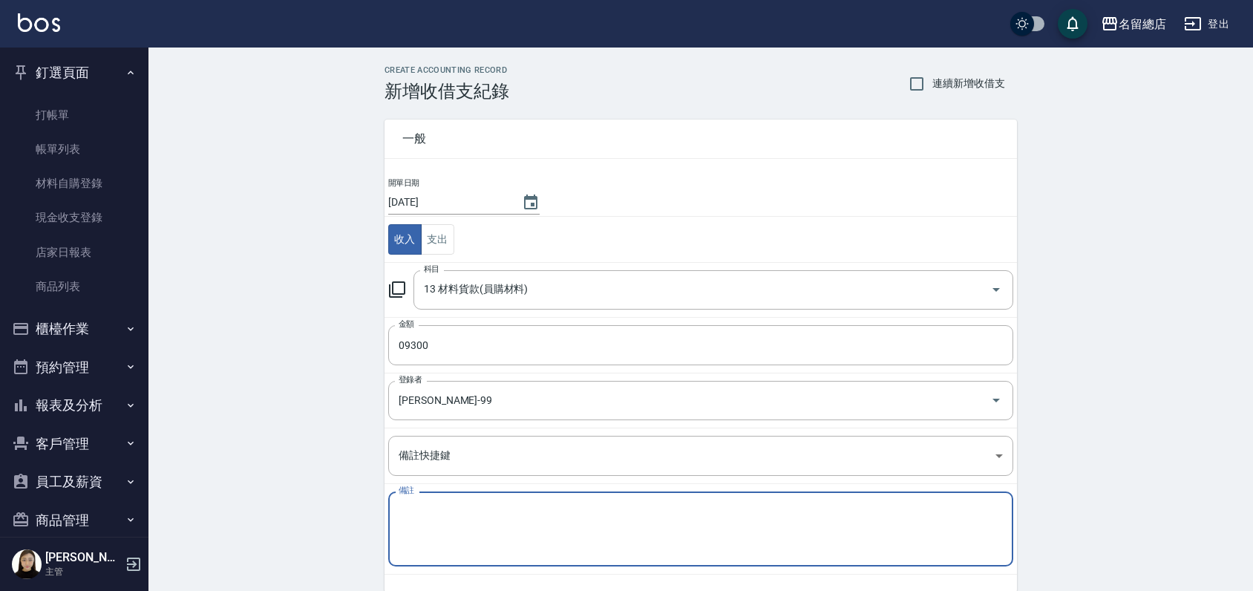
type textarea "q"
click at [515, 506] on textarea "Q貼片處女加厚22吋X3包$3100x3包" at bounding box center [701, 529] width 604 height 50
click at [551, 506] on textarea "Q貼片處女加厚22吋$3100x3包" at bounding box center [701, 529] width 604 height 50
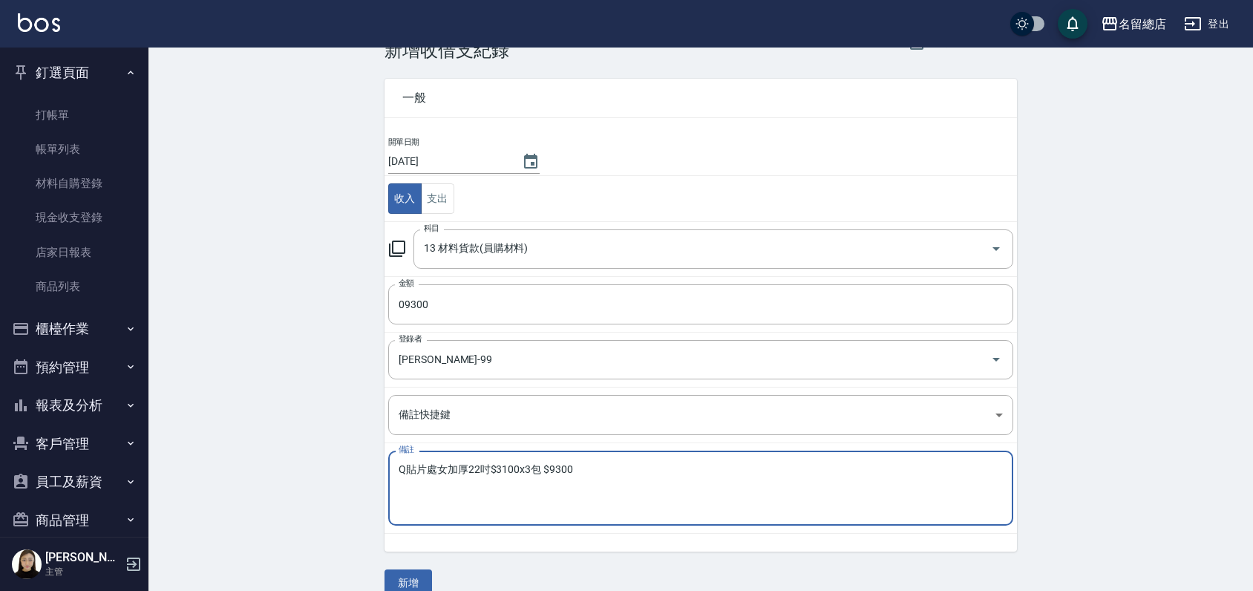
scroll to position [64, 0]
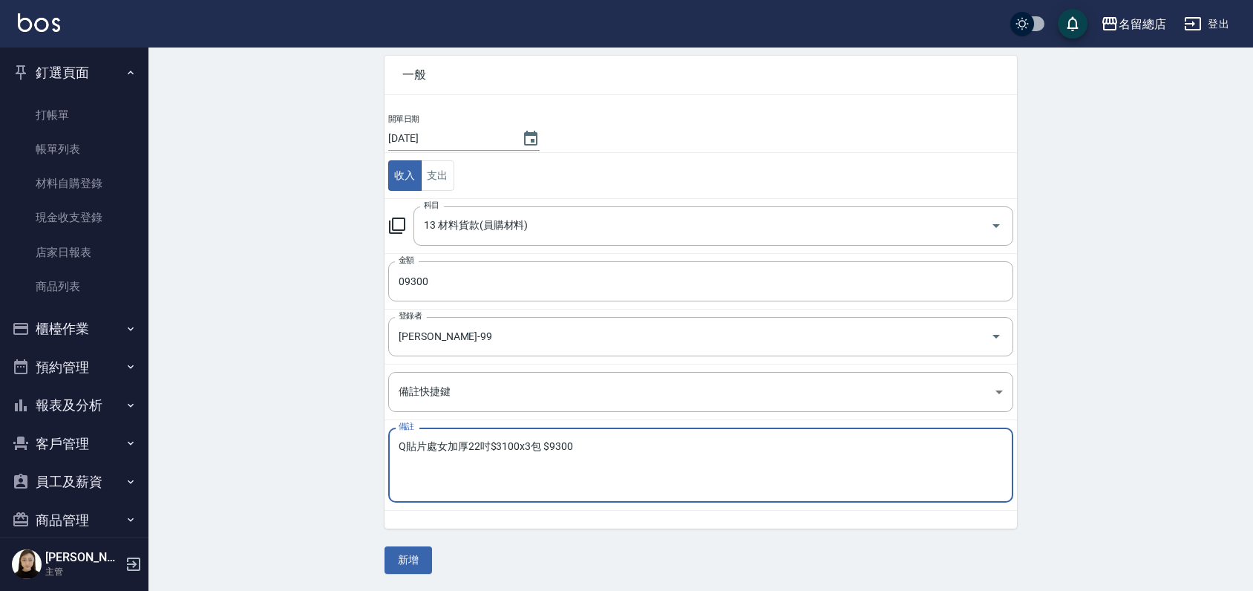
click at [408, 440] on textarea "Q貼片處女加厚22吋$3100x3包 $9300" at bounding box center [701, 465] width 604 height 50
click at [635, 428] on div "Q(管)貼片處女加厚22吋$3100x3包 $9300 x 備註" at bounding box center [700, 465] width 625 height 75
click at [636, 444] on textarea "Q(管)貼片處女加厚22吋$3100x3包 $9300" at bounding box center [701, 465] width 604 height 50
click at [404, 444] on textarea "Q(管)貼片處女加厚22吋$3100x3包 $9300" at bounding box center [701, 465] width 604 height 50
type textarea "Q:(管)貼片處女加厚22吋$3100x3包 $9300"
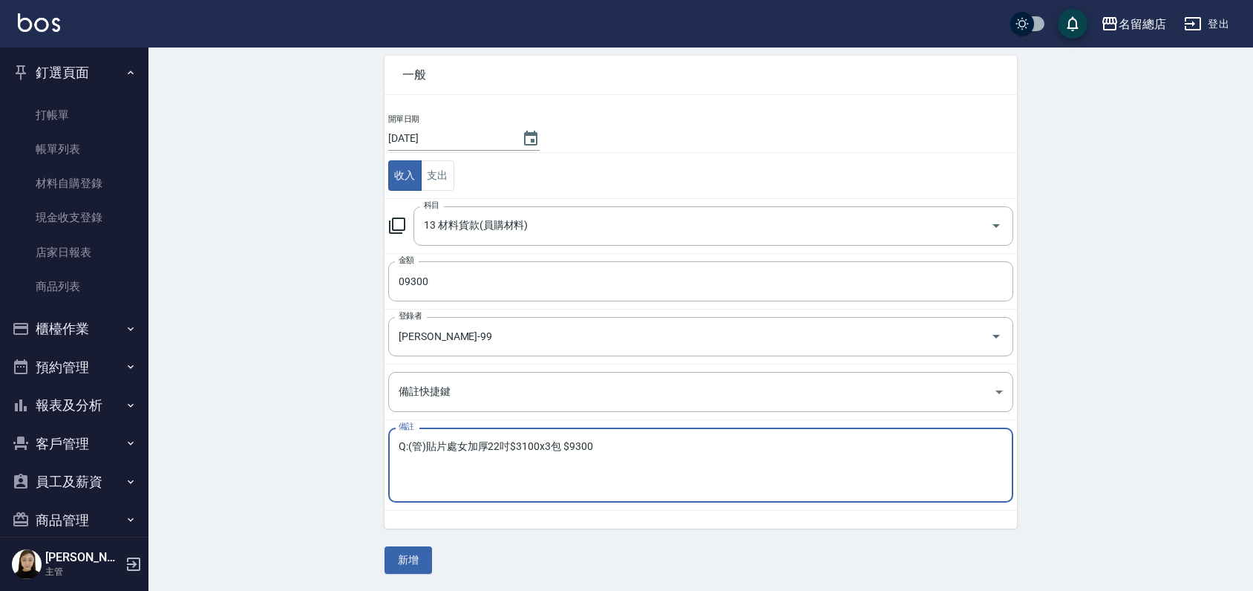
click at [626, 437] on div "Q:(管)貼片處女加厚22吋$3100x3包 $9300 x 備註" at bounding box center [700, 465] width 625 height 75
click at [629, 443] on textarea "Q:(管)貼片處女加厚22吋$3100x3包 $9300" at bounding box center [701, 465] width 604 height 50
click at [393, 552] on button "新增" at bounding box center [409, 559] width 48 height 27
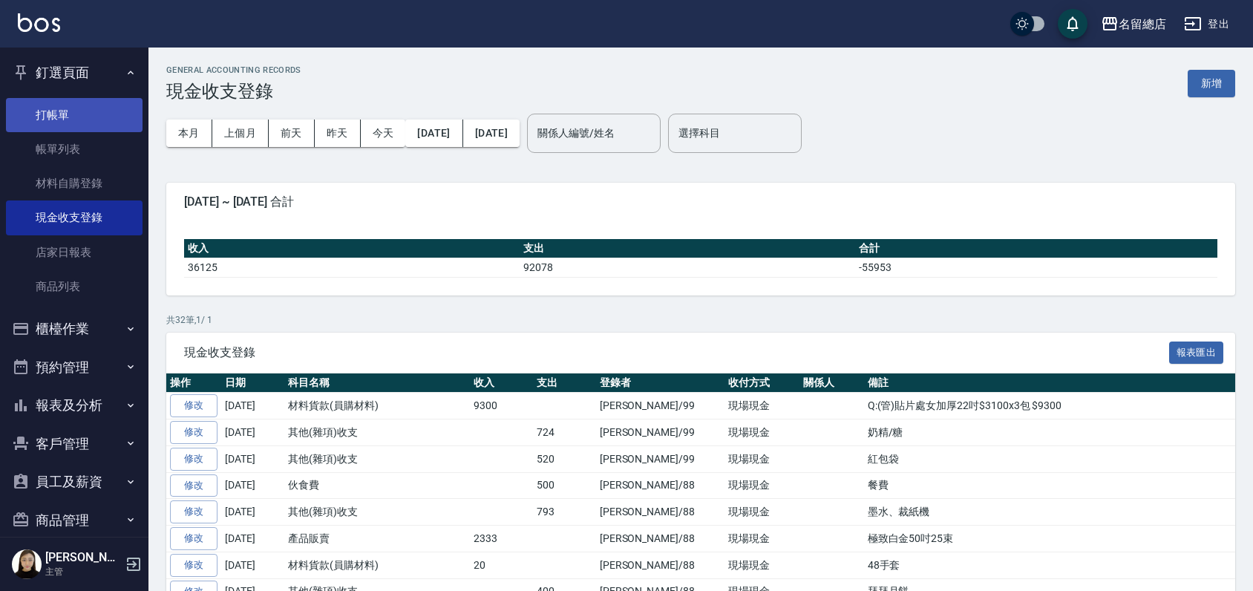
click at [68, 117] on link "打帳單" at bounding box center [74, 115] width 137 height 34
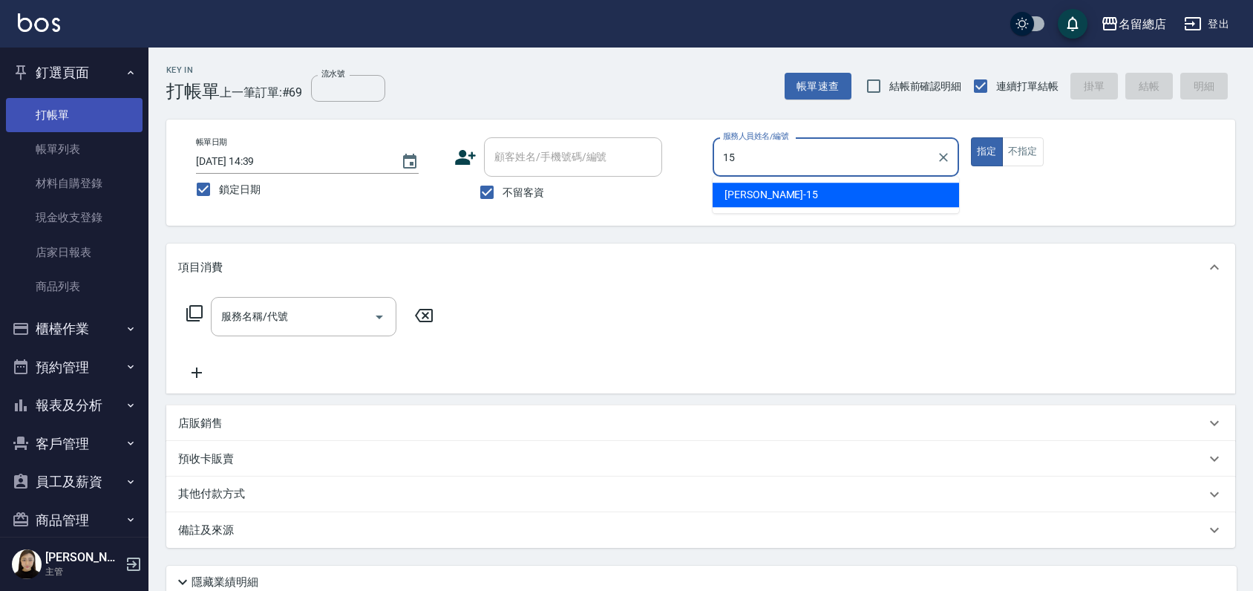
type input "[PERSON_NAME]-15"
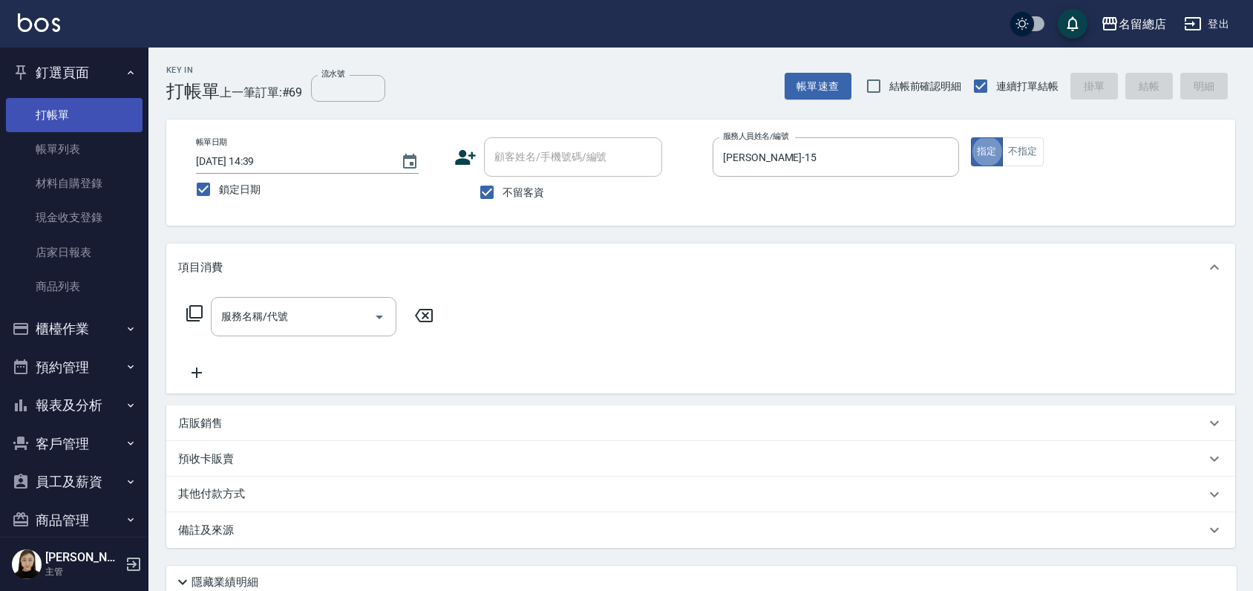
type button "true"
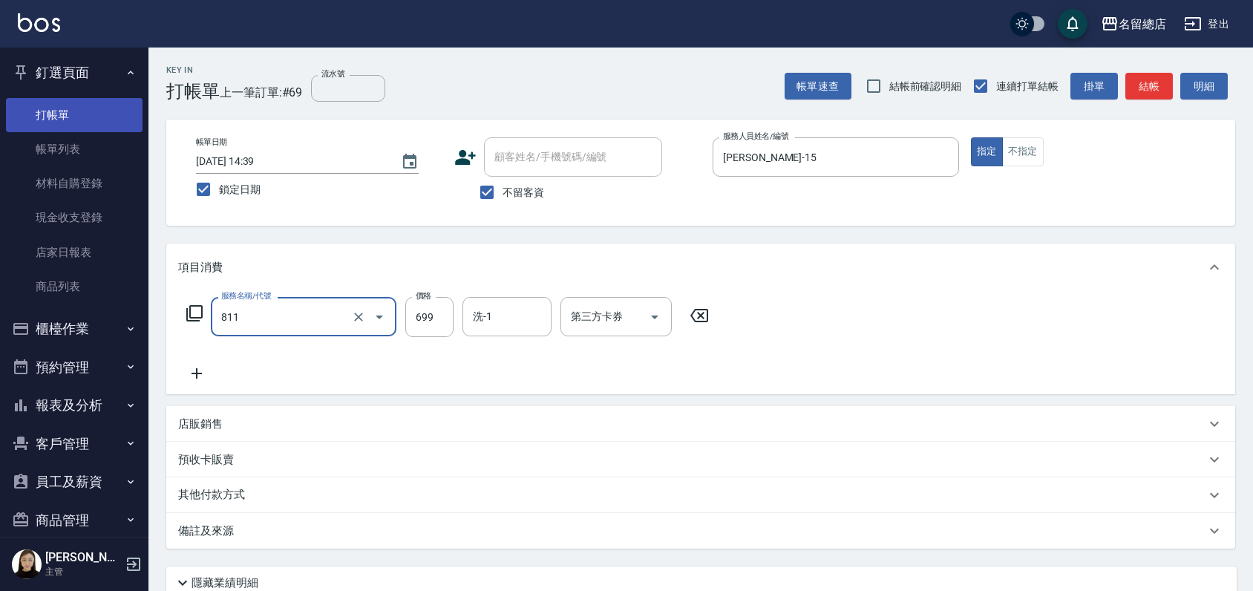
type input "洗+剪(811)"
type input "499"
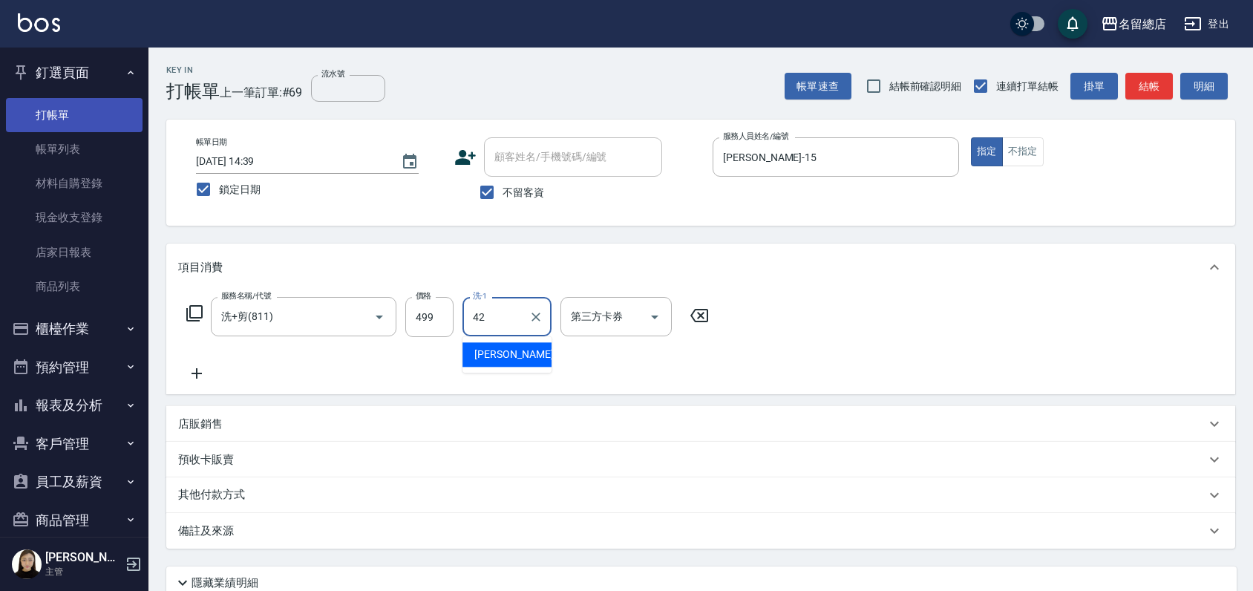
type input "[PERSON_NAME]-42"
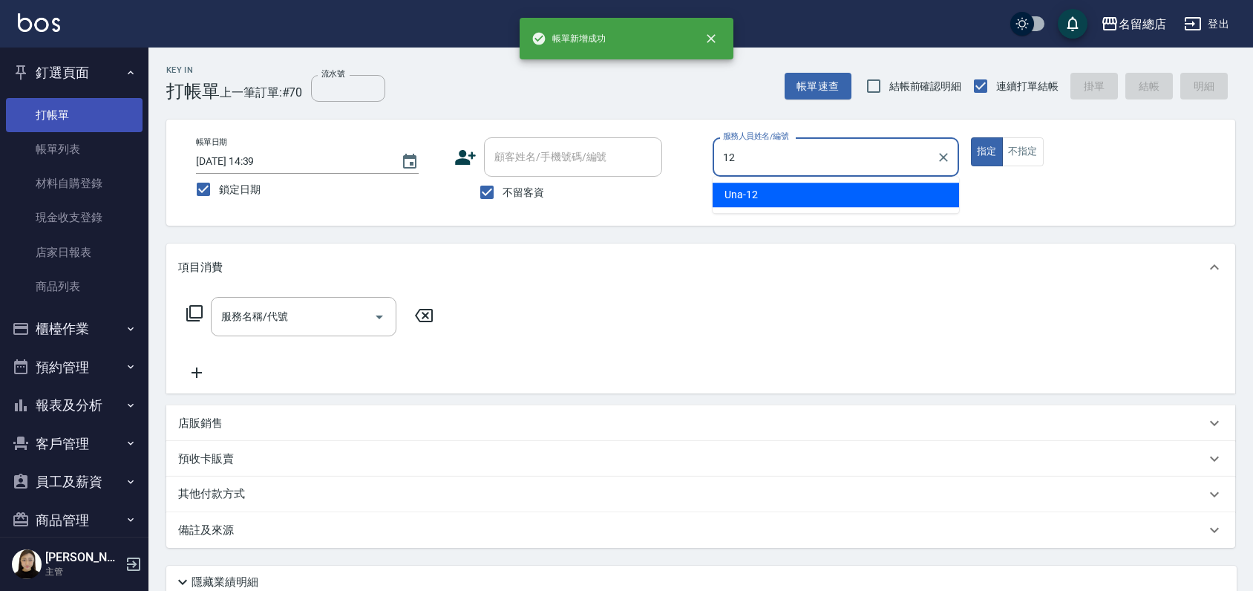
type input "Una-12"
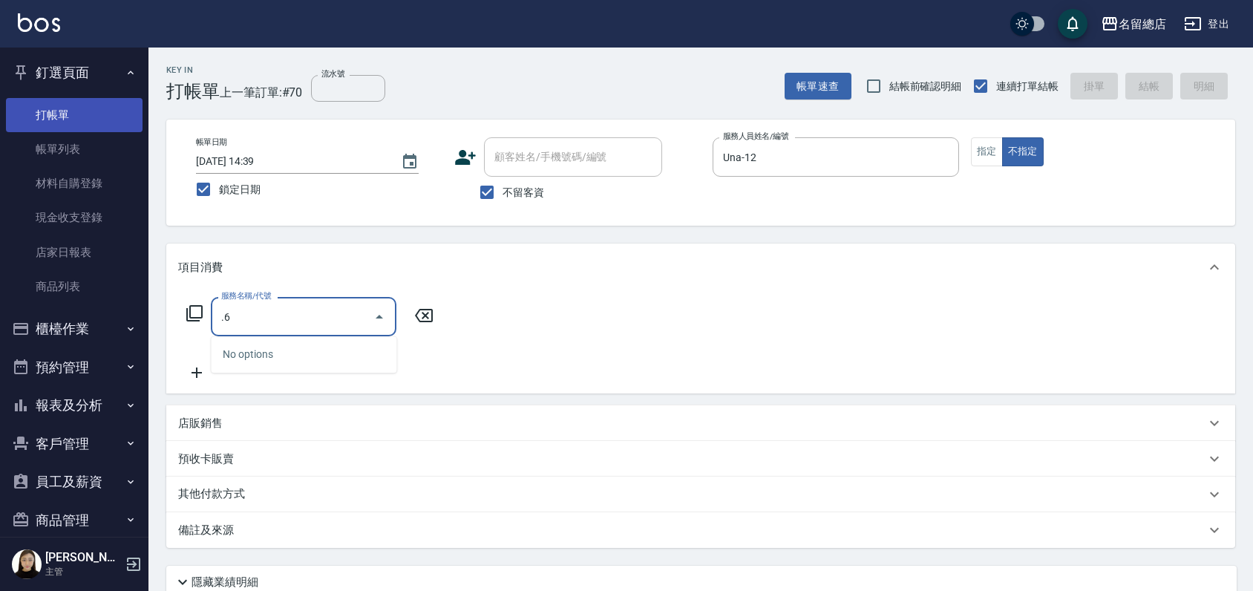
type input "."
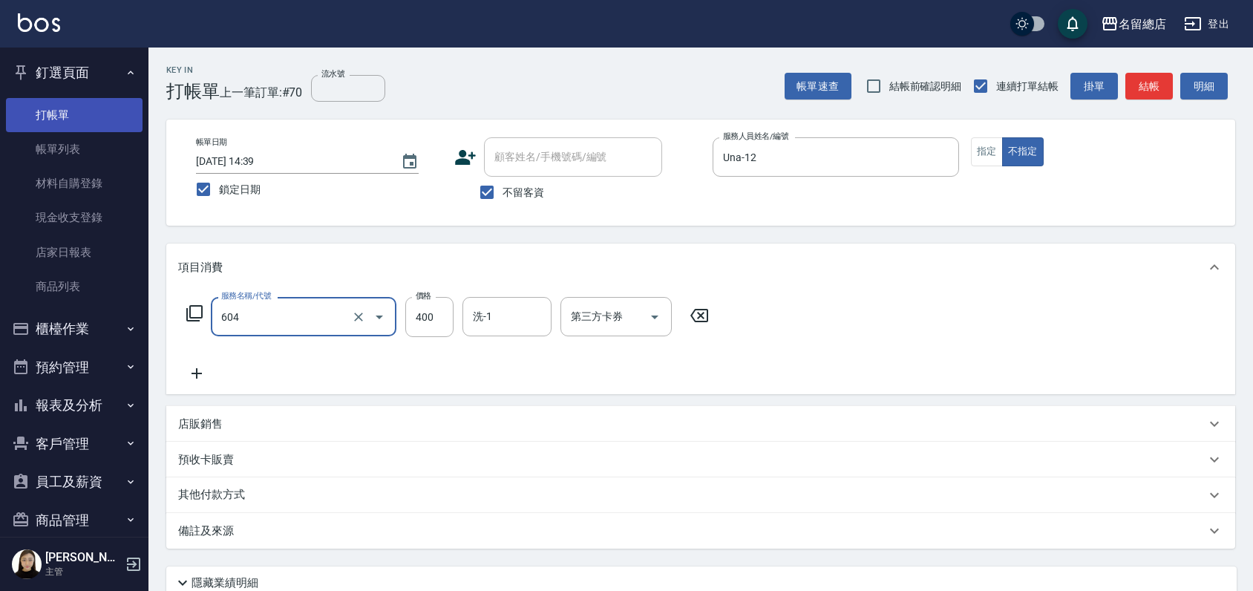
type input "健康洗髮(604)"
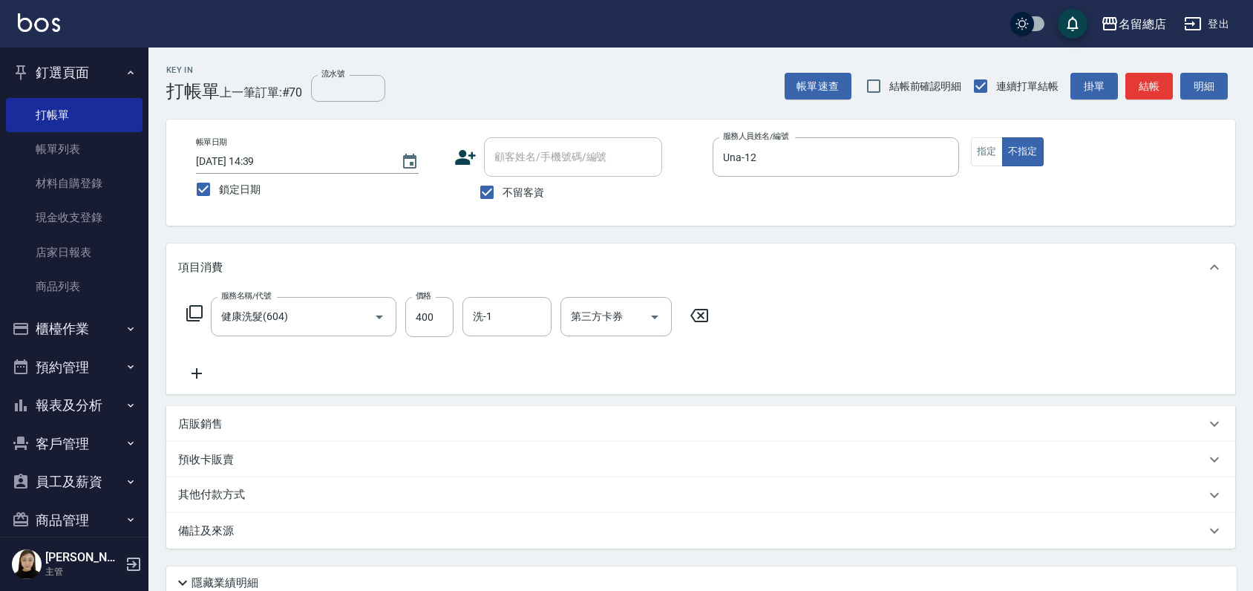
click at [200, 511] on div "其他付款方式" at bounding box center [700, 495] width 1069 height 36
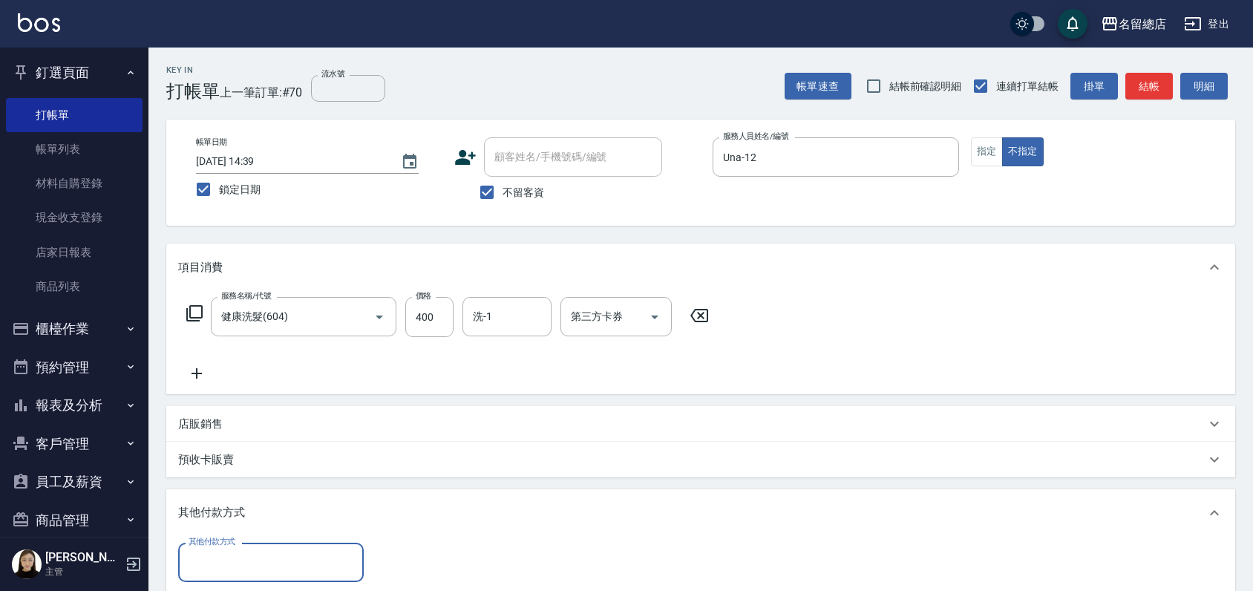
click at [193, 561] on input "其他付款方式" at bounding box center [271, 562] width 172 height 26
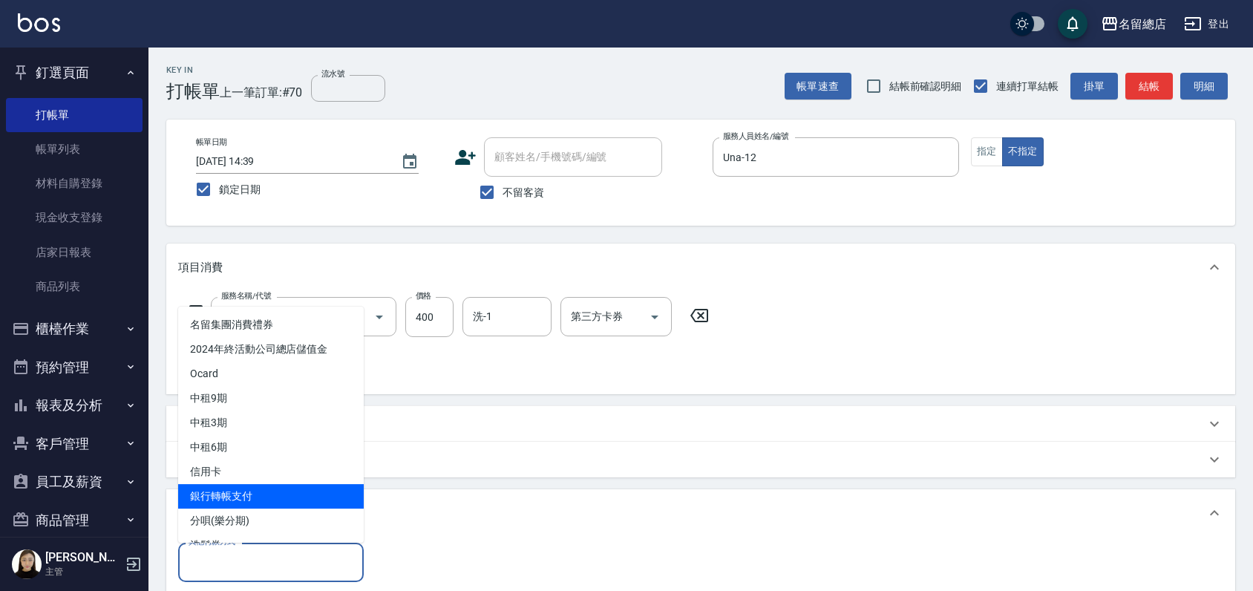
click at [206, 497] on span "銀行轉帳支付" at bounding box center [271, 496] width 186 height 24
type input "銀行轉帳支付"
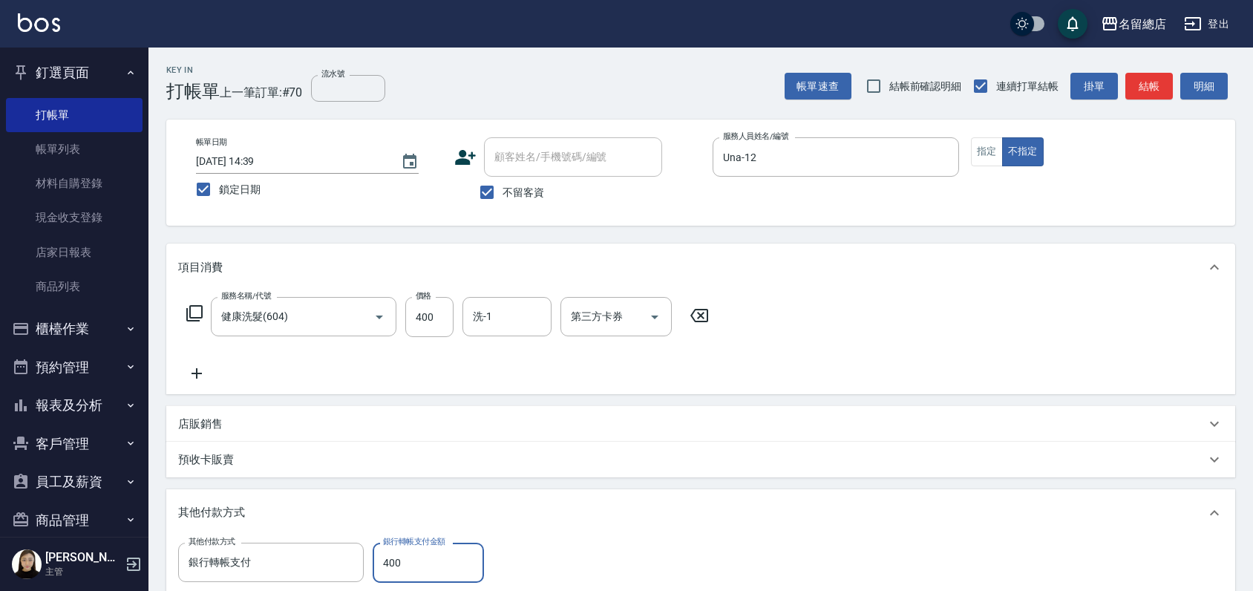
type input "400"
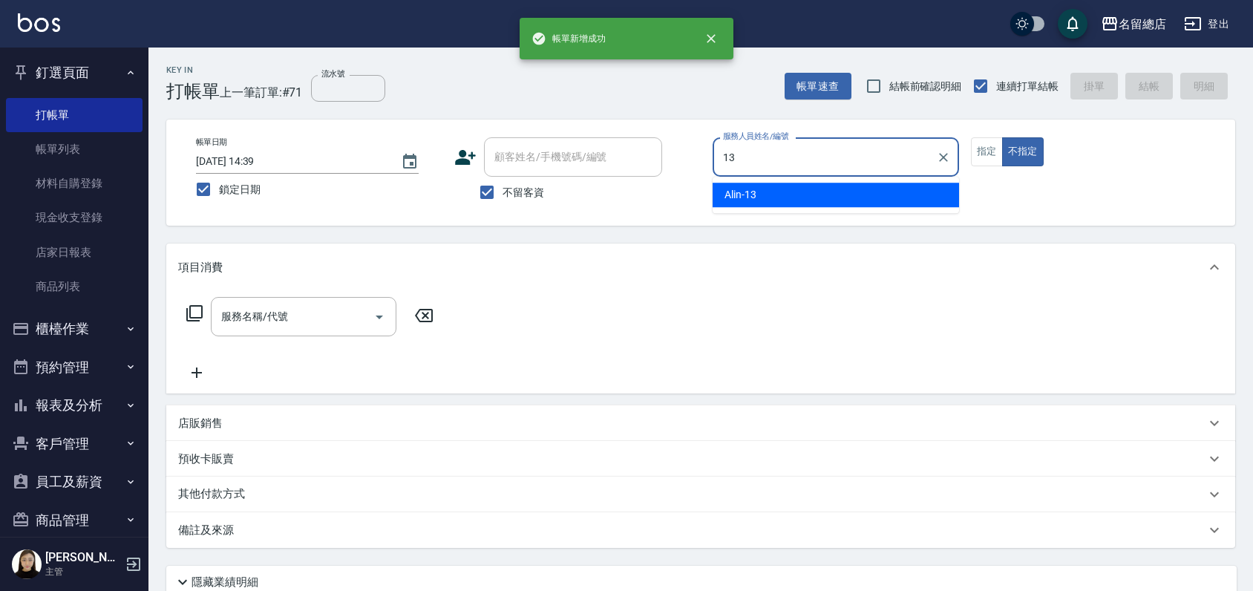
type input "Alin-13"
type button "false"
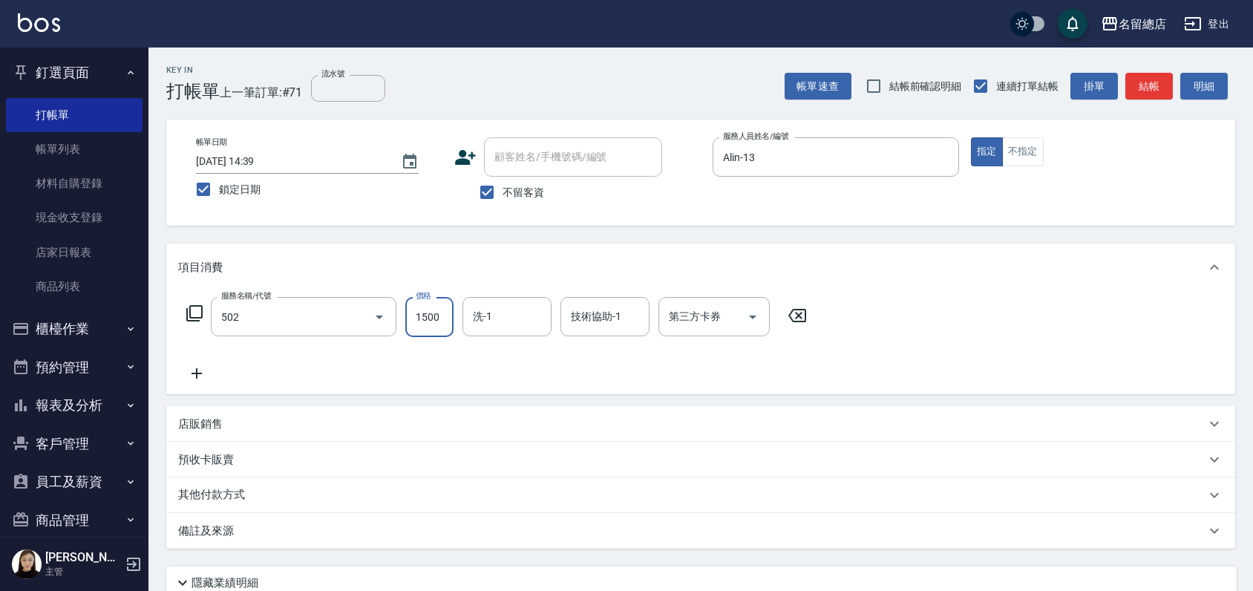
type input "染髮1500以上(502)"
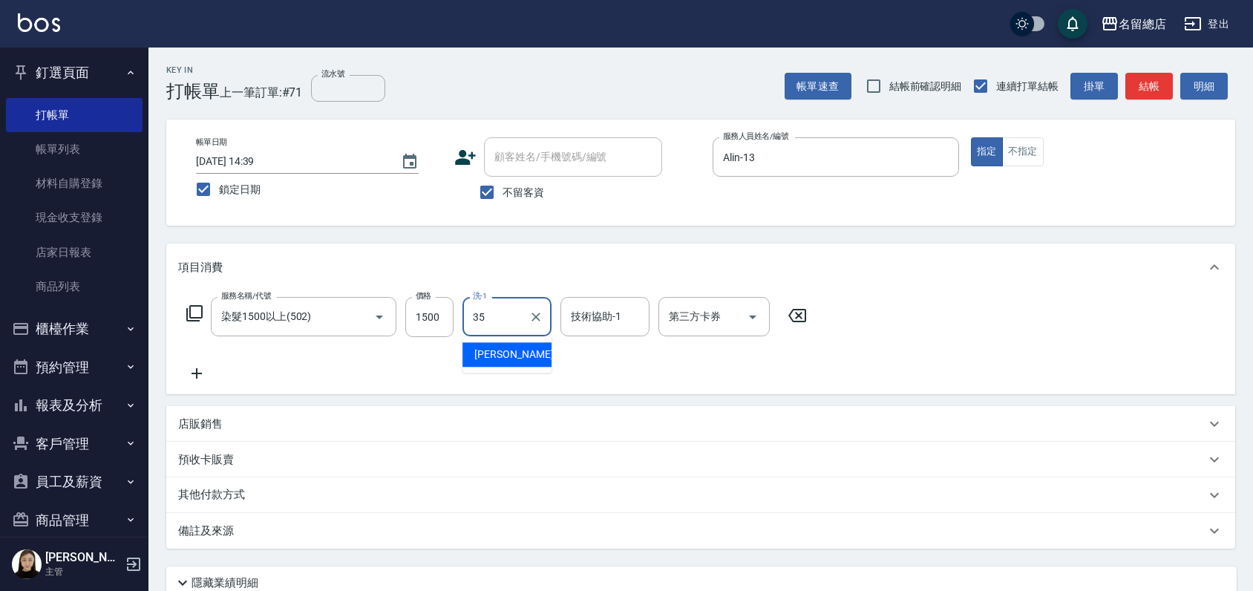
type input "[PERSON_NAME]-35"
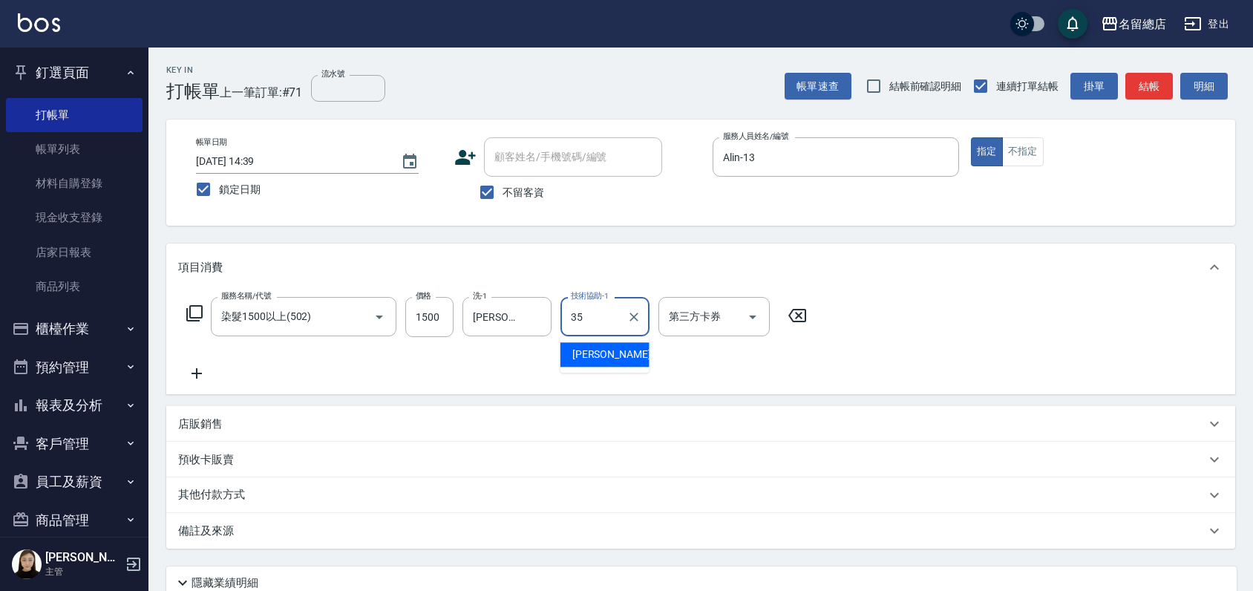
type input "[PERSON_NAME]-35"
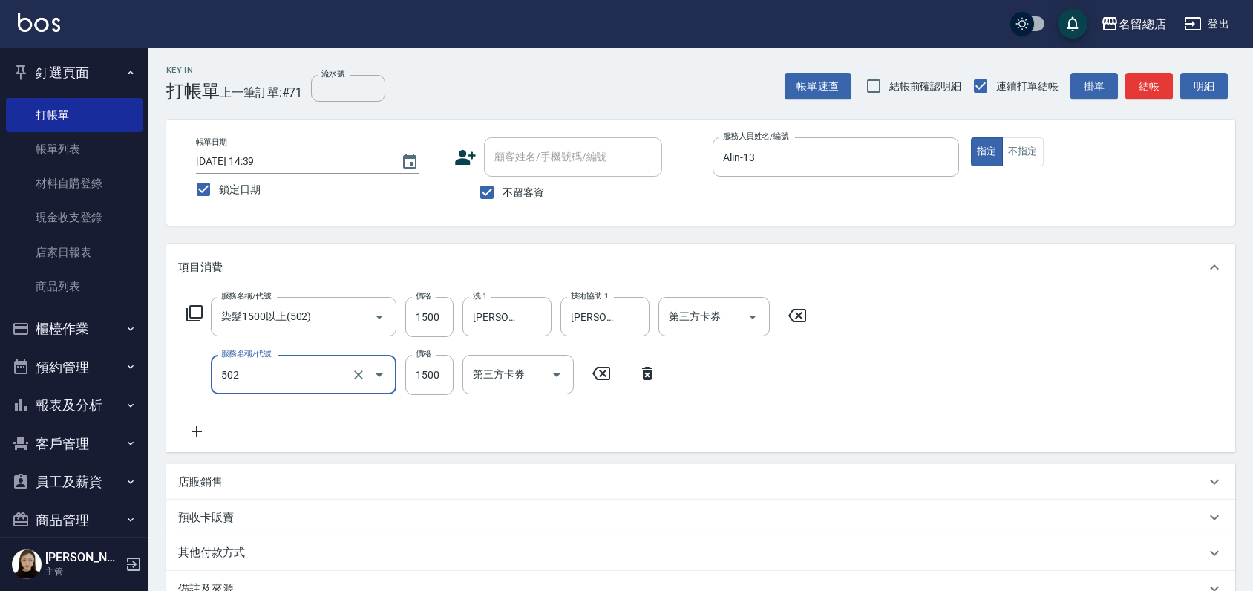
type input "染髮1500以上(502)"
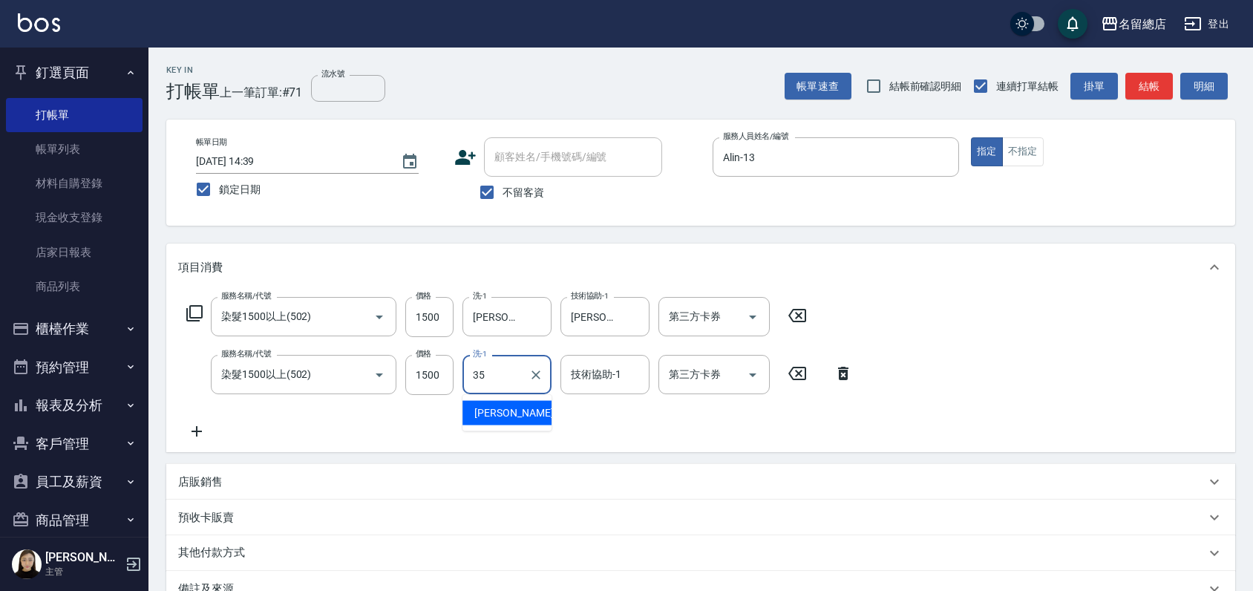
type input "[PERSON_NAME]-35"
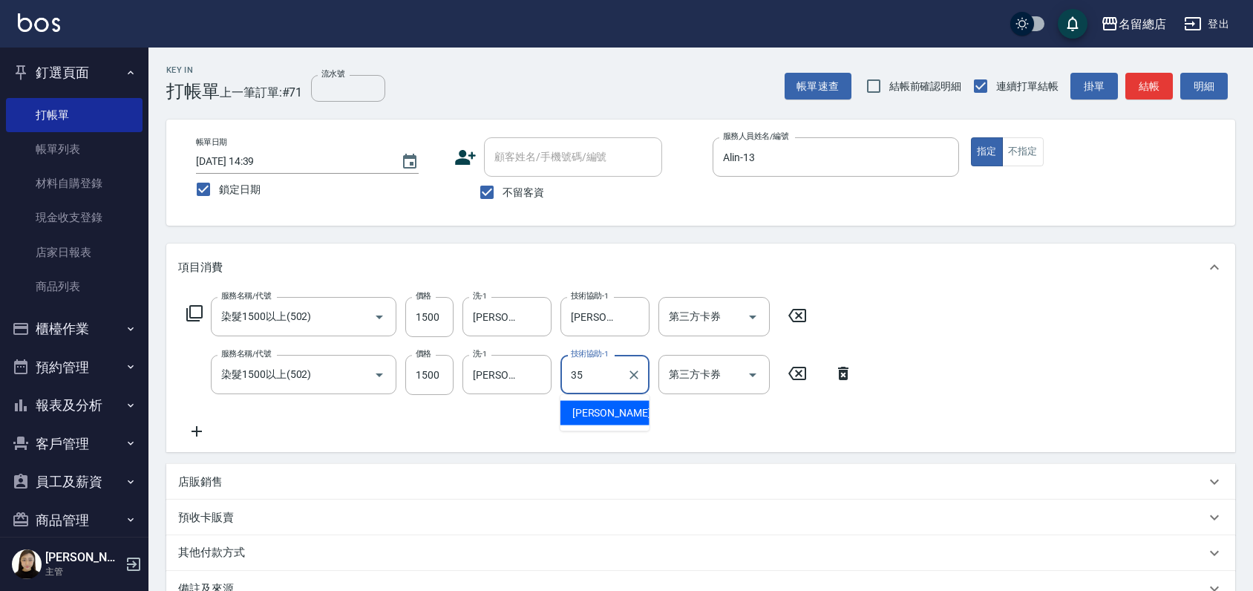
type input "[PERSON_NAME]-35"
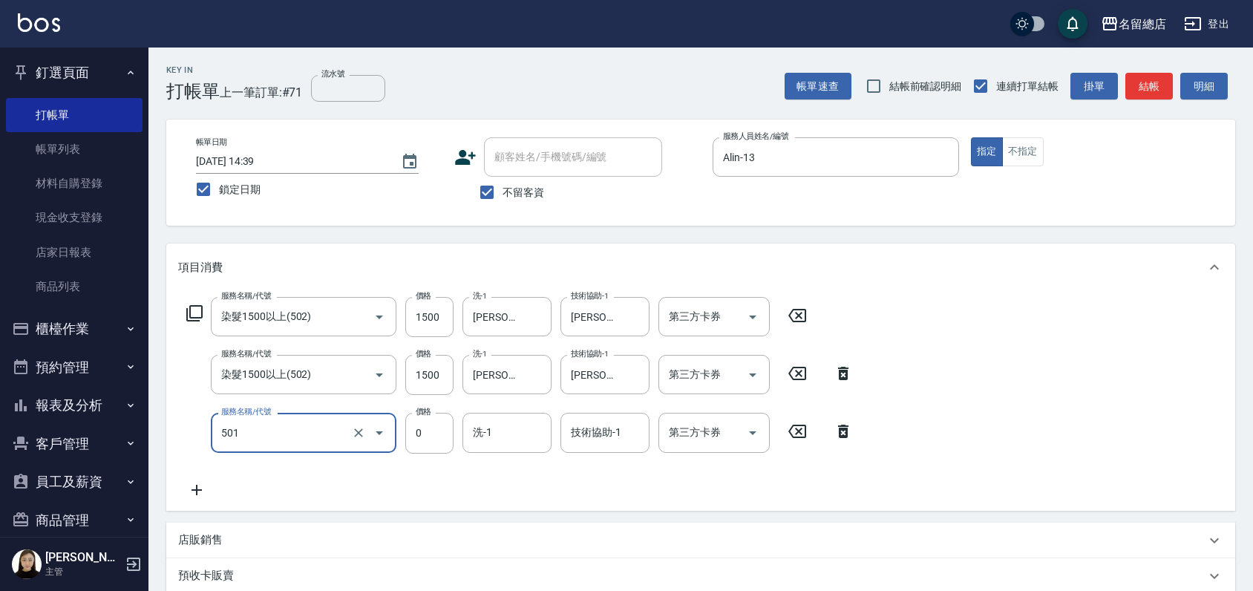
type input "2段蓋卡1300以上(501)"
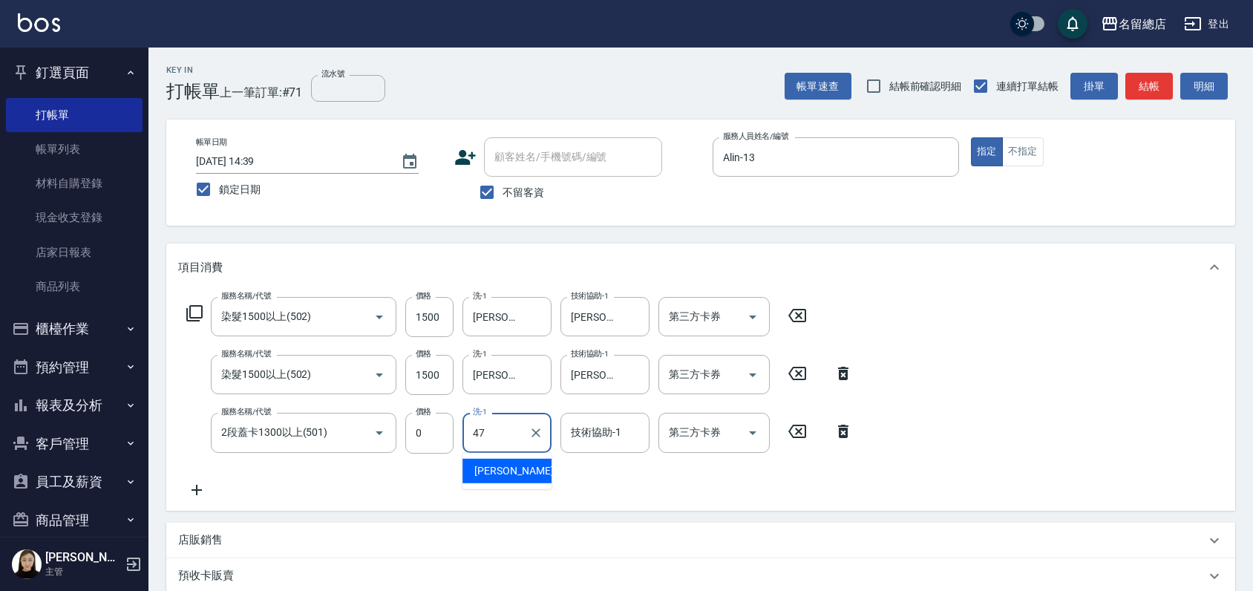
type input "[PERSON_NAME]-47"
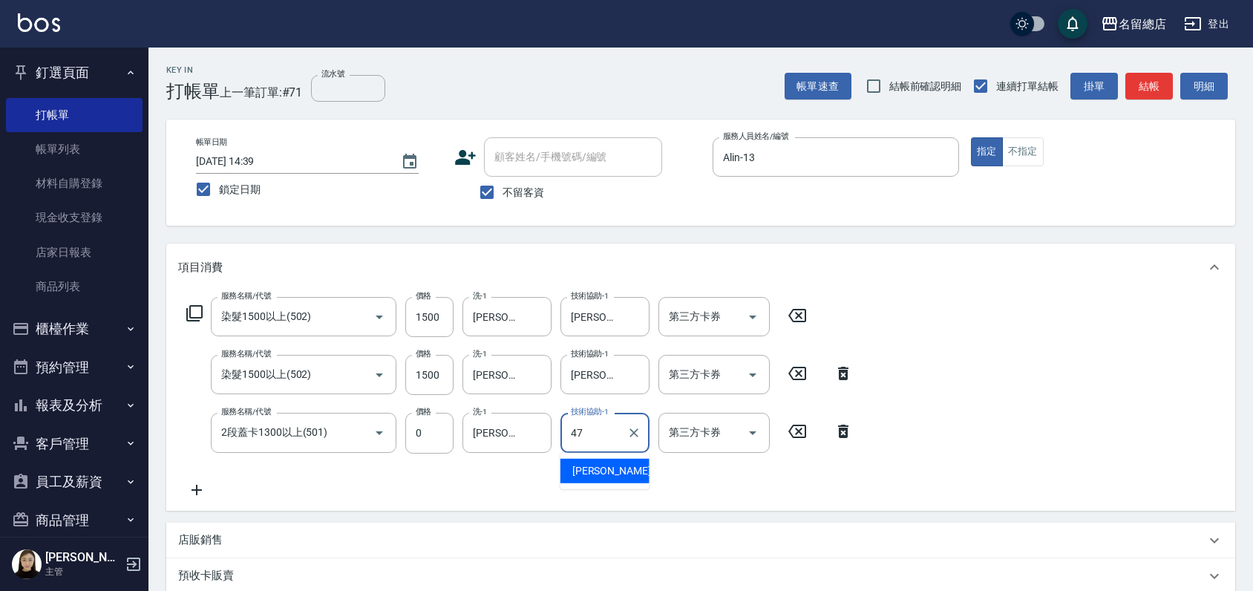
type input "[PERSON_NAME]-47"
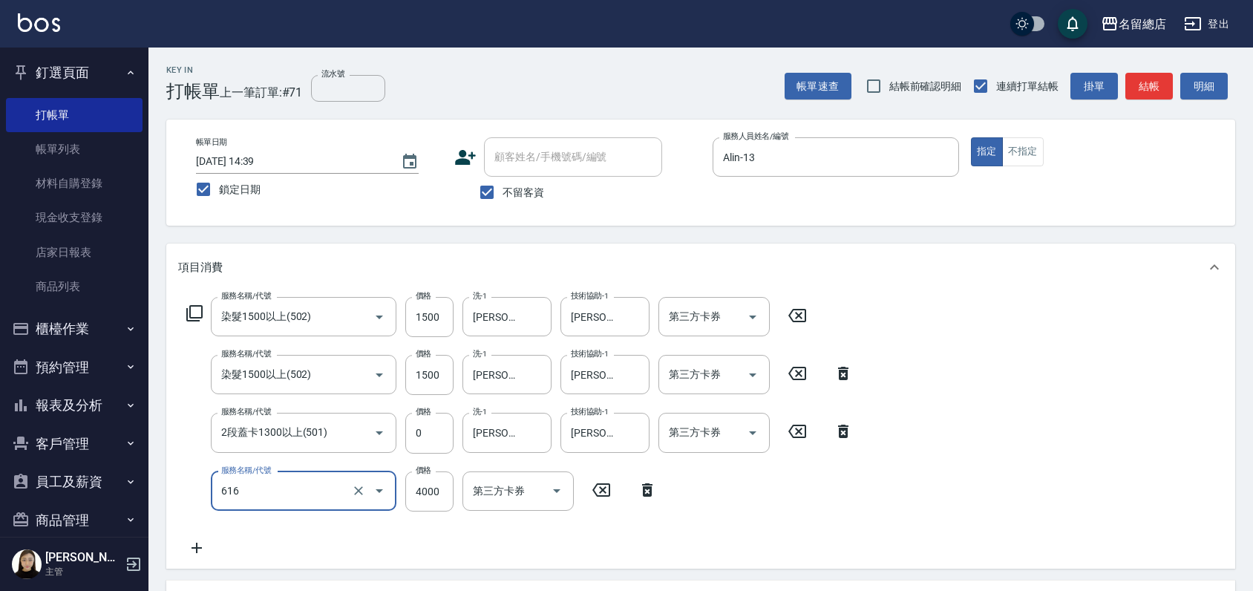
type input "自備接髮(616)"
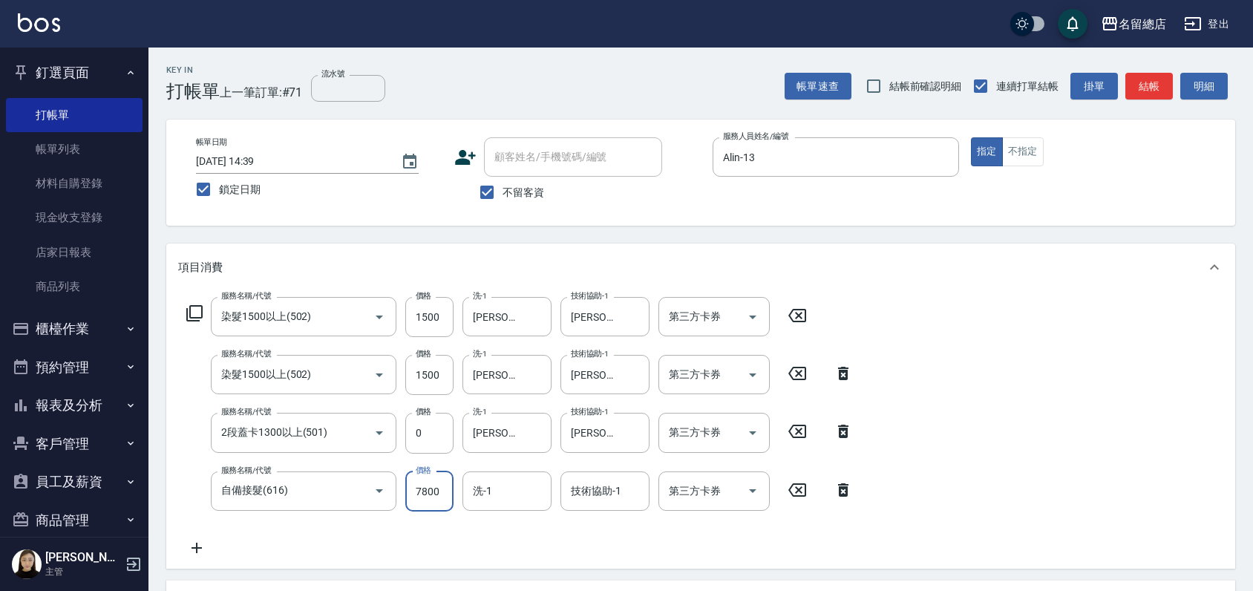
type input "7800"
type input "[PERSON_NAME]-35"
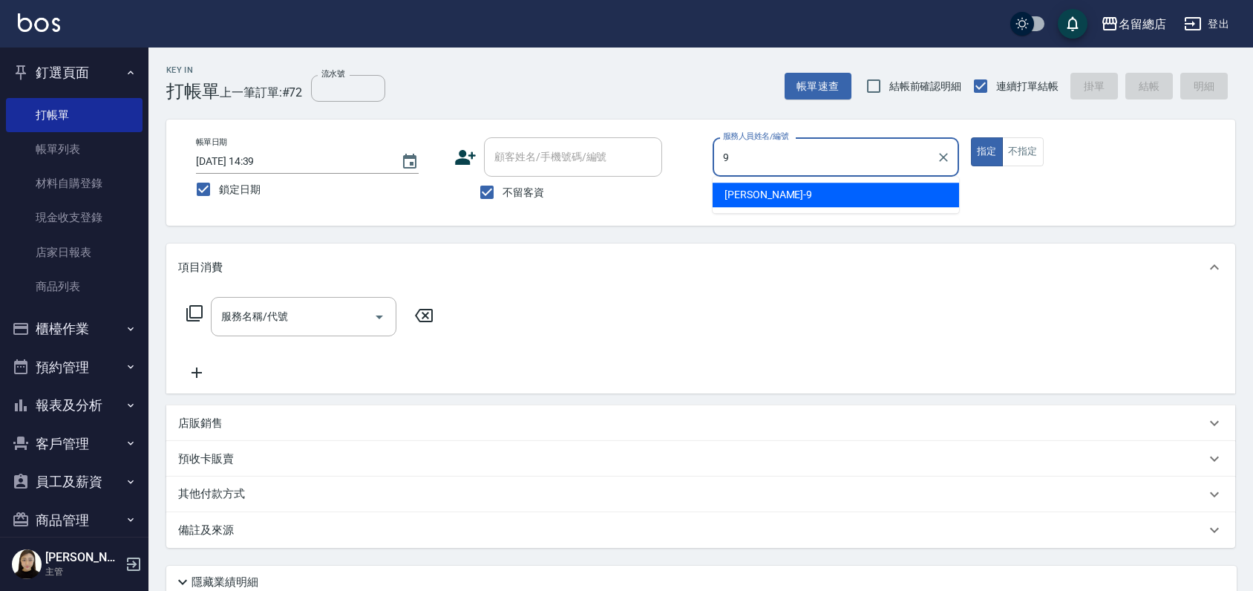
type input "[PERSON_NAME]-9"
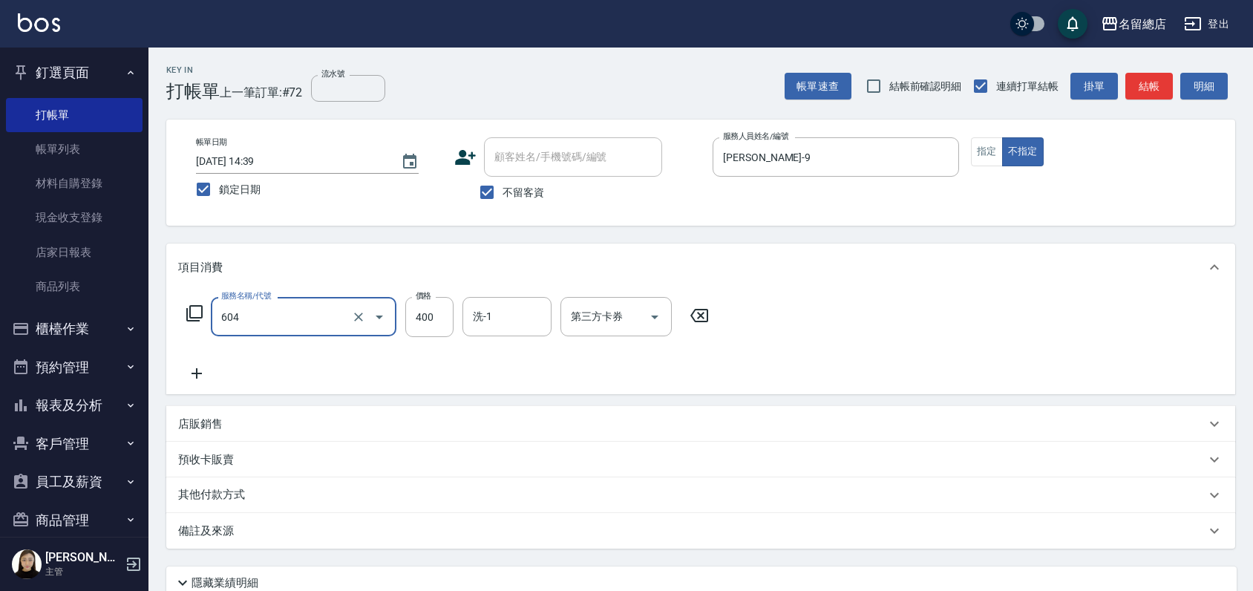
type input "健康洗髮(604)"
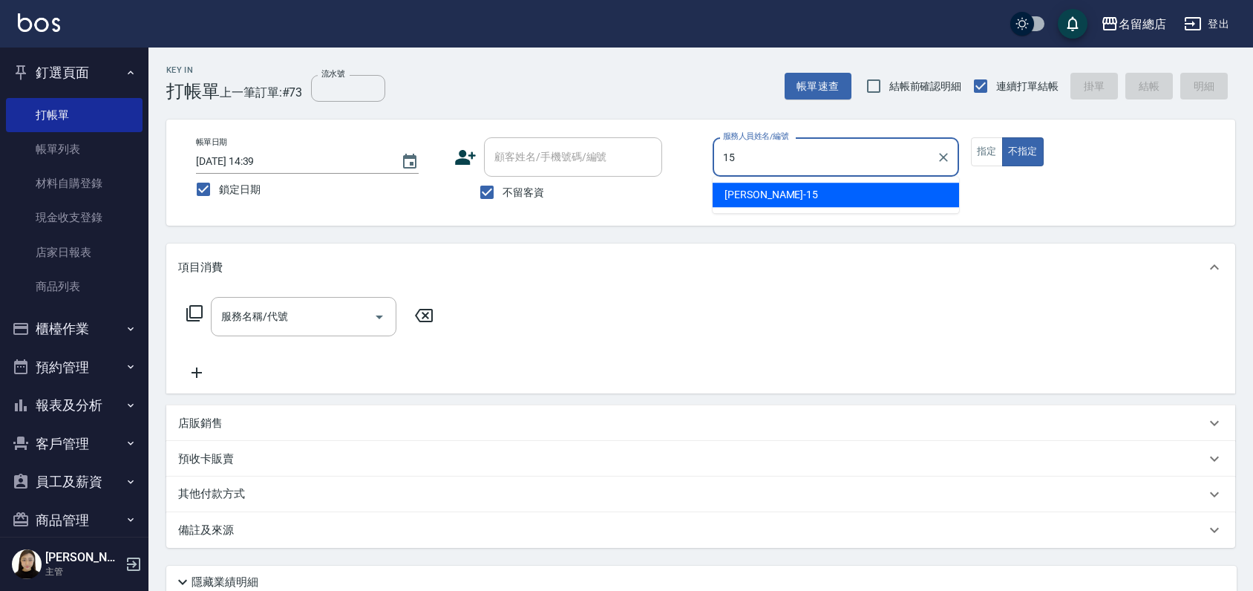
type input "[PERSON_NAME]-15"
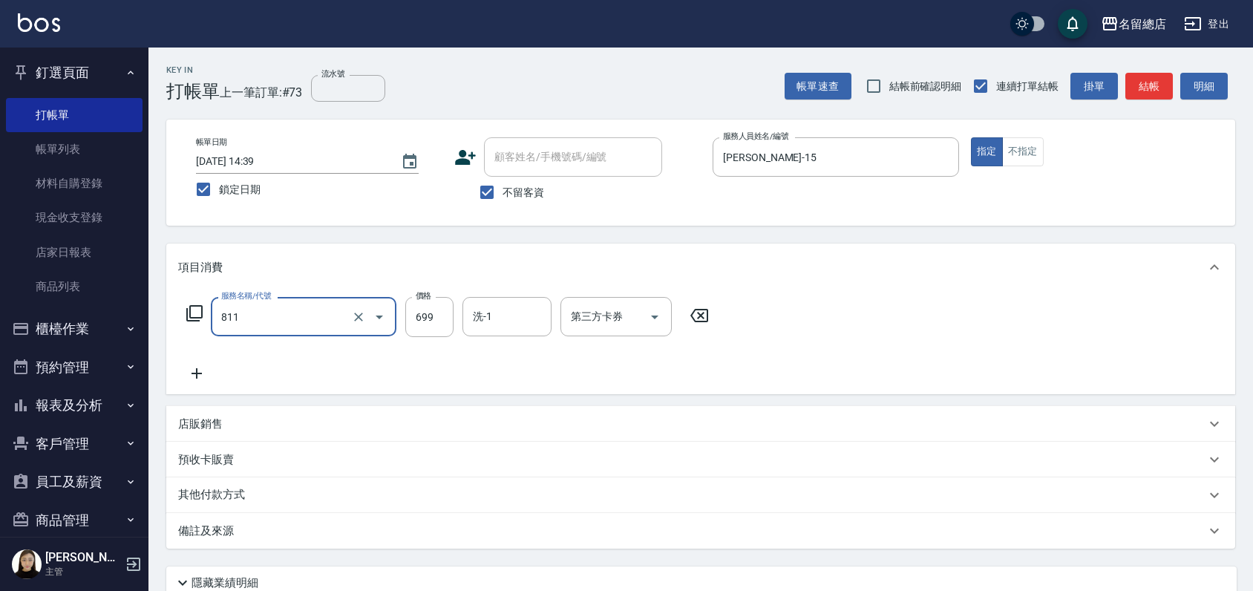
type input "洗+剪(811)"
type input "499"
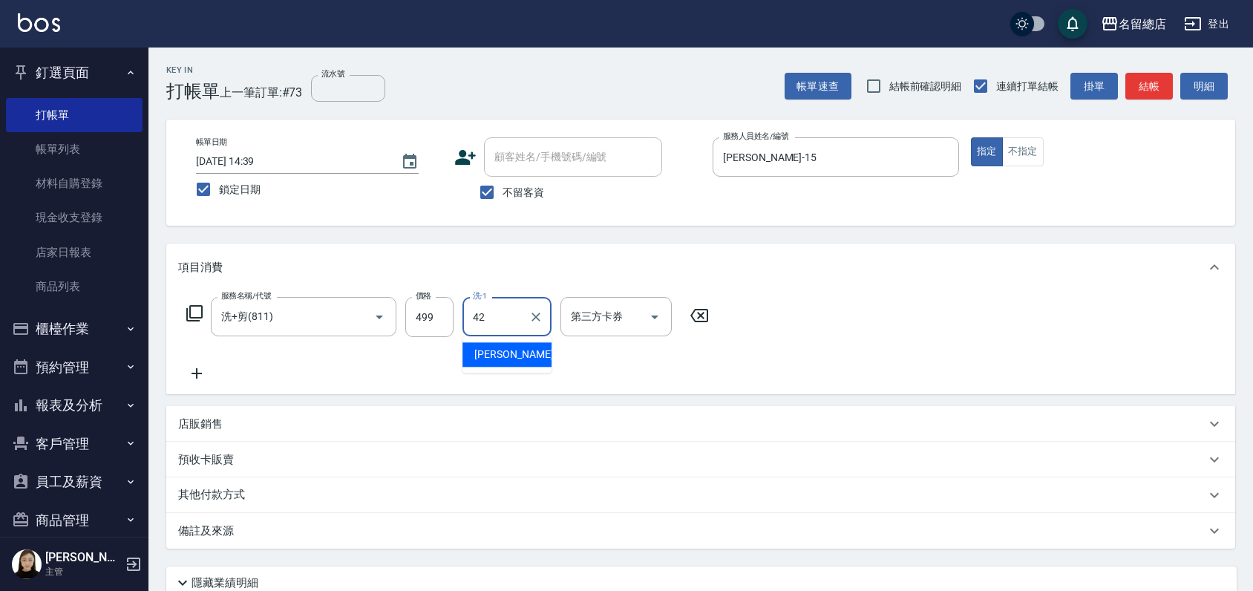
type input "[PERSON_NAME]-42"
click at [697, 335] on div "服務名稱/代號 洗+剪(811) 服務名稱/代號 價格 499 價格 洗-1 [PERSON_NAME]-42 洗-1 第三方卡券 第三方卡券" at bounding box center [448, 317] width 540 height 40
click at [698, 324] on div "服務名稱/代號 洗+剪(811) 服務名稱/代號 價格 499 價格 洗-1 [PERSON_NAME]-42 洗-1 第三方卡券 第三方卡券" at bounding box center [448, 317] width 540 height 40
click at [699, 315] on icon at bounding box center [699, 315] width 18 height 13
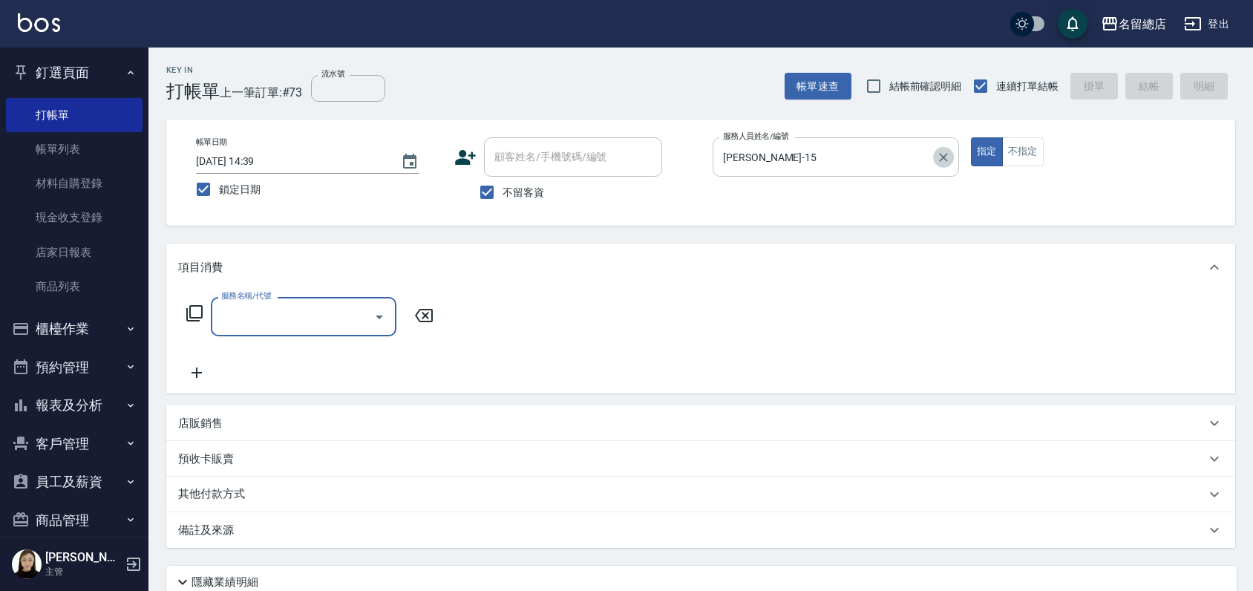
drag, startPoint x: 943, startPoint y: 160, endPoint x: 934, endPoint y: 159, distance: 8.9
click at [943, 158] on icon "Clear" at bounding box center [943, 157] width 15 height 15
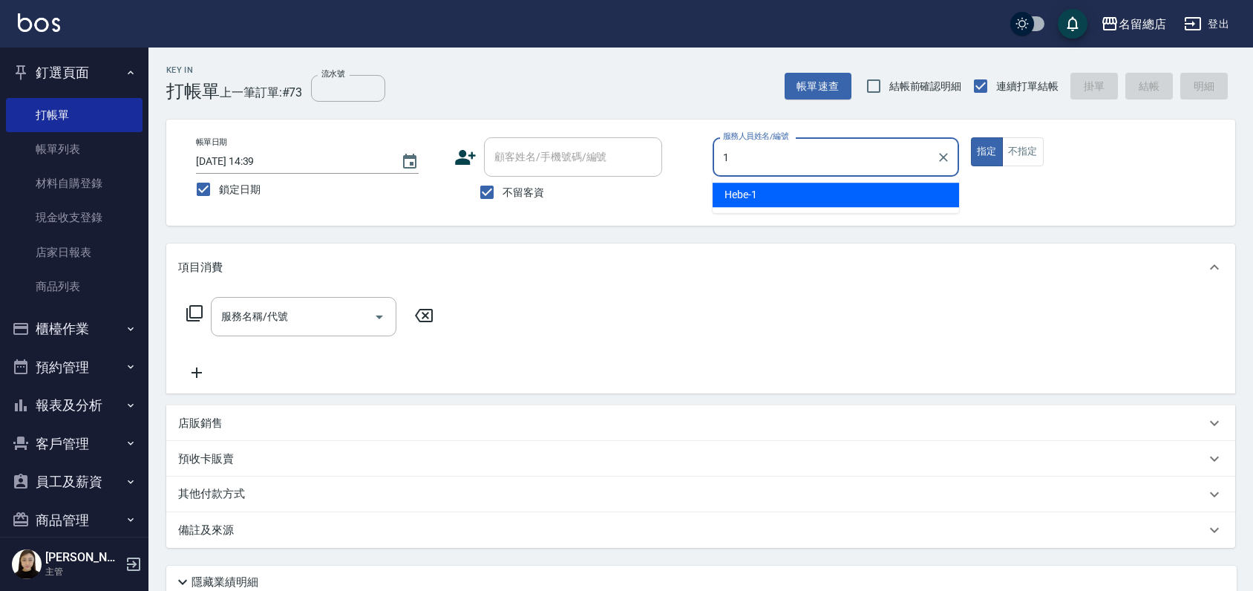
type input "Hebe-1"
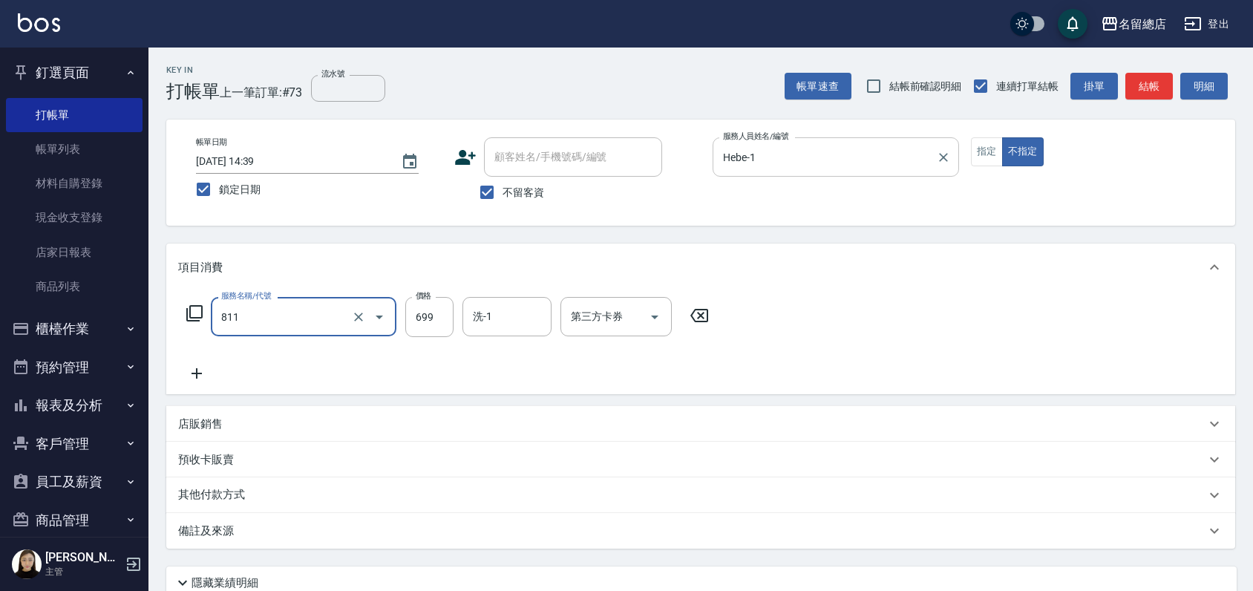
type input "洗+剪(811)"
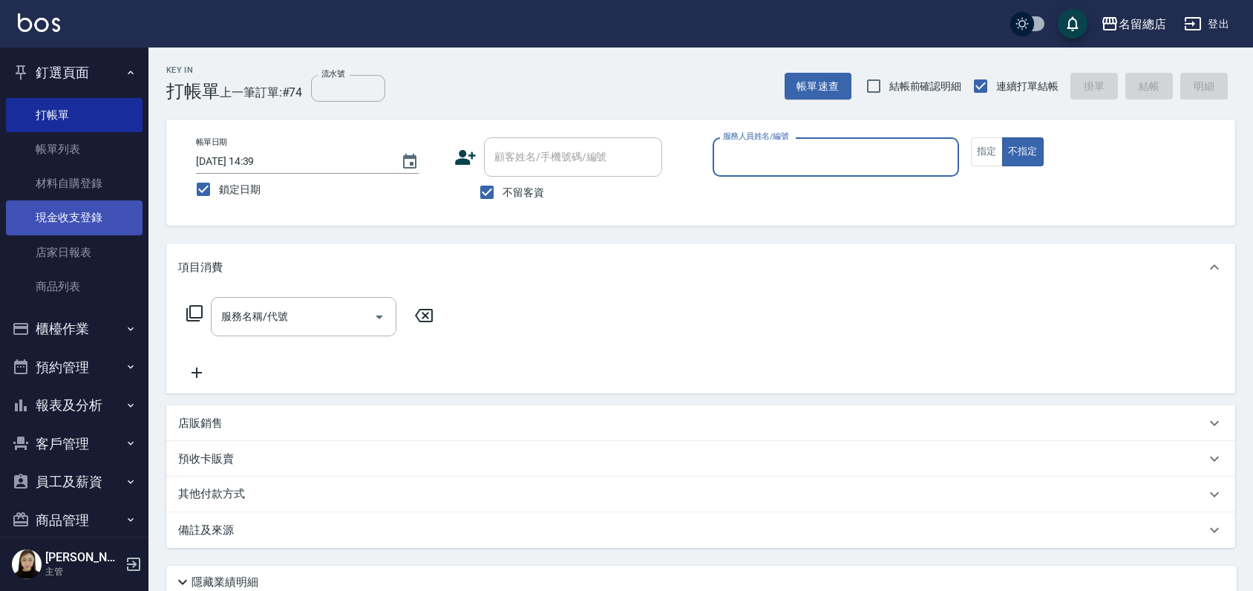
click at [76, 206] on link "現金收支登錄" at bounding box center [74, 217] width 137 height 34
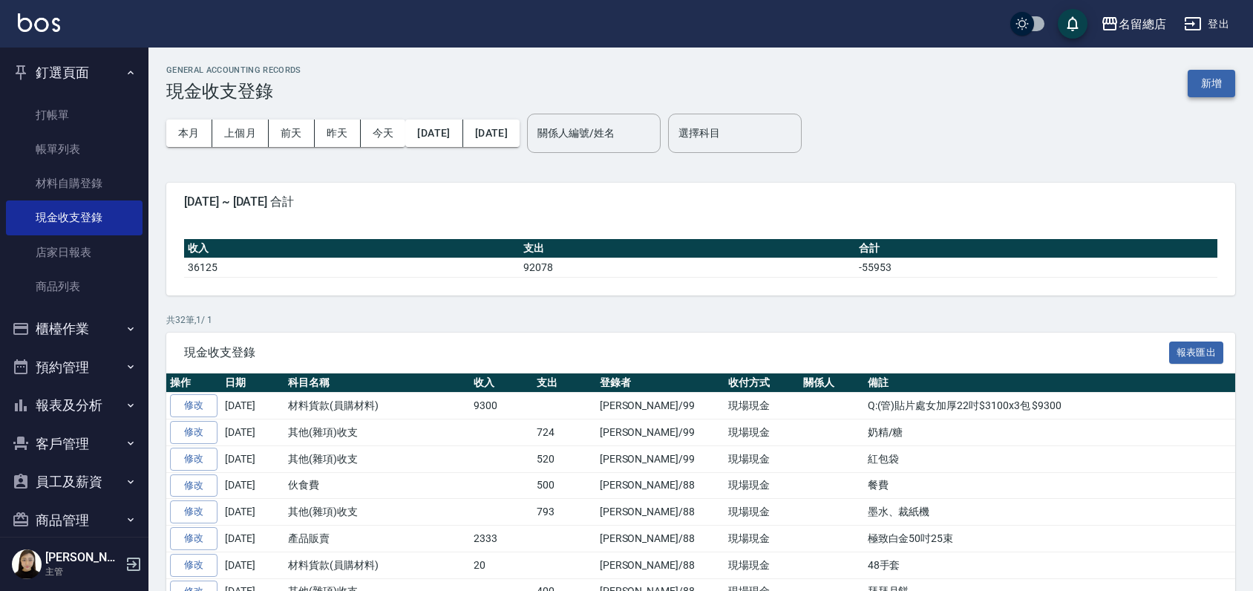
click at [1208, 84] on button "新增" at bounding box center [1212, 83] width 48 height 27
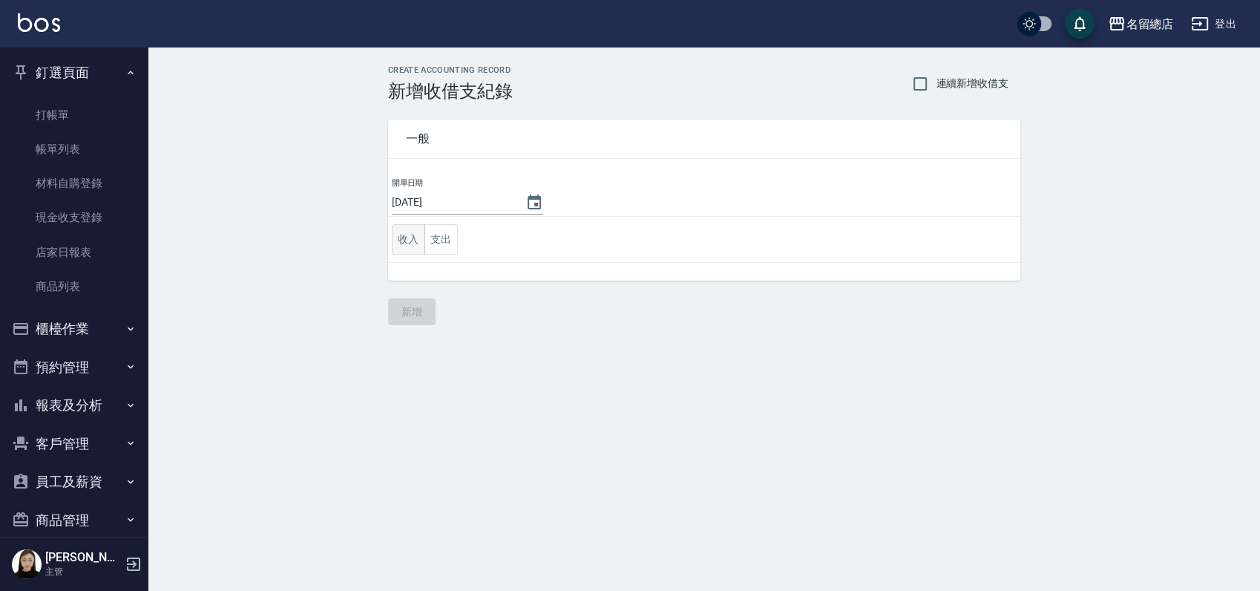
click at [408, 243] on button "收入" at bounding box center [408, 239] width 33 height 30
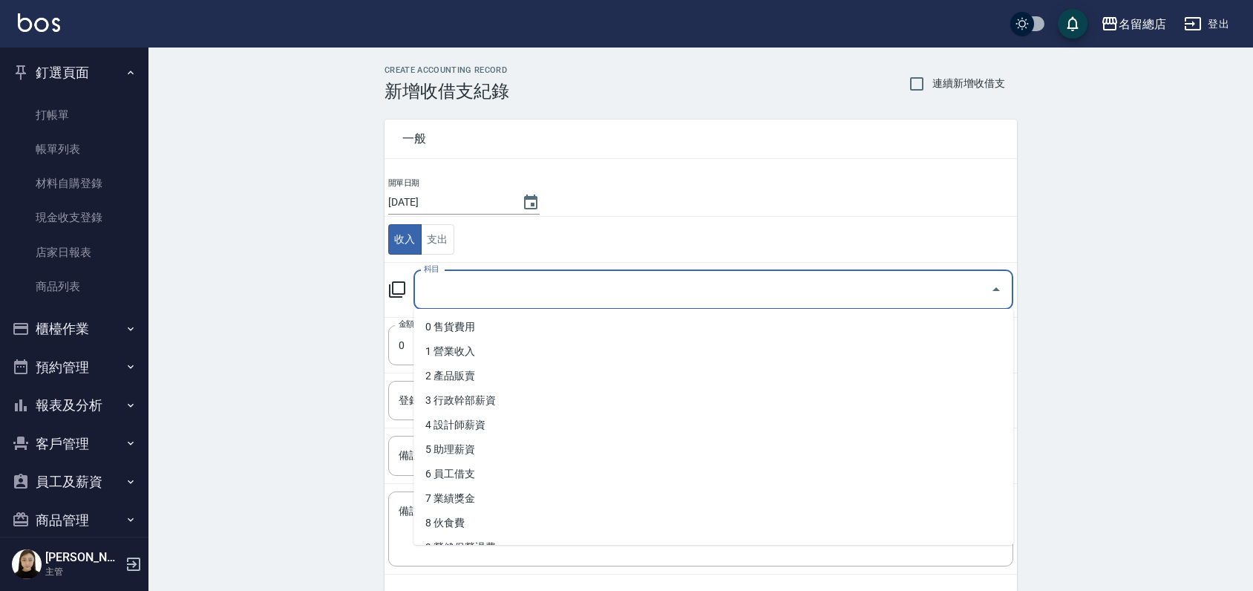
click at [494, 287] on input "科目" at bounding box center [702, 290] width 564 height 26
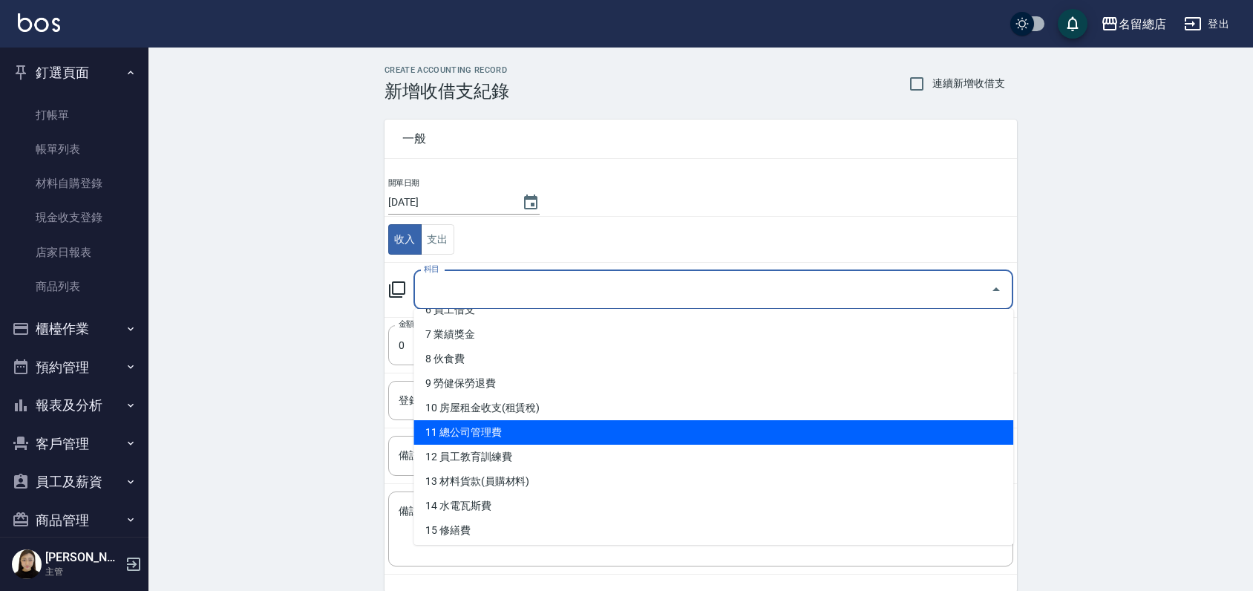
scroll to position [165, 0]
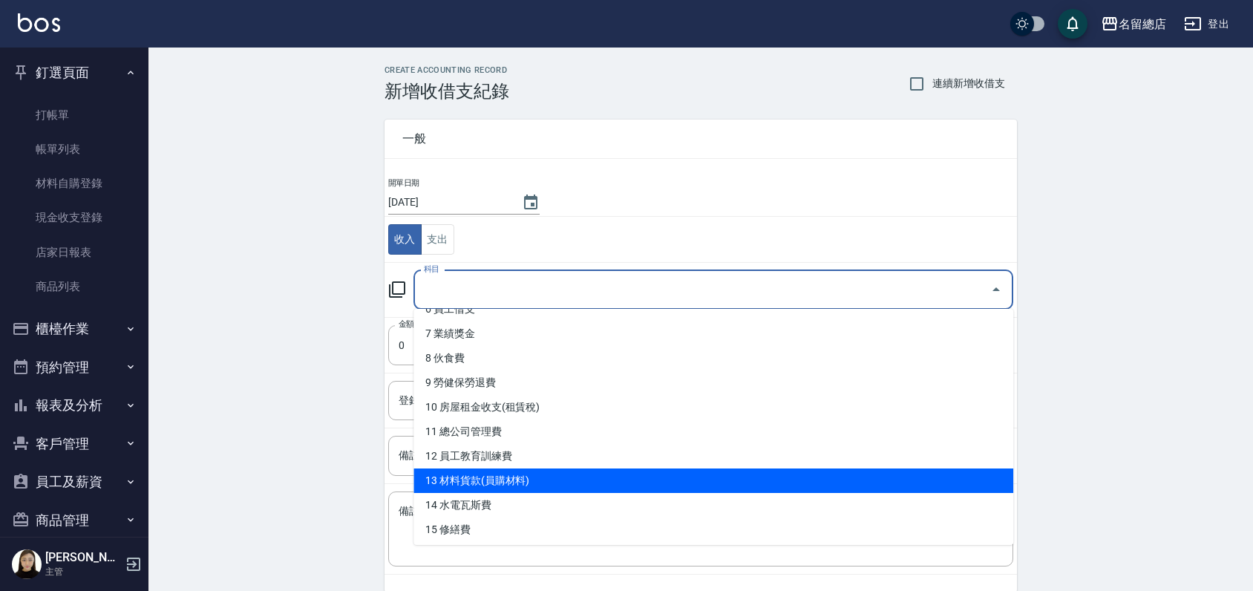
click at [490, 474] on li "13 材料貨款(員購材料)" at bounding box center [713, 480] width 600 height 24
type input "13 材料貨款(員購材料)"
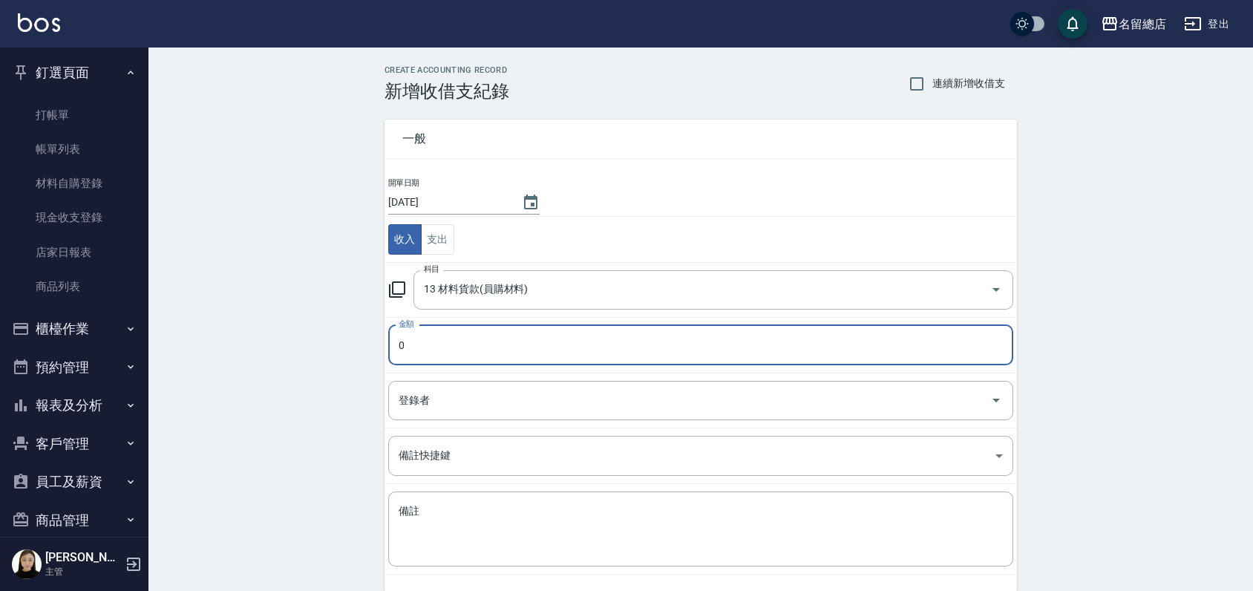
click at [481, 328] on input "0" at bounding box center [700, 345] width 625 height 40
type input "05200"
click at [524, 405] on input "登錄者" at bounding box center [689, 400] width 589 height 26
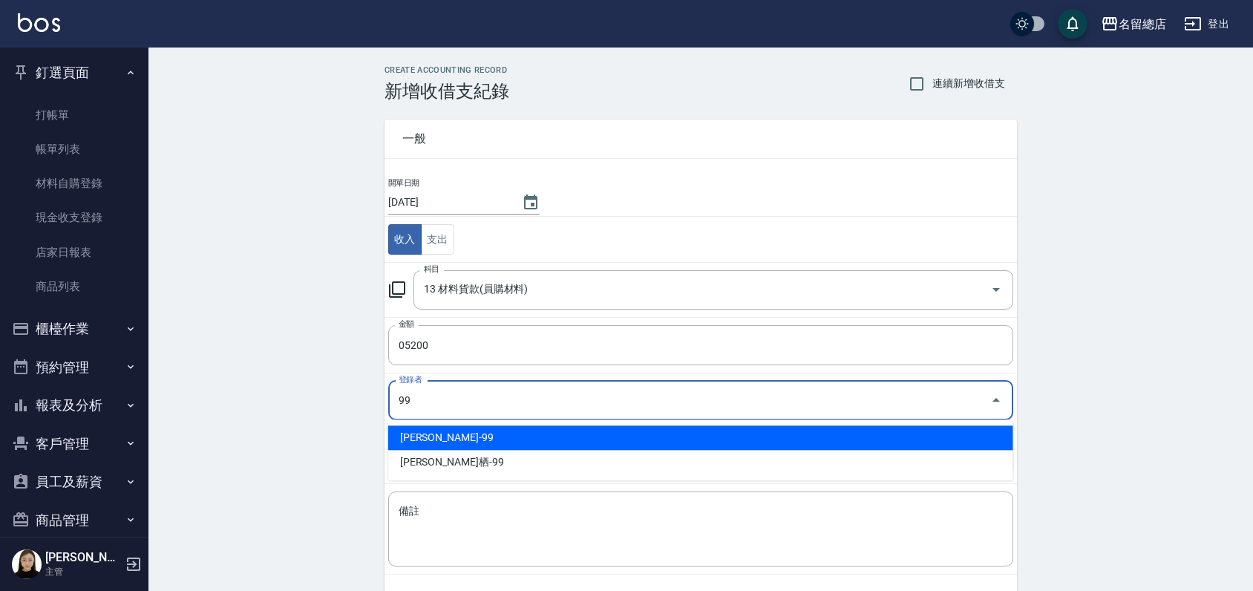
click at [427, 436] on li "[PERSON_NAME]-99" at bounding box center [700, 437] width 625 height 24
type input "[PERSON_NAME]-99"
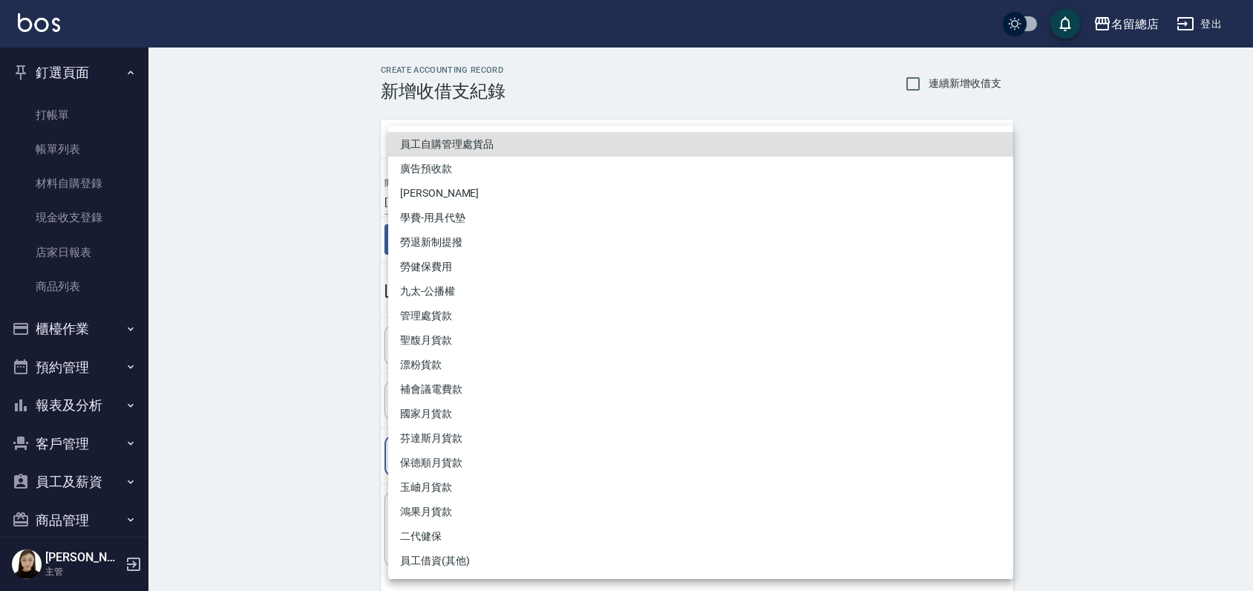
click at [434, 451] on body "名留總店 登出 釘選頁面 打帳單 帳單列表 材料自購登錄 現金收支登錄 店家日報表 商品列表 櫃檯作業 打帳單 帳單列表 掛單列表 營業儀表板 現金收支登錄 …" at bounding box center [626, 327] width 1253 height 655
drag, startPoint x: 182, startPoint y: 461, endPoint x: 208, endPoint y: 461, distance: 26.0
click at [183, 461] on div at bounding box center [630, 295] width 1260 height 591
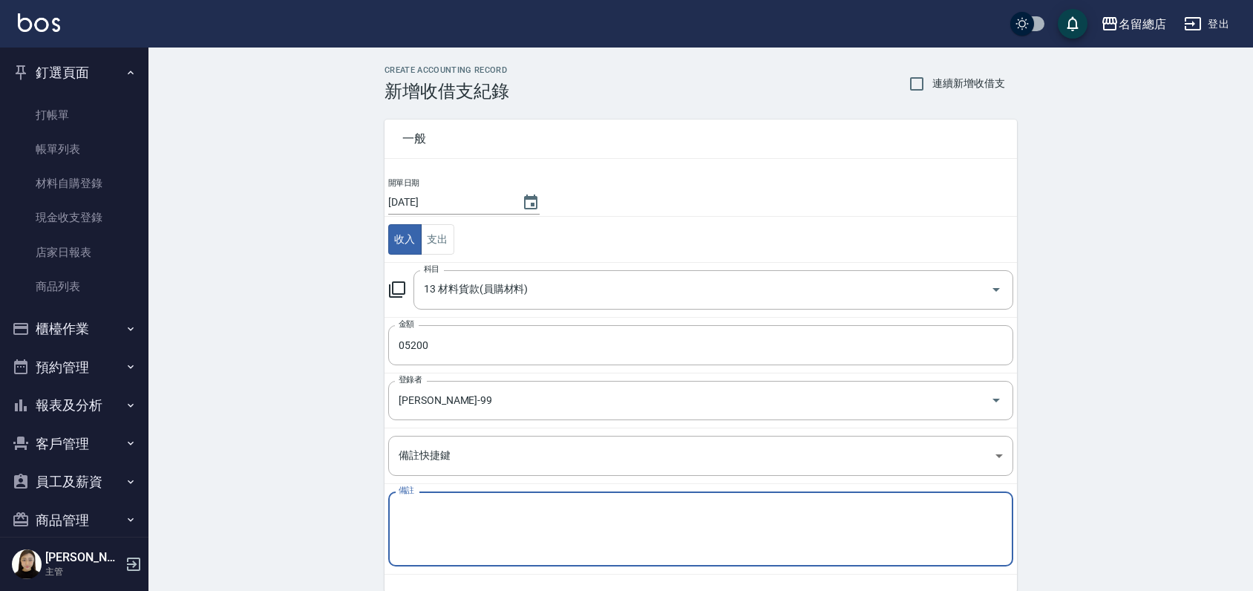
click at [427, 514] on textarea "備註" at bounding box center [701, 529] width 604 height 50
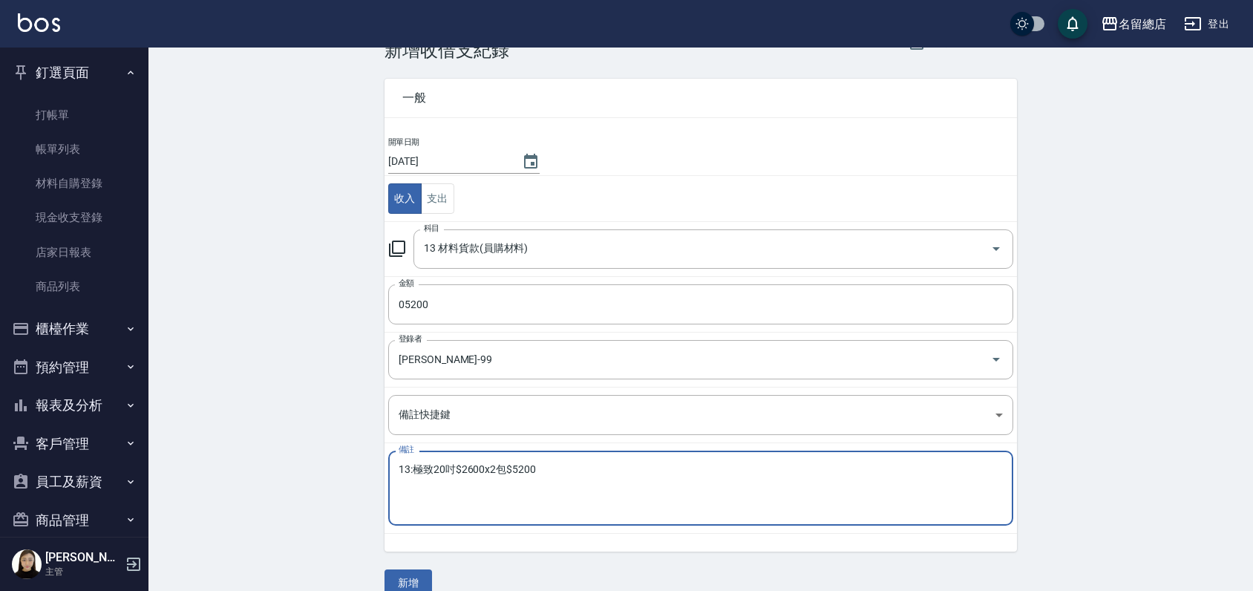
scroll to position [64, 0]
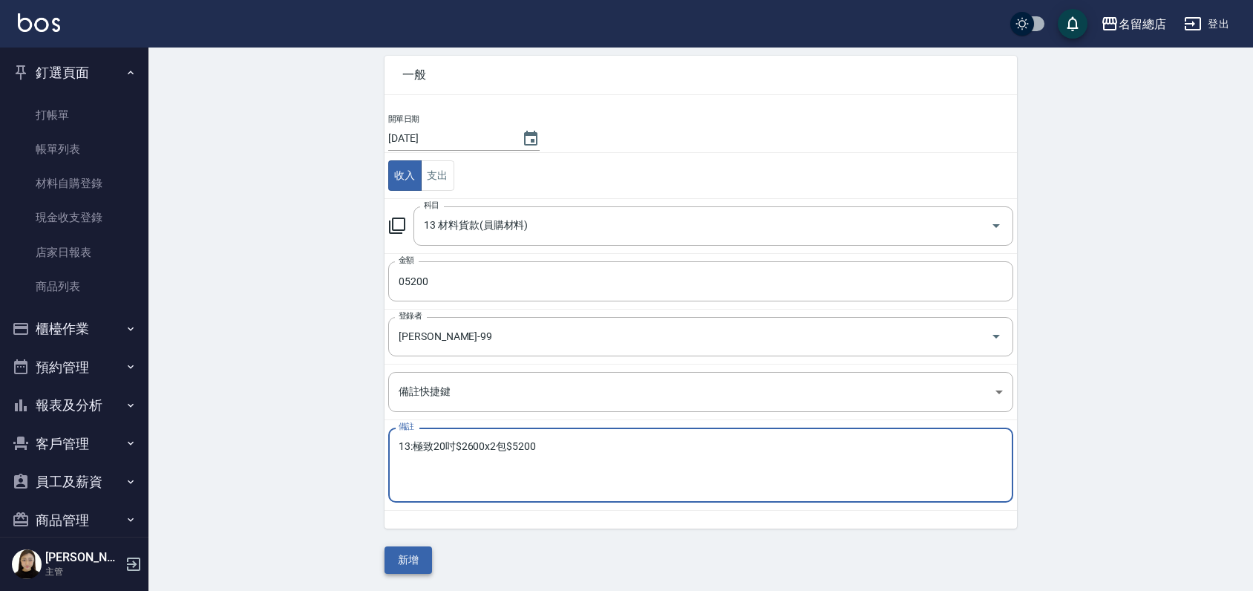
type textarea "13:極致20吋$2600x2包$5200"
click at [398, 555] on button "新增" at bounding box center [409, 559] width 48 height 27
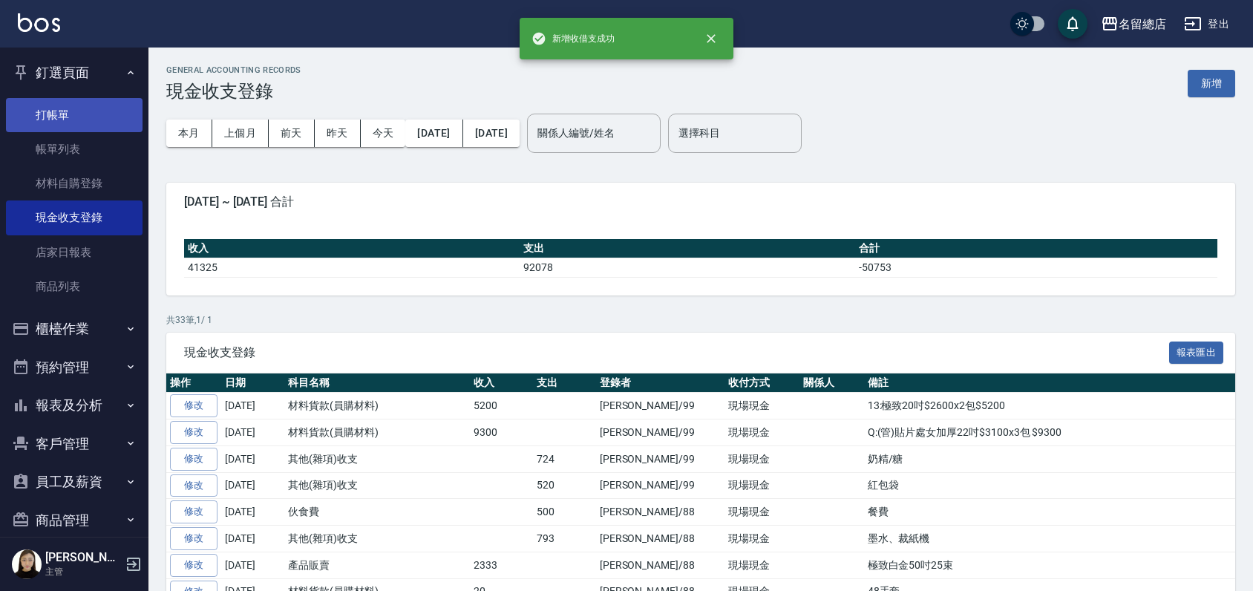
click at [36, 116] on link "打帳單" at bounding box center [74, 115] width 137 height 34
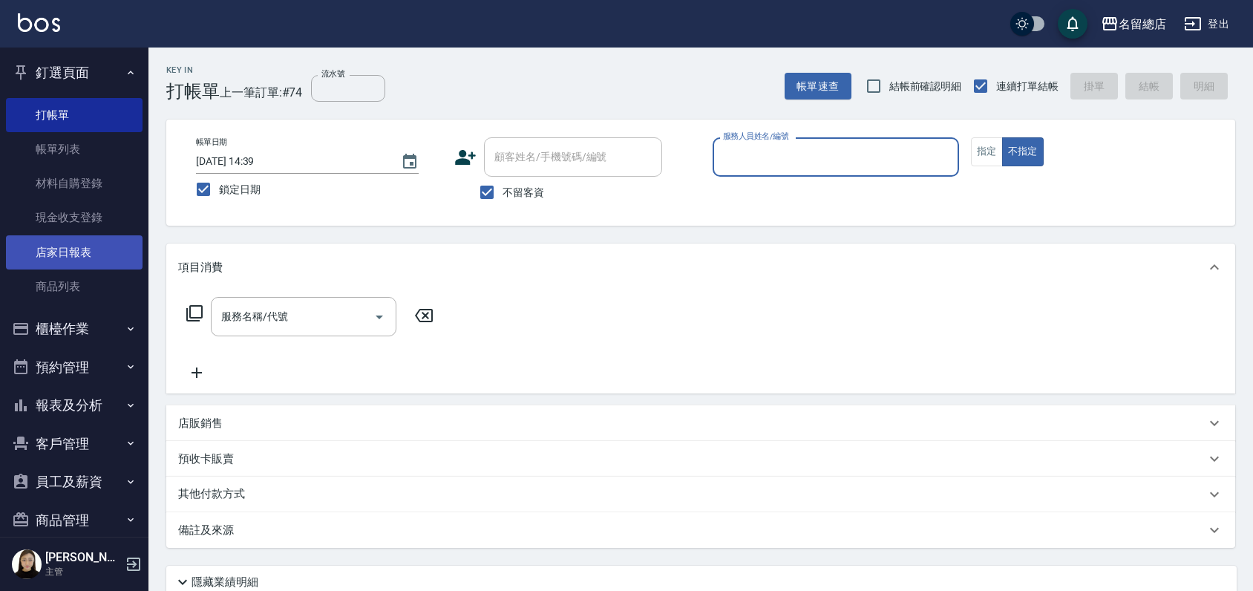
click at [75, 238] on link "店家日報表" at bounding box center [74, 252] width 137 height 34
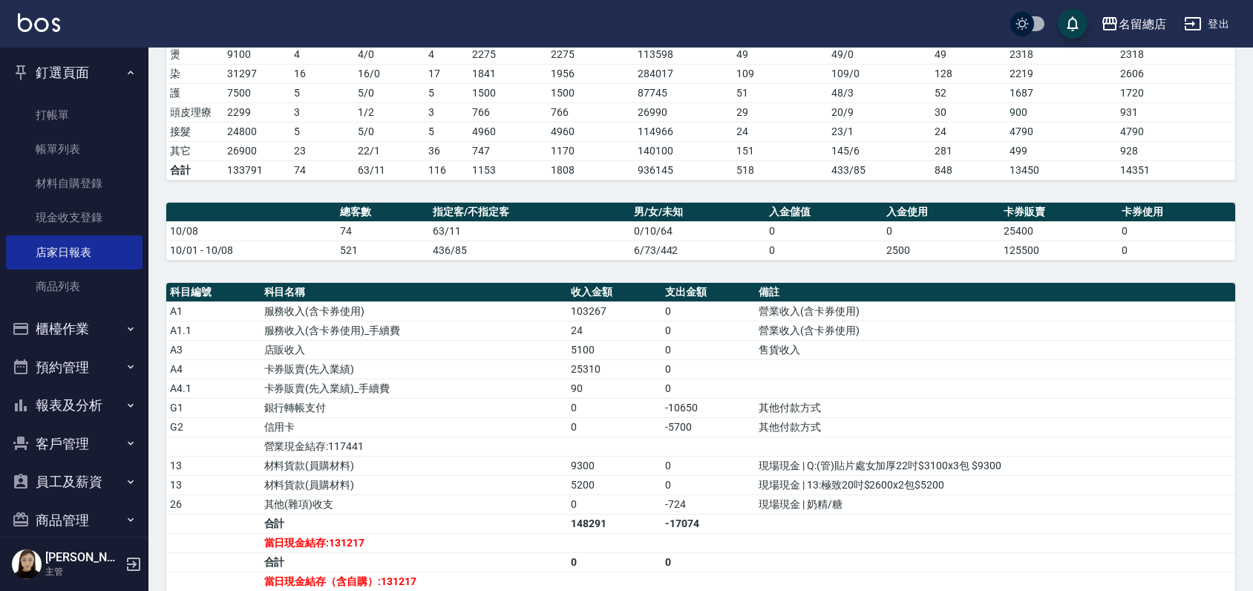
scroll to position [494, 0]
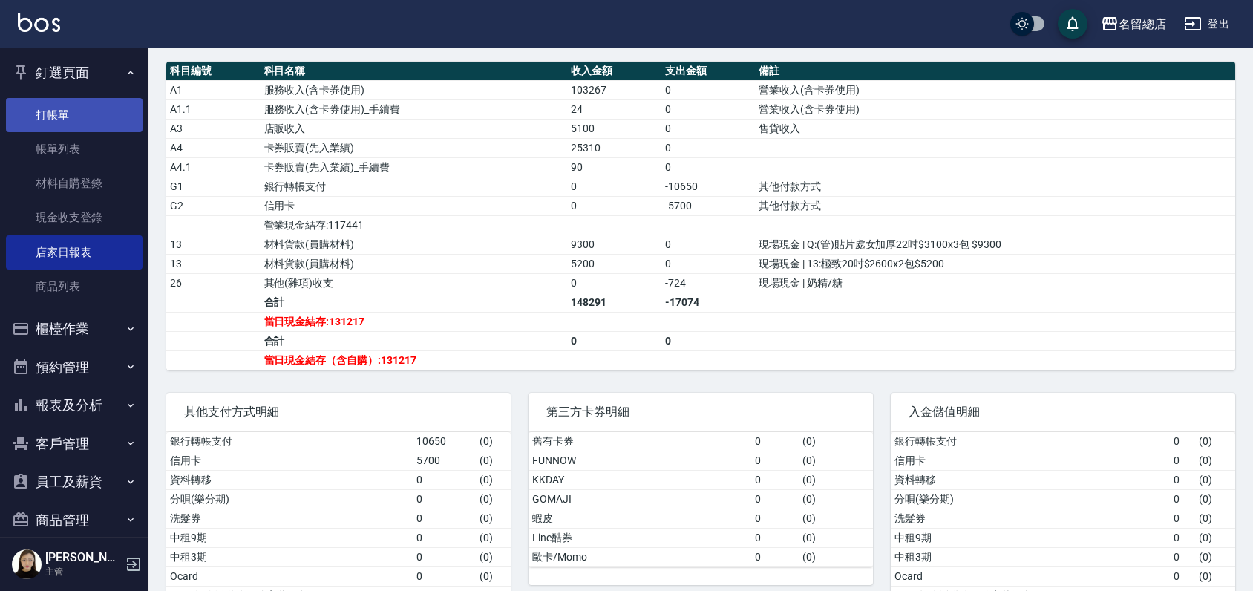
click at [80, 131] on link "打帳單" at bounding box center [74, 115] width 137 height 34
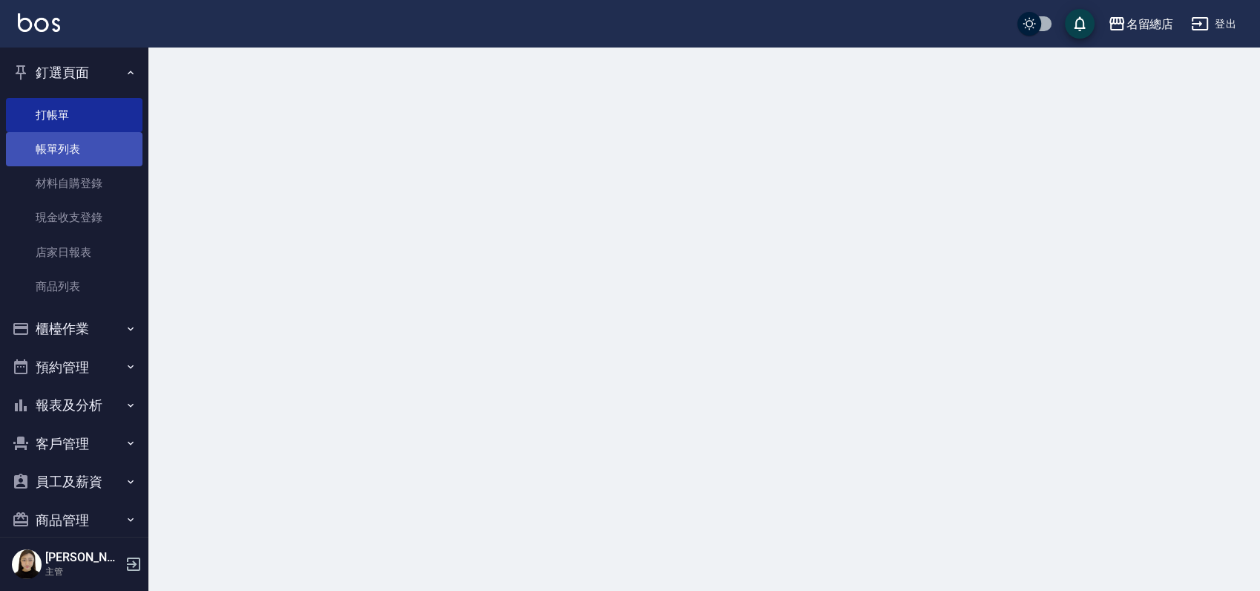
click at [79, 135] on link "帳單列表" at bounding box center [74, 149] width 137 height 34
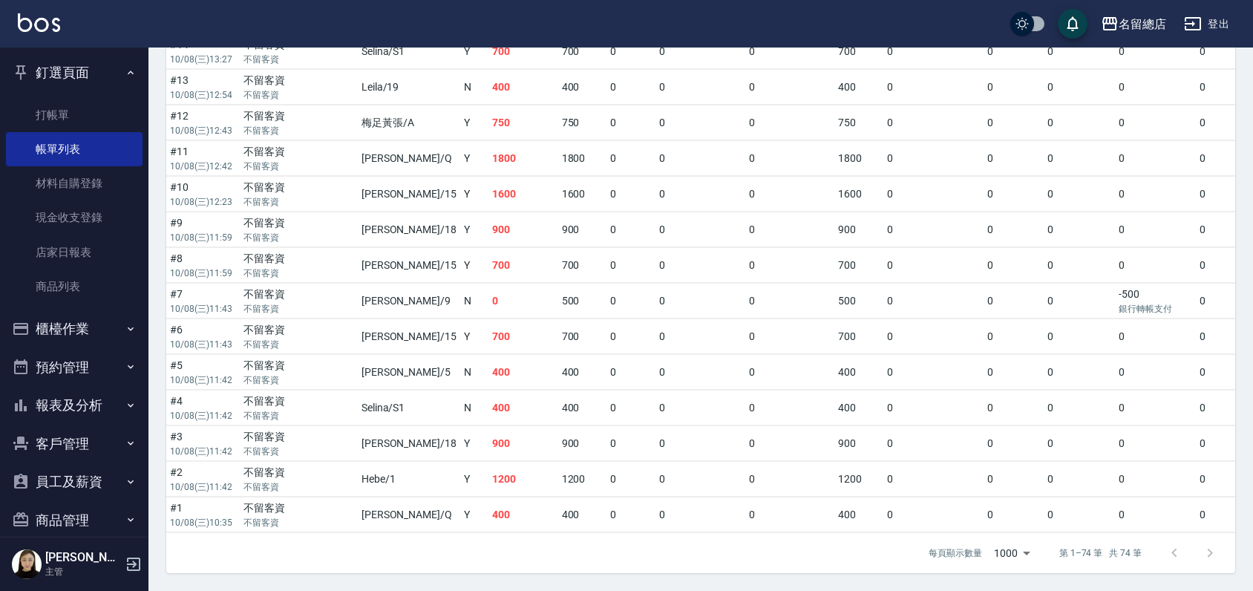
scroll to position [0, 177]
click at [665, 514] on td "0" at bounding box center [702, 514] width 90 height 35
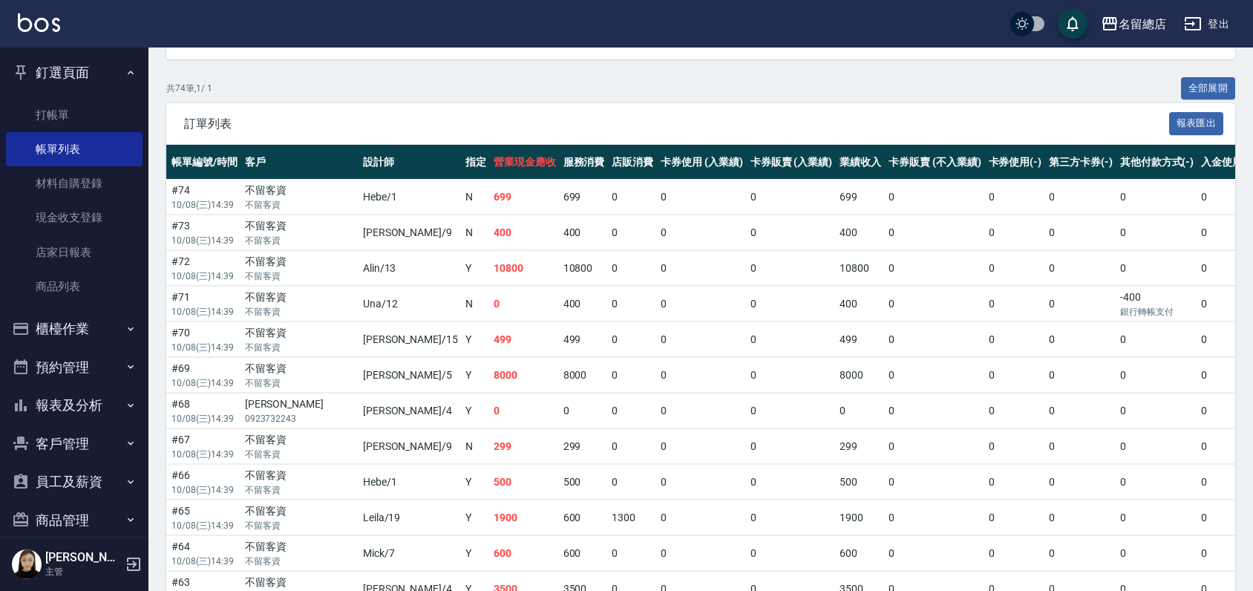
scroll to position [0, 0]
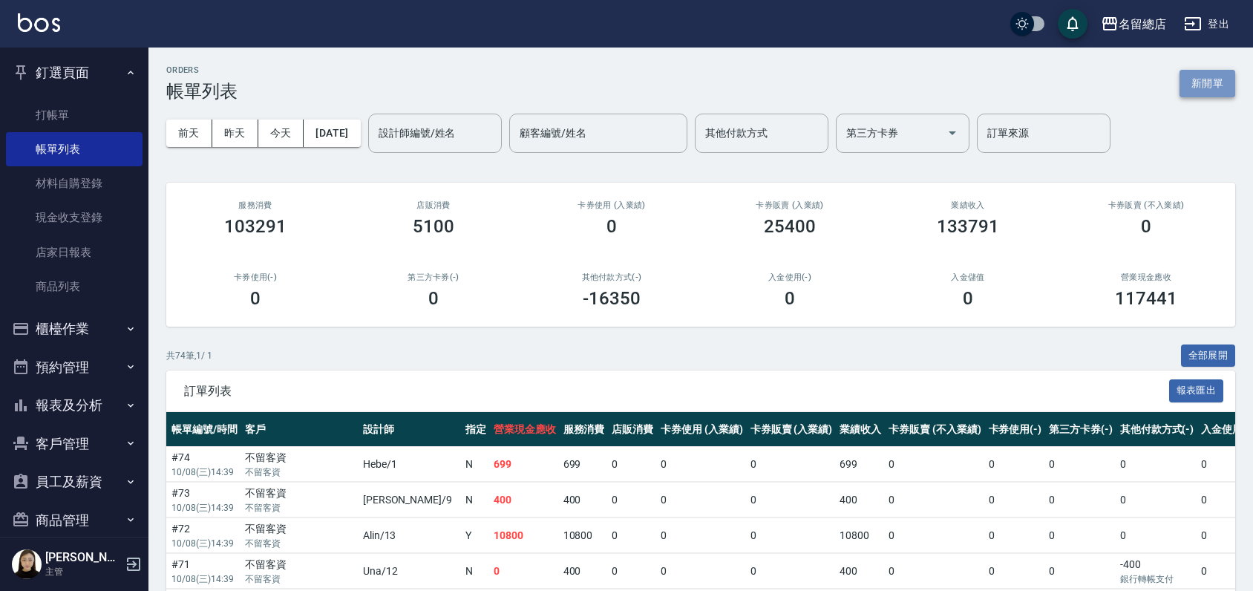
click at [1216, 89] on button "新開單" at bounding box center [1208, 83] width 56 height 27
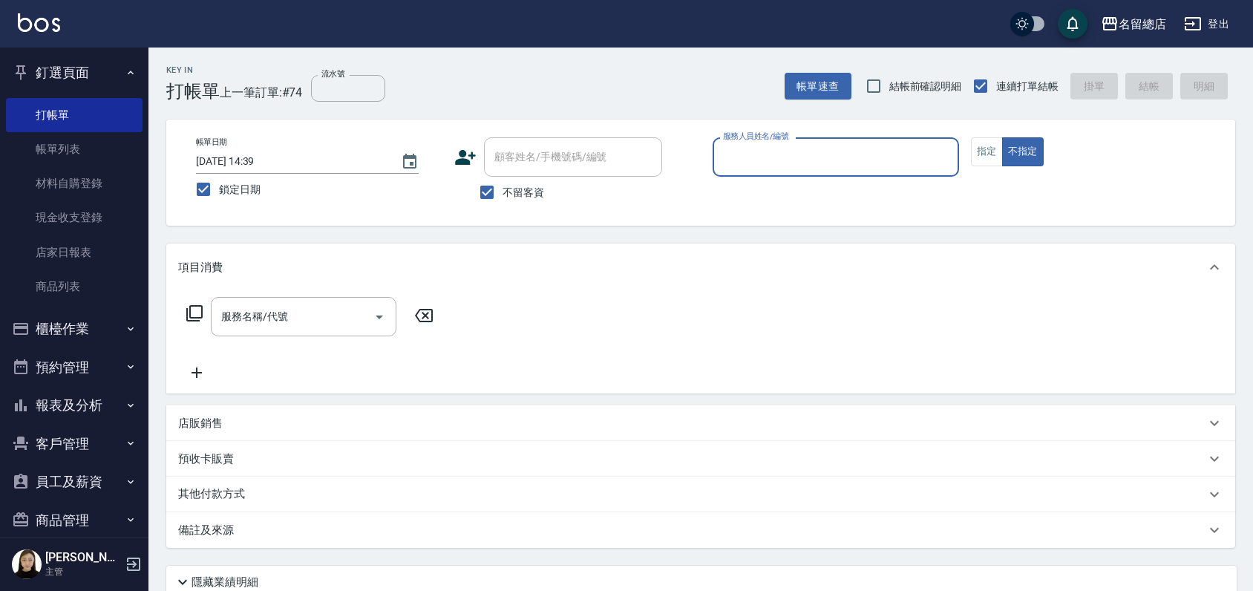
click at [775, 170] on div "服務人員姓名/編號" at bounding box center [836, 156] width 246 height 39
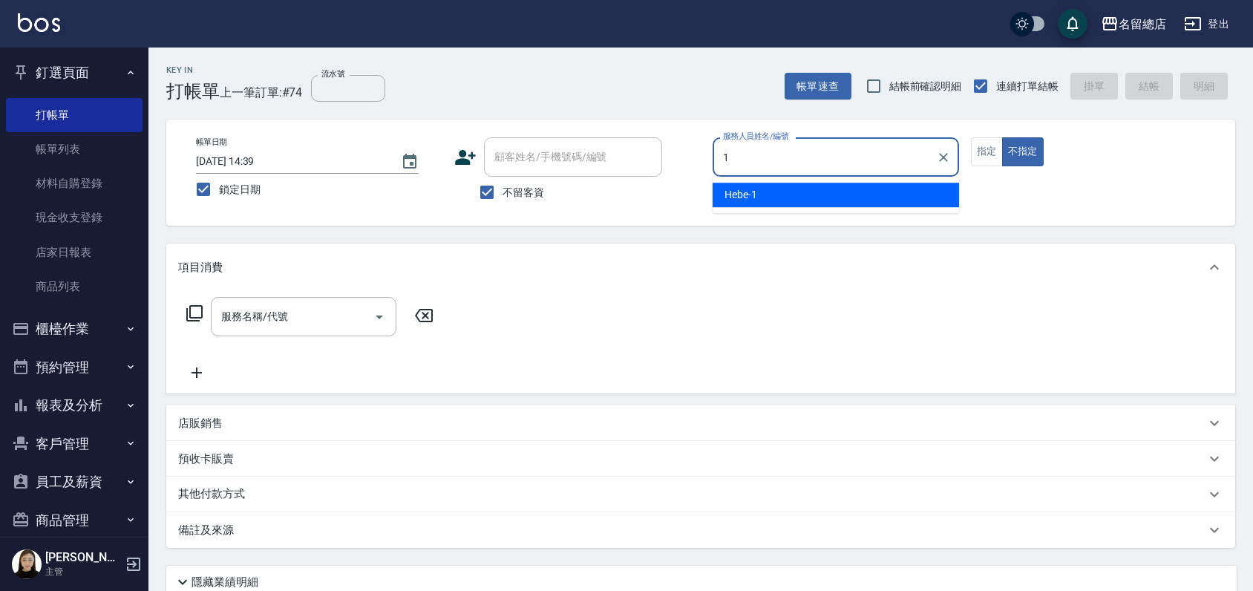
type input "Hebe-1"
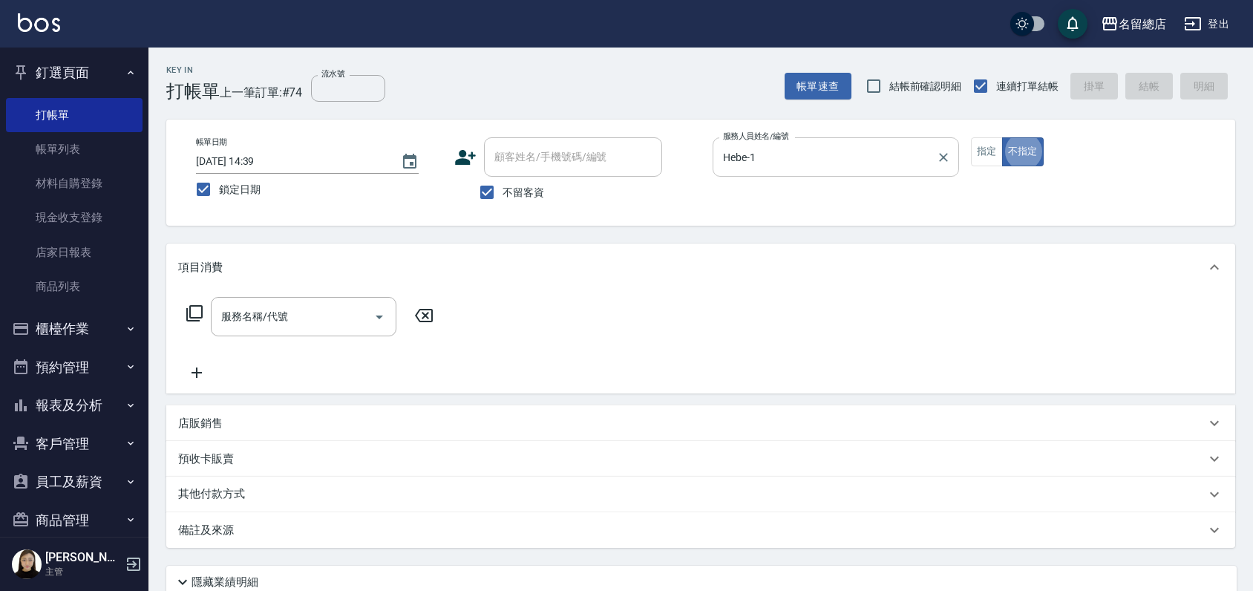
type button "false"
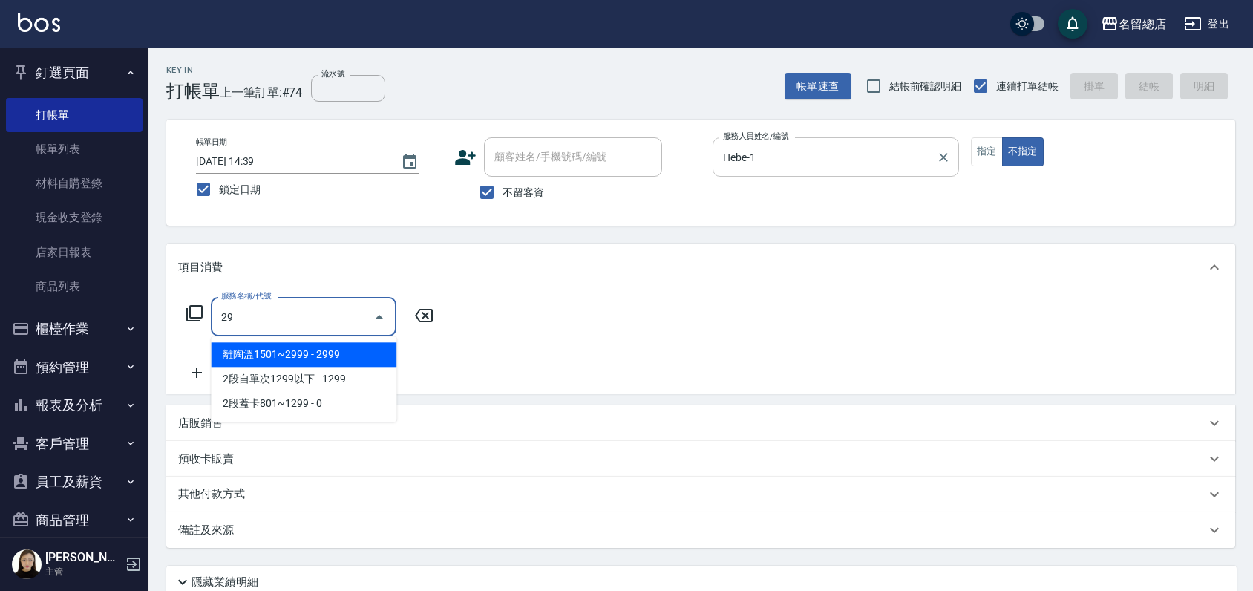
type input "2"
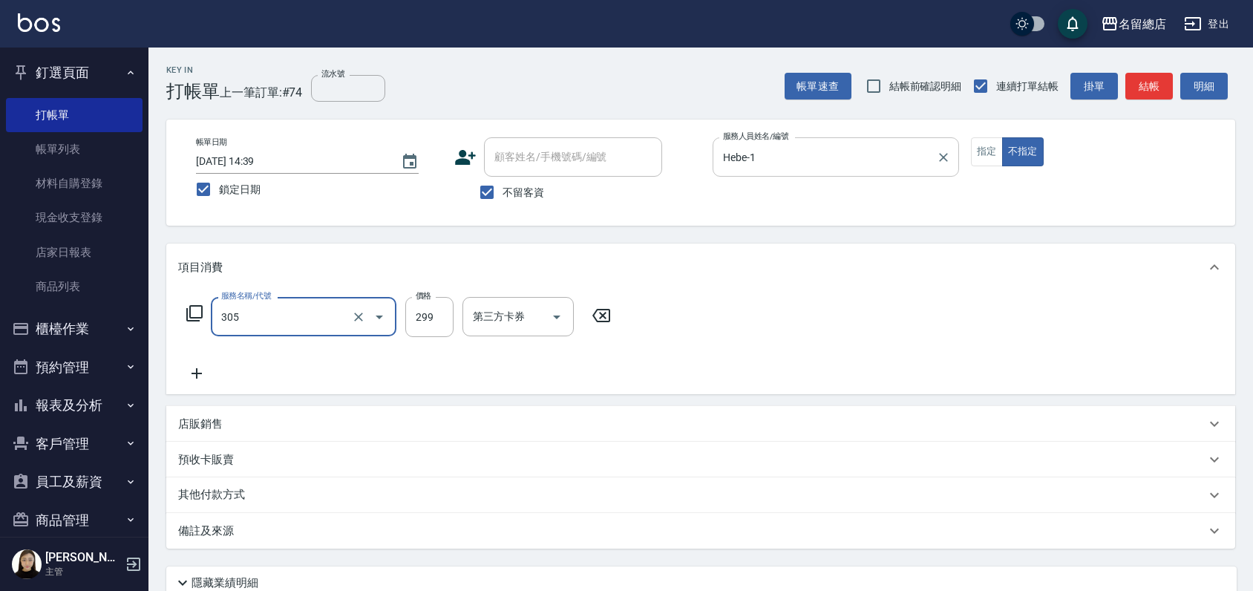
type input "剪髮(305)"
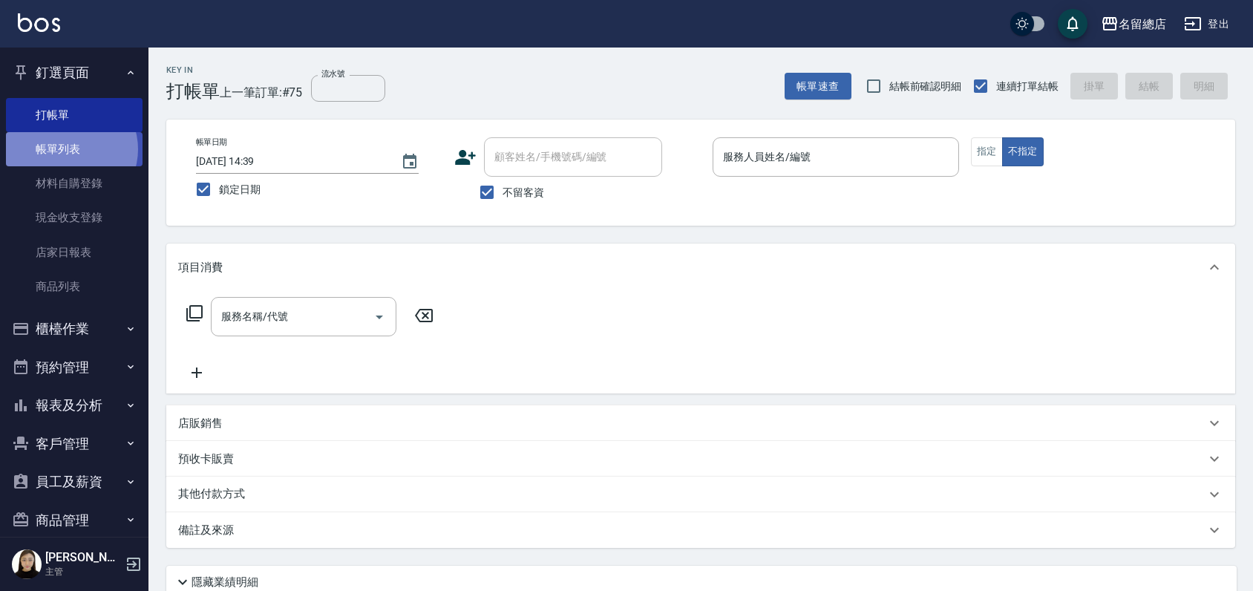
click at [69, 149] on link "帳單列表" at bounding box center [74, 149] width 137 height 34
click at [75, 150] on link "帳單列表" at bounding box center [74, 149] width 137 height 34
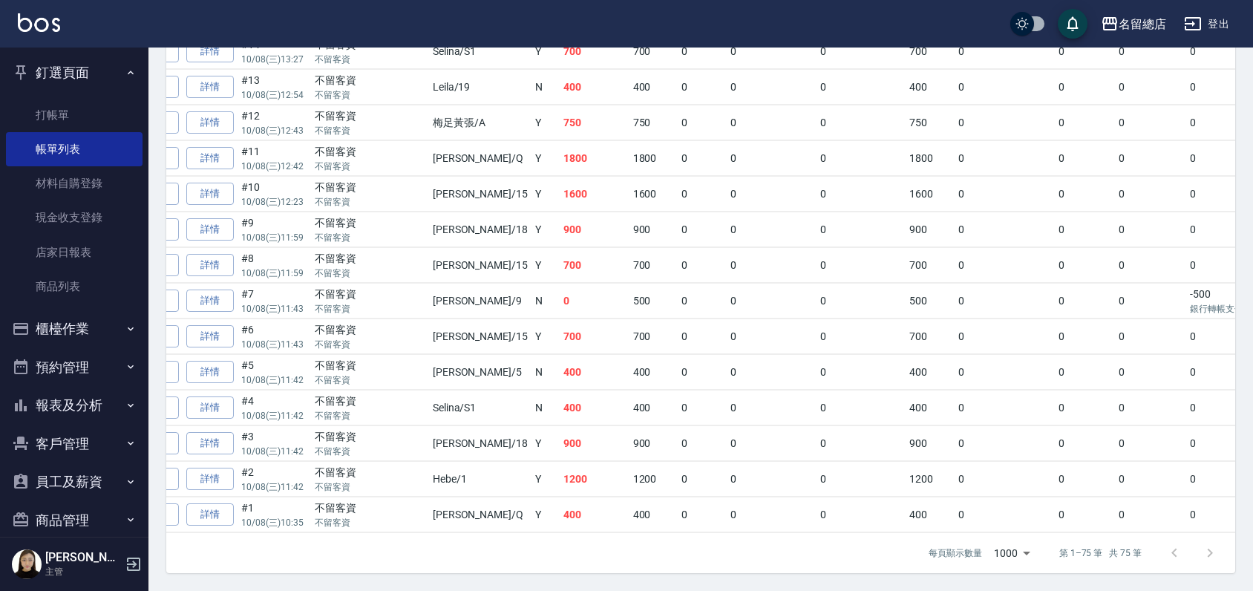
scroll to position [0, 105]
click at [217, 76] on link "詳情" at bounding box center [213, 87] width 48 height 23
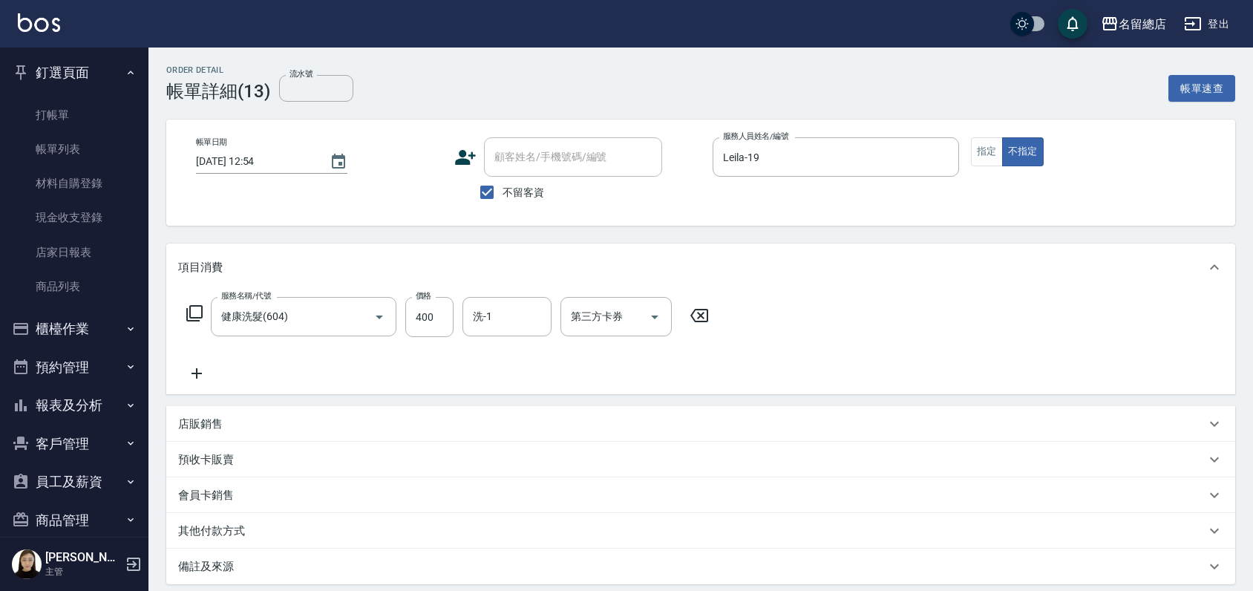
type input "[DATE] 12:54"
checkbox input "true"
type input "Leila-19"
click at [246, 526] on div "其他付款方式" at bounding box center [691, 531] width 1027 height 16
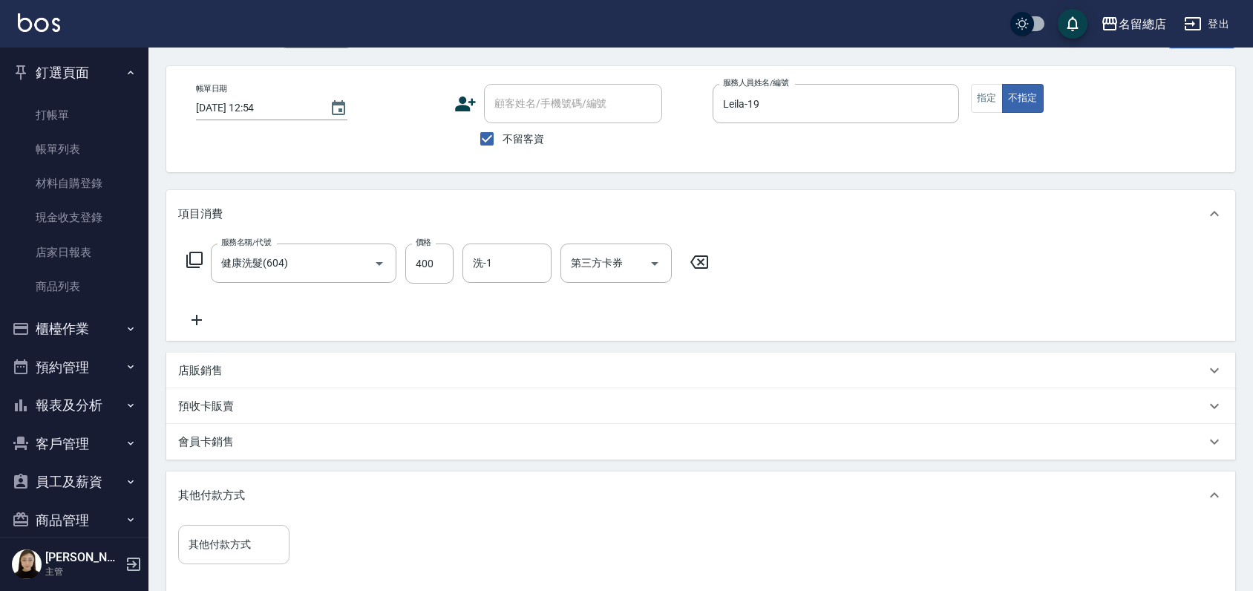
scroll to position [82, 0]
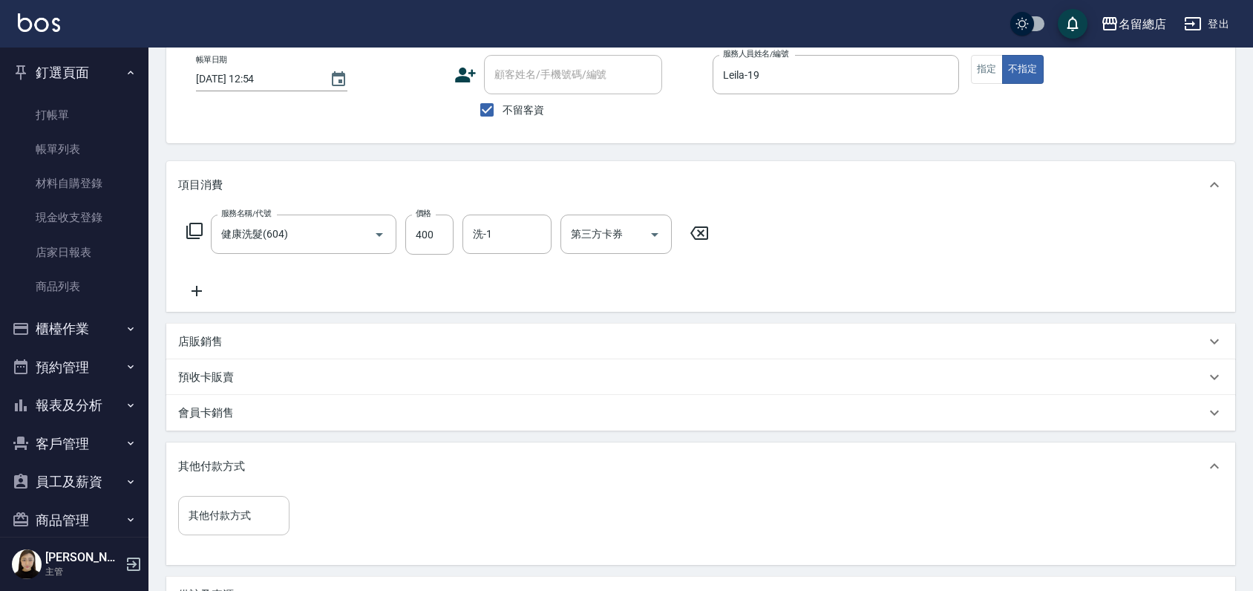
click at [213, 517] on input "其他付款方式" at bounding box center [234, 516] width 98 height 26
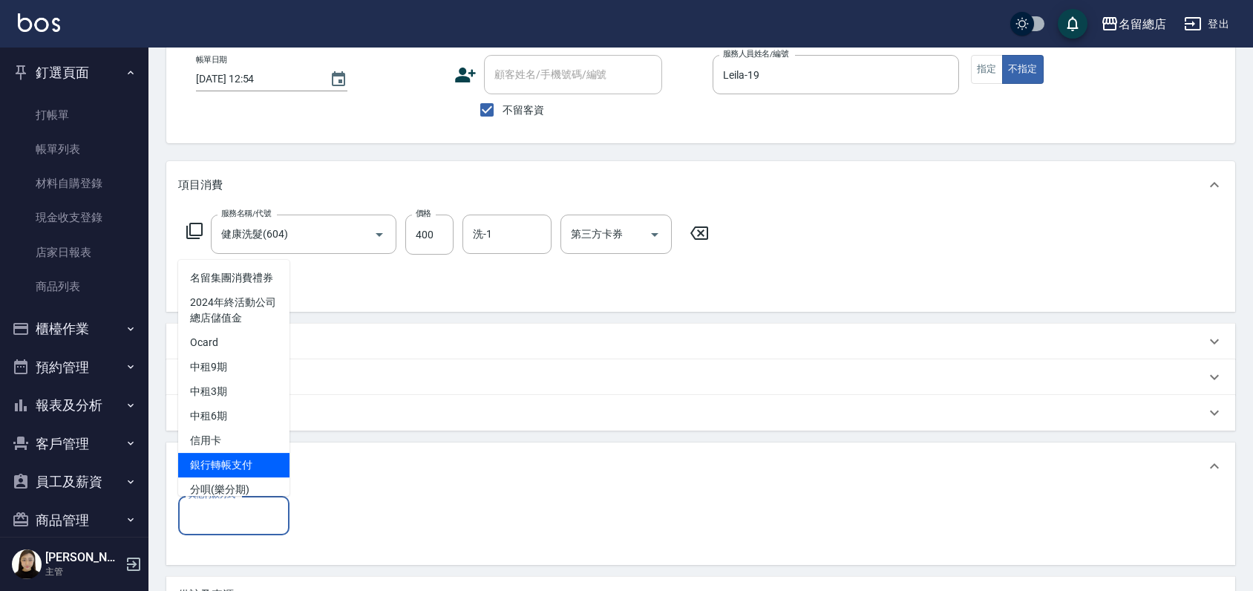
click at [237, 471] on span "銀行轉帳支付" at bounding box center [233, 465] width 111 height 24
type input "銀行轉帳支付"
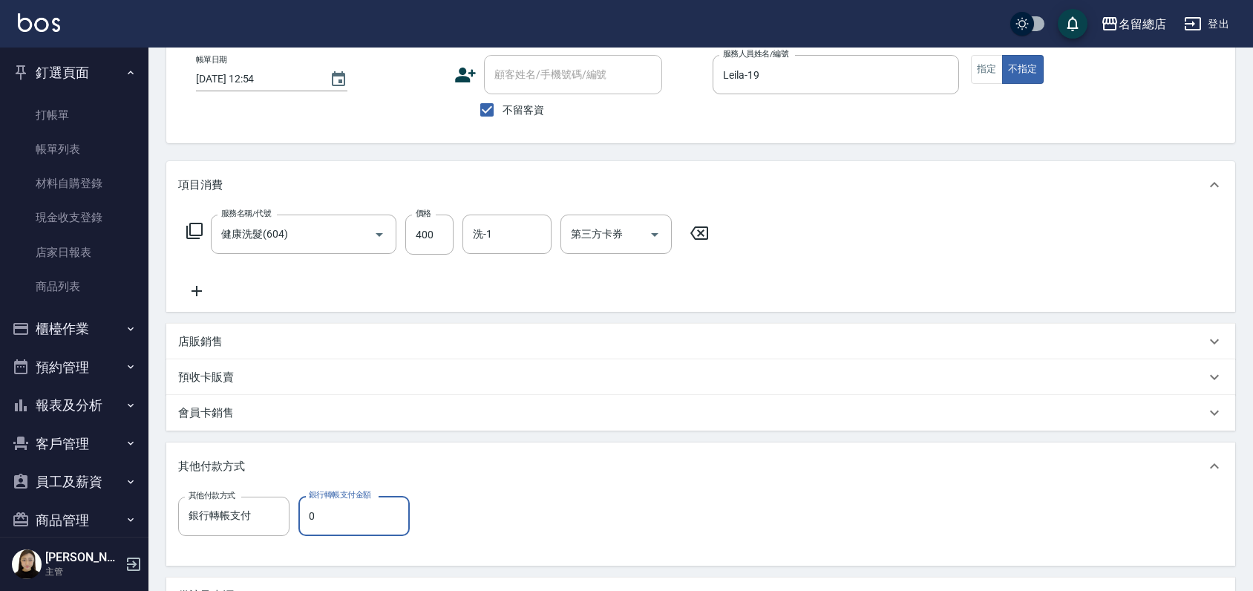
click at [334, 510] on input "0" at bounding box center [353, 516] width 111 height 40
type input "400"
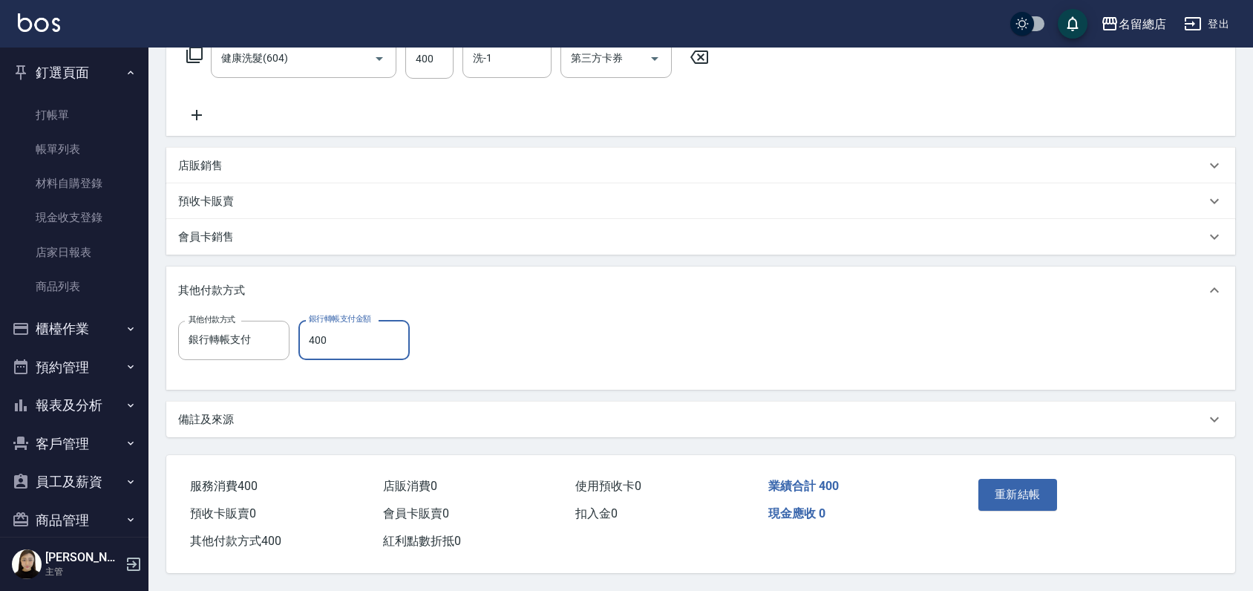
scroll to position [264, 0]
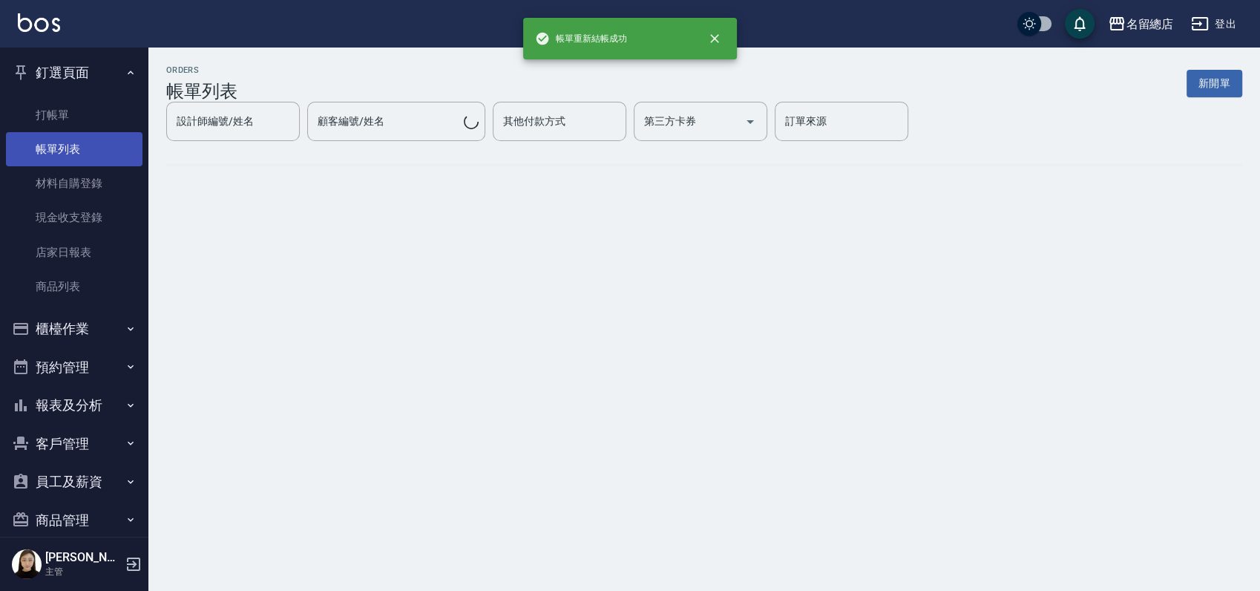
click at [65, 148] on link "帳單列表" at bounding box center [74, 149] width 137 height 34
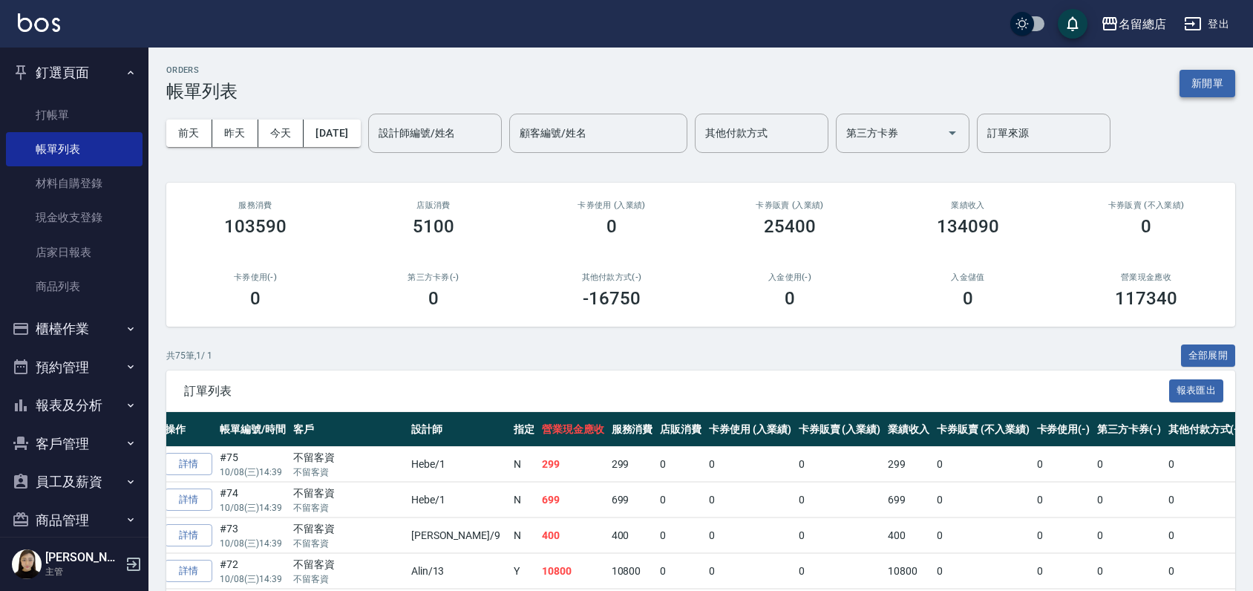
click at [1223, 76] on button "新開單" at bounding box center [1208, 83] width 56 height 27
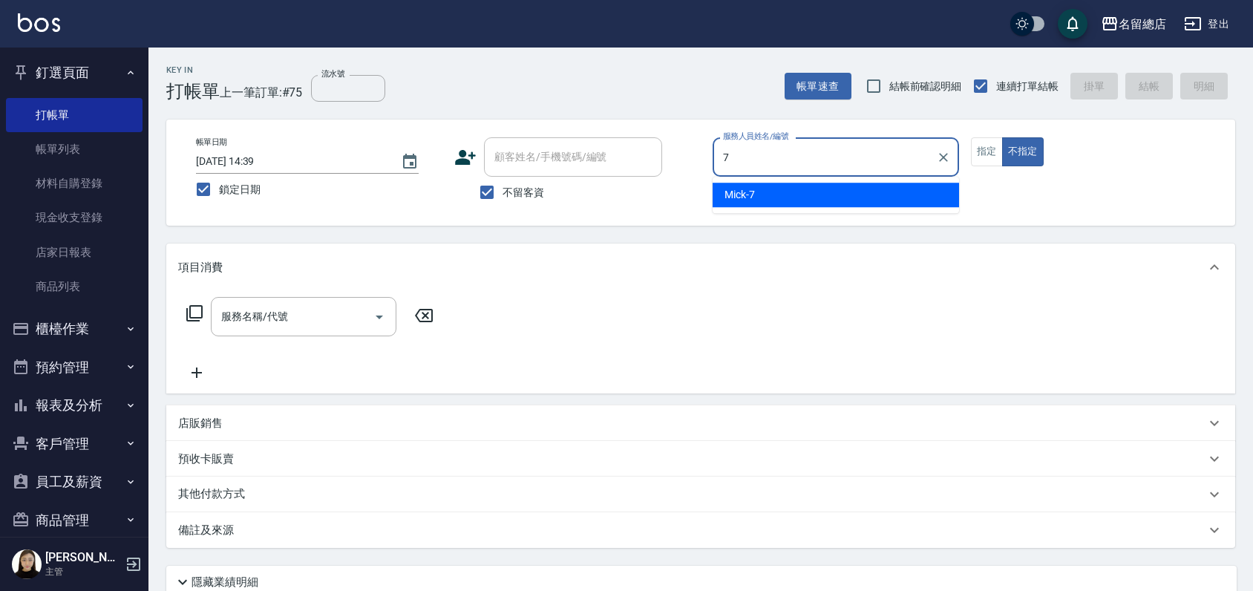
type input "Mick-7"
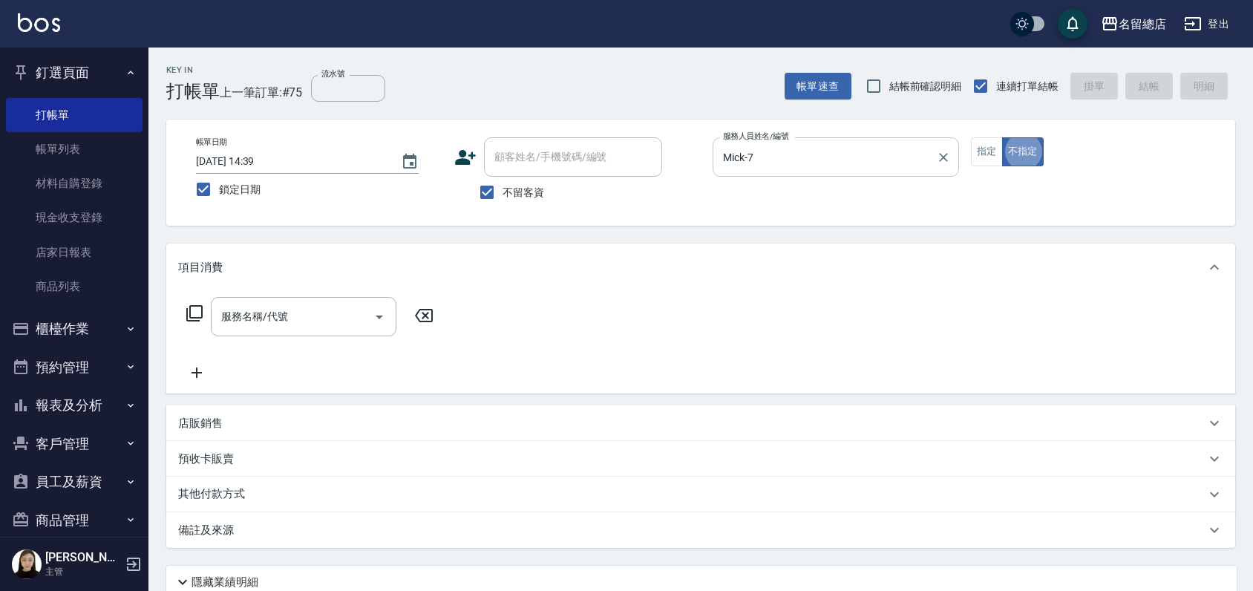
type button "false"
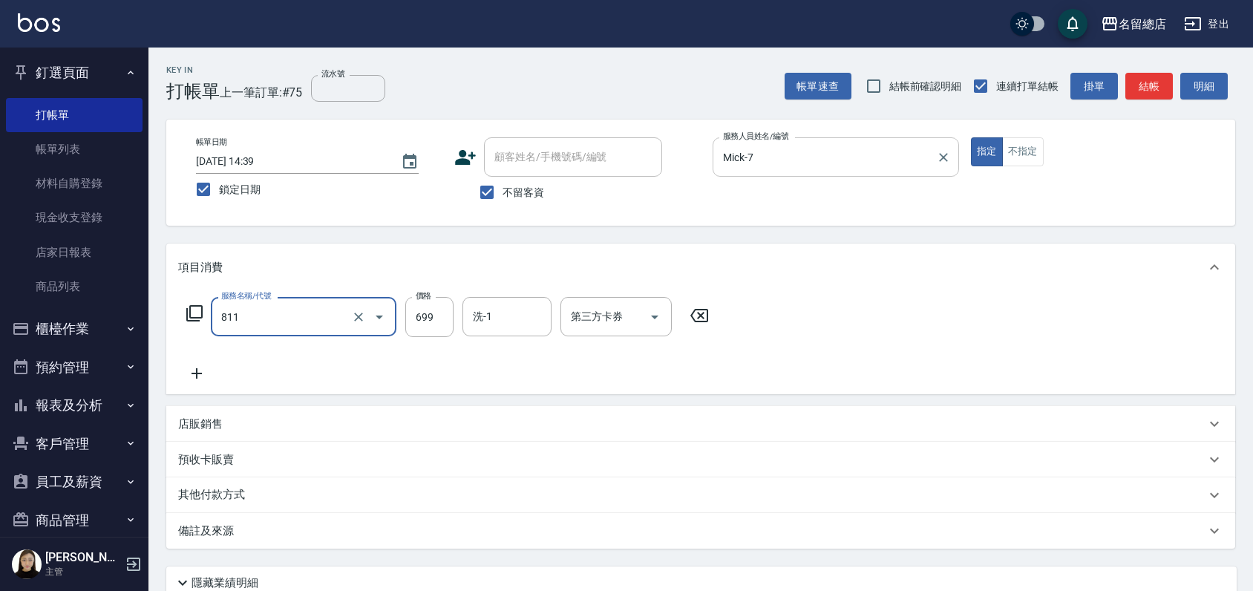
type input "洗+剪(811)"
type input "800"
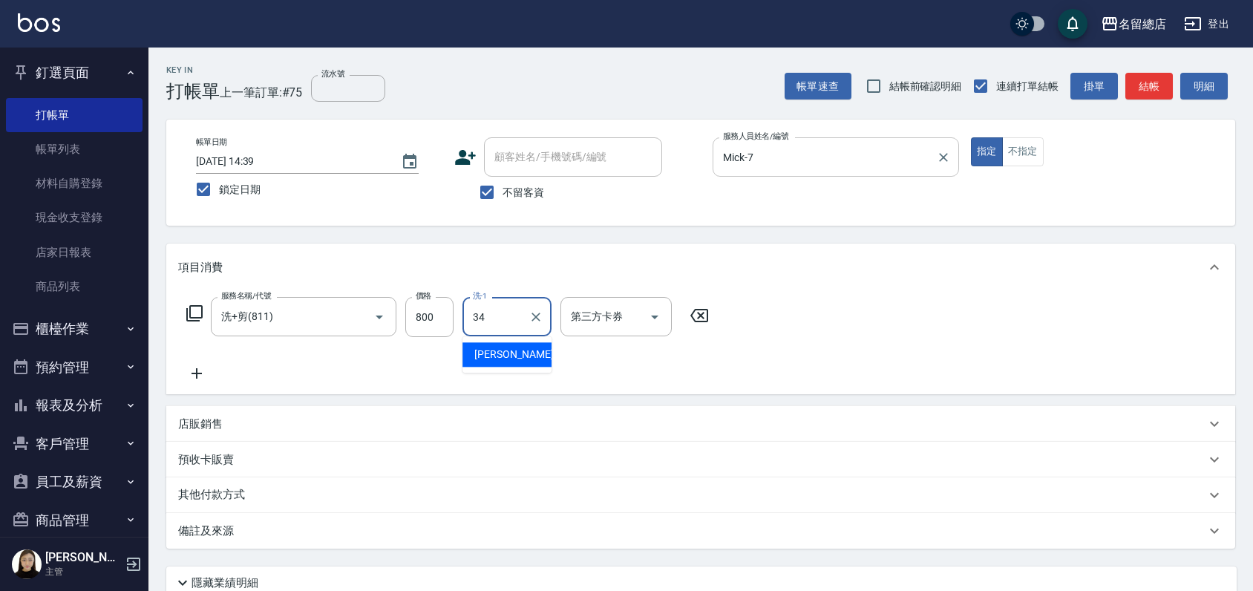
type input "[PERSON_NAME]-34"
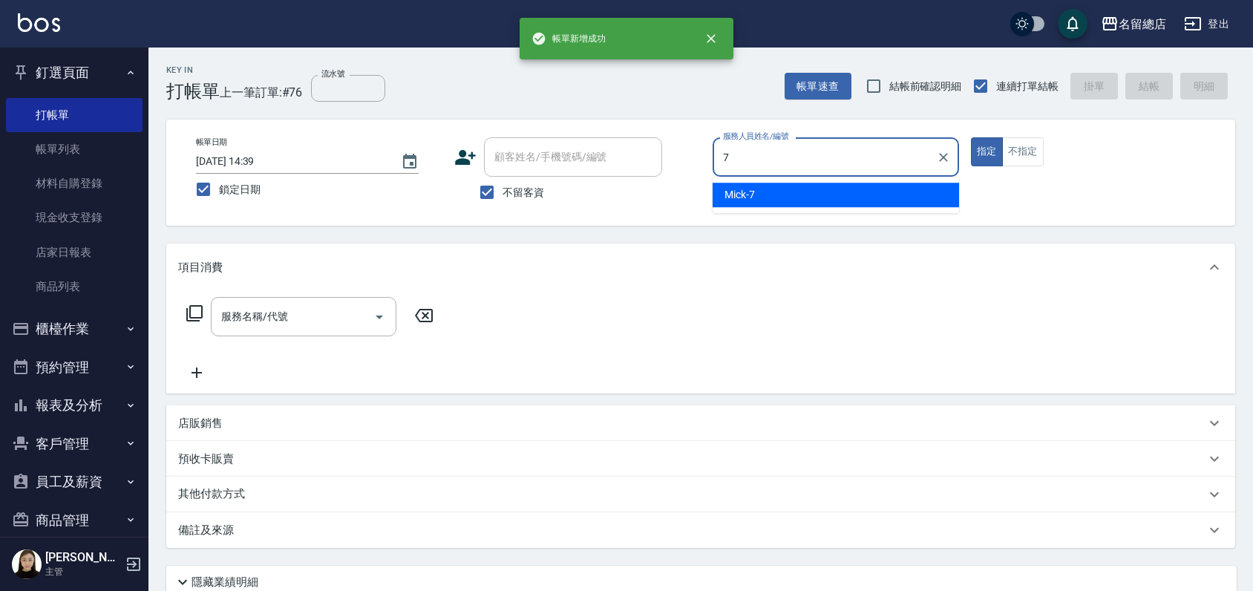
type input "Mick-7"
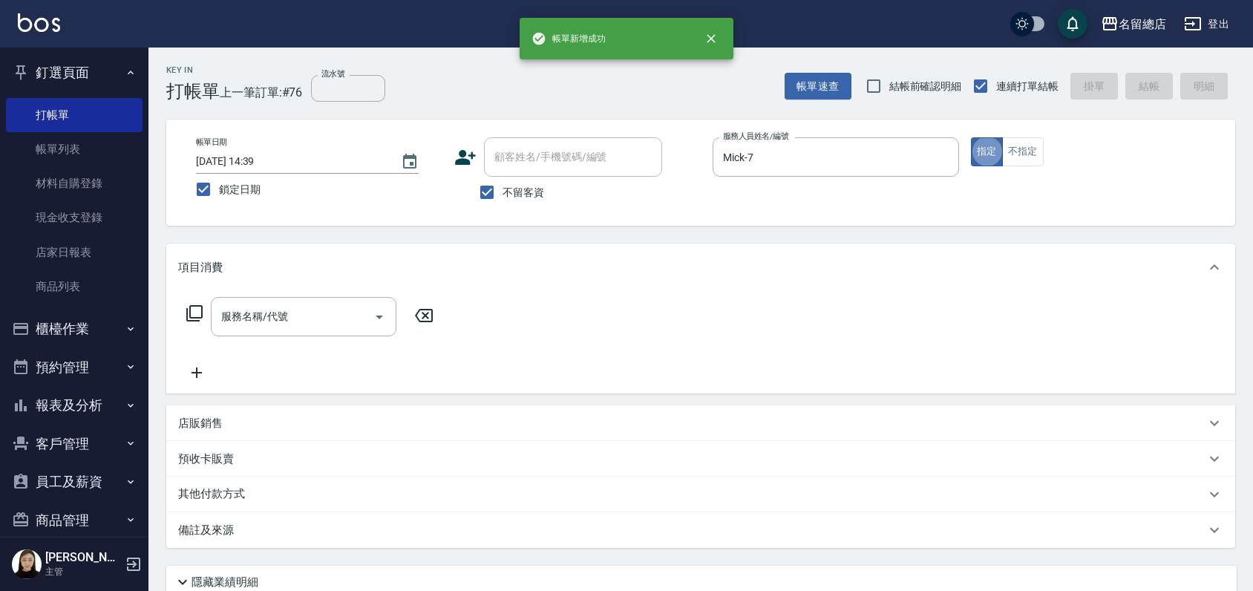
type button "true"
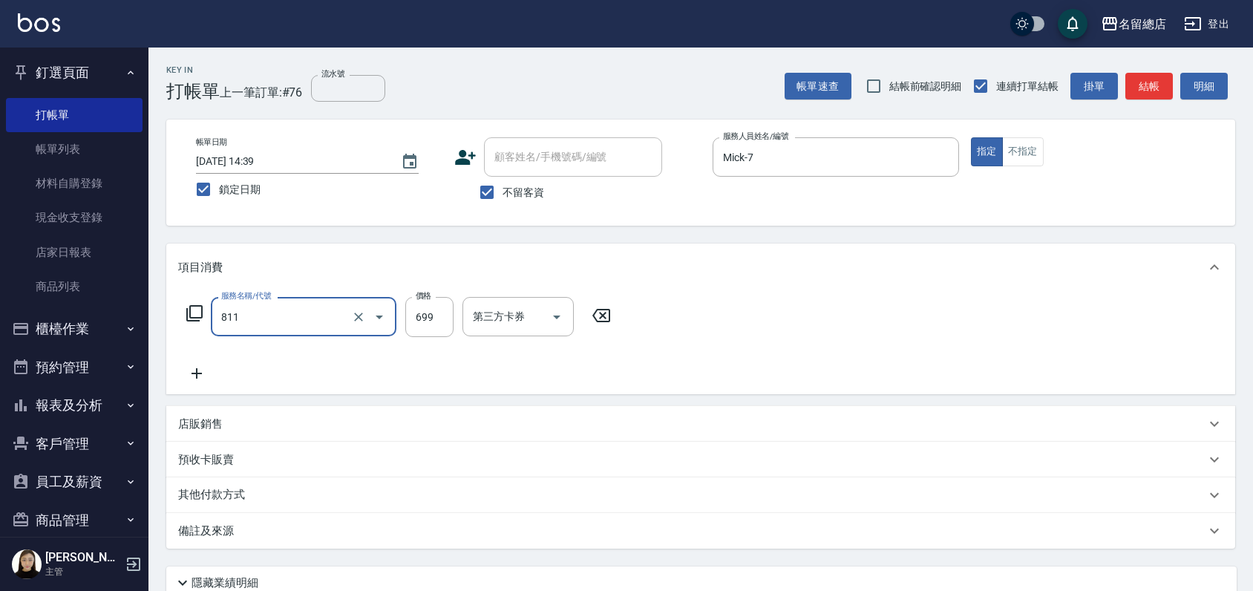
type input "洗+剪(811)"
type input "800"
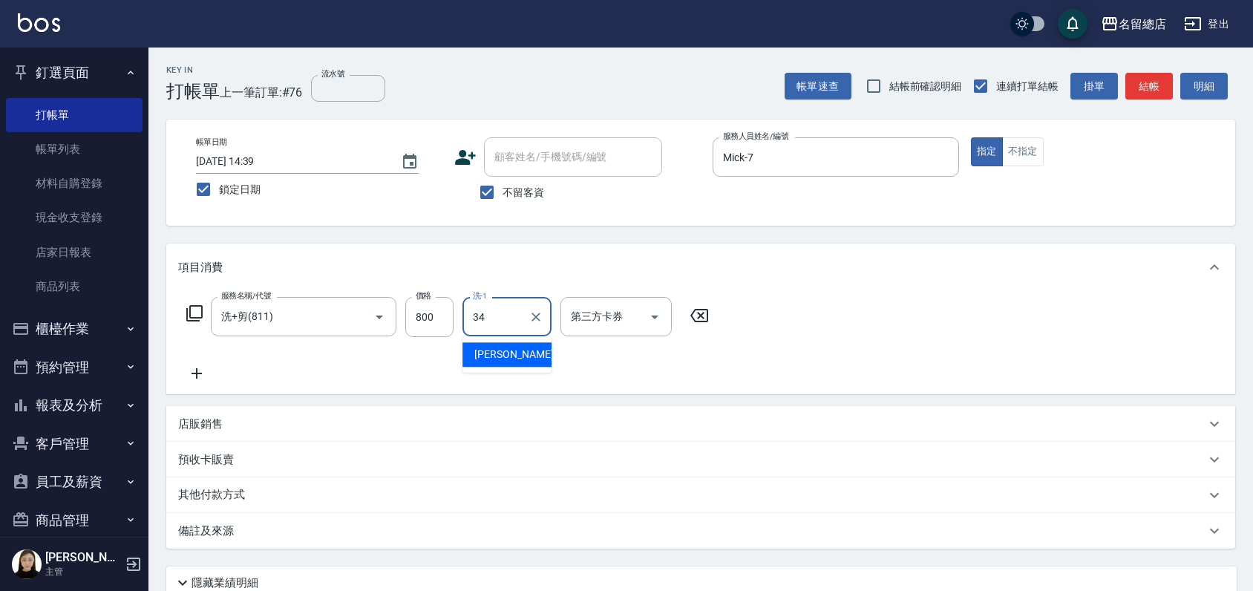
type input "[PERSON_NAME]-34"
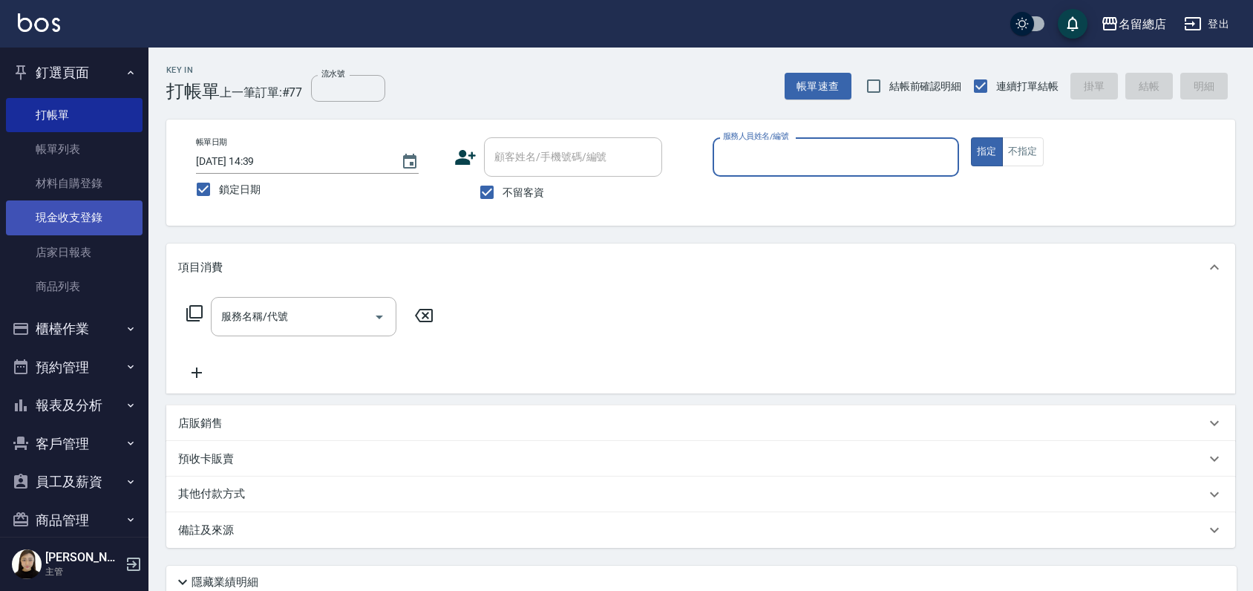
click at [68, 209] on link "現金收支登錄" at bounding box center [74, 217] width 137 height 34
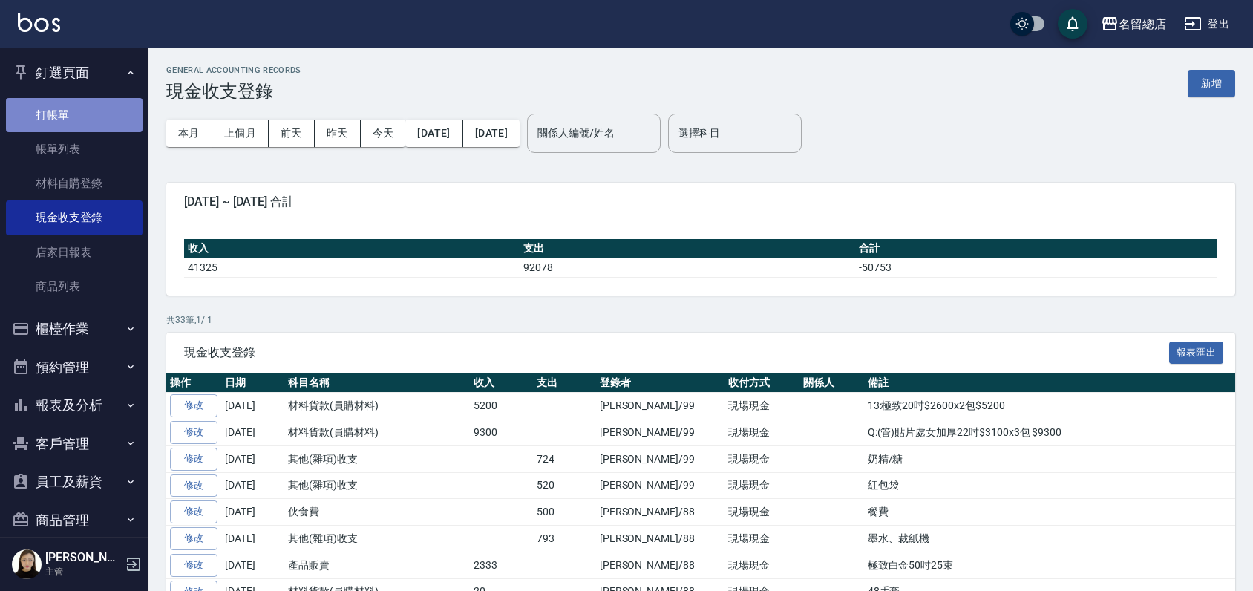
click at [77, 108] on link "打帳單" at bounding box center [74, 115] width 137 height 34
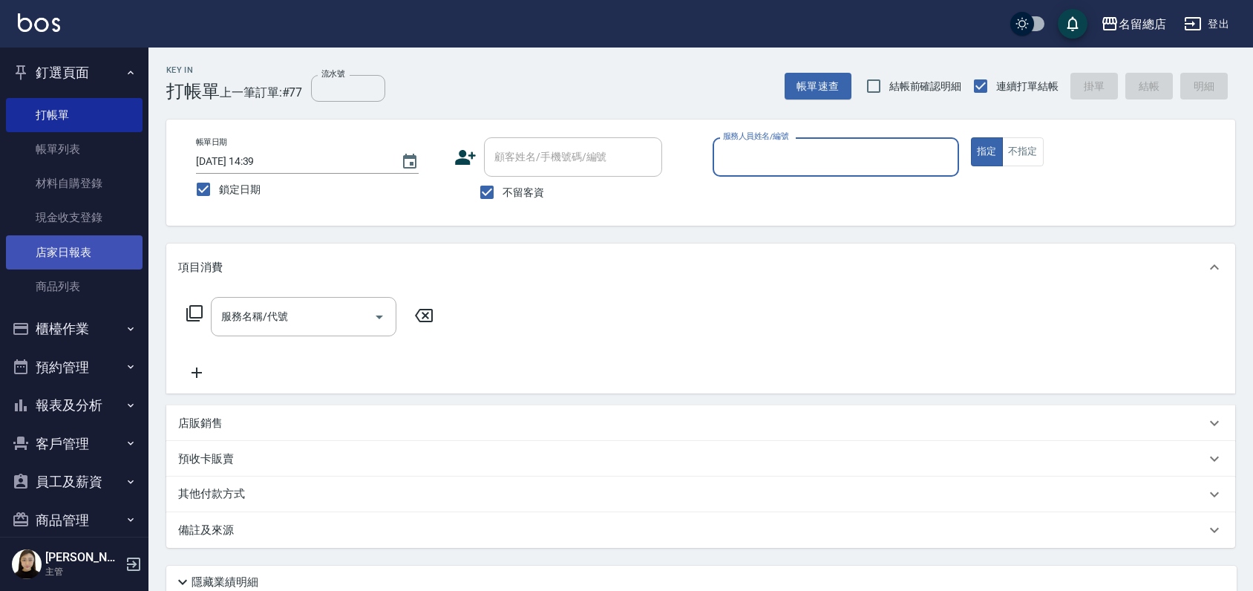
click at [71, 252] on link "店家日報表" at bounding box center [74, 252] width 137 height 34
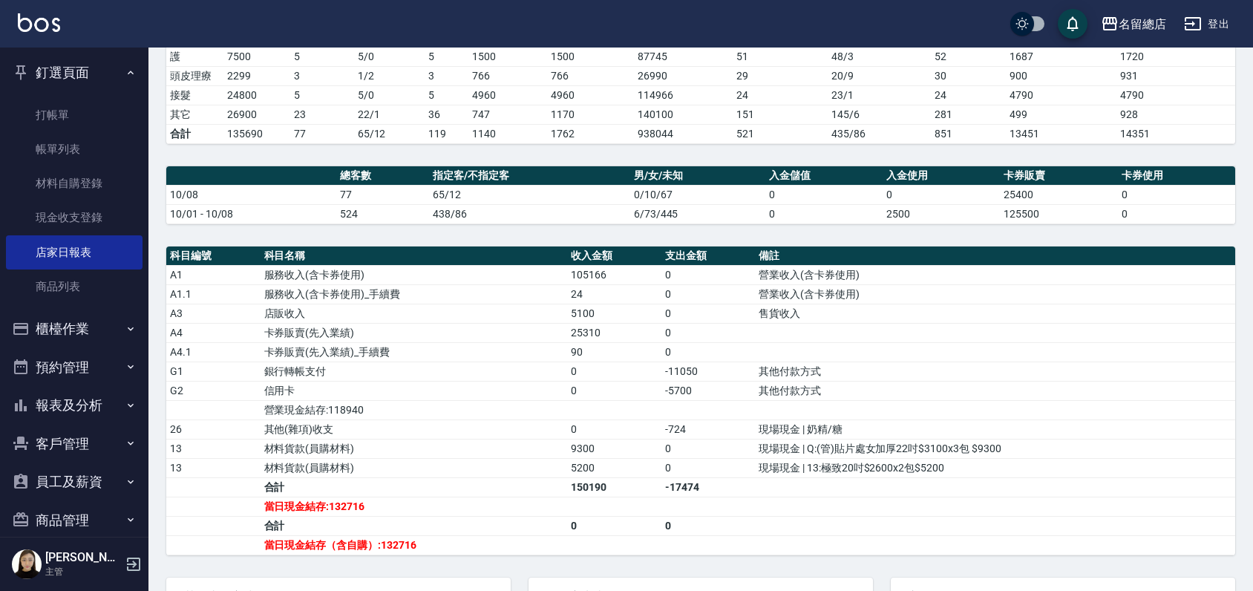
scroll to position [330, 0]
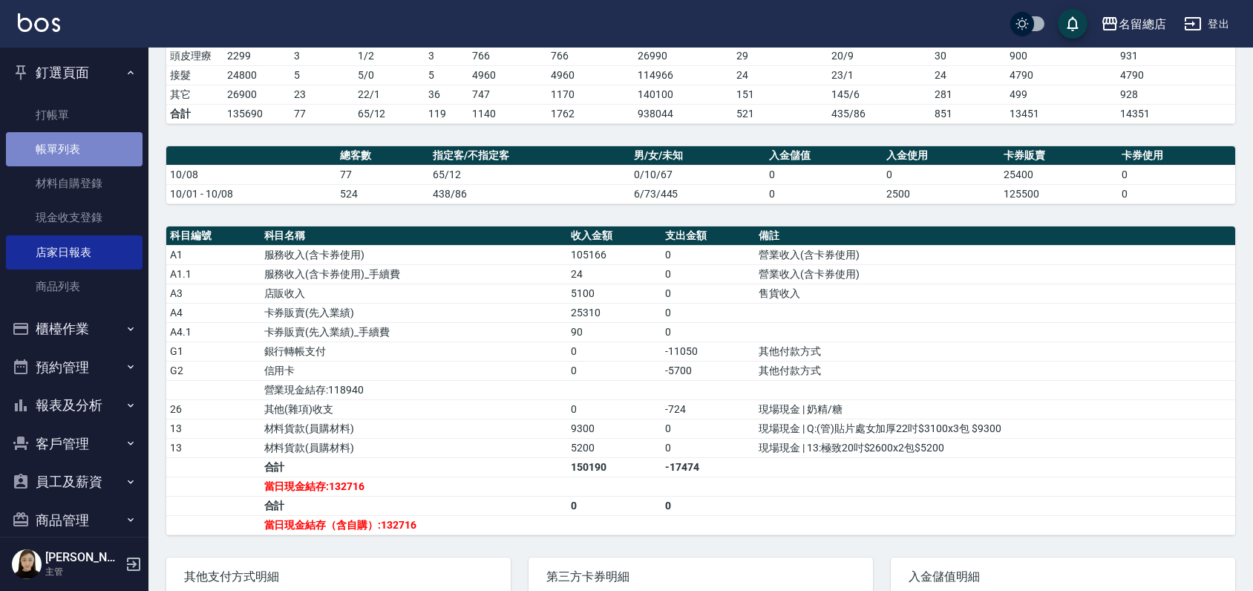
click at [80, 152] on link "帳單列表" at bounding box center [74, 149] width 137 height 34
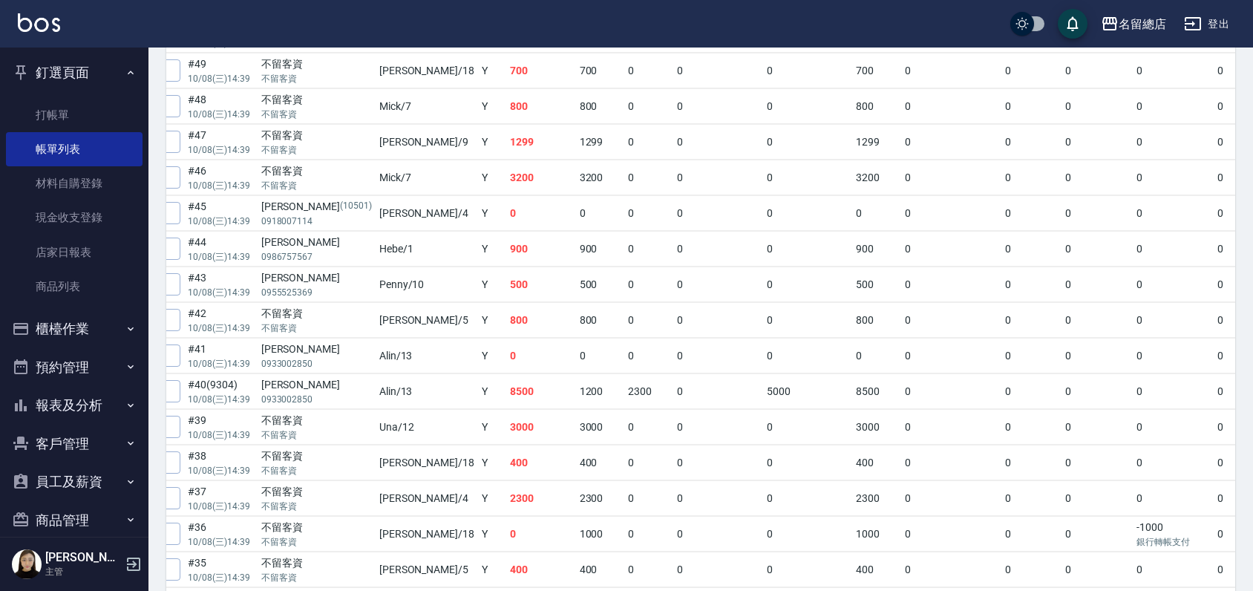
scroll to position [1420, 0]
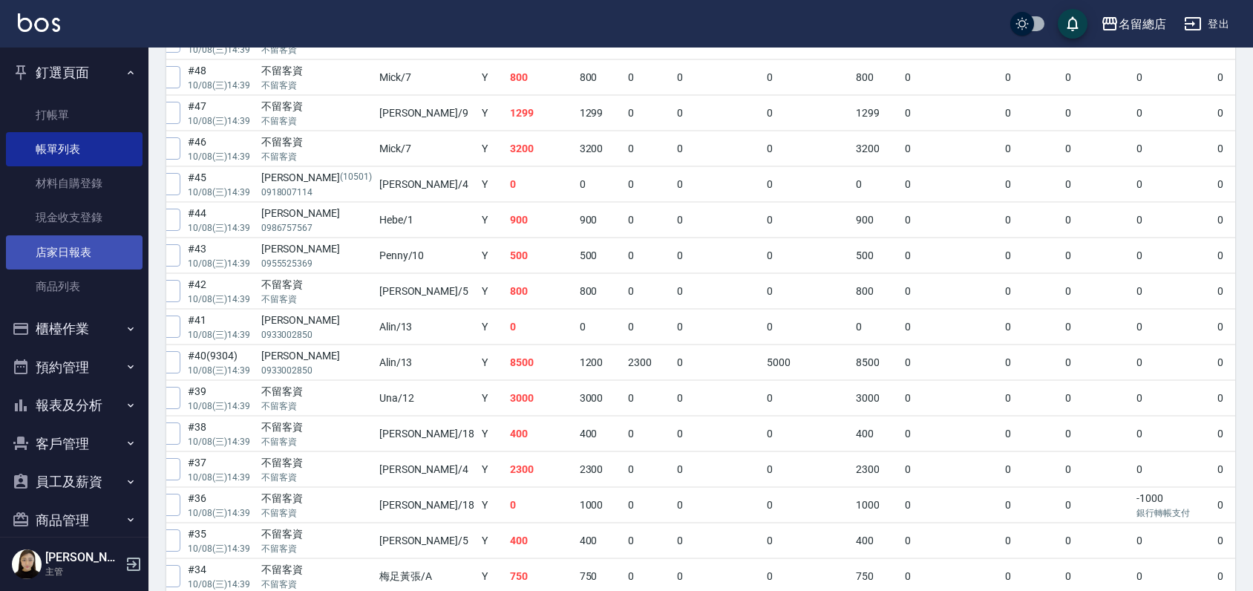
click at [80, 251] on link "店家日報表" at bounding box center [74, 252] width 137 height 34
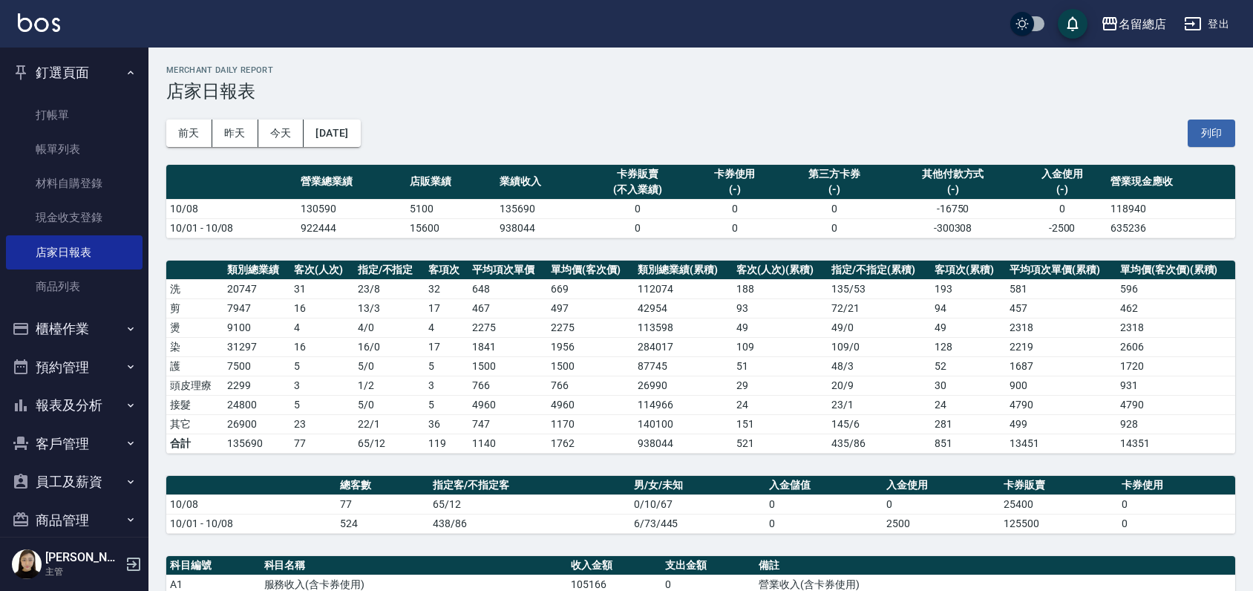
drag, startPoint x: 83, startPoint y: 145, endPoint x: 764, endPoint y: 370, distance: 716.9
click at [82, 145] on link "帳單列表" at bounding box center [74, 149] width 137 height 34
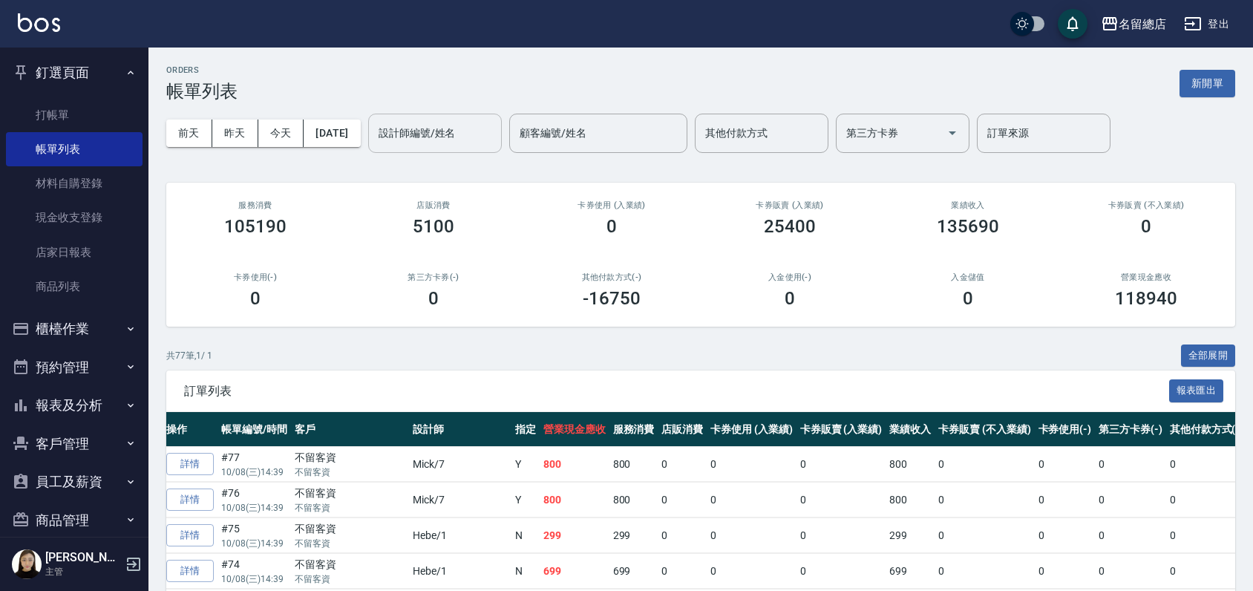
click at [457, 143] on input "設計師編號/姓名" at bounding box center [435, 133] width 120 height 26
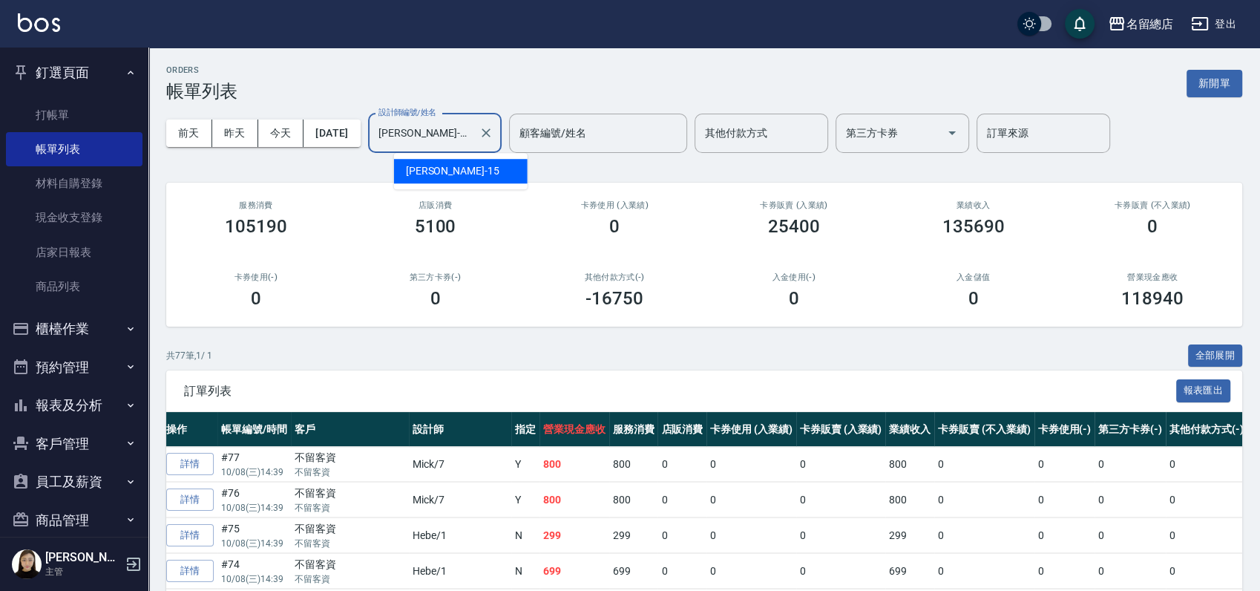
type input "[PERSON_NAME]-15"
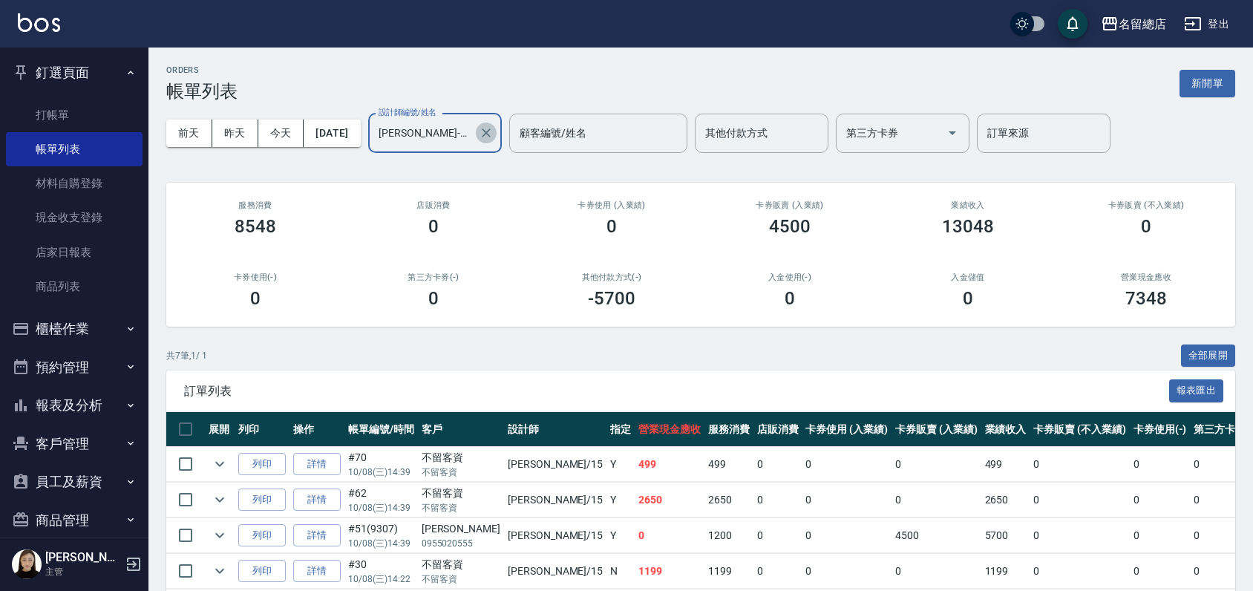
click at [494, 131] on icon "Clear" at bounding box center [486, 132] width 15 height 15
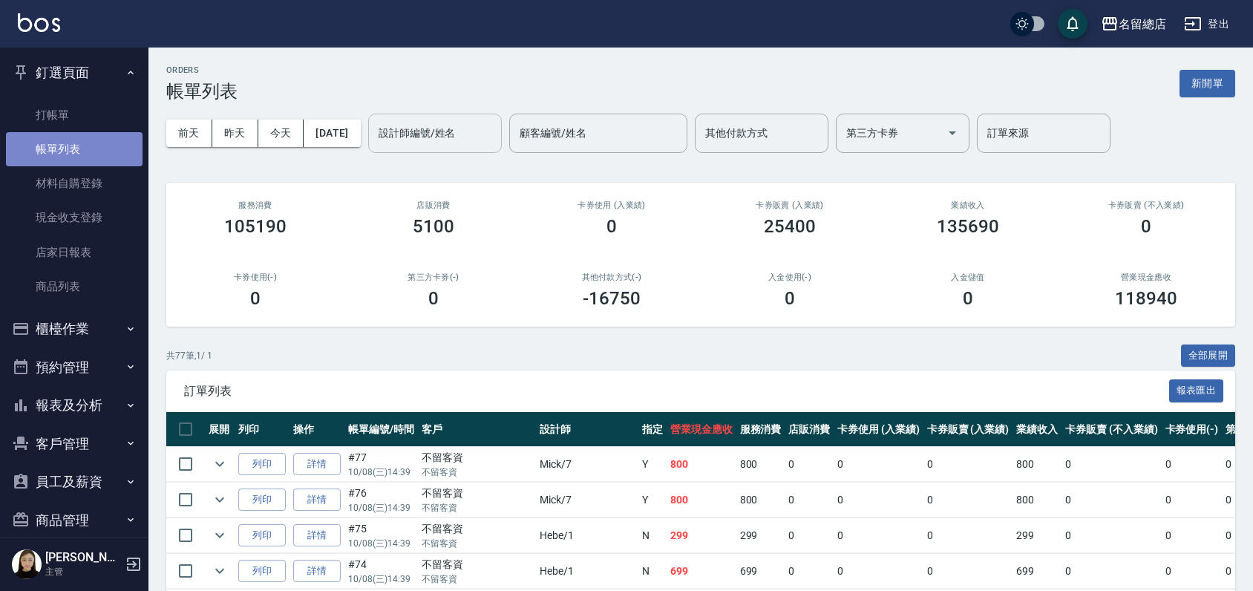
click at [95, 145] on link "帳單列表" at bounding box center [74, 149] width 137 height 34
click at [79, 152] on link "帳單列表" at bounding box center [74, 149] width 137 height 34
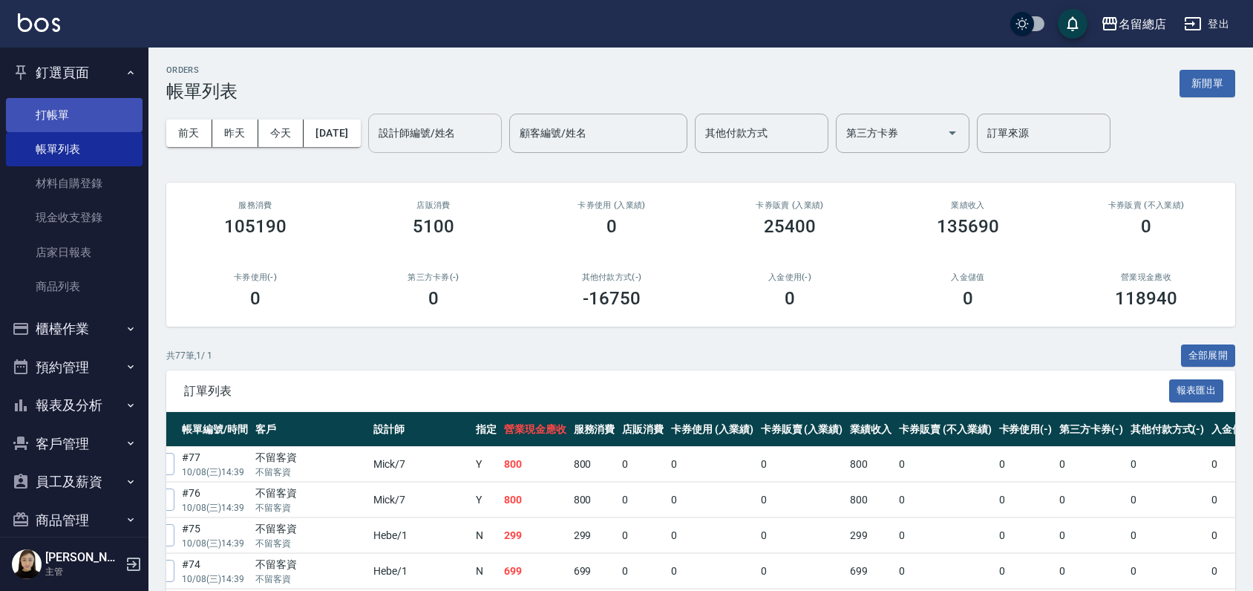
click at [69, 117] on link "打帳單" at bounding box center [74, 115] width 137 height 34
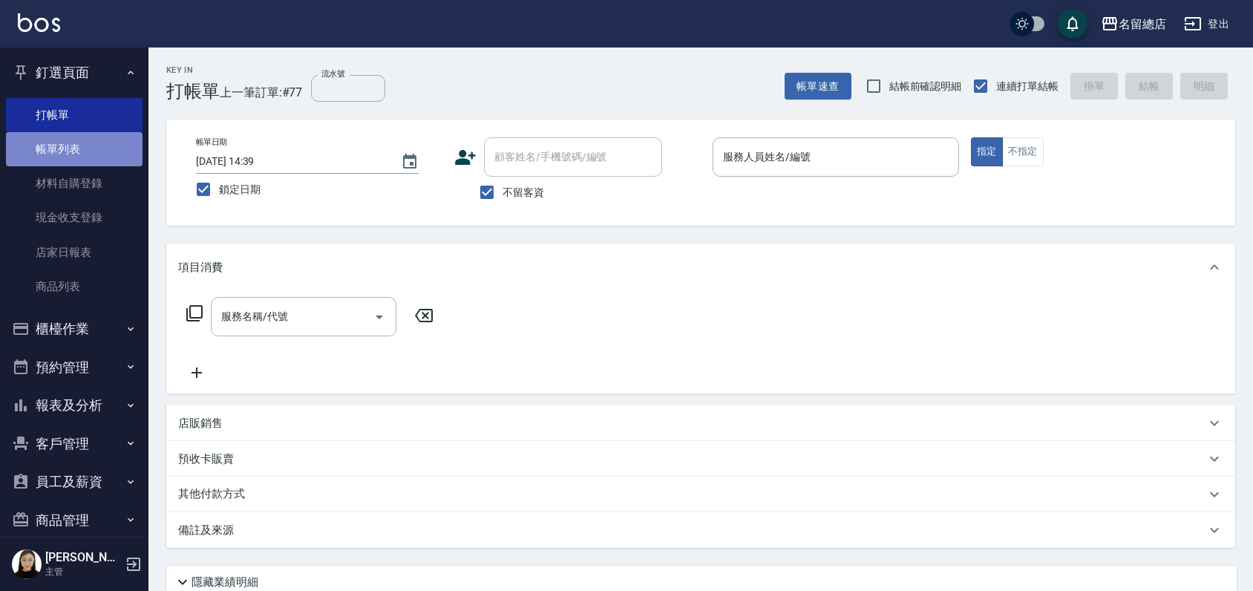
click at [75, 151] on link "帳單列表" at bounding box center [74, 149] width 137 height 34
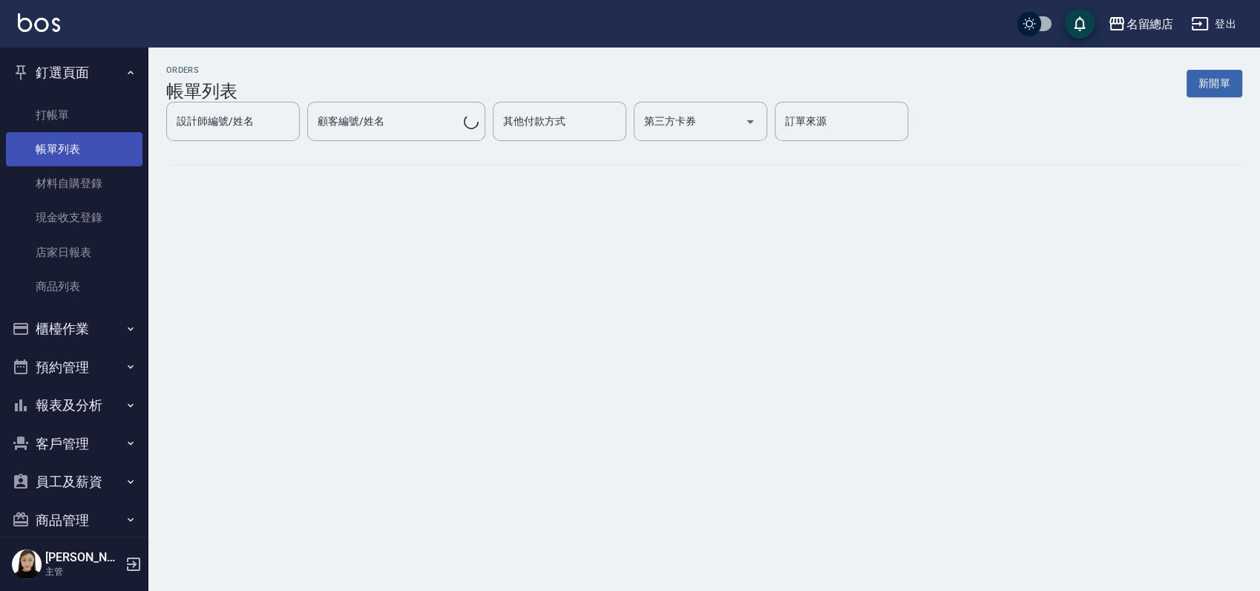
click at [88, 154] on link "帳單列表" at bounding box center [74, 149] width 137 height 34
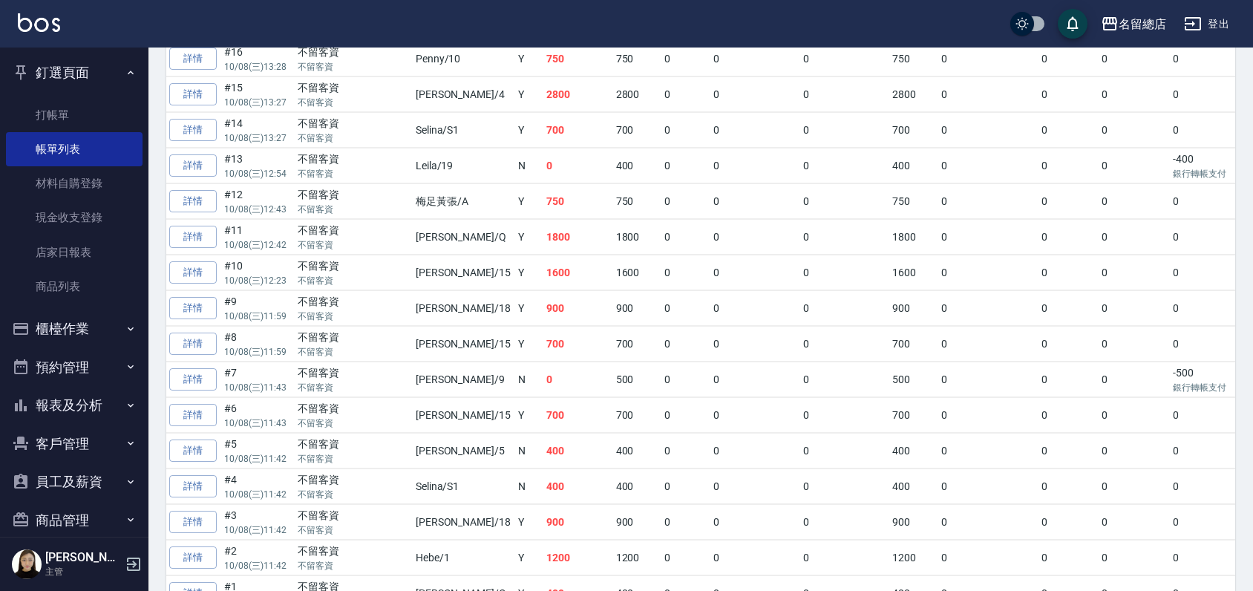
scroll to position [2575, 0]
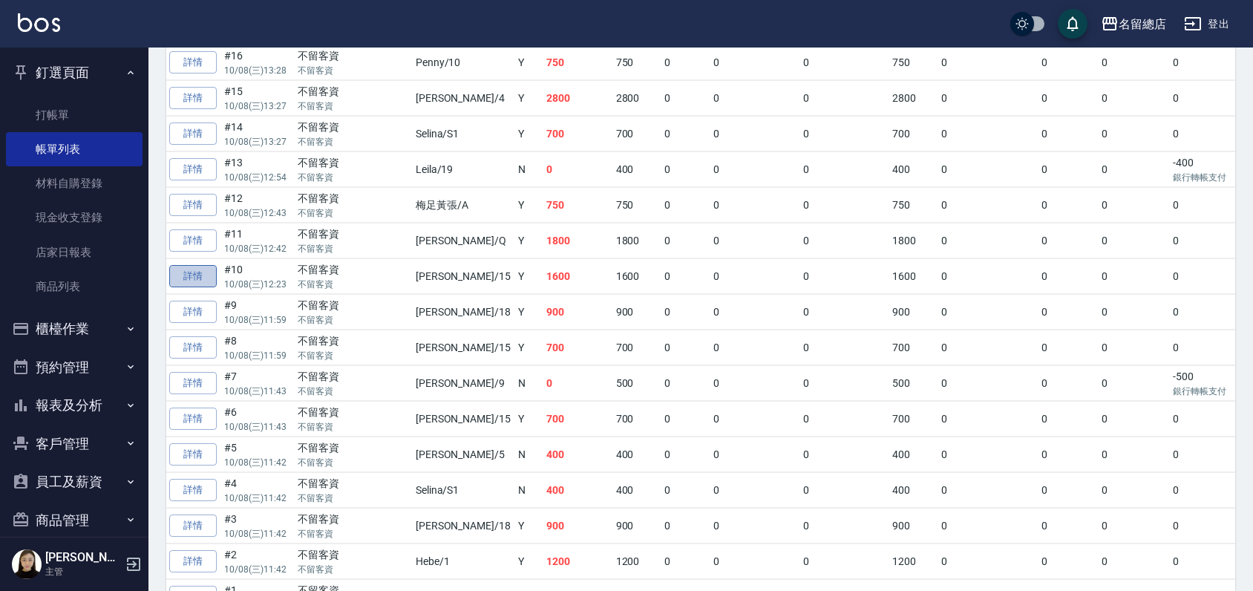
click at [202, 265] on link "詳情" at bounding box center [193, 276] width 48 height 23
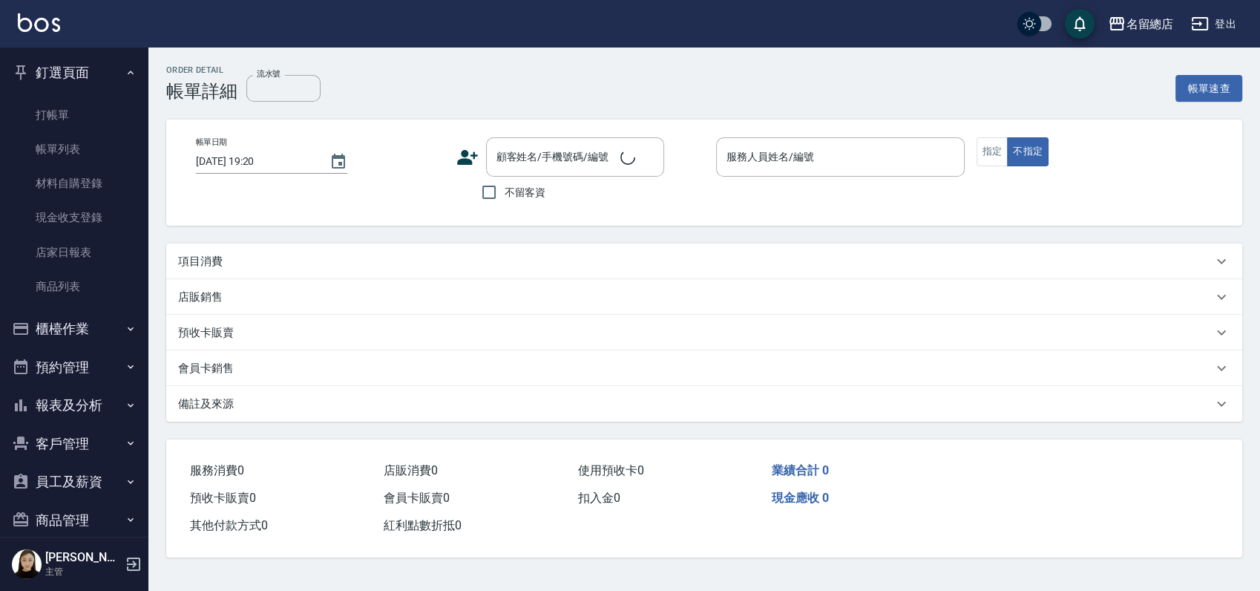
type input "[DATE] 12:23"
checkbox input "true"
type input "[PERSON_NAME]-15"
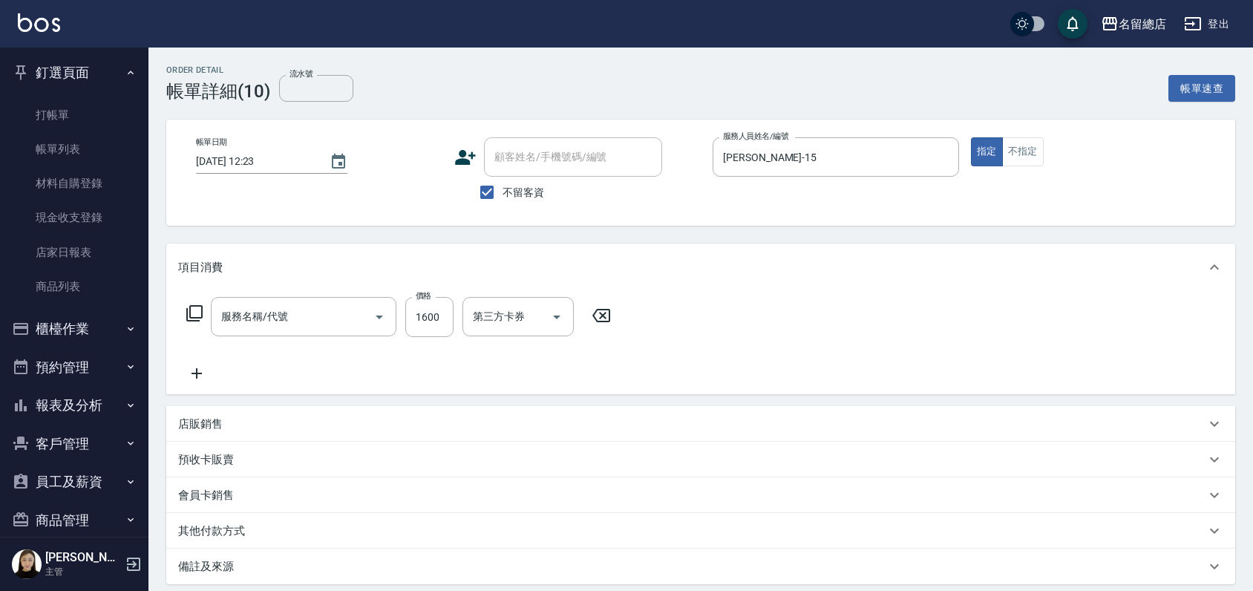
type input "染髮1500以上(502)"
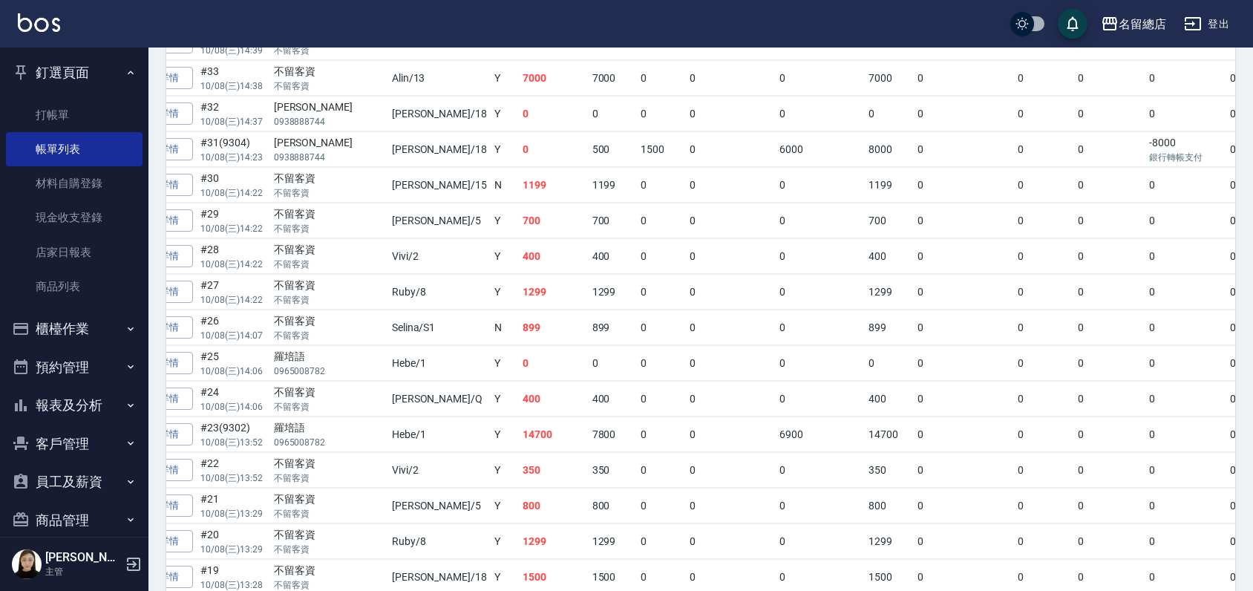
scroll to position [1915, 0]
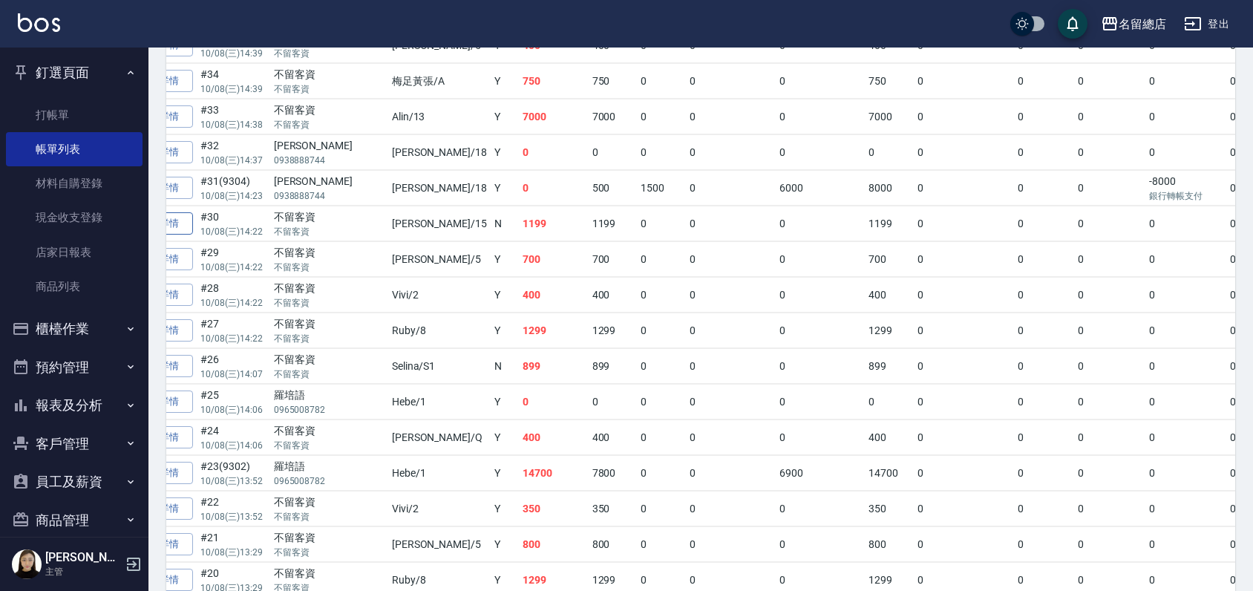
click at [183, 218] on link "詳情" at bounding box center [169, 223] width 48 height 23
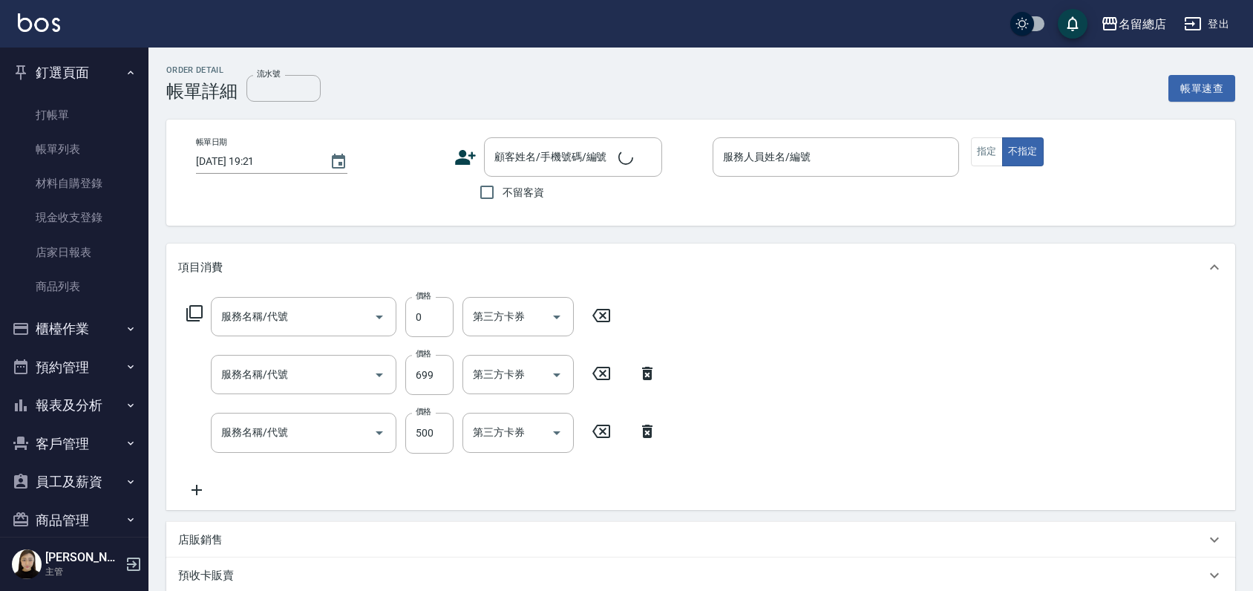
type input "[DATE] 14:22"
checkbox input "true"
type input "[PERSON_NAME]-15"
type input "洗髮(免費)(600)"
type input "洗+剪(811)"
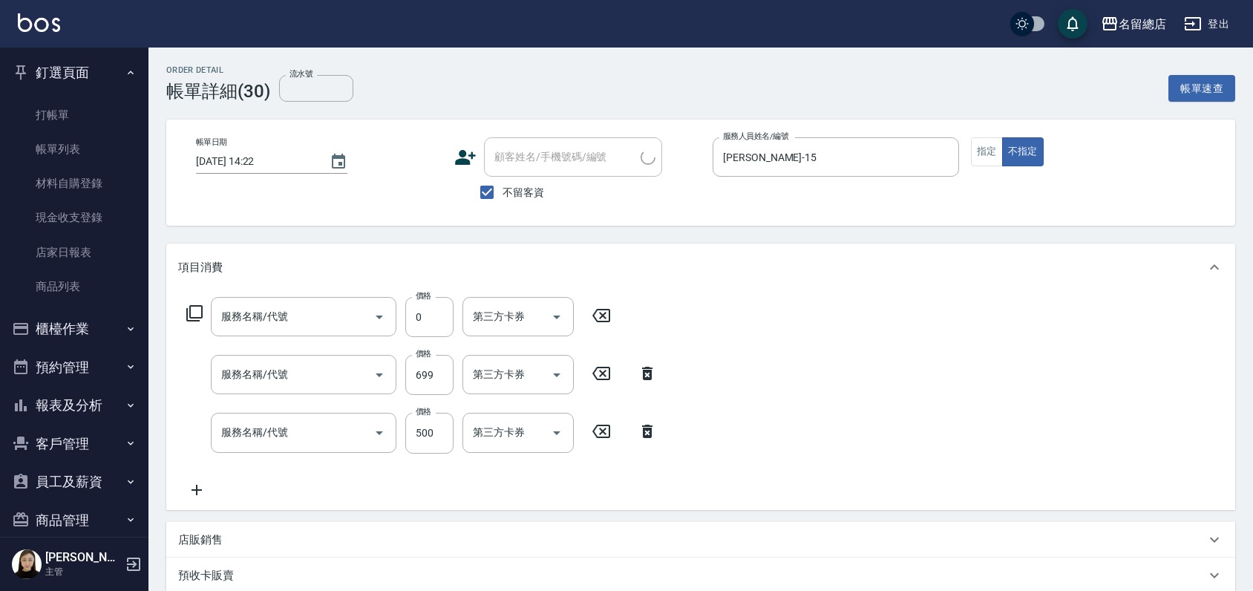
type input "洗+剪(811)"
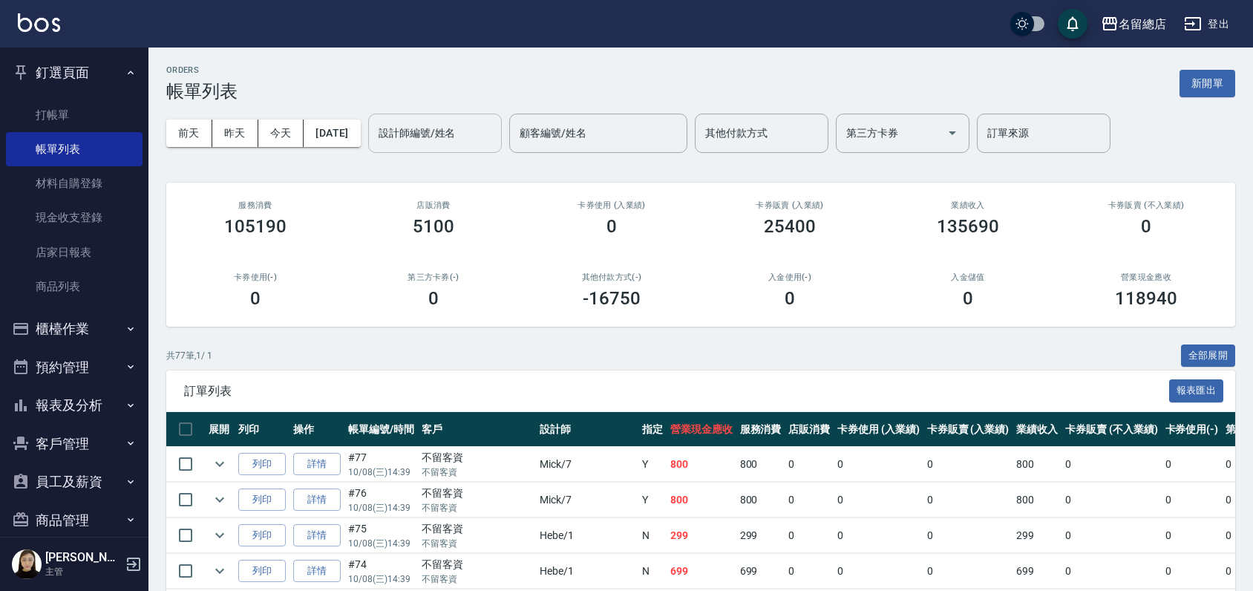
click at [468, 129] on input "設計師編號/姓名" at bounding box center [435, 133] width 120 height 26
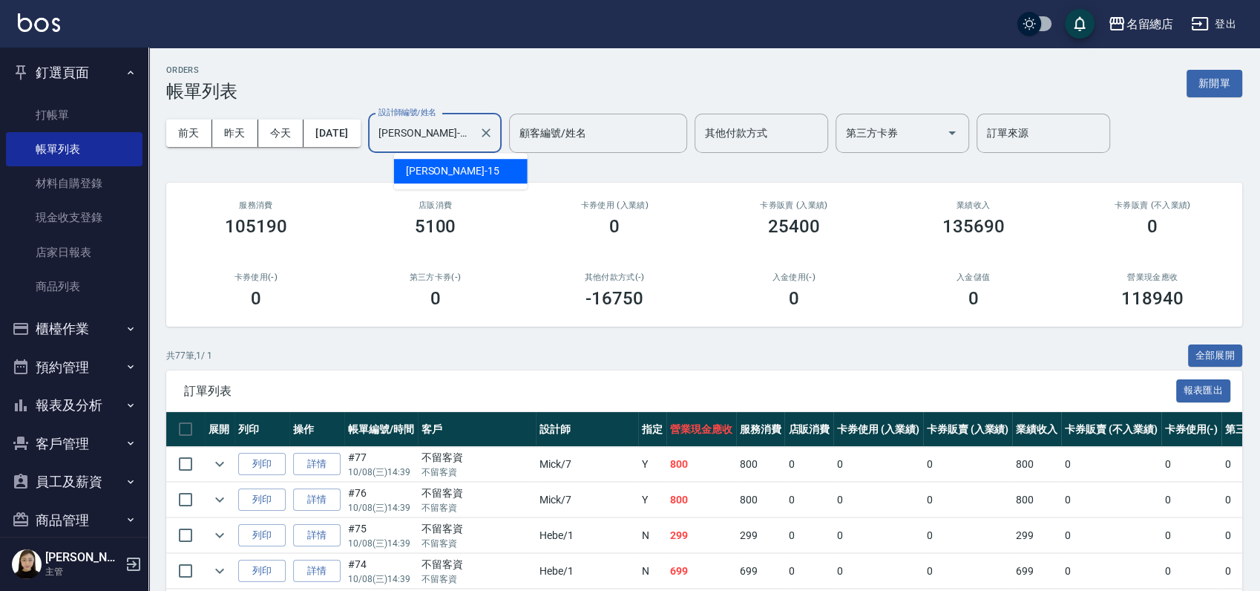
type input "[PERSON_NAME]-15"
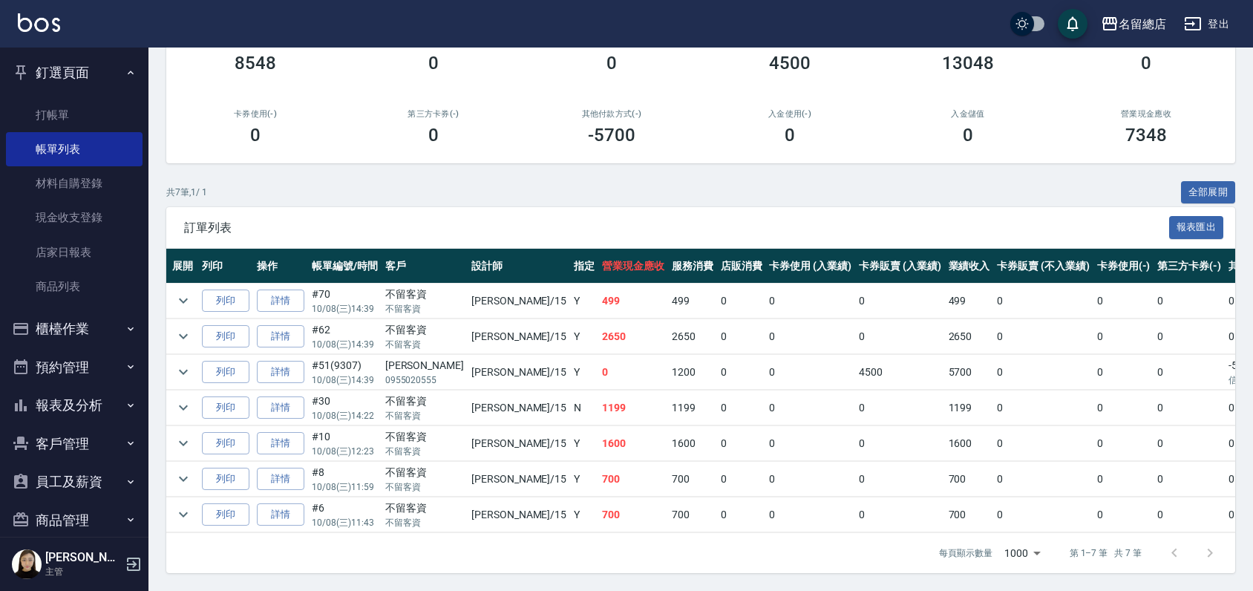
scroll to position [0, 36]
click at [83, 158] on link "帳單列表" at bounding box center [74, 149] width 137 height 34
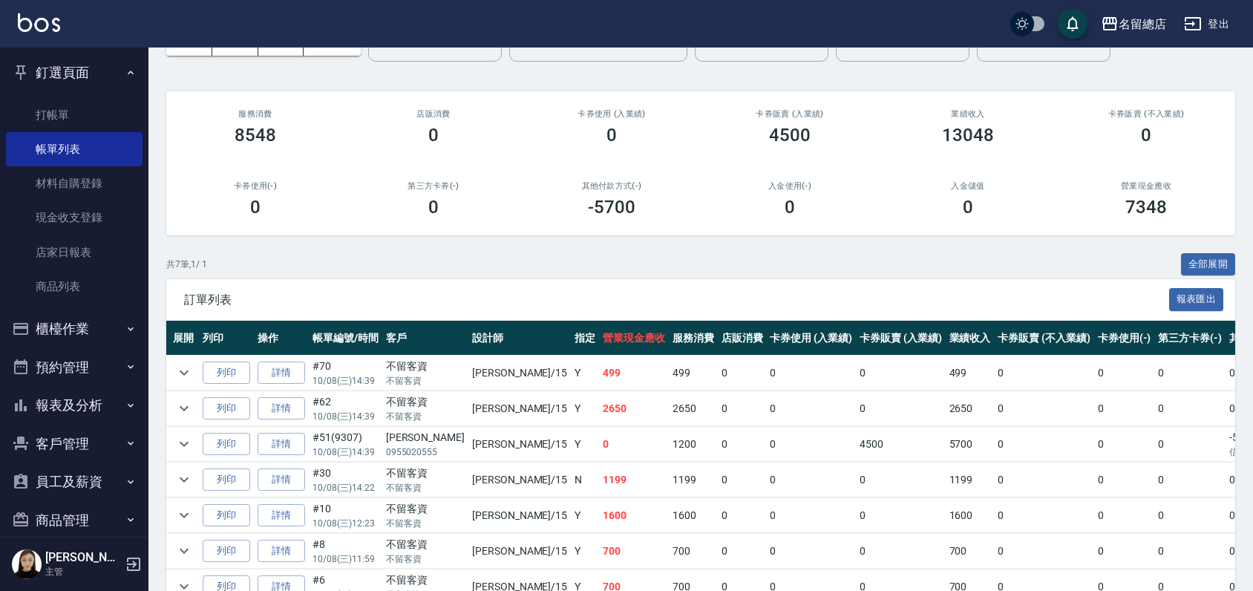
scroll to position [0, 0]
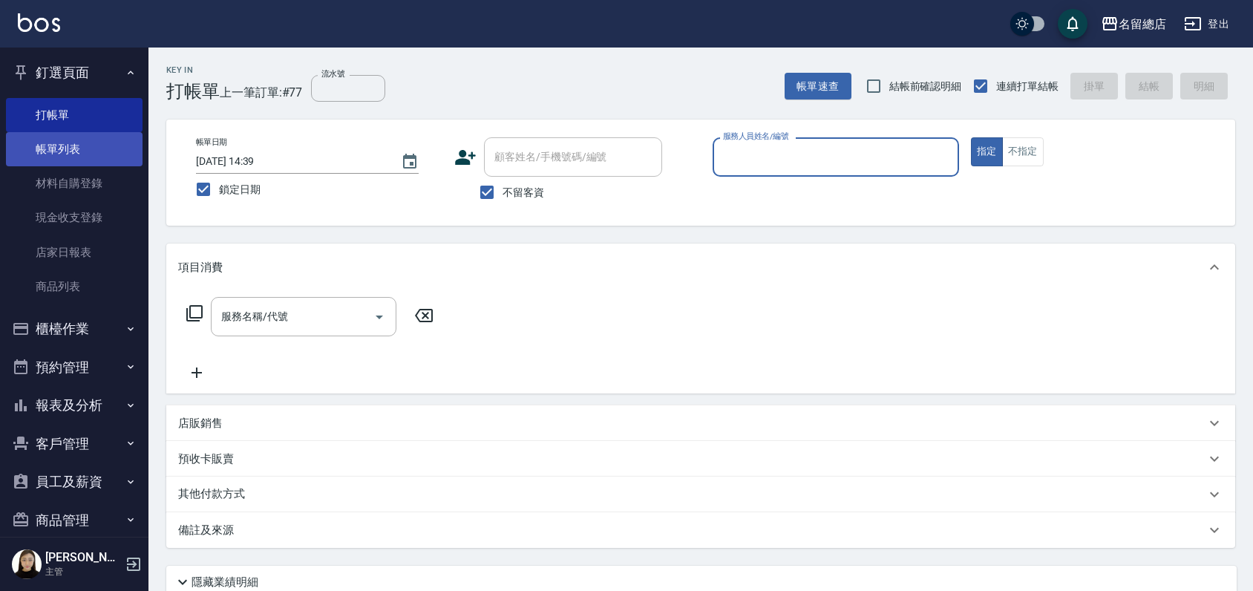
click at [88, 154] on link "帳單列表" at bounding box center [74, 149] width 137 height 34
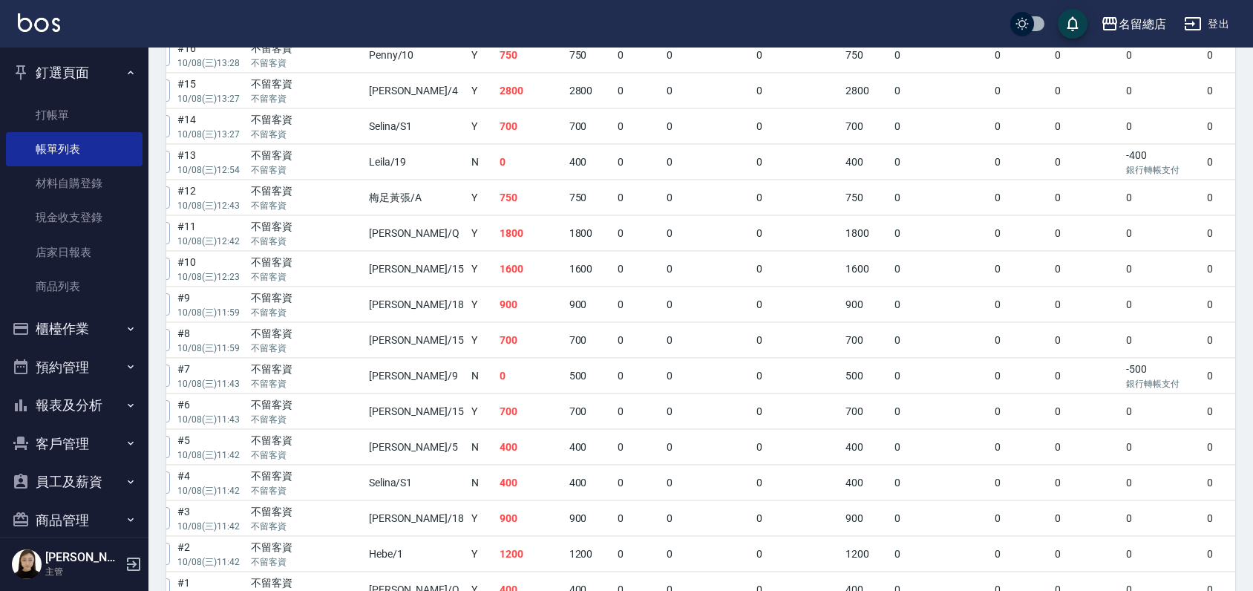
scroll to position [2658, 0]
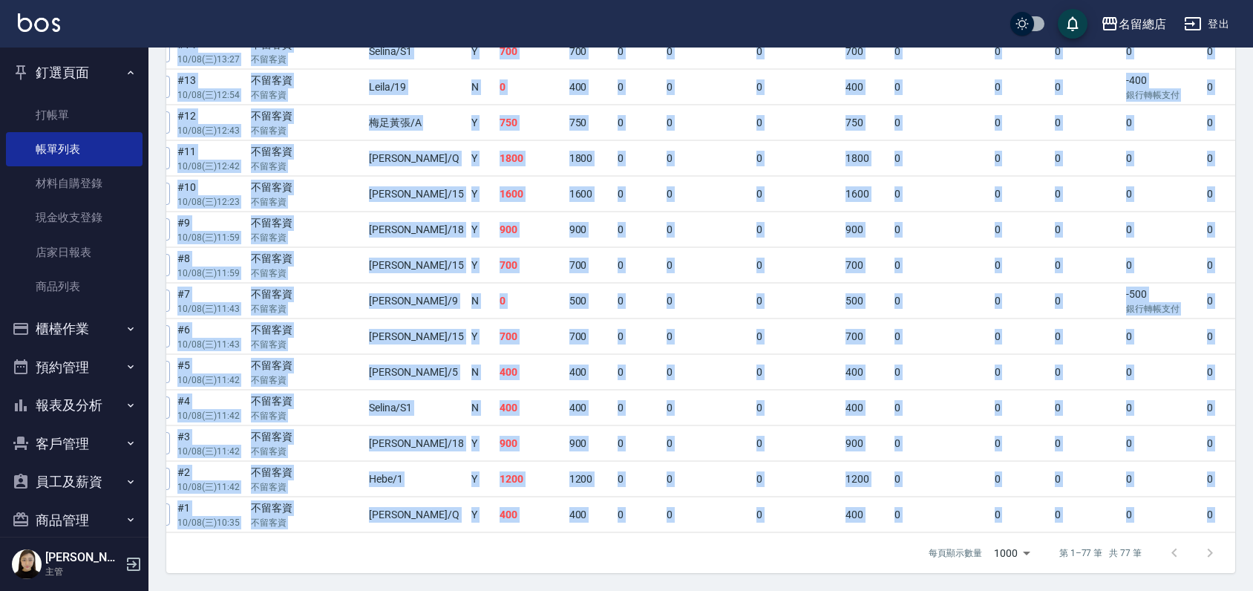
drag, startPoint x: 523, startPoint y: 533, endPoint x: 535, endPoint y: 532, distance: 12.0
drag, startPoint x: 535, startPoint y: 532, endPoint x: 499, endPoint y: 547, distance: 39.6
click at [499, 547] on div "每頁顯示數量 1000 1000 第 1–77 筆 共 77 筆" at bounding box center [700, 553] width 1069 height 40
click at [471, 551] on div "每頁顯示數量 1000 1000 第 1–77 筆 共 77 筆" at bounding box center [700, 553] width 1069 height 40
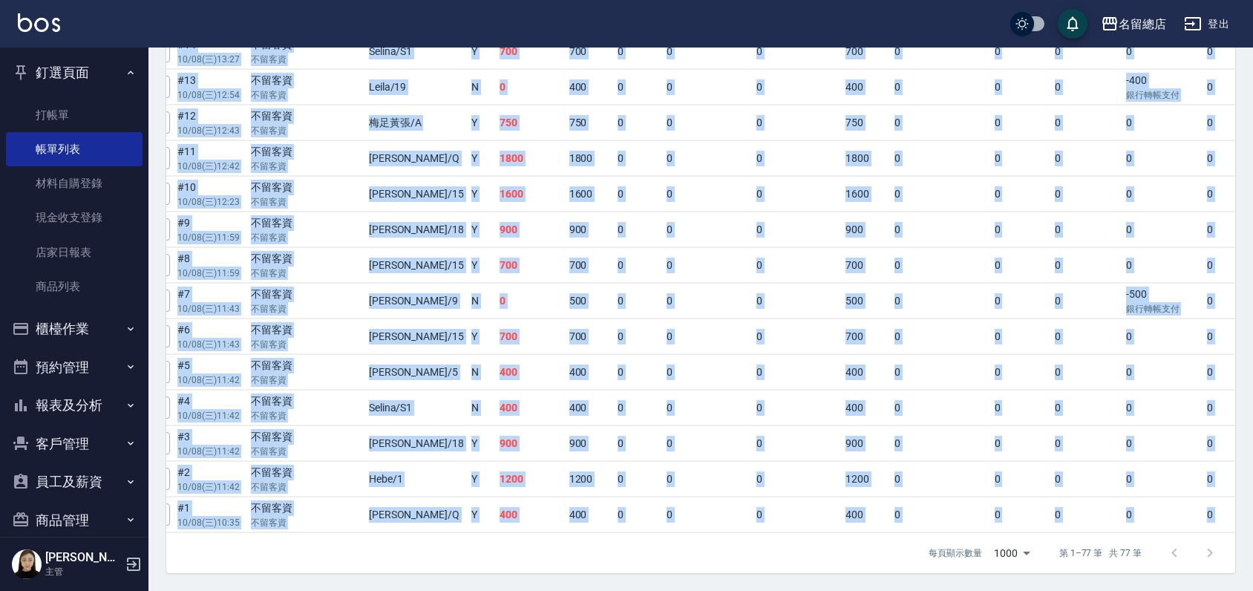
click at [471, 549] on div "每頁顯示數量 1000 1000 第 1–77 筆 共 77 筆" at bounding box center [700, 553] width 1069 height 40
drag, startPoint x: 454, startPoint y: 532, endPoint x: 462, endPoint y: 532, distance: 8.2
drag, startPoint x: 462, startPoint y: 532, endPoint x: 451, endPoint y: 546, distance: 18.1
click at [451, 546] on div "每頁顯示數量 1000 1000 第 1–77 筆 共 77 筆" at bounding box center [700, 553] width 1069 height 40
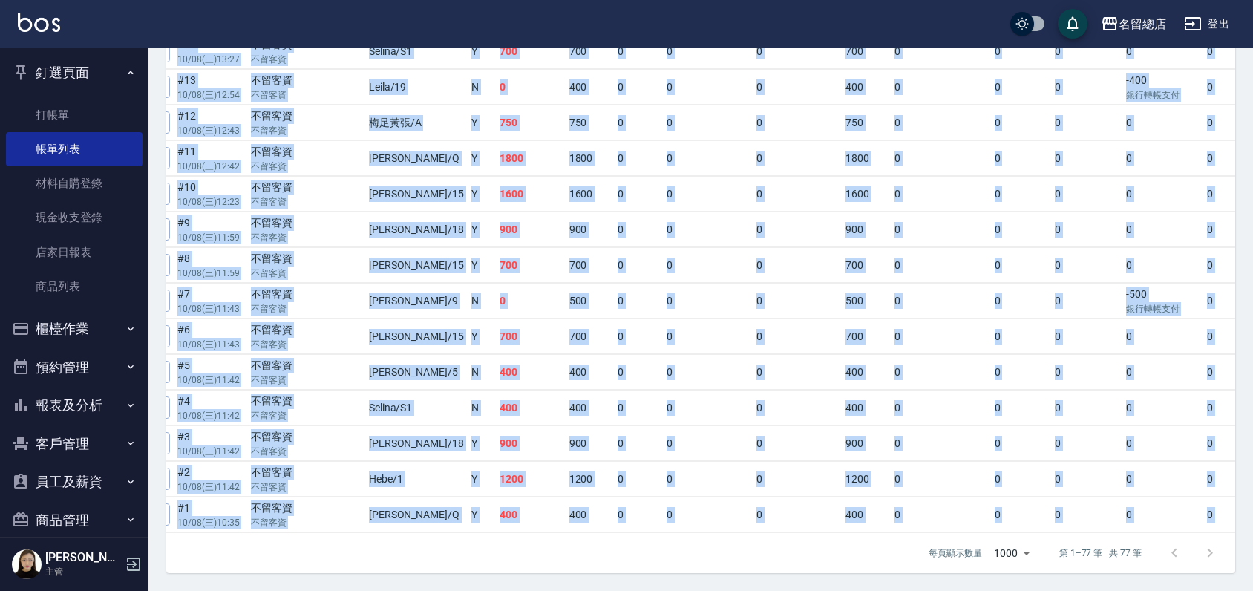
click at [454, 545] on div "每頁顯示數量 1000 1000 第 1–77 筆 共 77 筆" at bounding box center [700, 553] width 1069 height 40
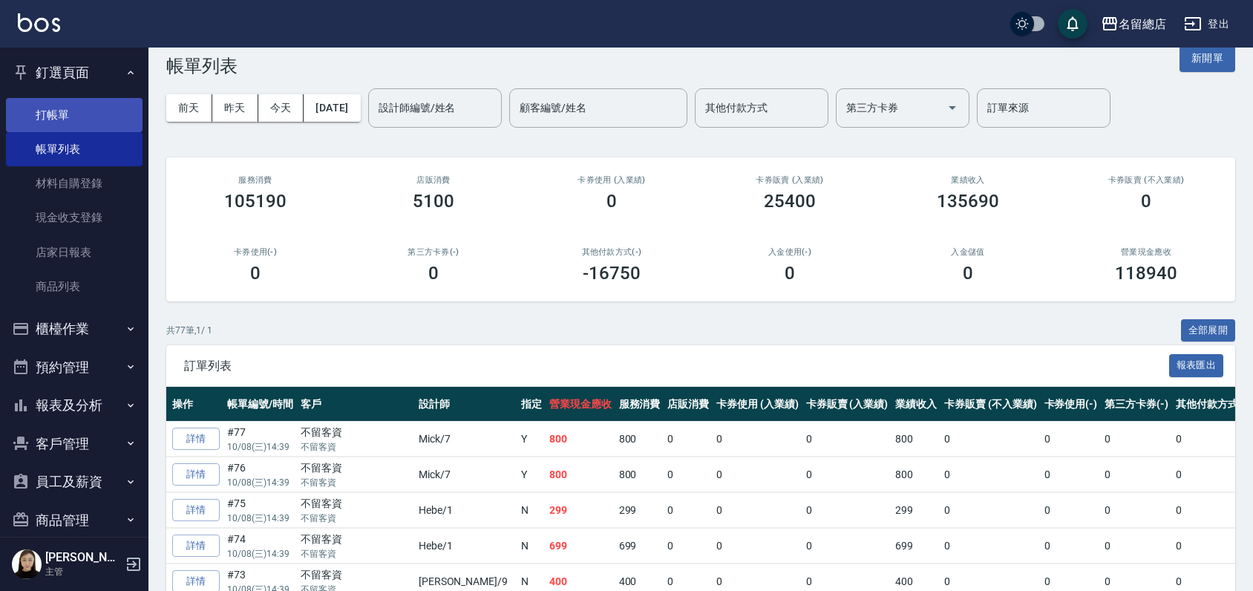
scroll to position [0, 0]
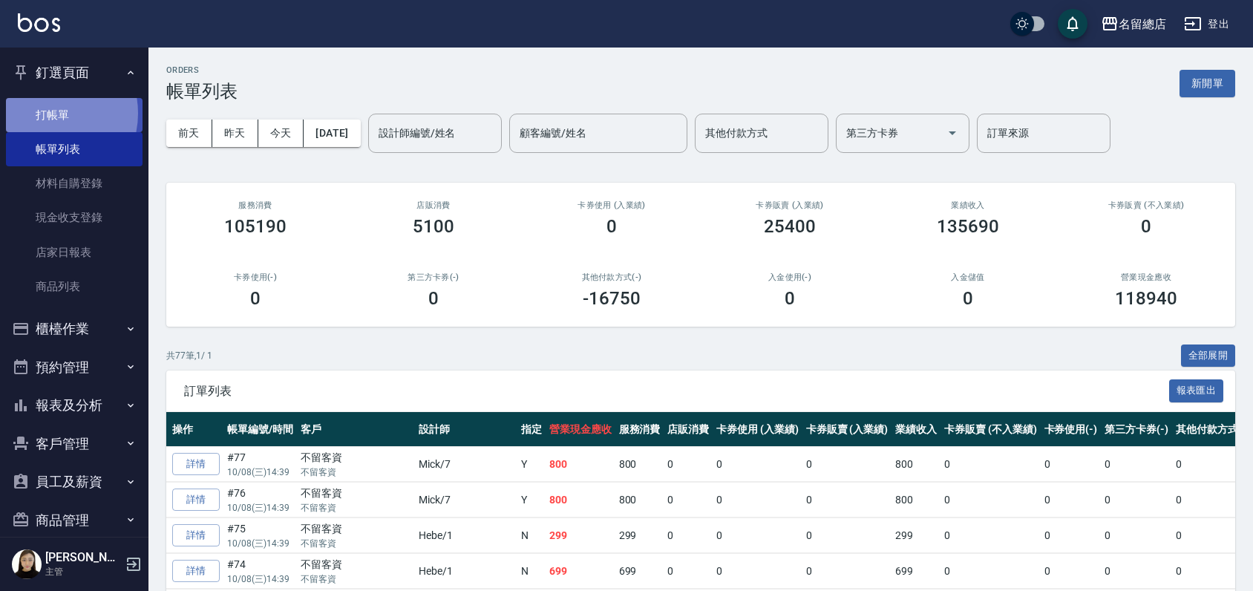
click at [42, 113] on link "打帳單" at bounding box center [74, 115] width 137 height 34
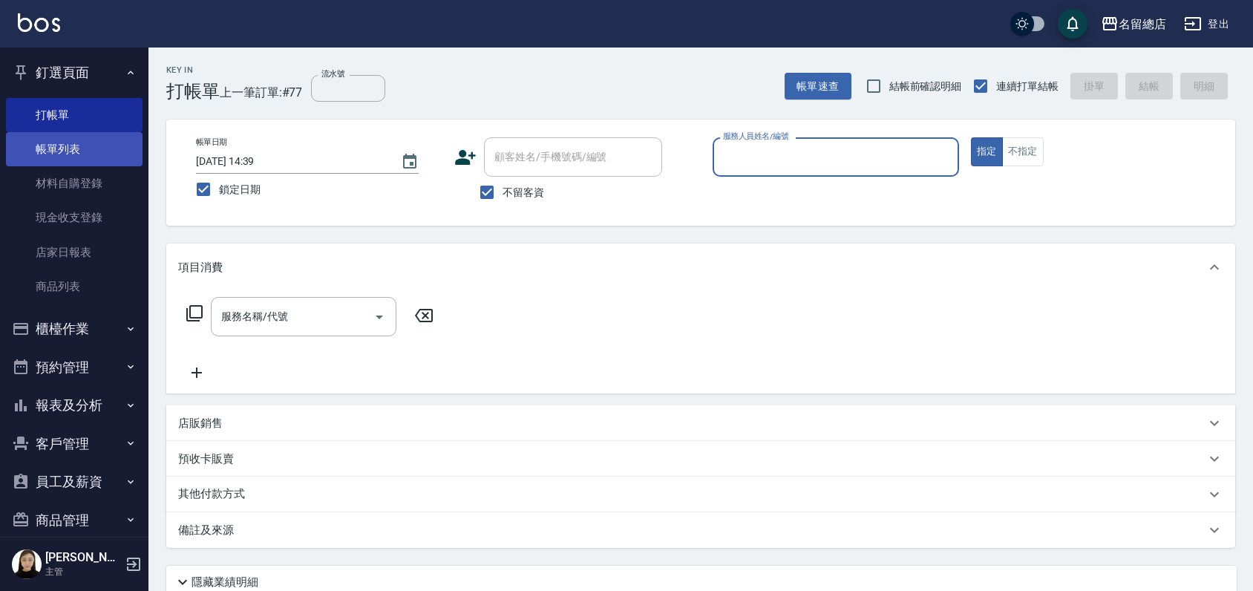
click at [56, 160] on link "帳單列表" at bounding box center [74, 149] width 137 height 34
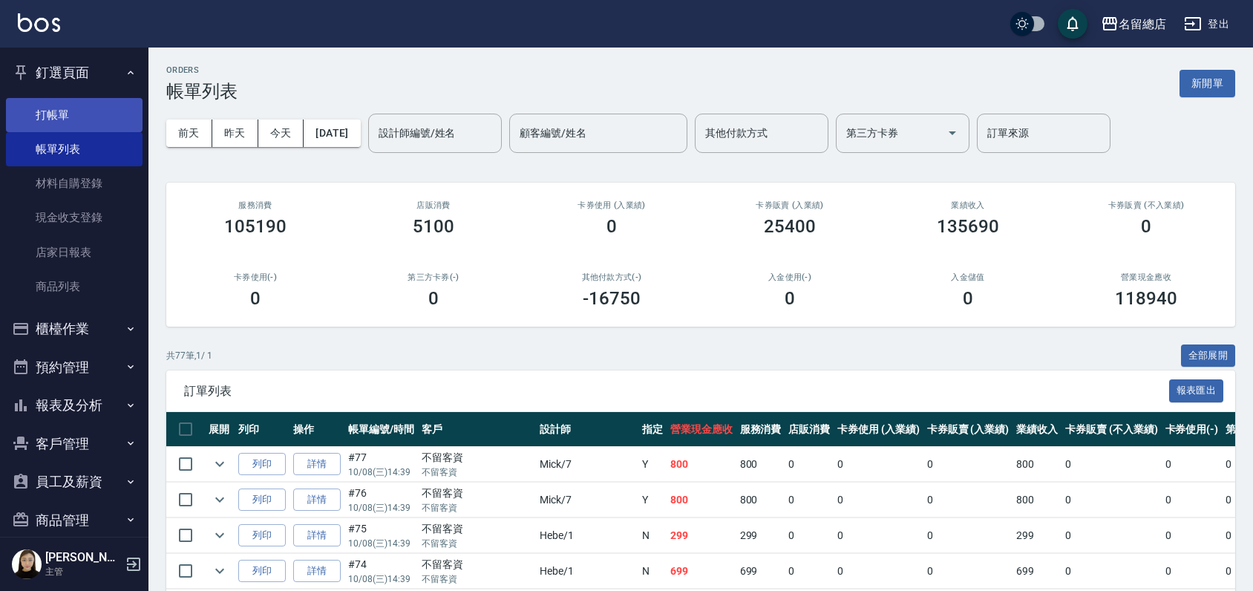
click at [51, 116] on link "打帳單" at bounding box center [74, 115] width 137 height 34
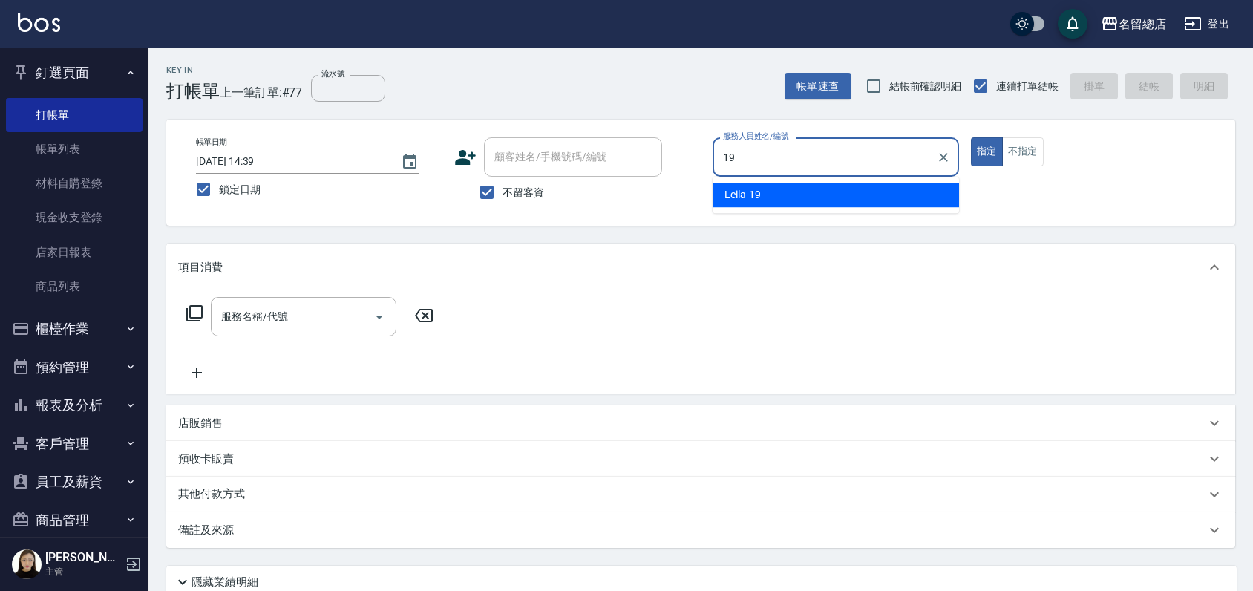
type input "Leila-19"
type button "true"
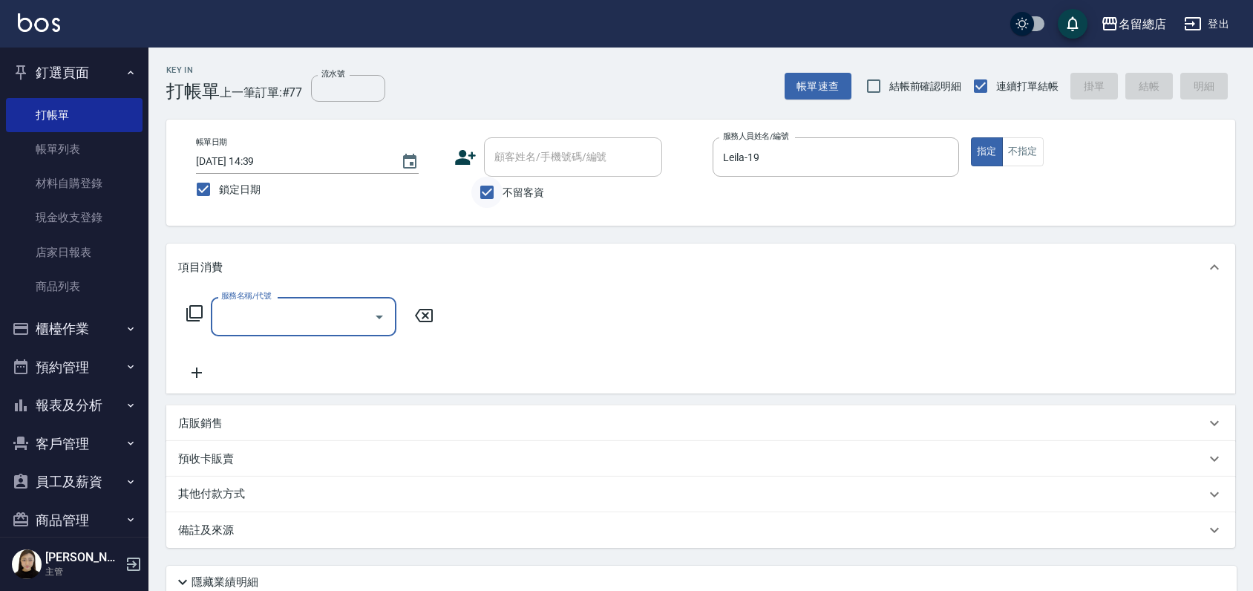
click at [486, 190] on input "不留客資" at bounding box center [486, 192] width 31 height 31
checkbox input "false"
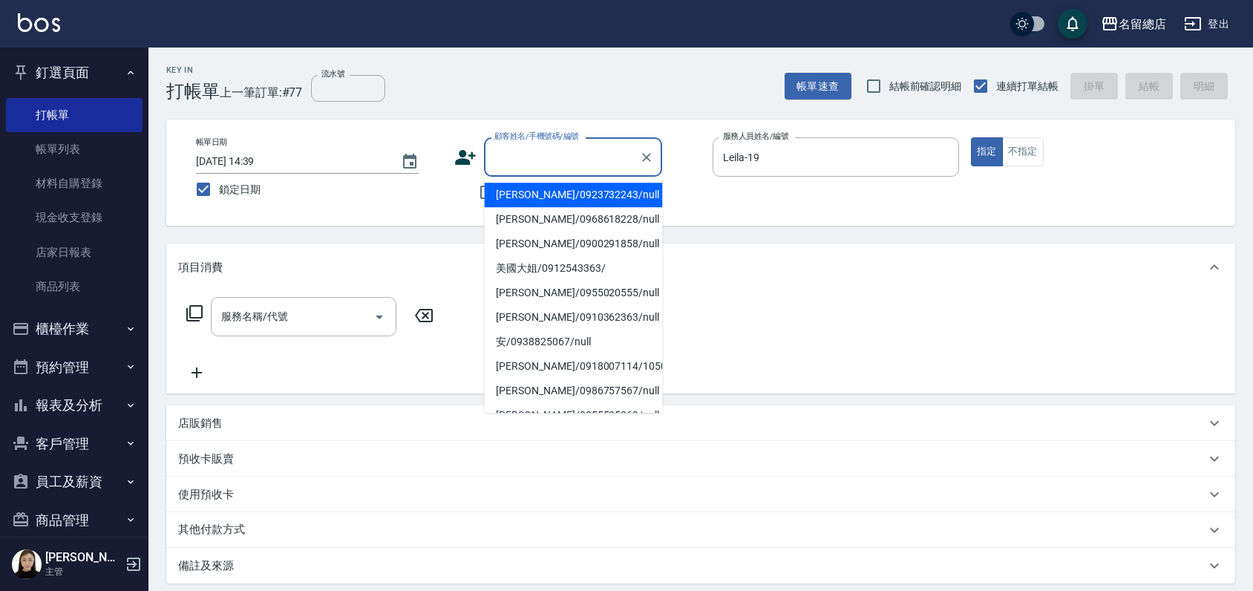
click at [500, 147] on input "顧客姓名/手機號碼/編號" at bounding box center [562, 157] width 143 height 26
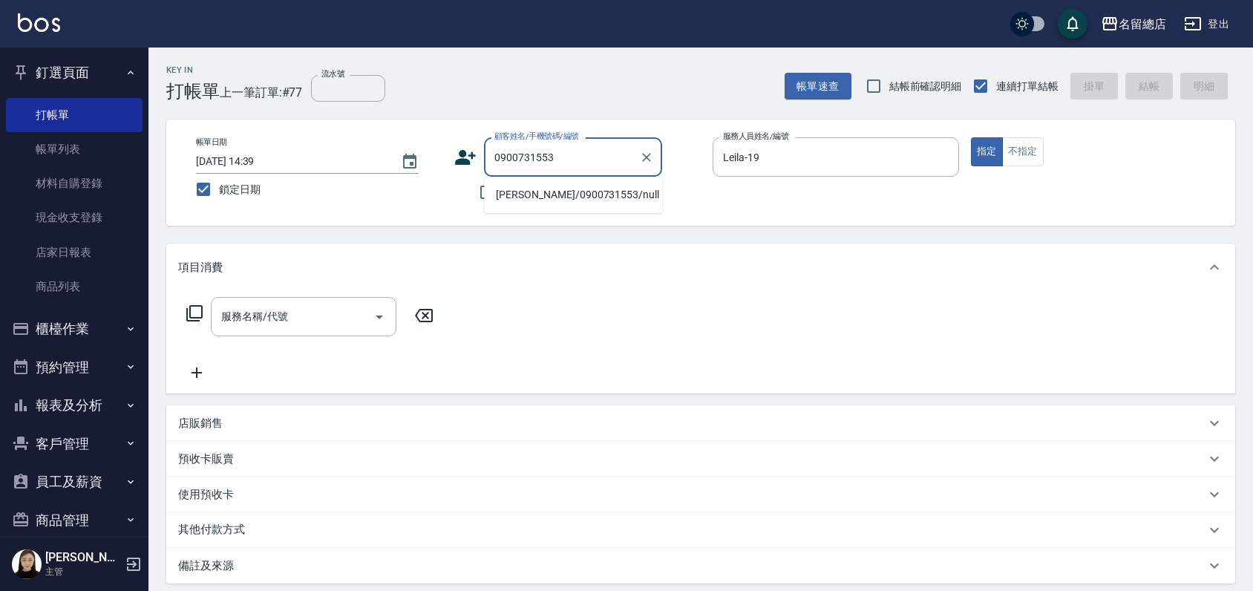
click at [543, 198] on li "[PERSON_NAME]/0900731553/null" at bounding box center [573, 195] width 178 height 24
type input "[PERSON_NAME]/0900731553/null"
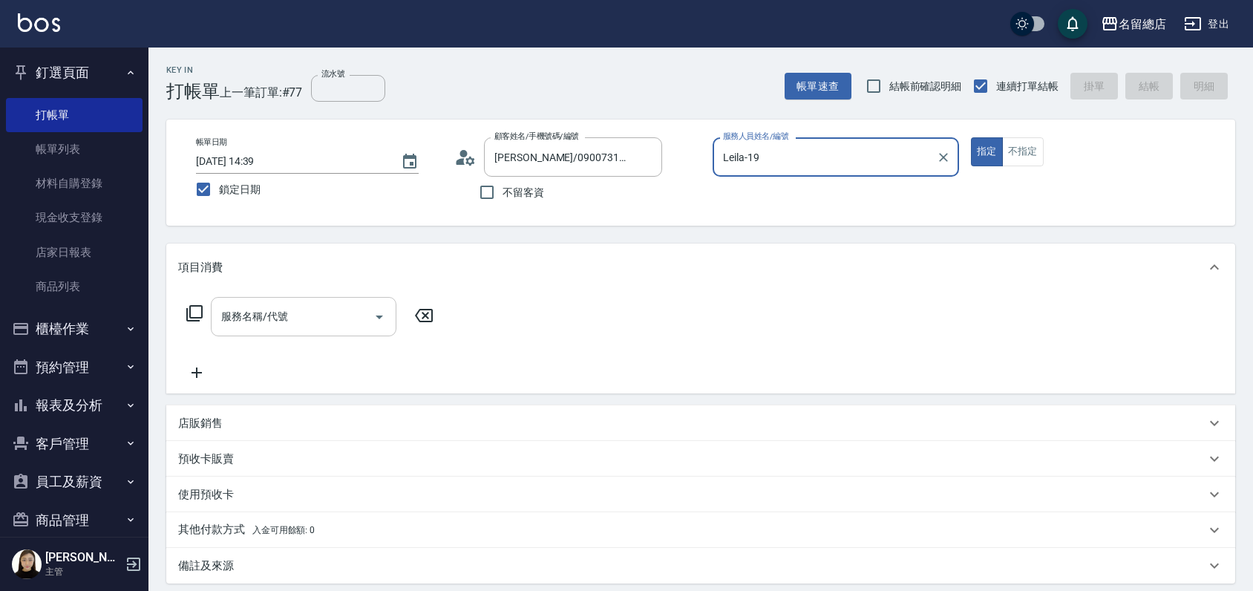
click at [268, 327] on input "服務名稱/代號" at bounding box center [293, 317] width 150 height 26
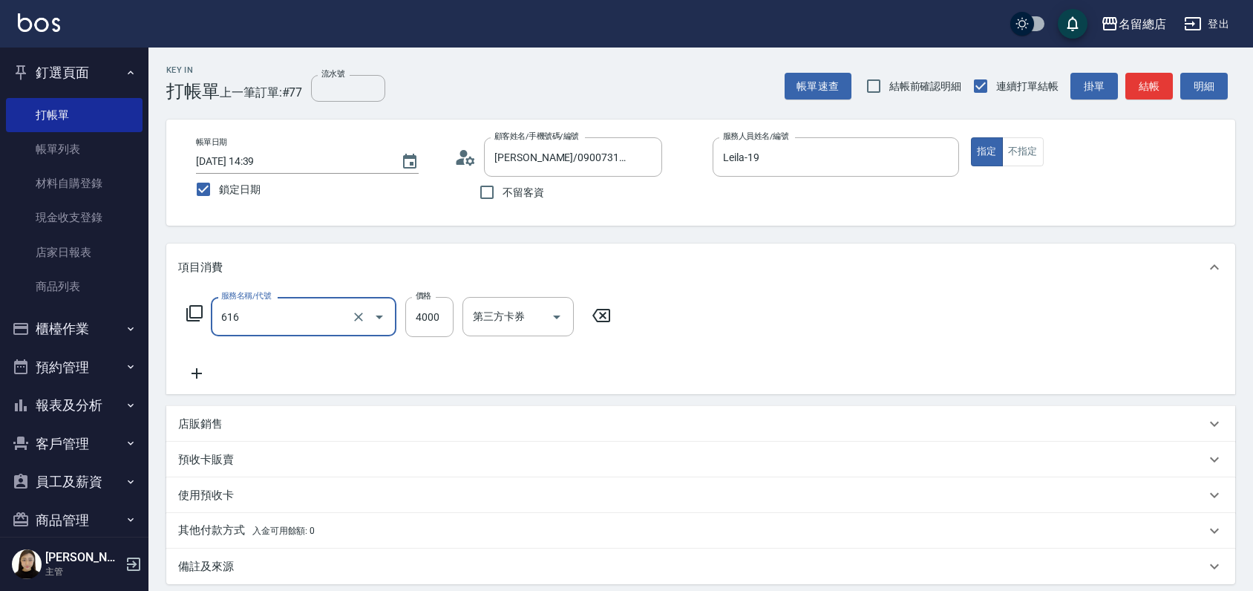
type input "自備接髮(616)"
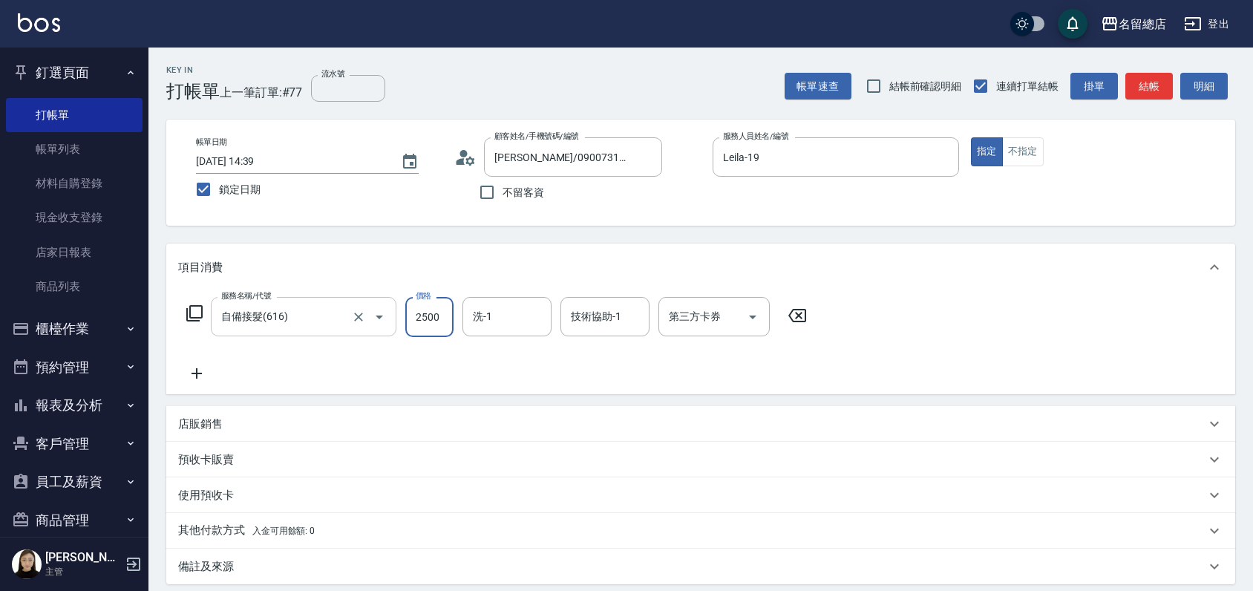
type input "2500"
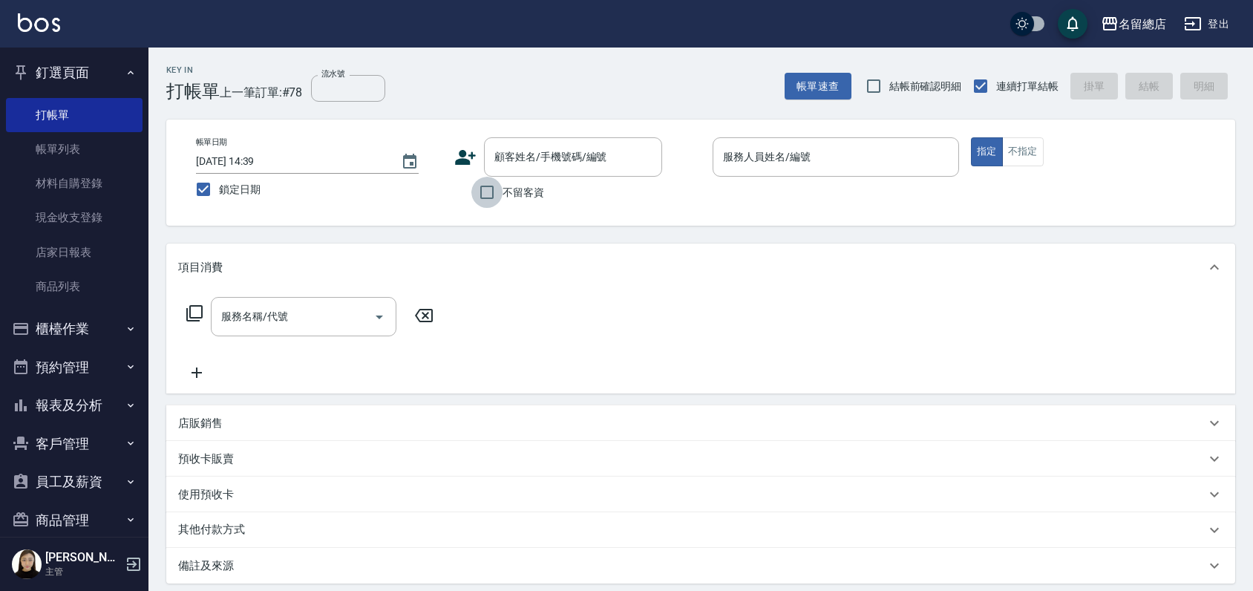
click at [493, 192] on input "不留客資" at bounding box center [486, 192] width 31 height 31
checkbox input "true"
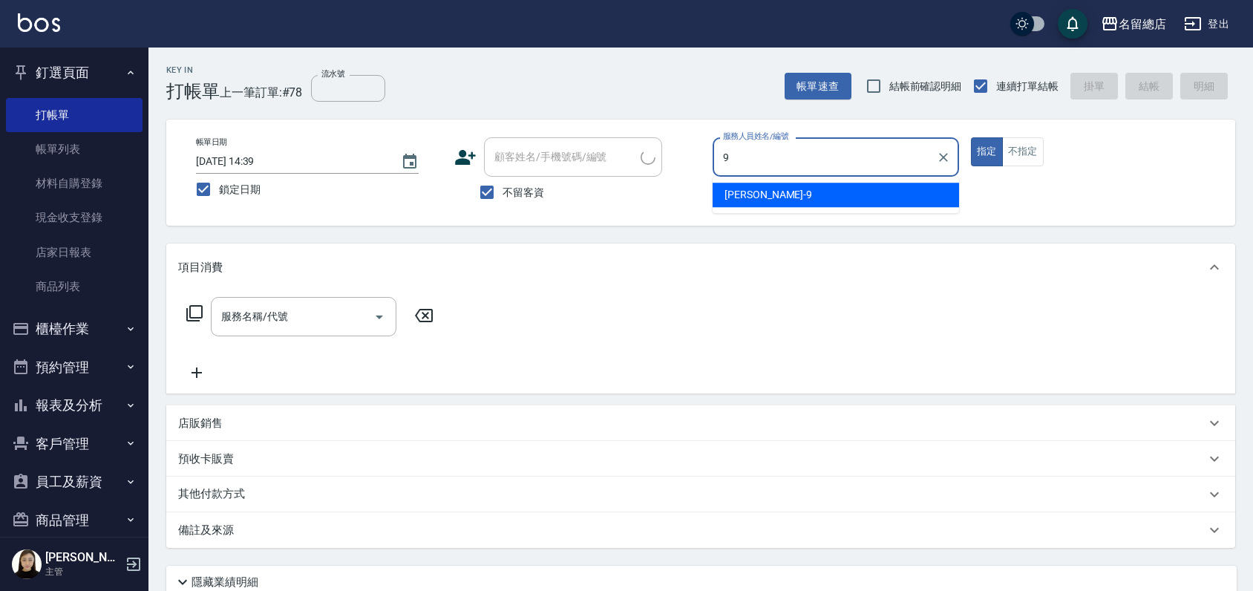
type input "[PERSON_NAME]-9"
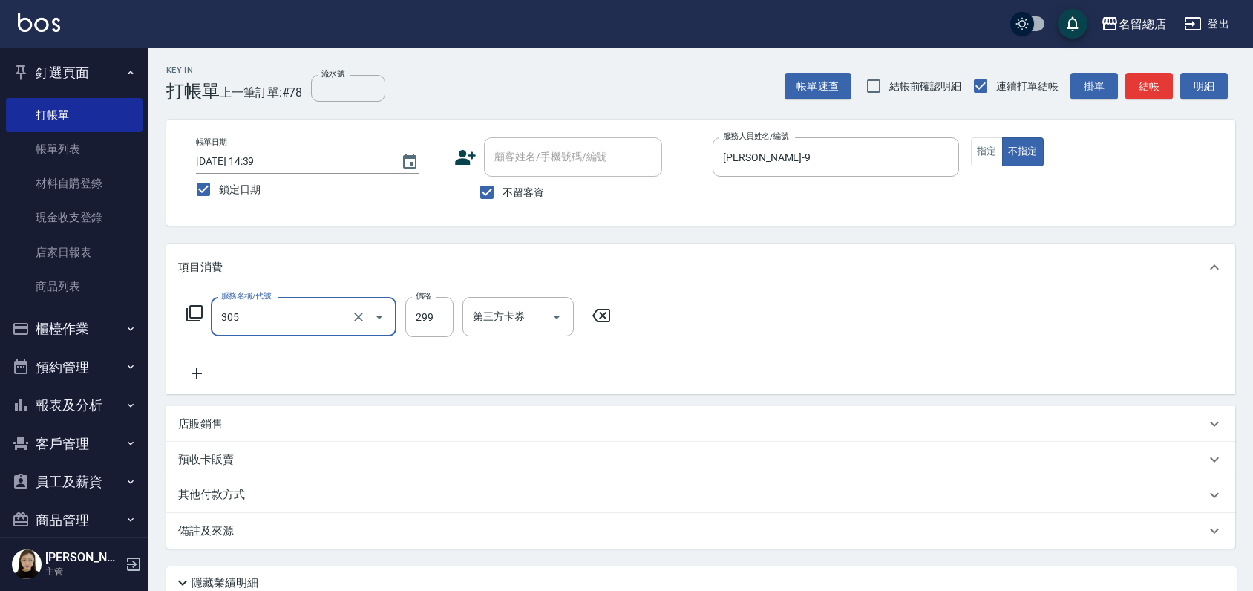
type input "剪髮(305)"
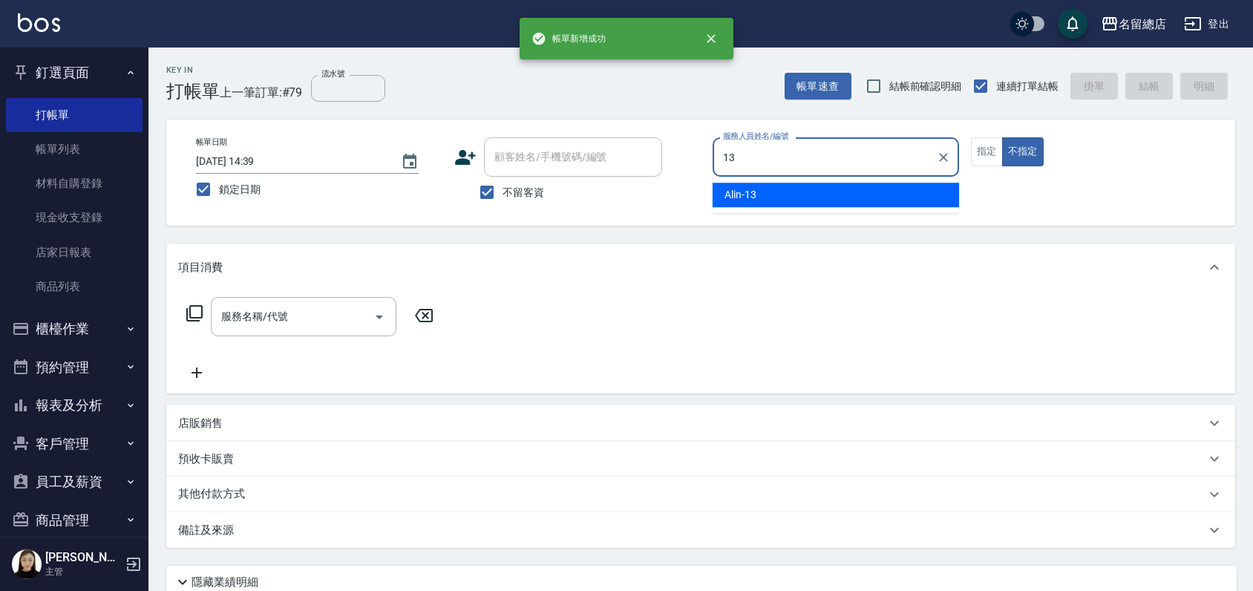
type input "Alin-13"
type button "false"
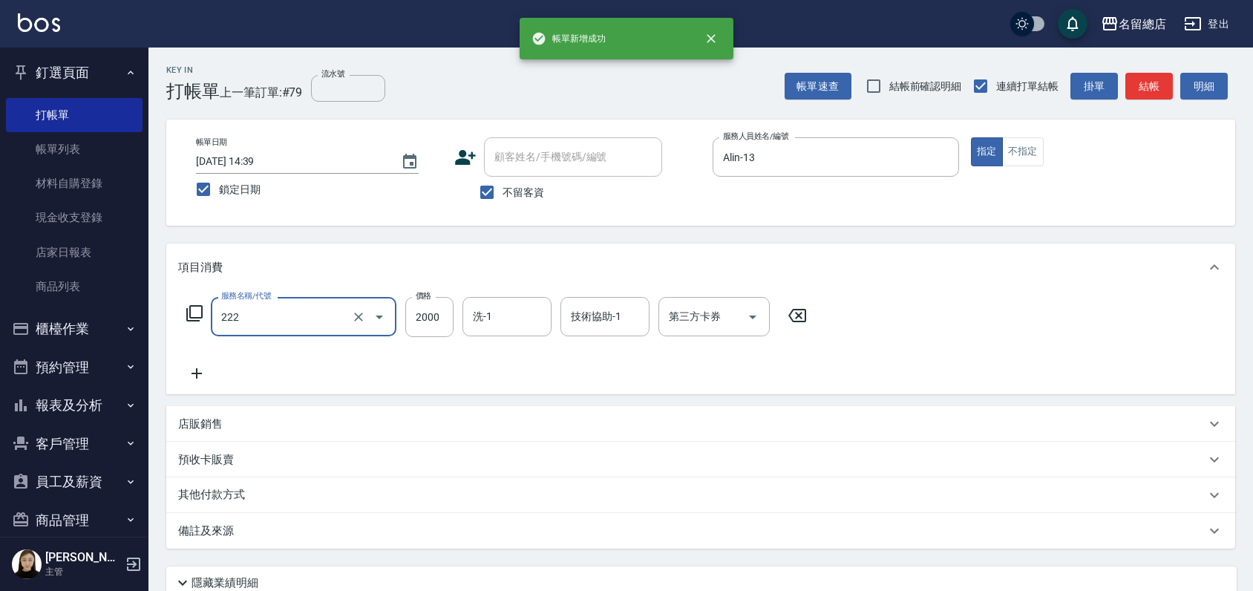
type input "燙髮2000以上(222)"
type input "1800"
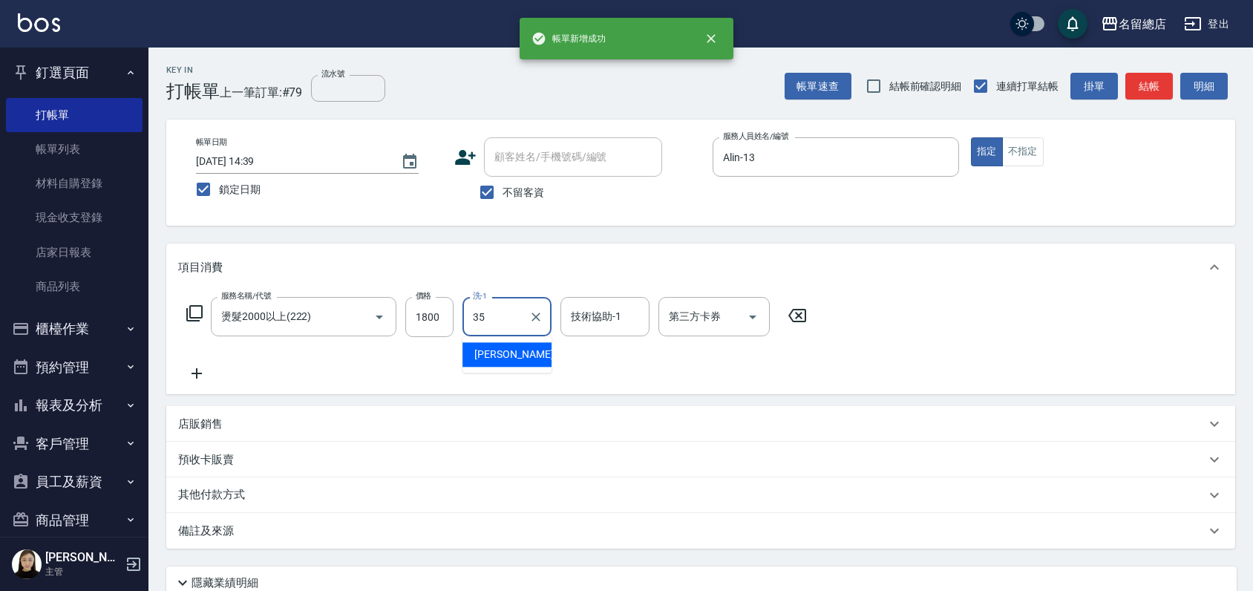
type input "[PERSON_NAME]-35"
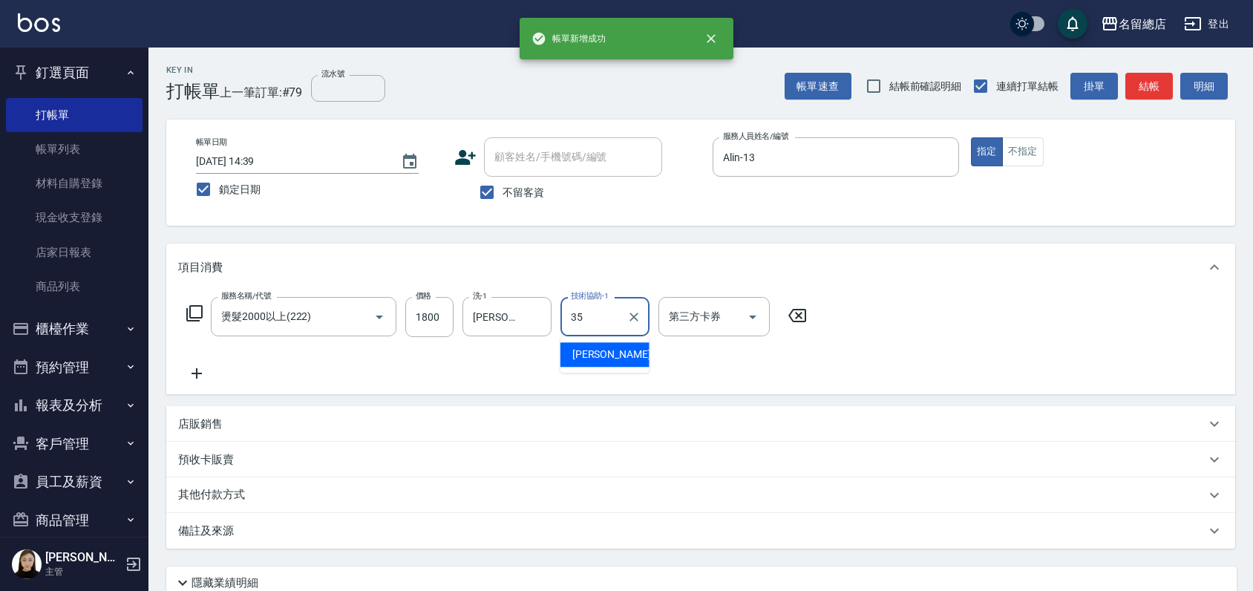
type input "[PERSON_NAME]-35"
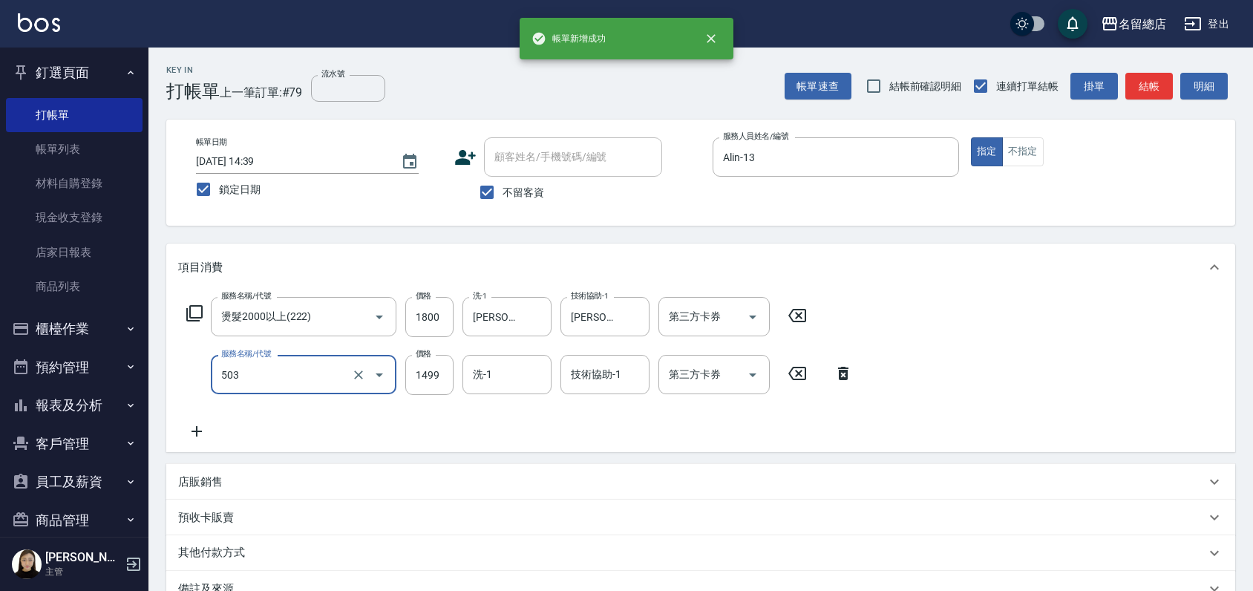
type input "染髮1000~1499(503)"
type input "1200"
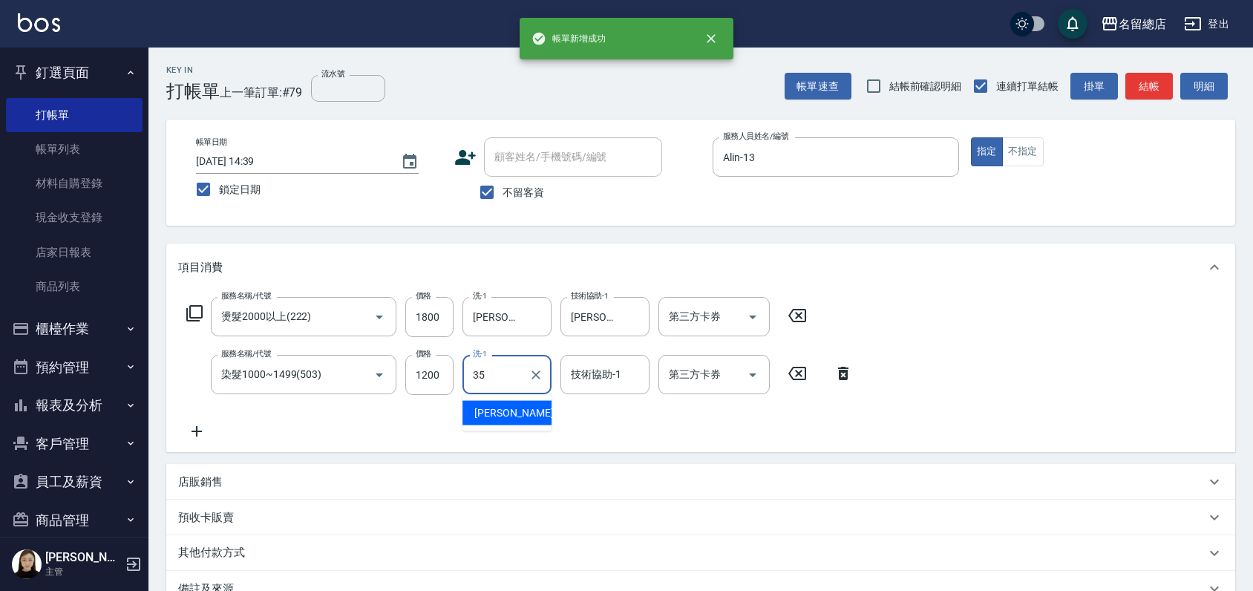
type input "[PERSON_NAME]-35"
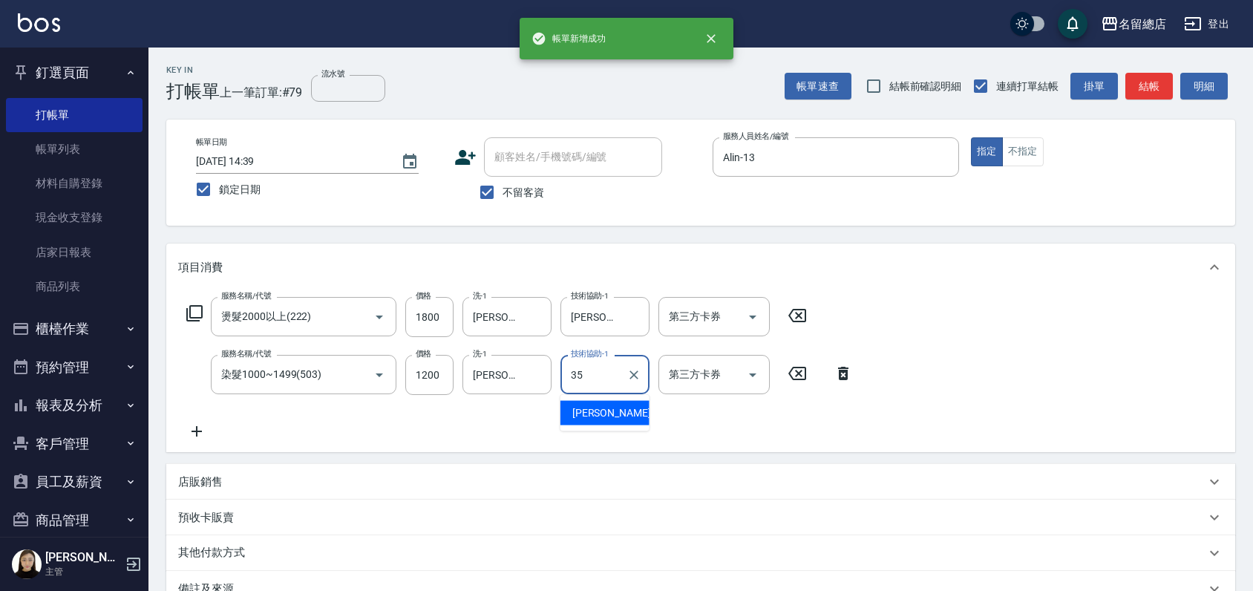
type input "[PERSON_NAME]-35"
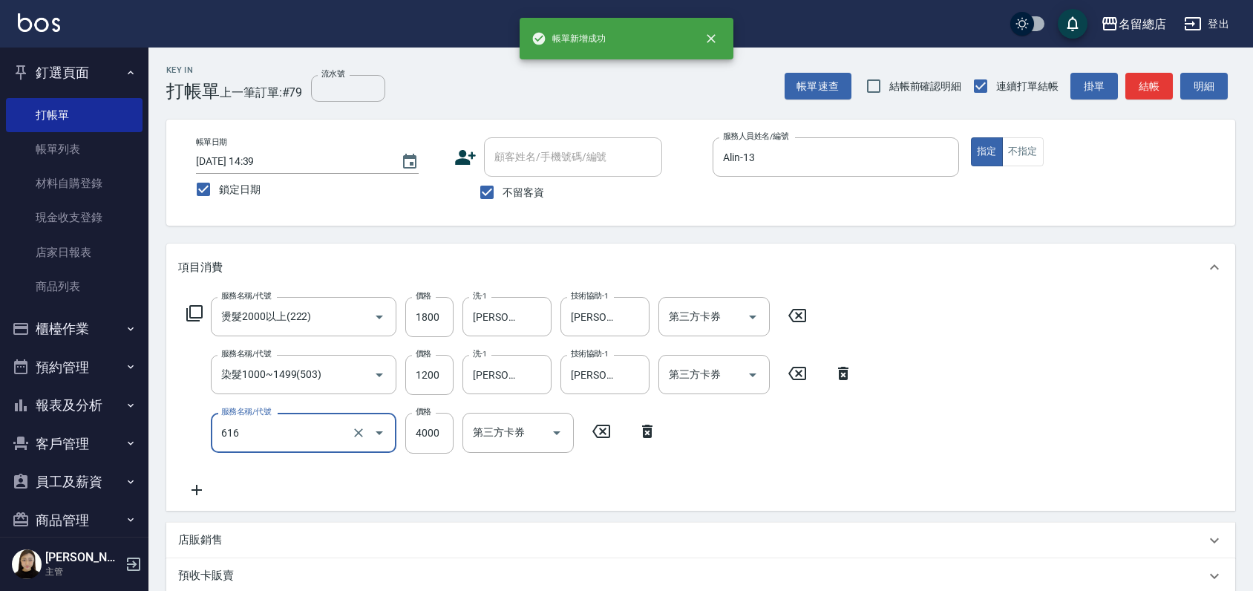
type input "自備接髮(616)"
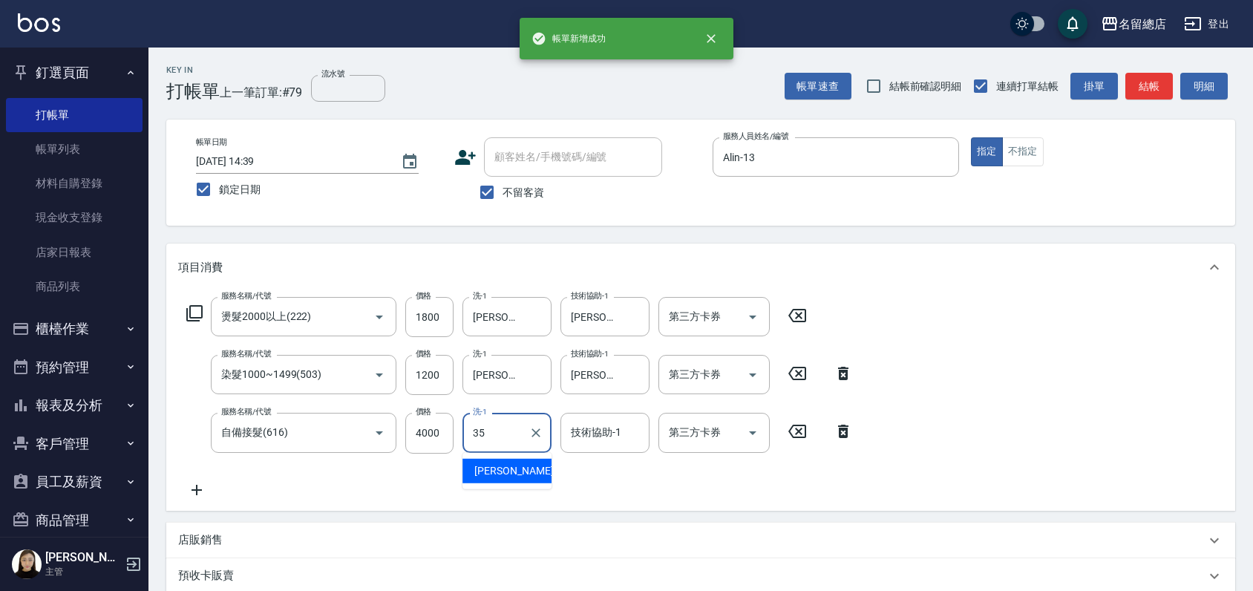
type input "[PERSON_NAME]-35"
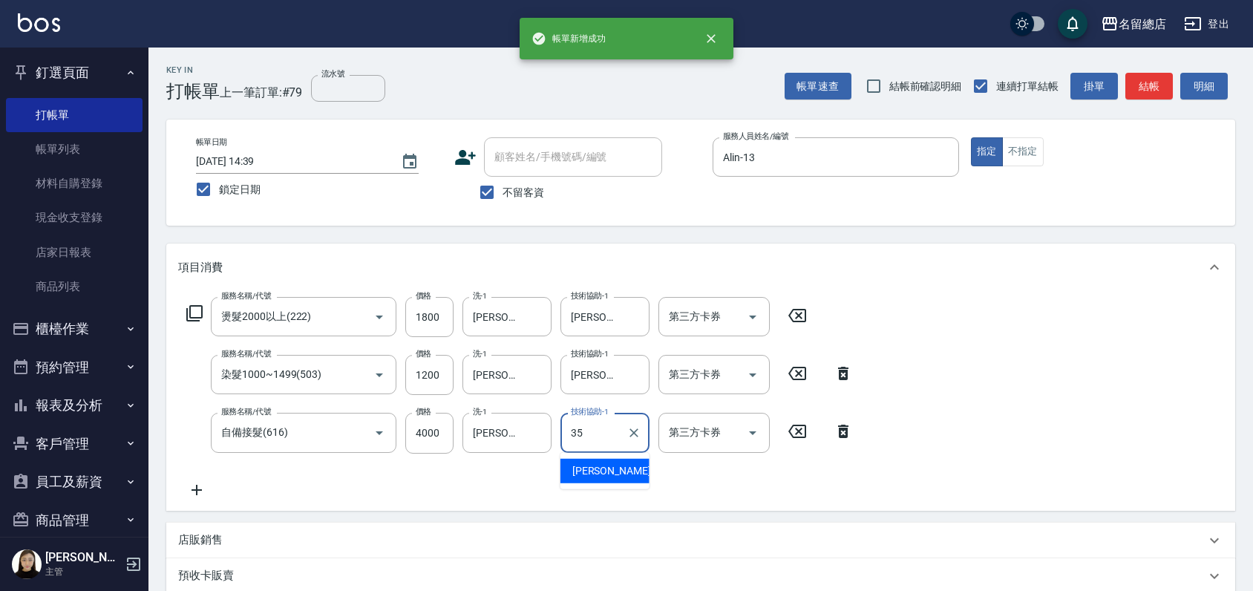
type input "[PERSON_NAME]-35"
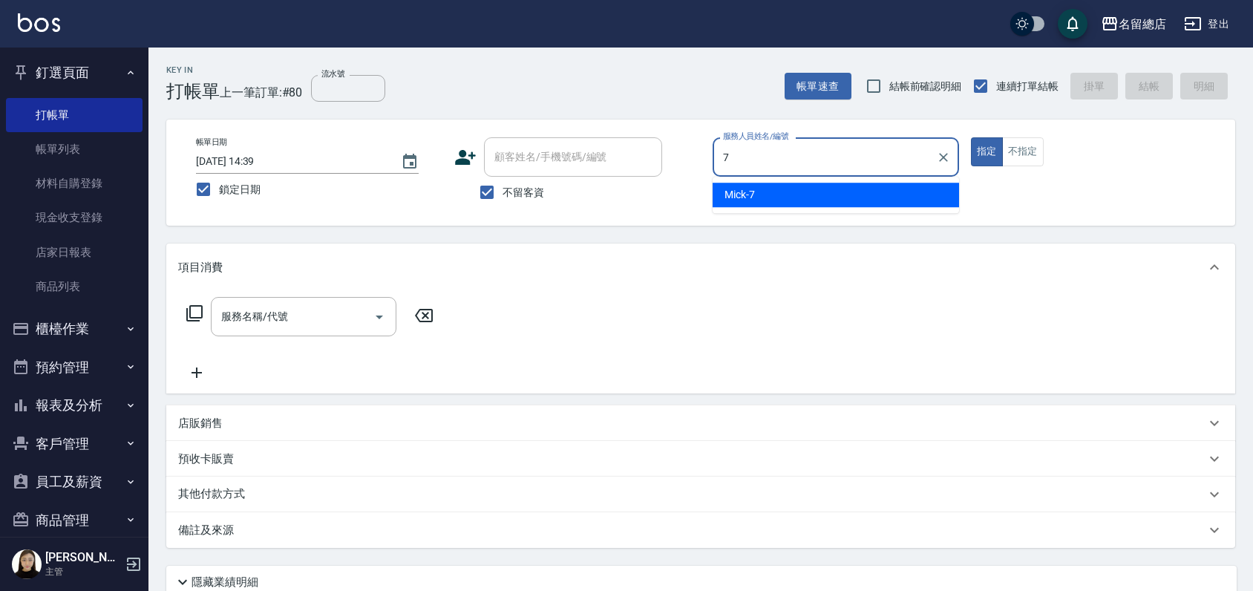
type input "Mick-7"
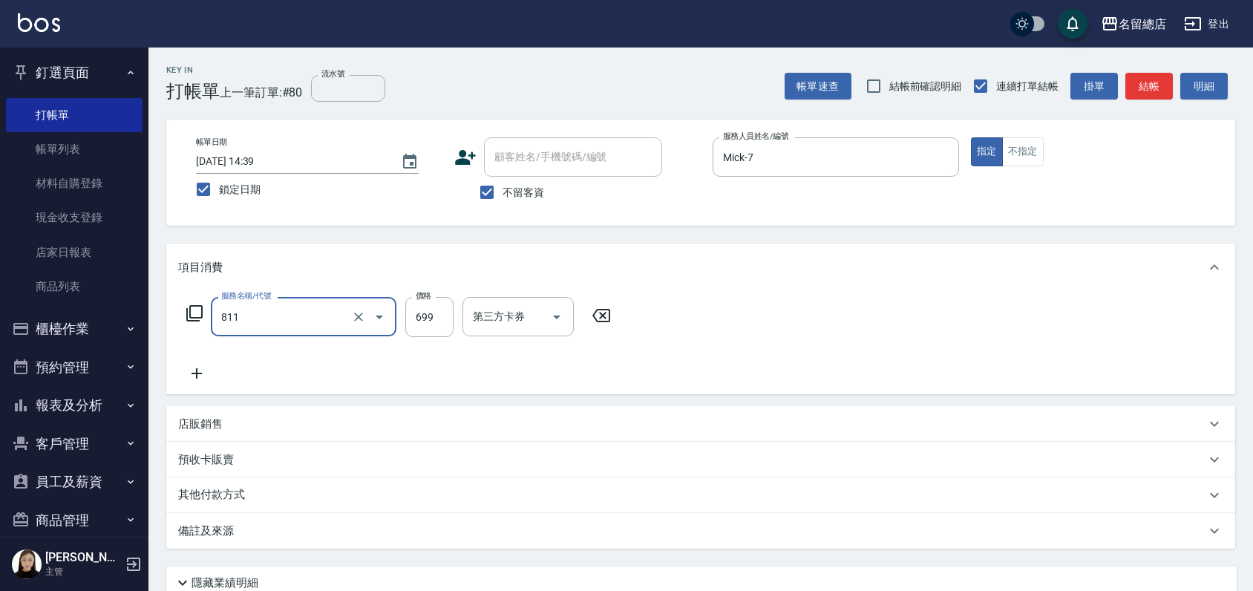
type input "洗+剪(811)"
type input "800"
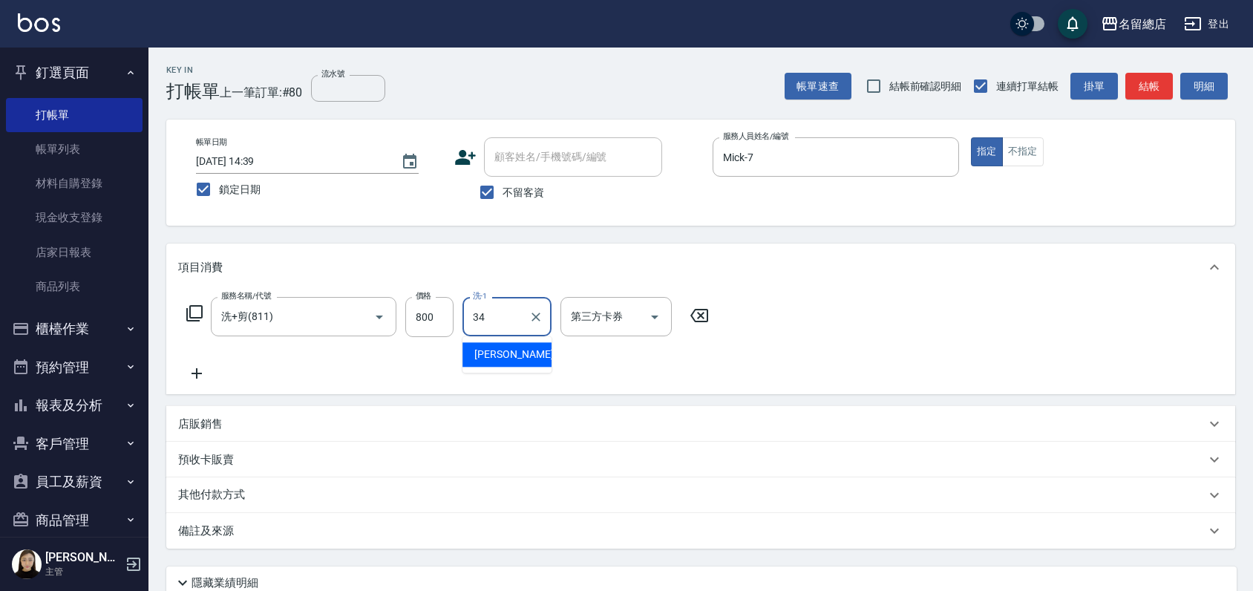
type input "[PERSON_NAME]-34"
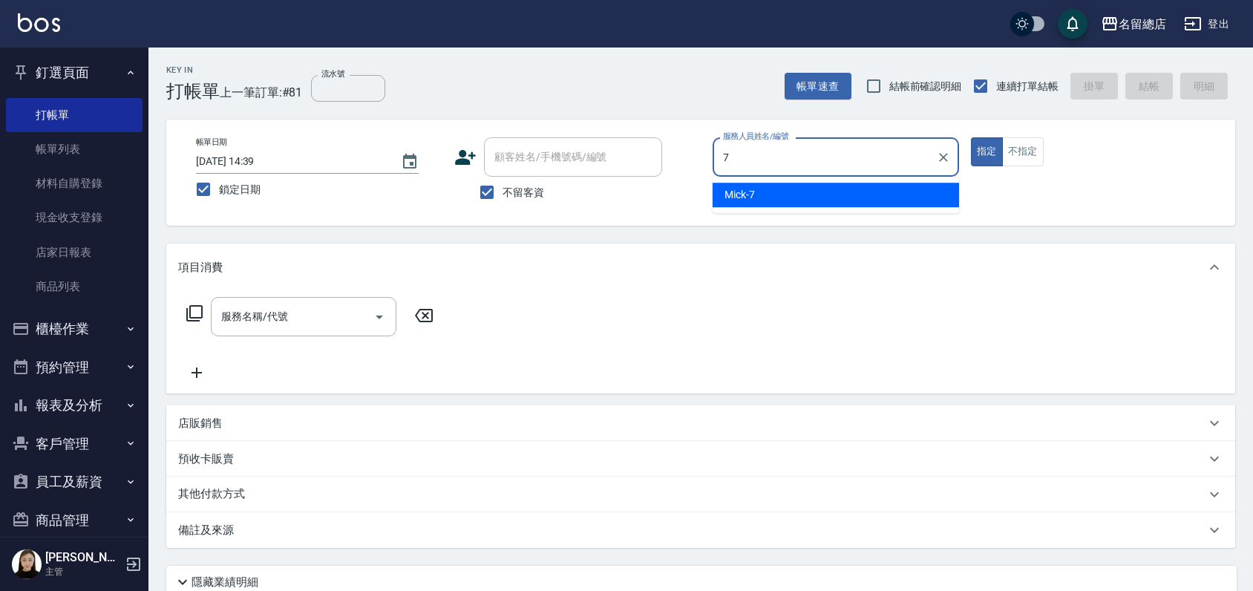
type input "Mick-7"
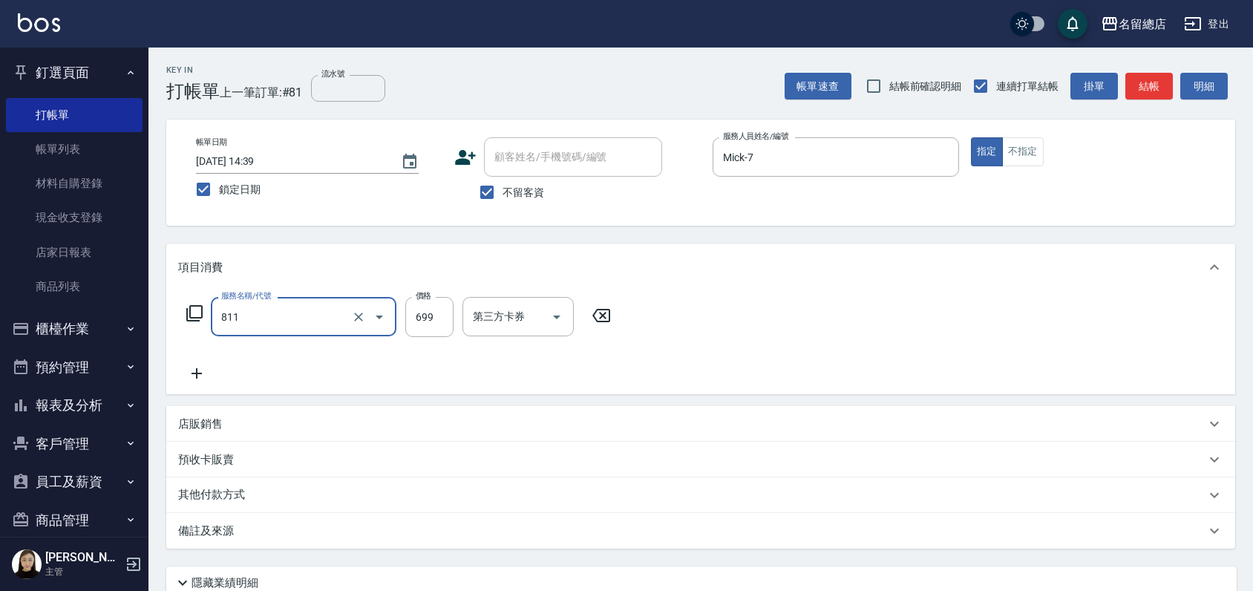
type input "洗+剪(811)"
type input "800"
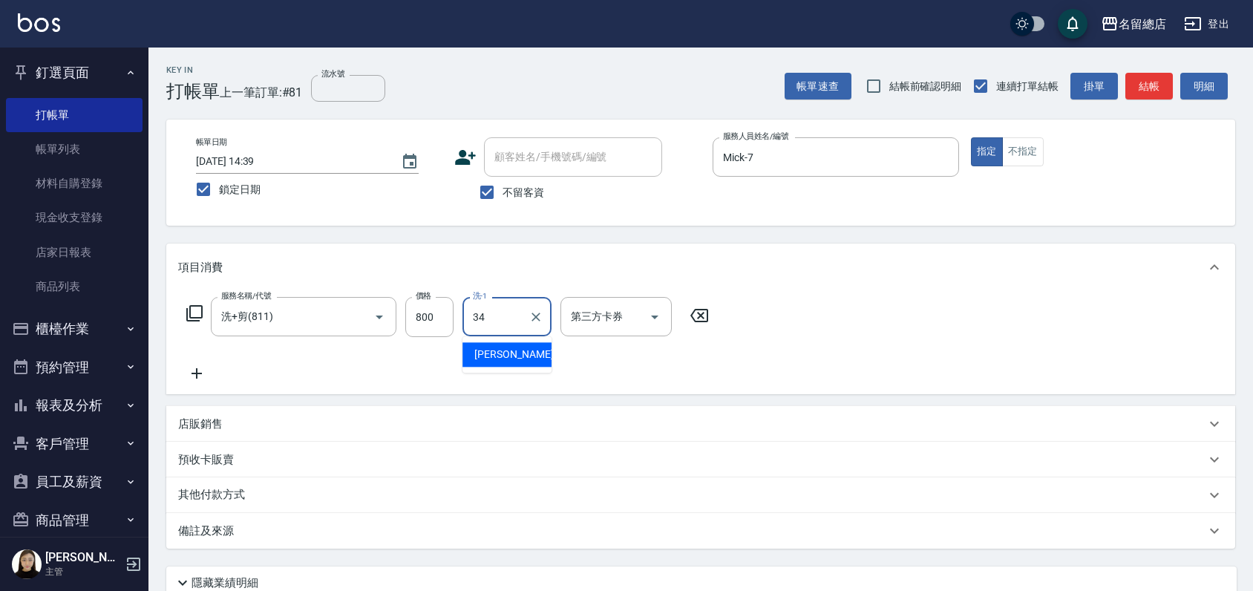
type input "[PERSON_NAME]-34"
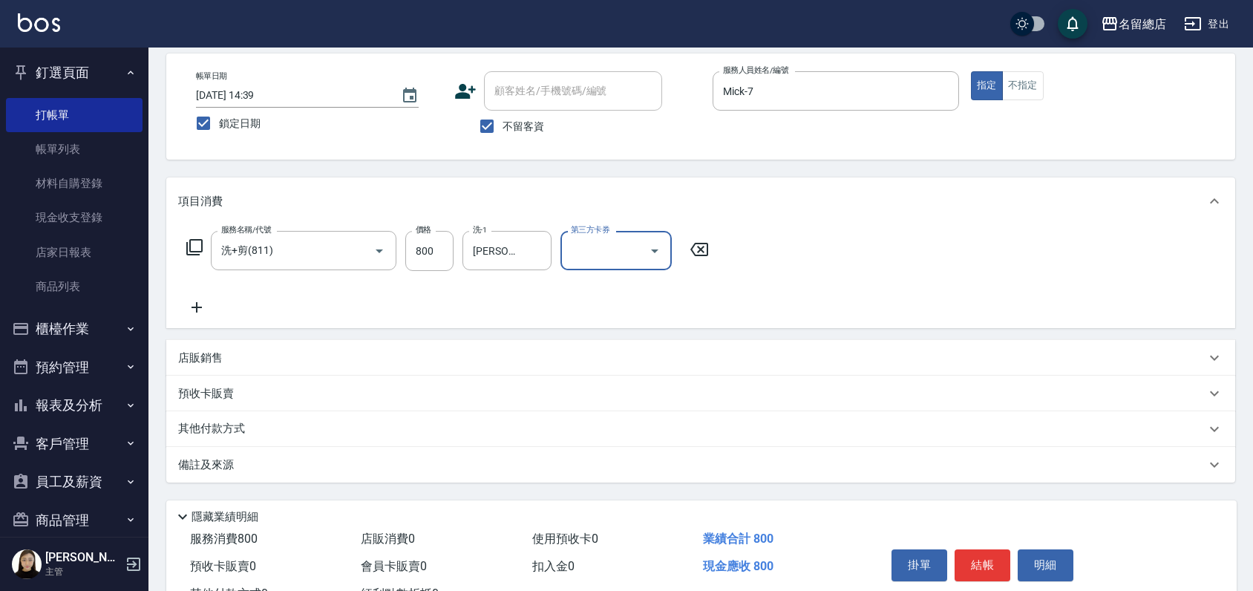
scroll to position [124, 0]
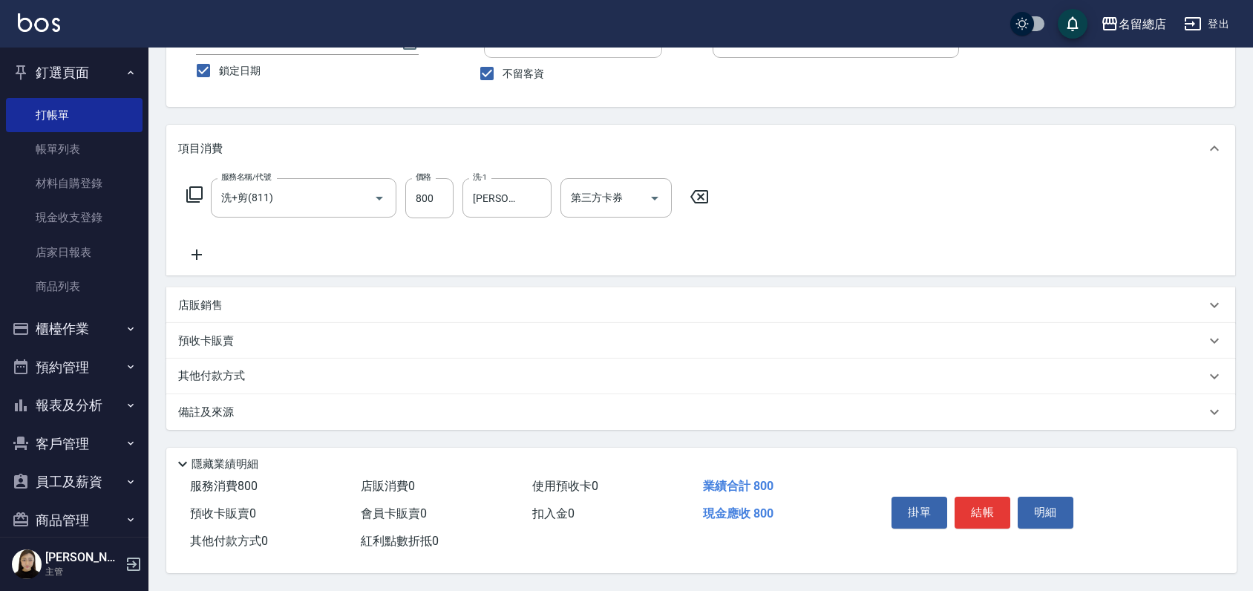
drag, startPoint x: 218, startPoint y: 369, endPoint x: 229, endPoint y: 377, distance: 14.4
click at [218, 368] on p "其他付款方式" at bounding box center [215, 376] width 74 height 16
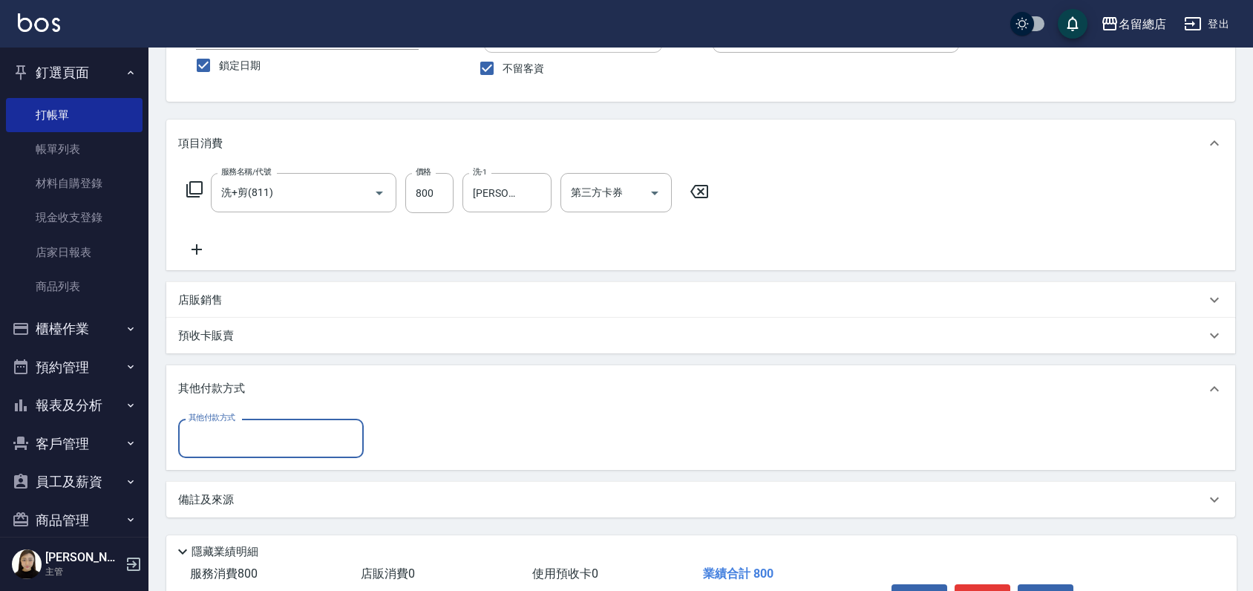
scroll to position [0, 0]
click at [218, 436] on input "其他付款方式" at bounding box center [271, 438] width 172 height 26
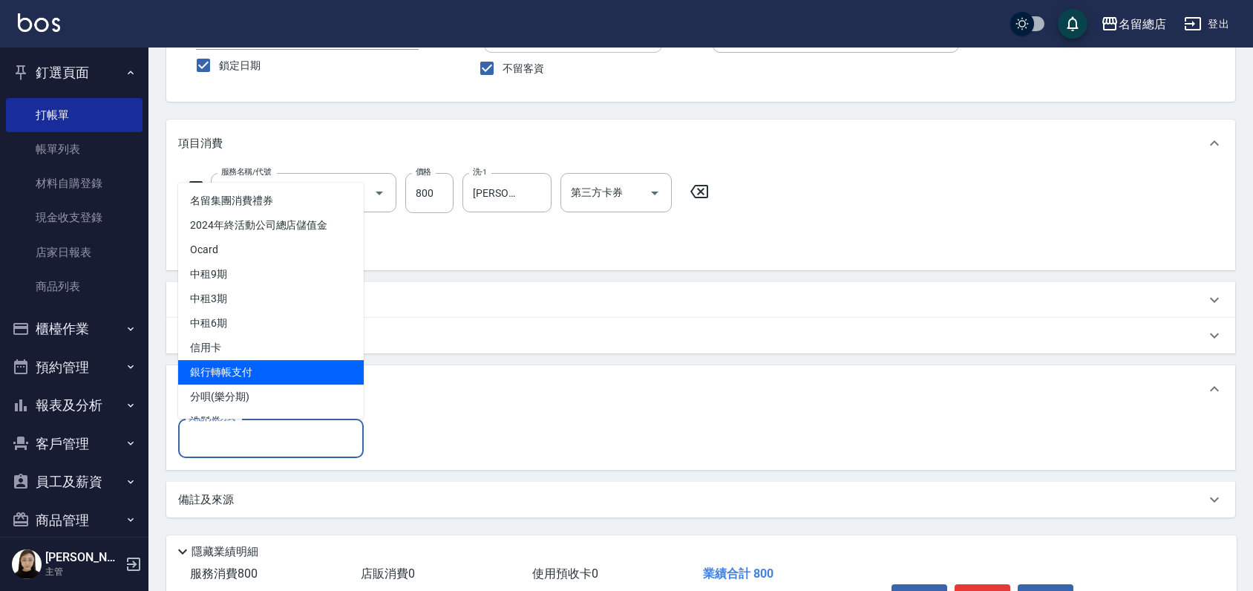
click at [249, 371] on span "銀行轉帳支付" at bounding box center [271, 372] width 186 height 24
type input "銀行轉帳支付"
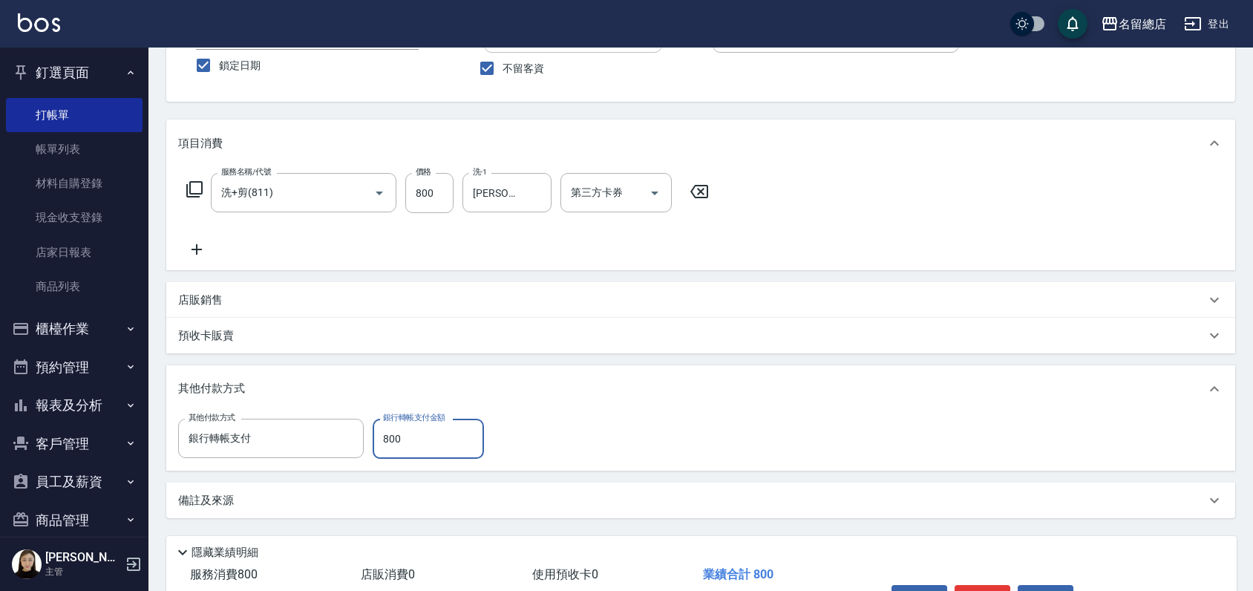
type input "800"
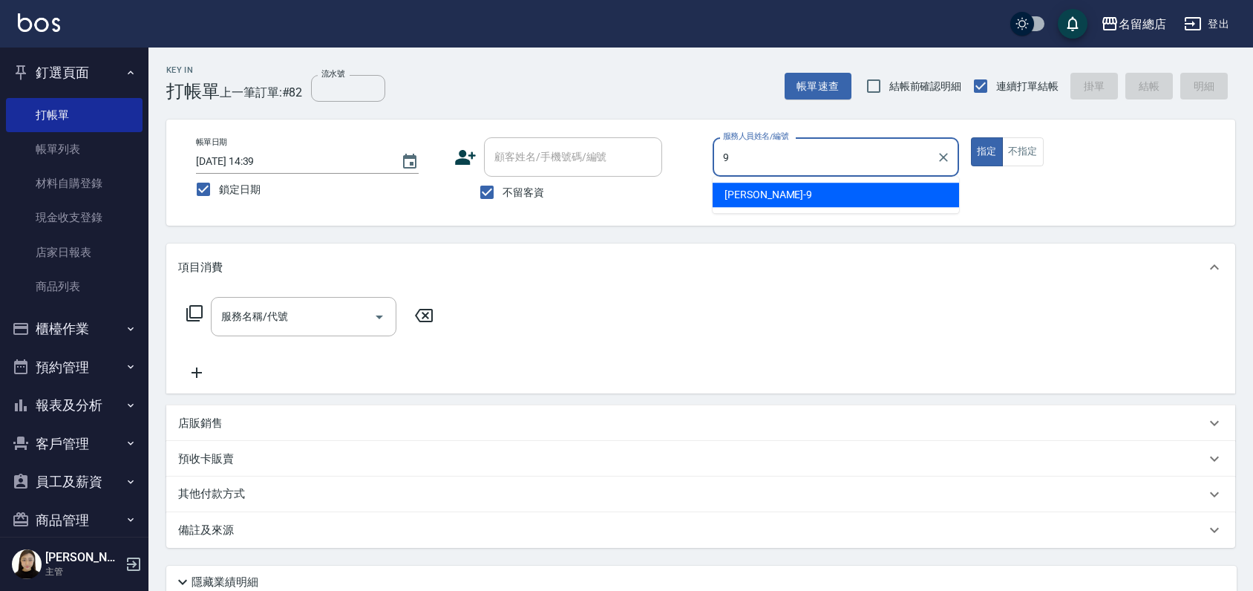
type input "[PERSON_NAME]-9"
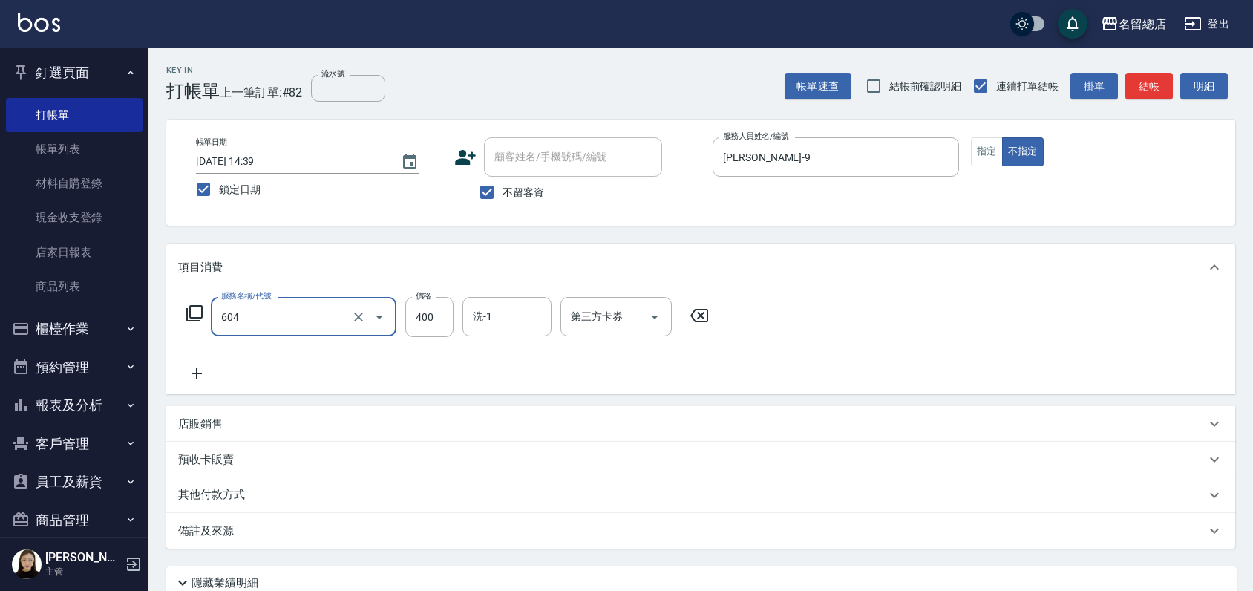
type input "健康洗髮(604)"
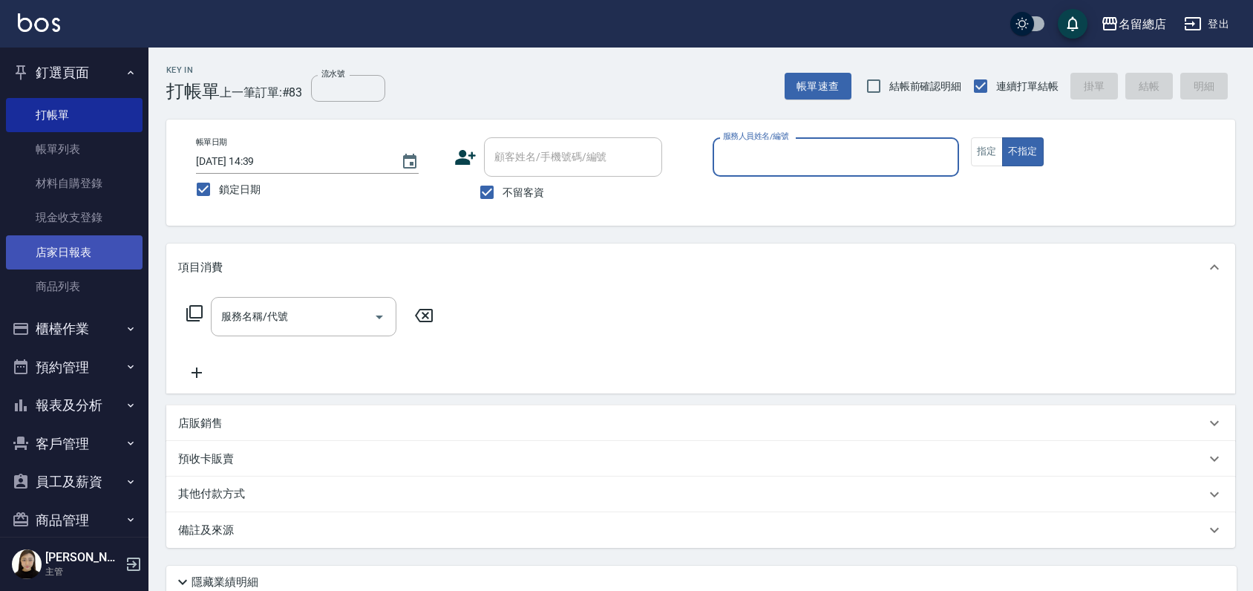
click at [75, 238] on link "店家日報表" at bounding box center [74, 252] width 137 height 34
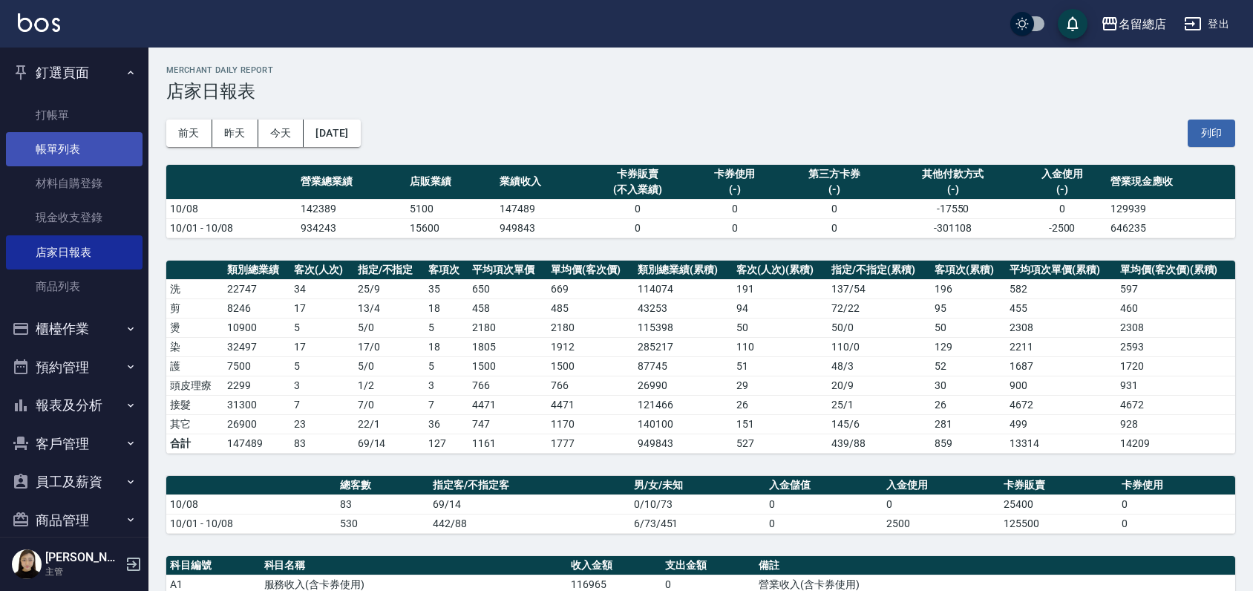
click at [99, 135] on link "帳單列表" at bounding box center [74, 149] width 137 height 34
click at [86, 140] on link "帳單列表" at bounding box center [74, 149] width 137 height 34
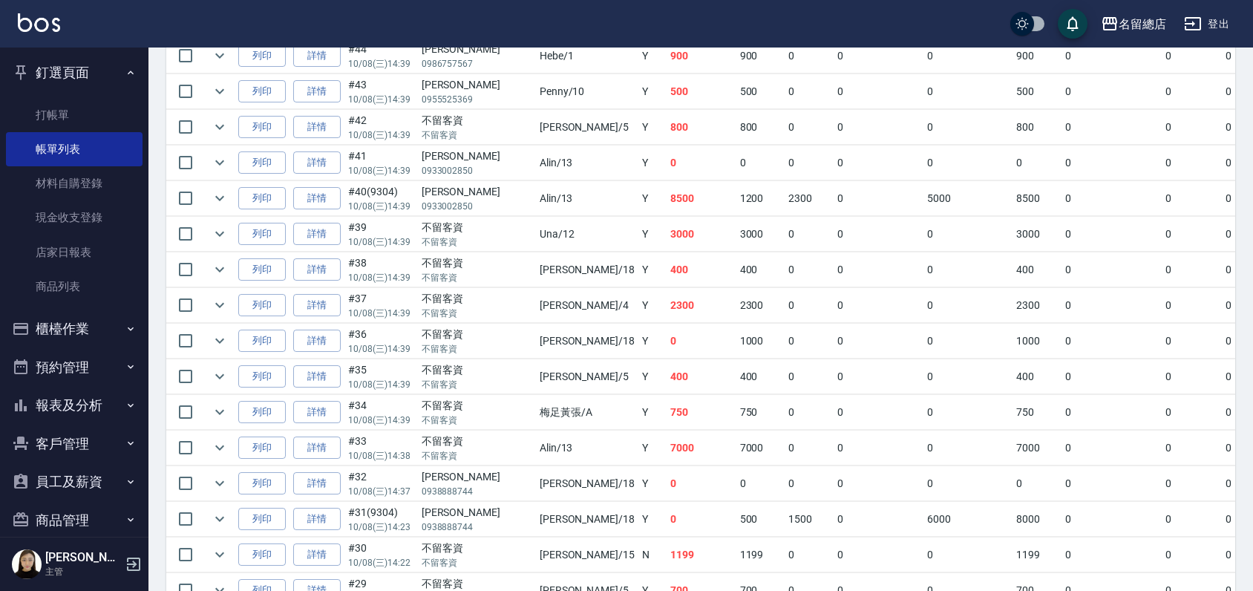
scroll to position [1138, 0]
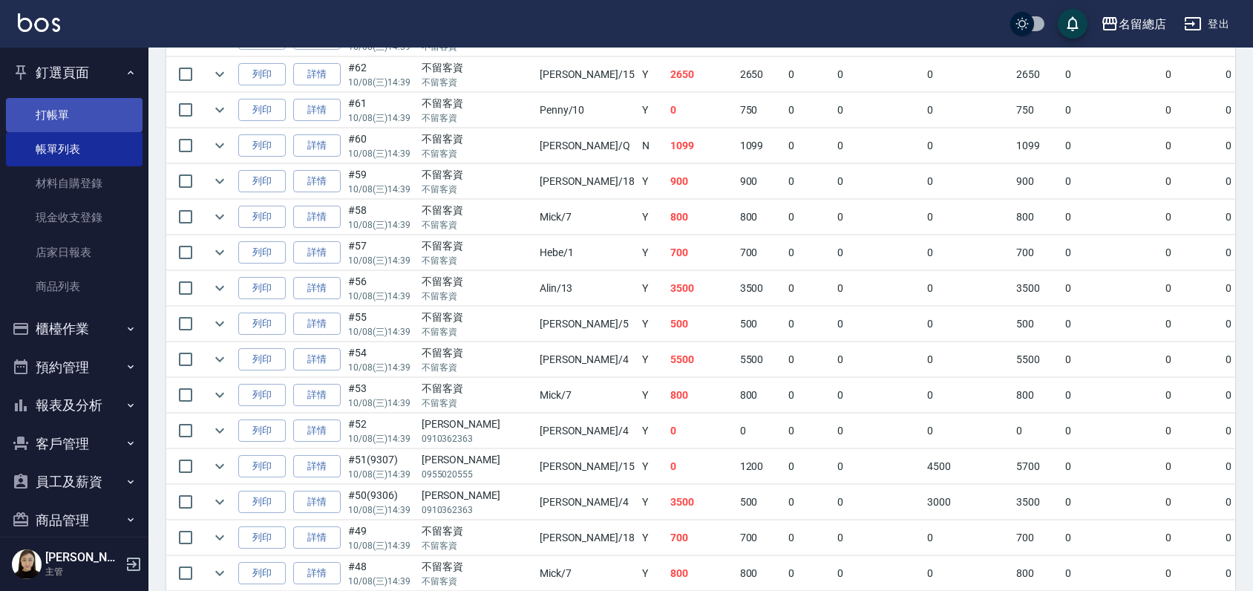
click at [83, 116] on link "打帳單" at bounding box center [74, 115] width 137 height 34
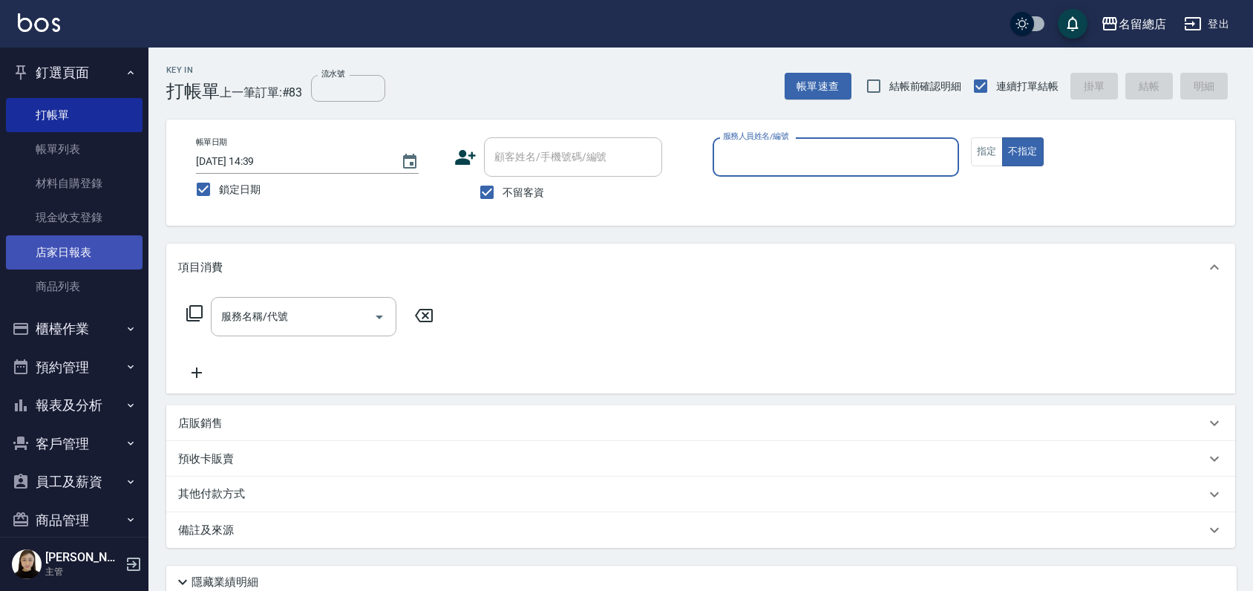
click at [70, 249] on link "店家日報表" at bounding box center [74, 252] width 137 height 34
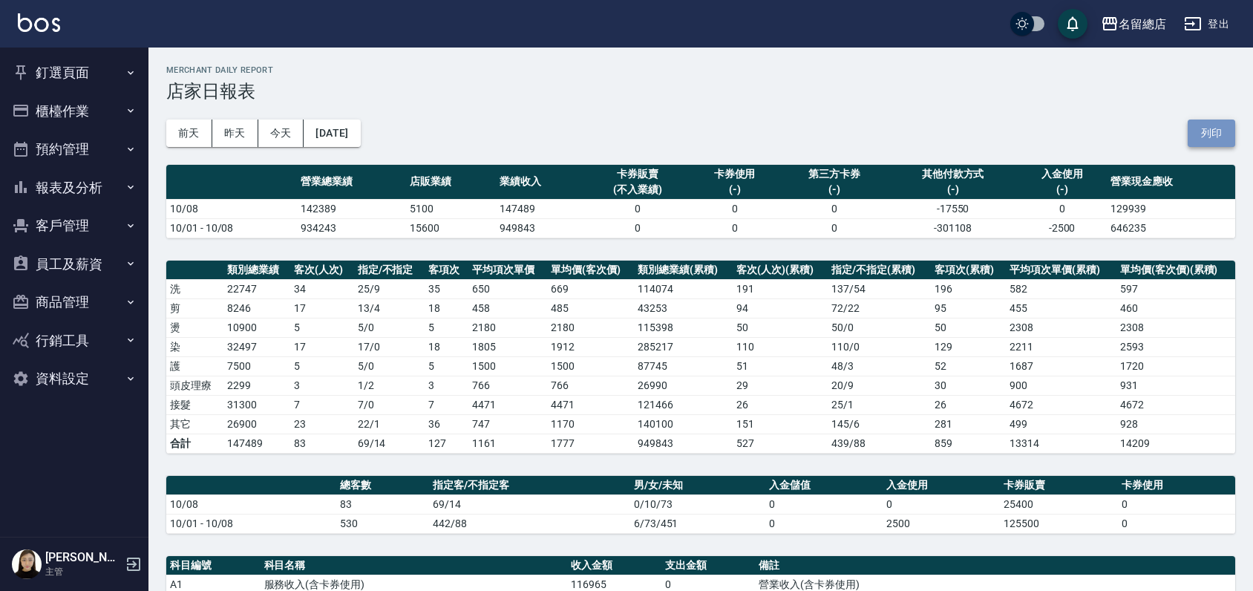
click at [1196, 126] on button "列印" at bounding box center [1212, 133] width 48 height 27
click at [59, 61] on button "釘選頁面" at bounding box center [74, 72] width 137 height 39
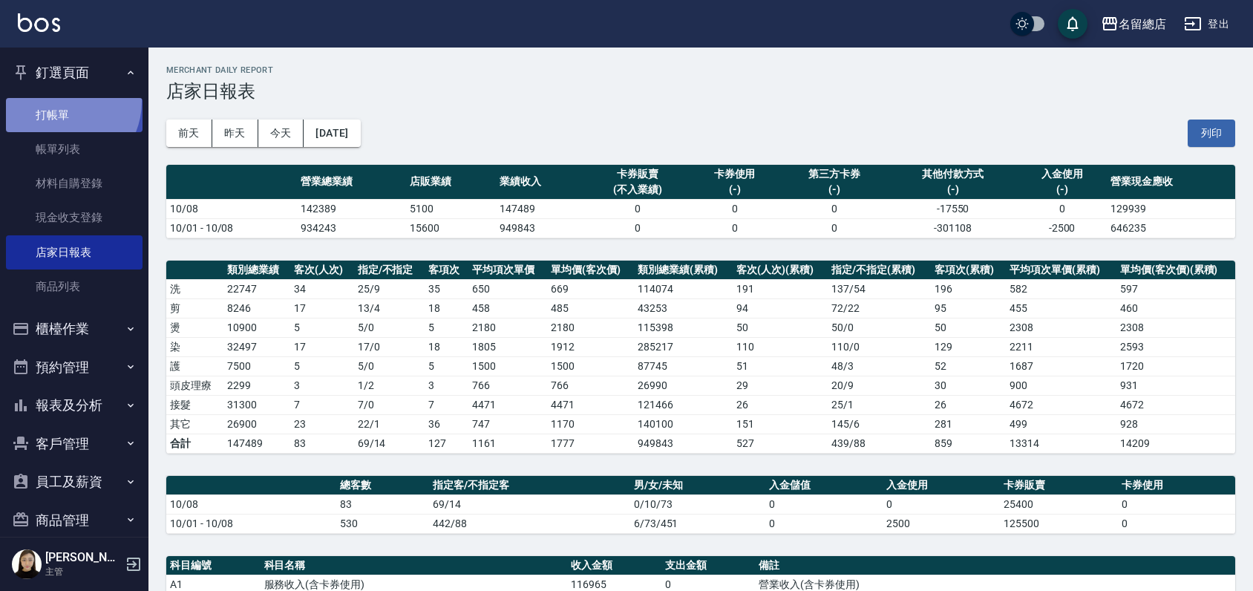
click at [60, 101] on link "打帳單" at bounding box center [74, 115] width 137 height 34
